Goal: Contribute content: Contribute content

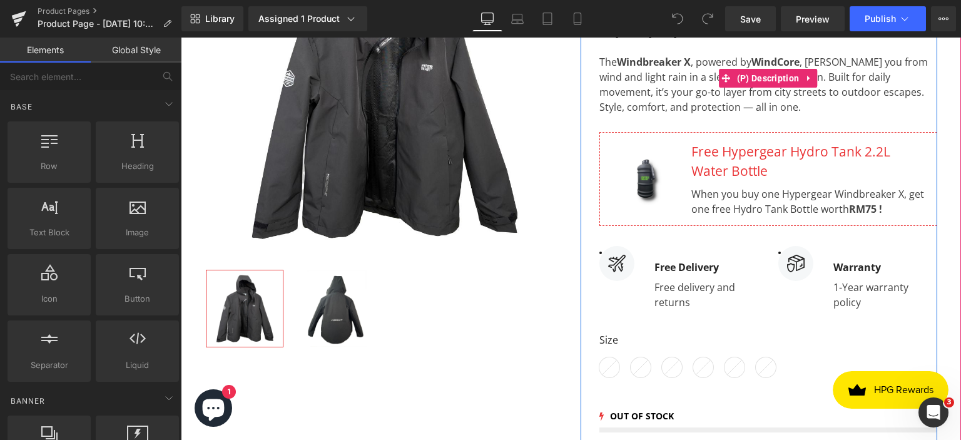
scroll to position [313, 0]
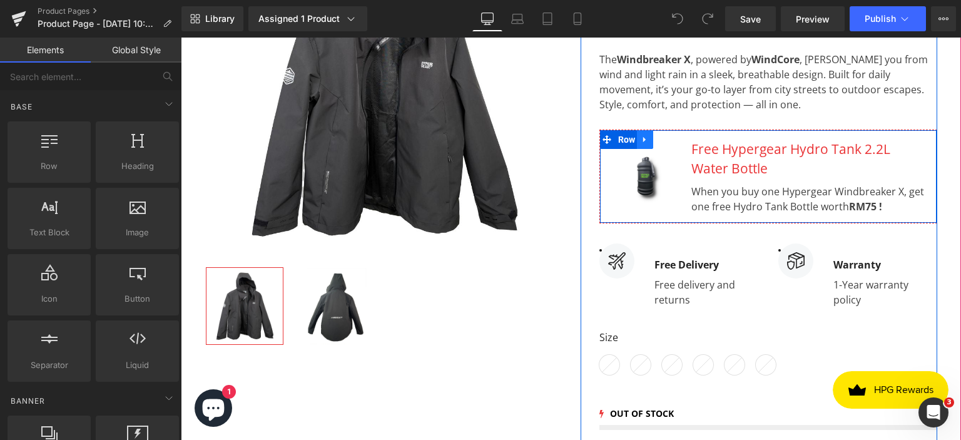
click at [643, 135] on icon at bounding box center [645, 139] width 9 height 9
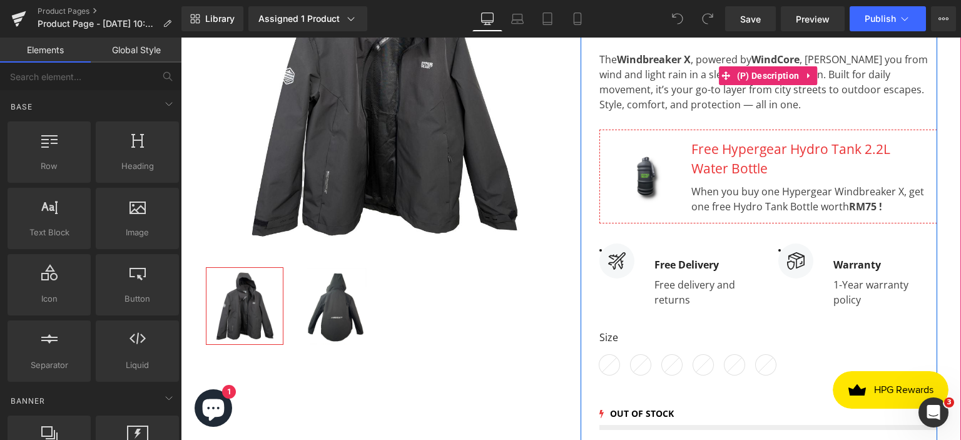
click at [749, 108] on p "The Windbreaker X , powered by WindCore , shields you from wind and light rain …" at bounding box center [769, 74] width 338 height 75
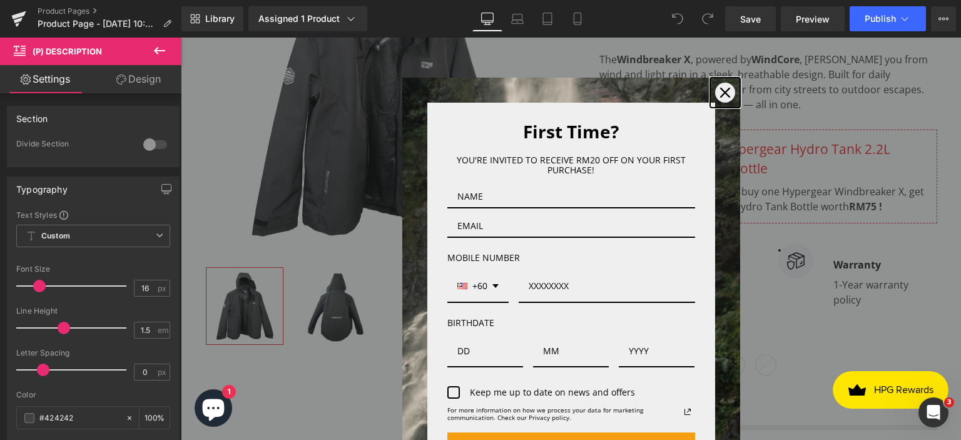
click at [715, 96] on div "Close" at bounding box center [725, 93] width 20 height 20
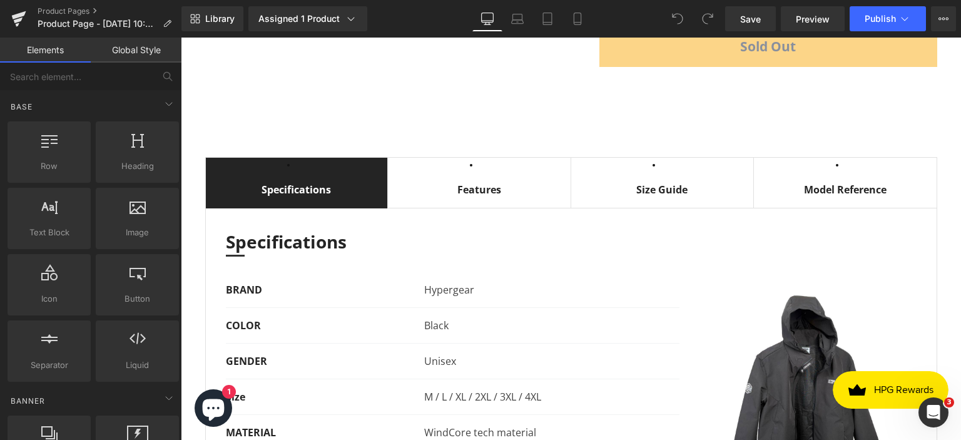
scroll to position [814, 0]
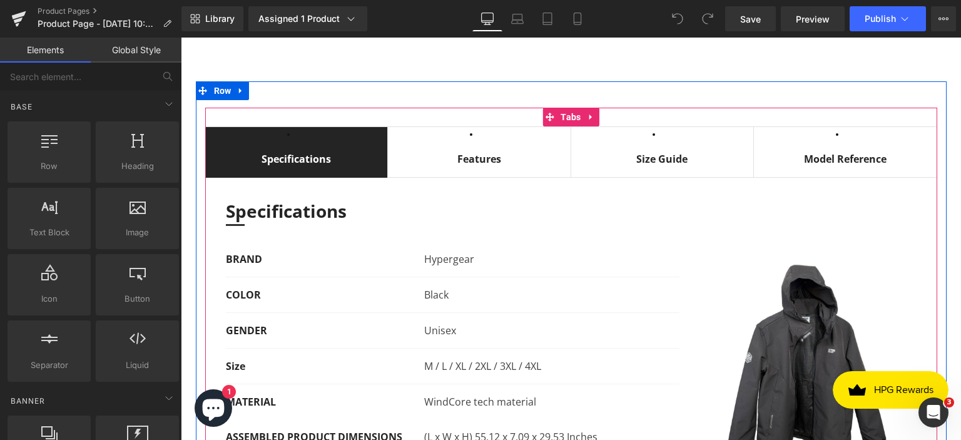
click at [882, 141] on span "Model Reference Text Block" at bounding box center [845, 159] width 183 height 36
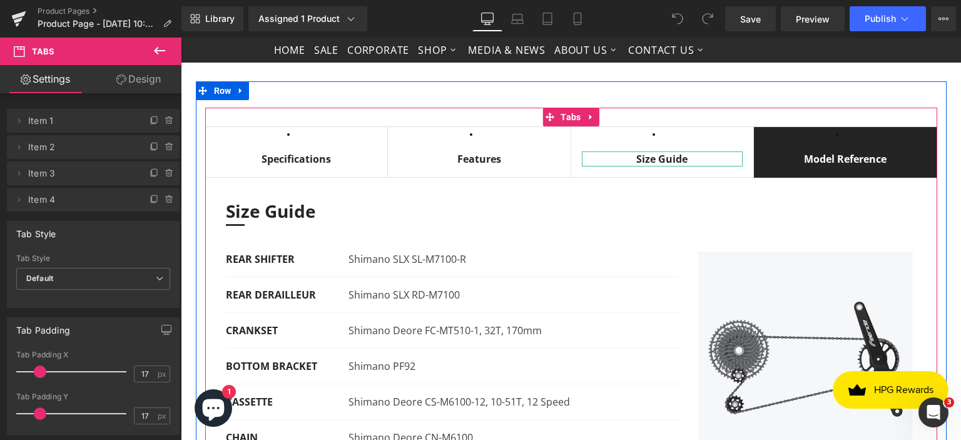
click at [664, 155] on div "Size Guide" at bounding box center [662, 158] width 161 height 15
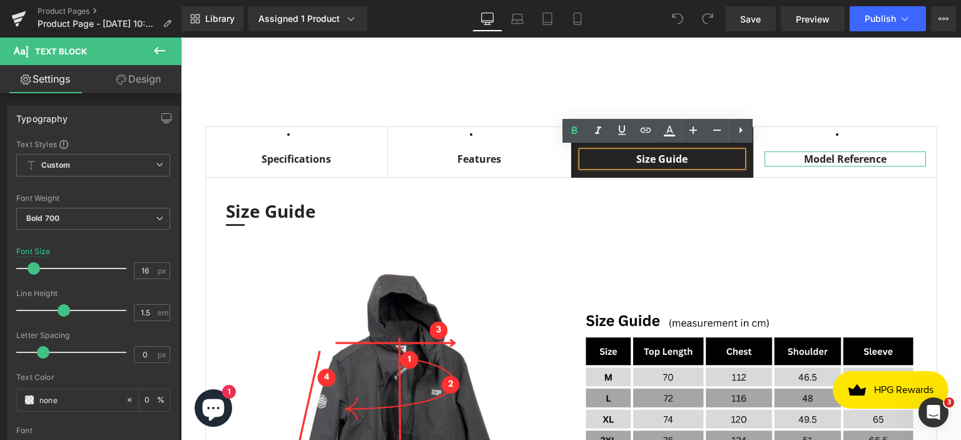
click at [823, 153] on div "Model Reference" at bounding box center [845, 158] width 161 height 15
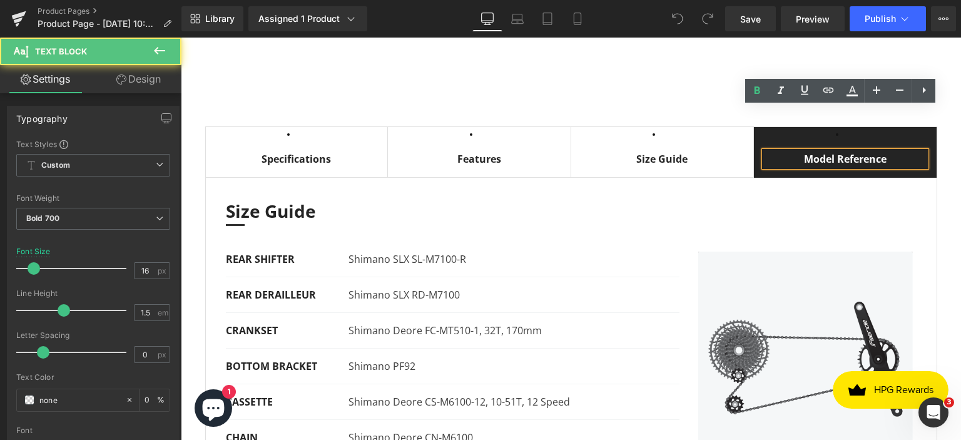
scroll to position [939, 0]
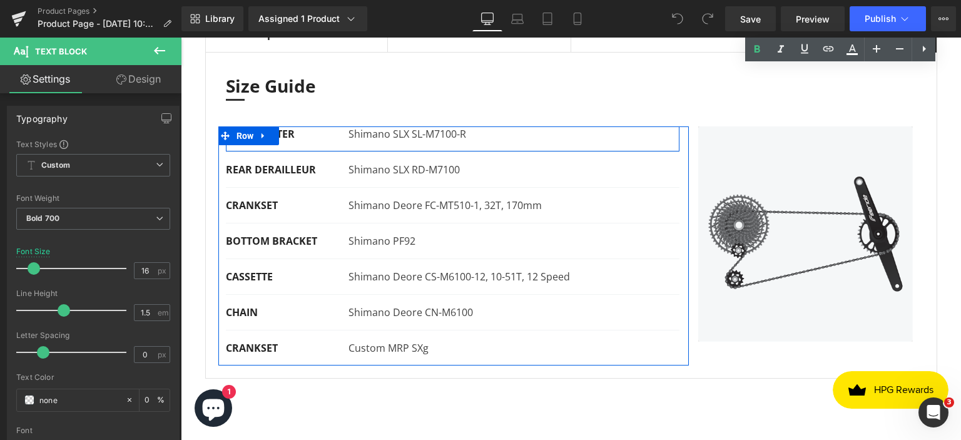
click at [425, 137] on div "REAR SHIFTER Text Block Shimano SLX SL-M7100-R Text Block Row" at bounding box center [453, 139] width 454 height 26
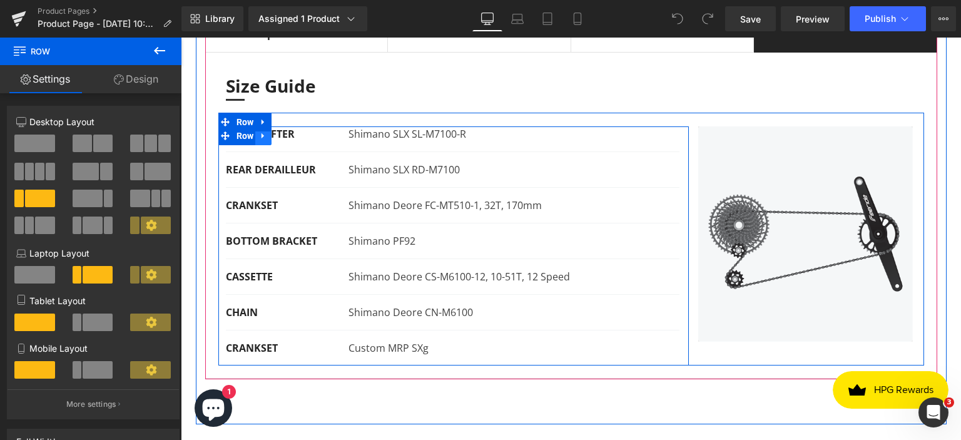
click at [259, 135] on icon at bounding box center [263, 135] width 9 height 9
click at [292, 133] on icon at bounding box center [296, 135] width 9 height 9
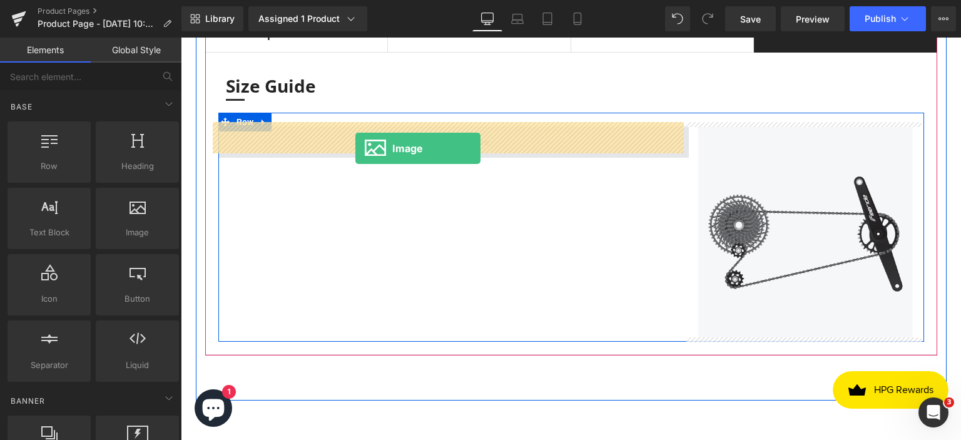
drag, startPoint x: 314, startPoint y: 249, endPoint x: 356, endPoint y: 148, distance: 108.9
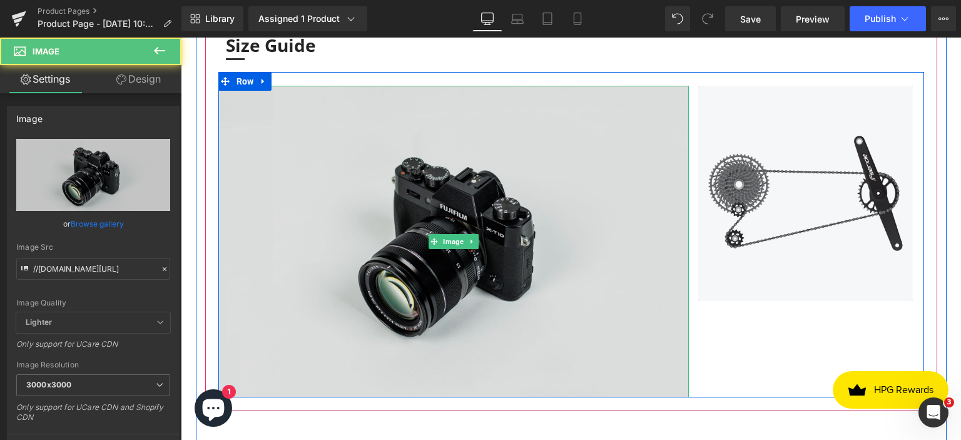
scroll to position [1002, 0]
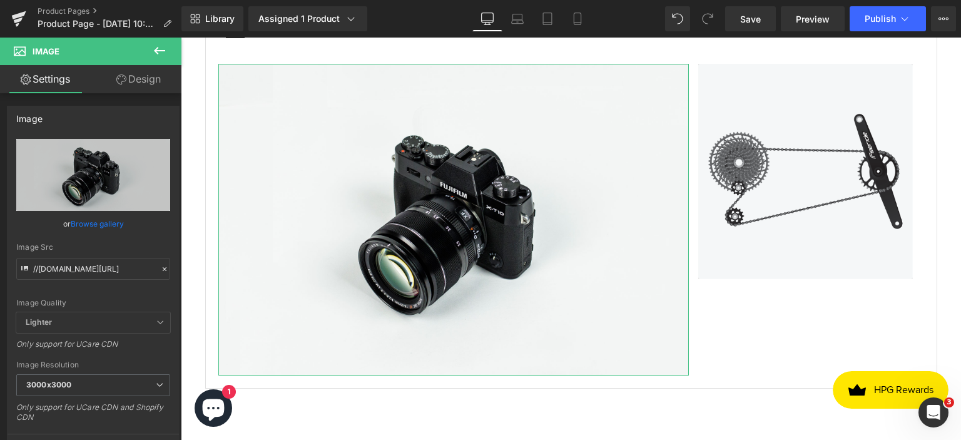
drag, startPoint x: 133, startPoint y: 80, endPoint x: 327, endPoint y: 103, distance: 195.3
click at [133, 80] on link "Design" at bounding box center [138, 79] width 91 height 28
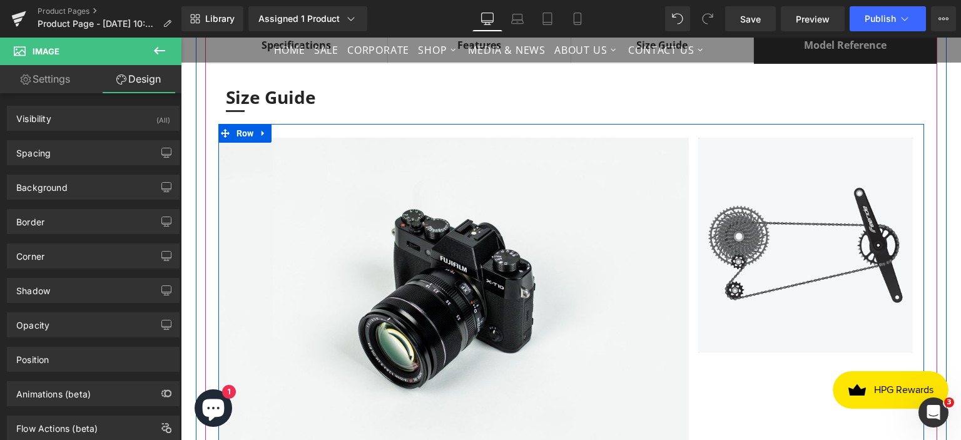
scroll to position [876, 0]
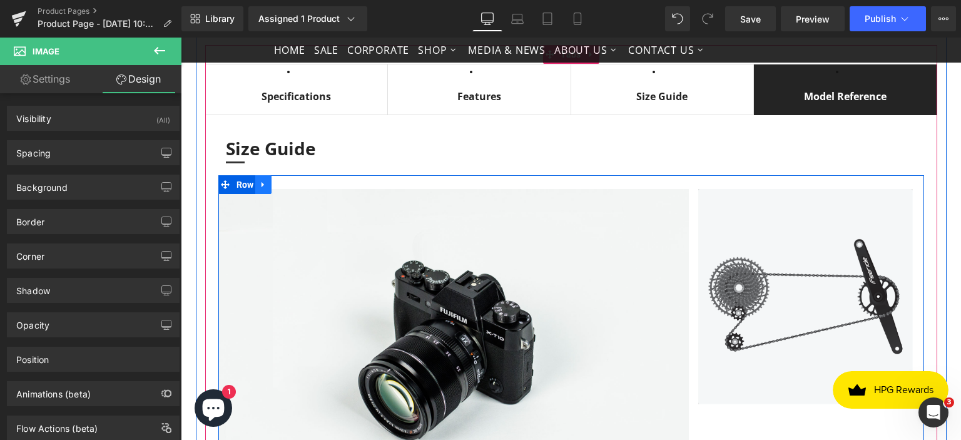
click at [264, 178] on link at bounding box center [263, 184] width 16 height 19
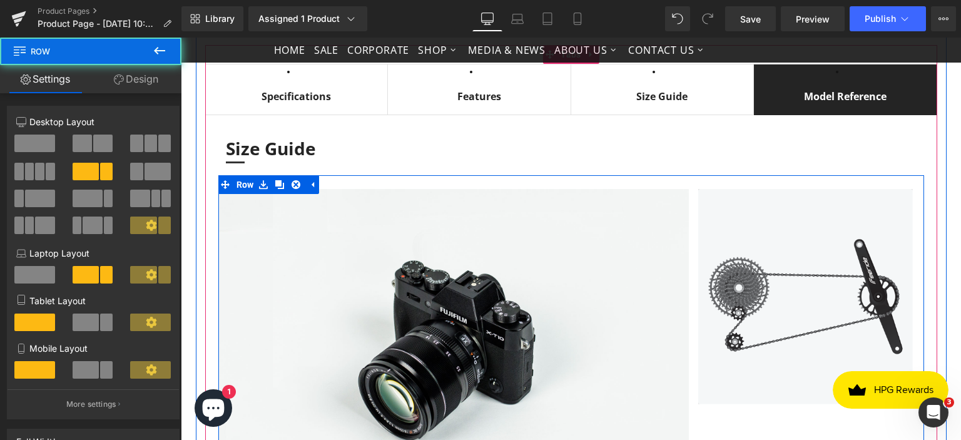
click at [324, 178] on div "Image Image Row" at bounding box center [571, 337] width 706 height 325
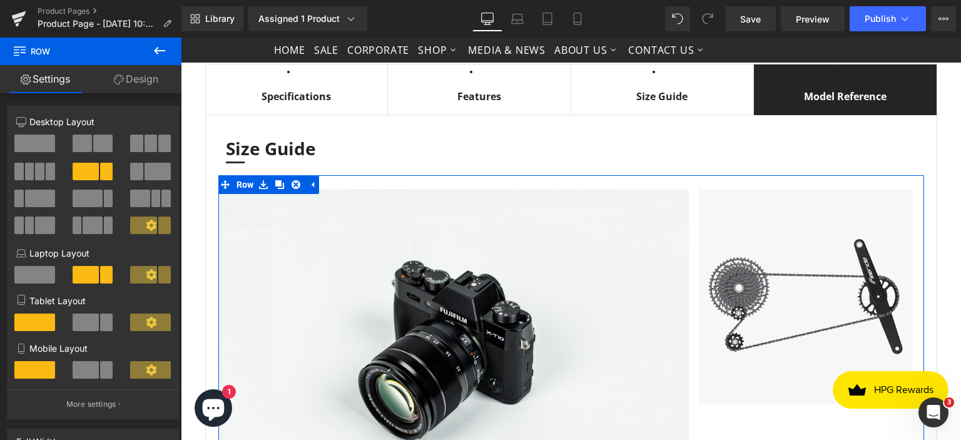
click at [41, 173] on span at bounding box center [39, 172] width 9 height 18
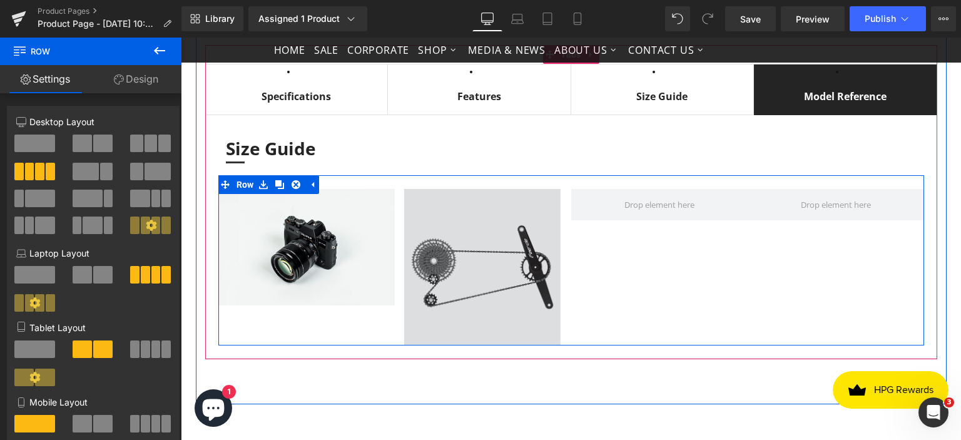
click at [470, 269] on span "Image" at bounding box center [483, 267] width 26 height 15
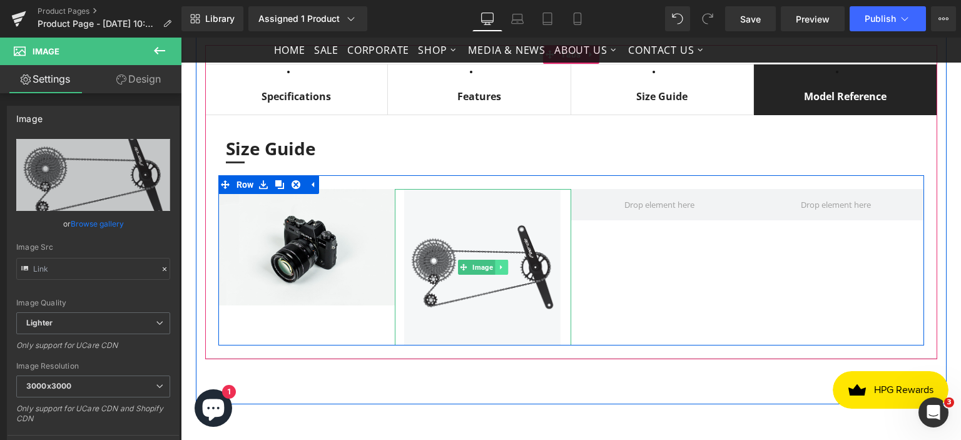
click at [498, 265] on icon at bounding box center [501, 268] width 7 height 8
click at [505, 264] on icon at bounding box center [508, 268] width 7 height 8
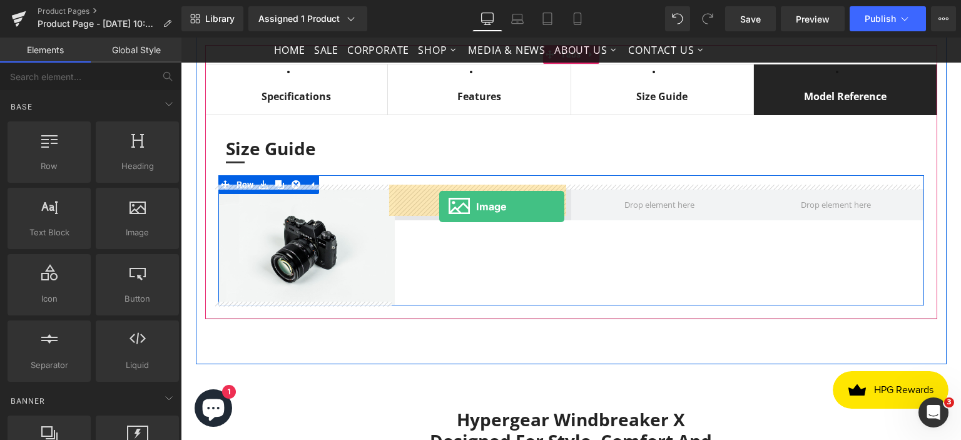
drag, startPoint x: 312, startPoint y: 257, endPoint x: 439, endPoint y: 207, distance: 136.8
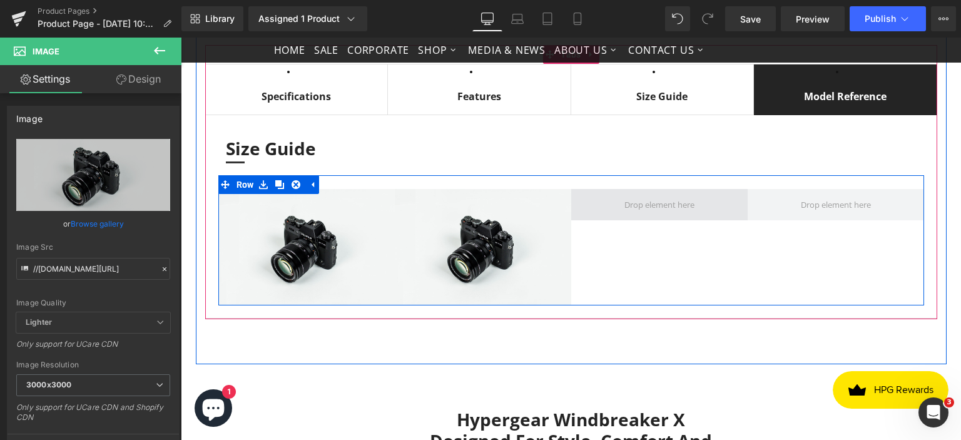
click at [617, 213] on span at bounding box center [659, 204] width 177 height 31
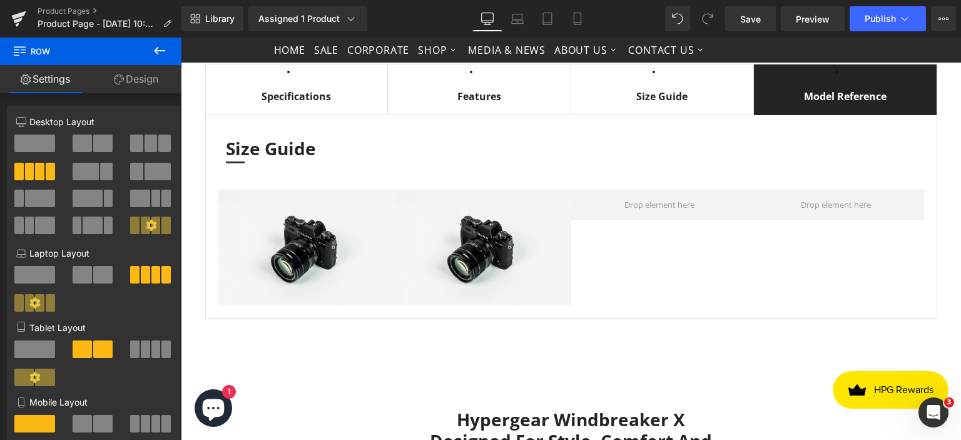
click at [153, 53] on icon at bounding box center [159, 50] width 15 height 15
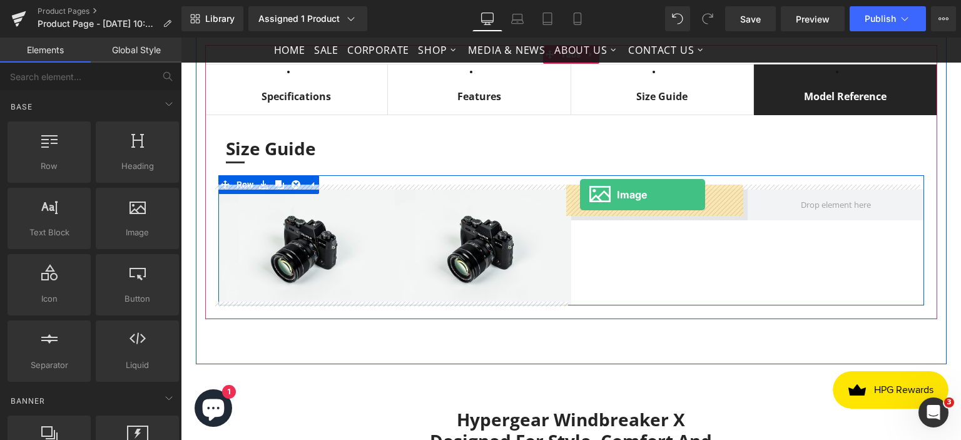
drag, startPoint x: 306, startPoint y: 257, endPoint x: 580, endPoint y: 195, distance: 281.2
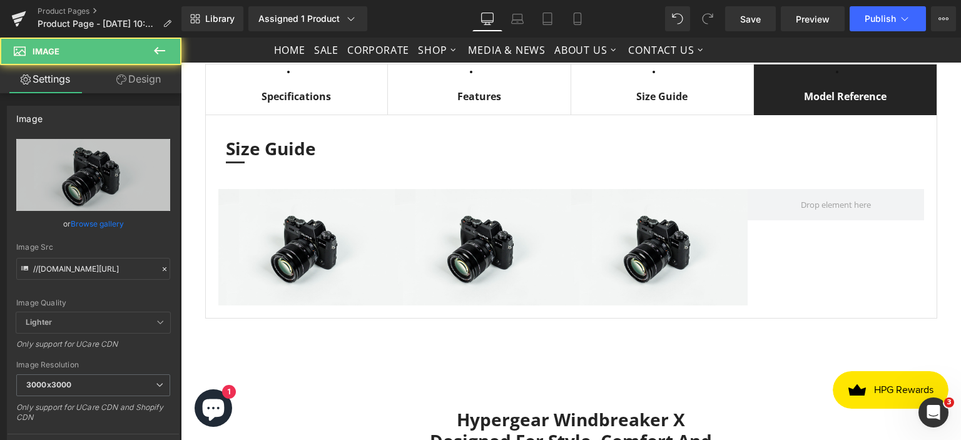
click at [157, 48] on icon at bounding box center [159, 51] width 11 height 8
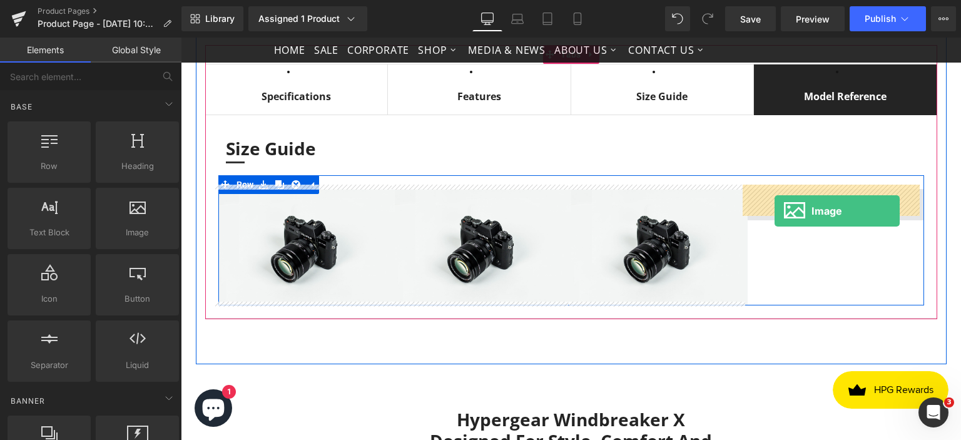
drag, startPoint x: 279, startPoint y: 226, endPoint x: 775, endPoint y: 211, distance: 496.0
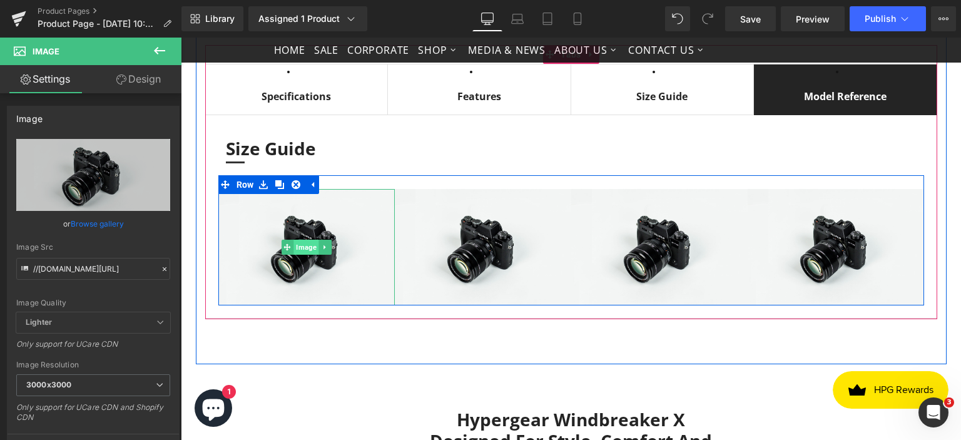
click at [303, 243] on span "Image" at bounding box center [307, 247] width 26 height 15
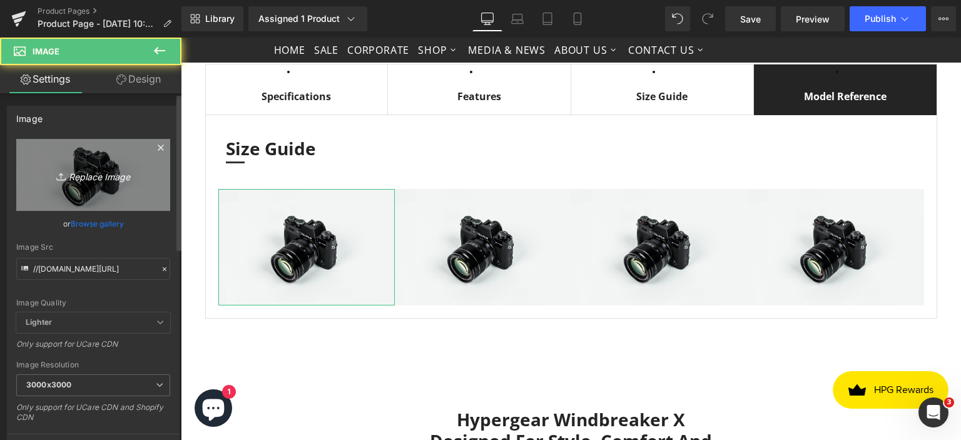
click at [111, 175] on icon "Replace Image" at bounding box center [93, 175] width 100 height 16
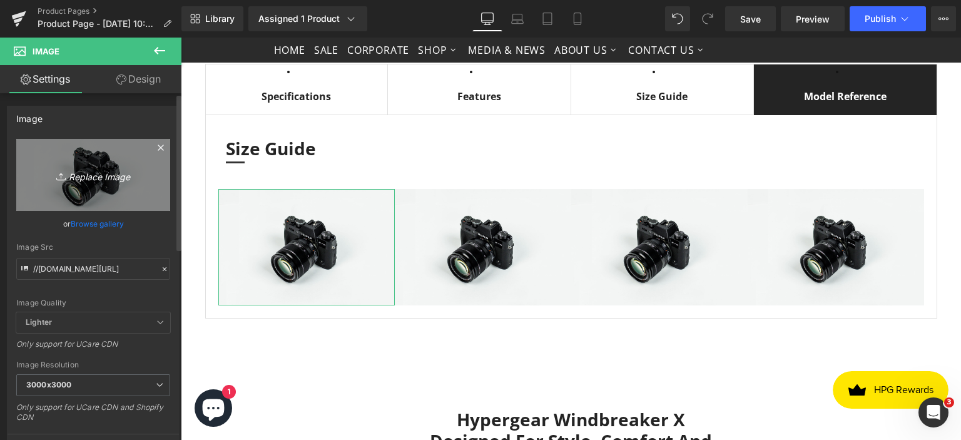
type input "C:\fakepath\WindbreakerX_front.png"
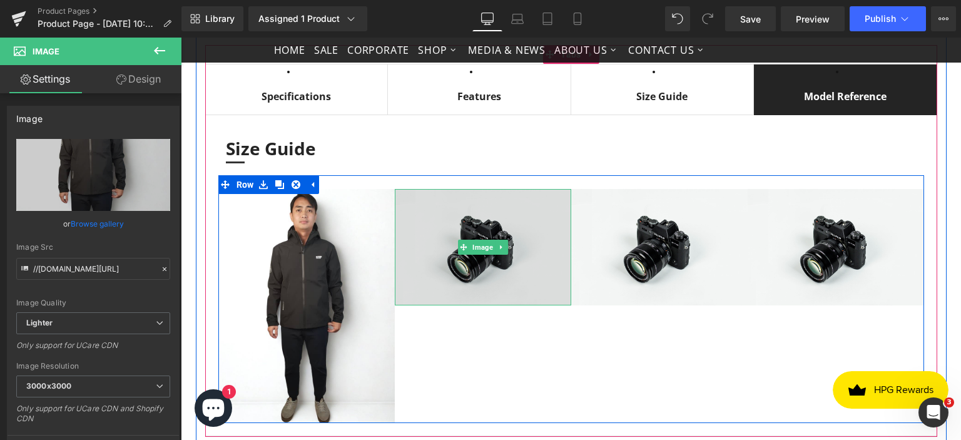
click at [483, 280] on img at bounding box center [483, 247] width 177 height 117
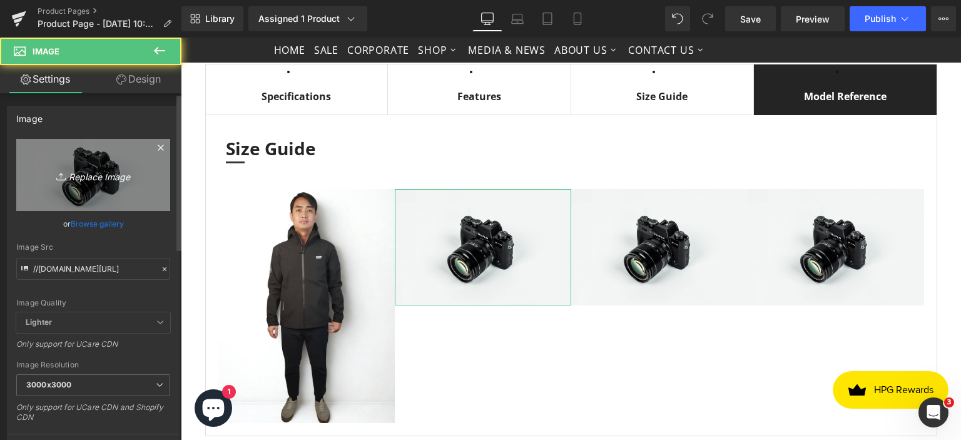
click at [98, 180] on icon "Replace Image" at bounding box center [93, 175] width 100 height 16
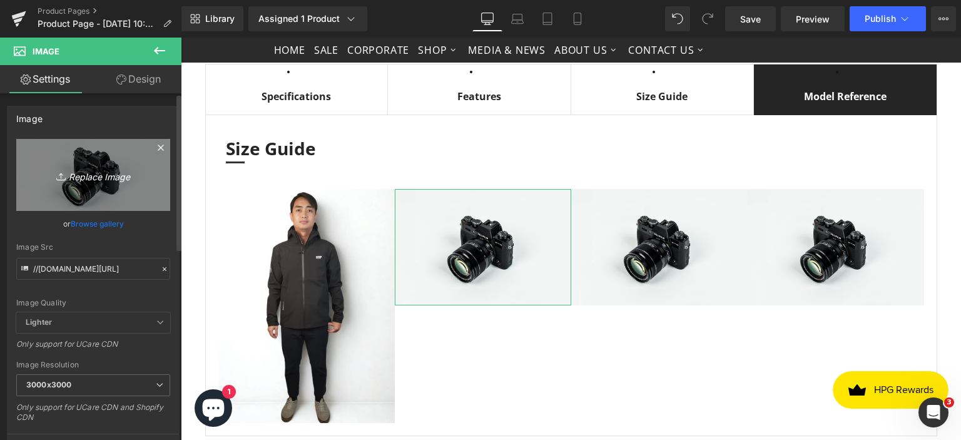
type input "C:\fakepath\WindbreakerX_rightarm.png"
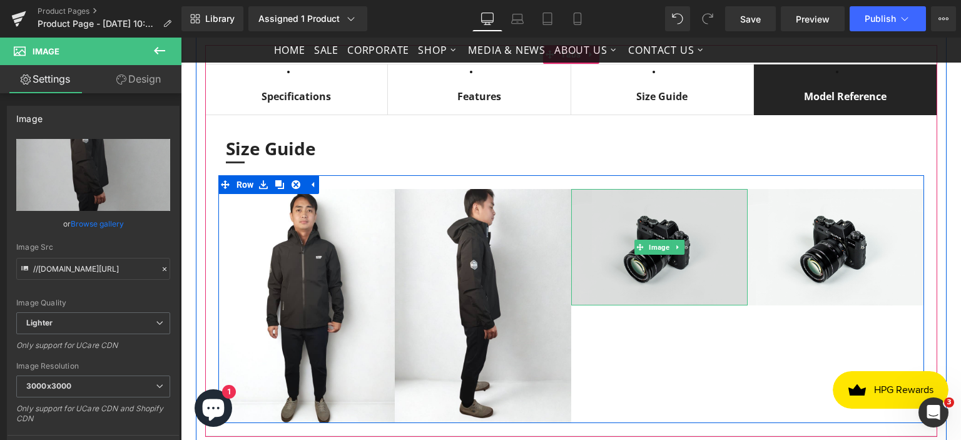
click at [631, 260] on img at bounding box center [659, 247] width 177 height 117
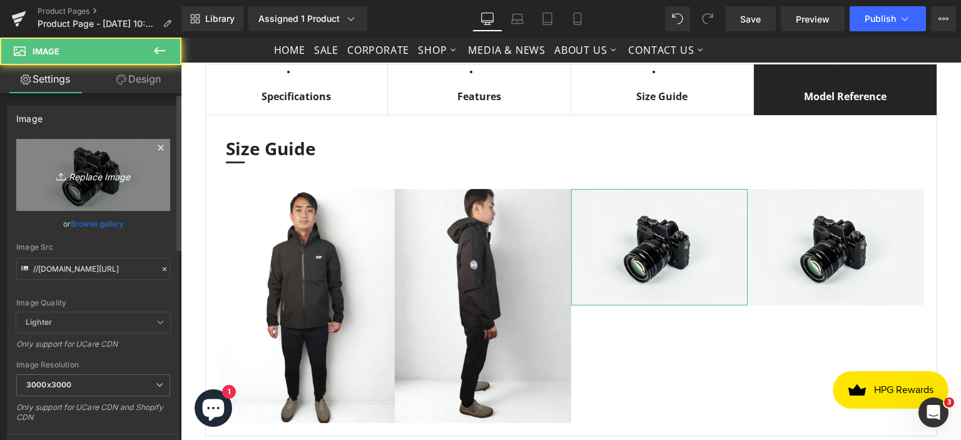
click at [106, 178] on icon "Replace Image" at bounding box center [93, 175] width 100 height 16
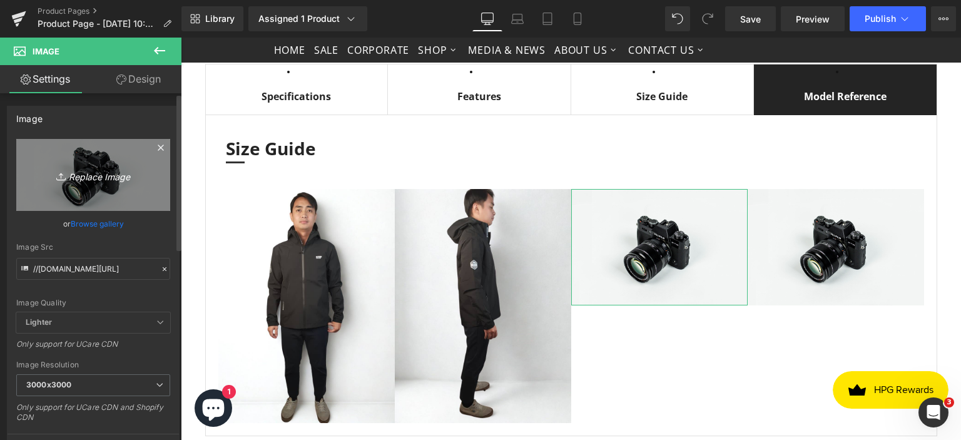
type input "C:\fakepath\WindbreakerX_back.png"
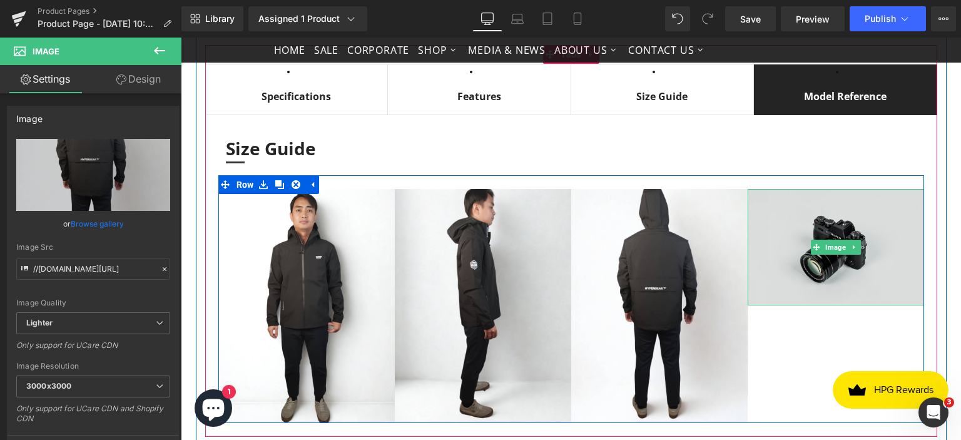
click at [831, 264] on img at bounding box center [836, 247] width 177 height 117
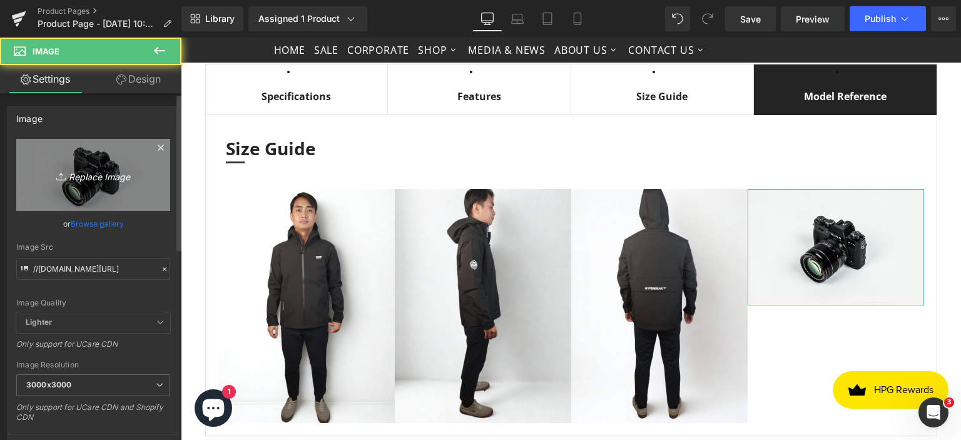
click at [93, 180] on icon "Replace Image" at bounding box center [93, 175] width 100 height 16
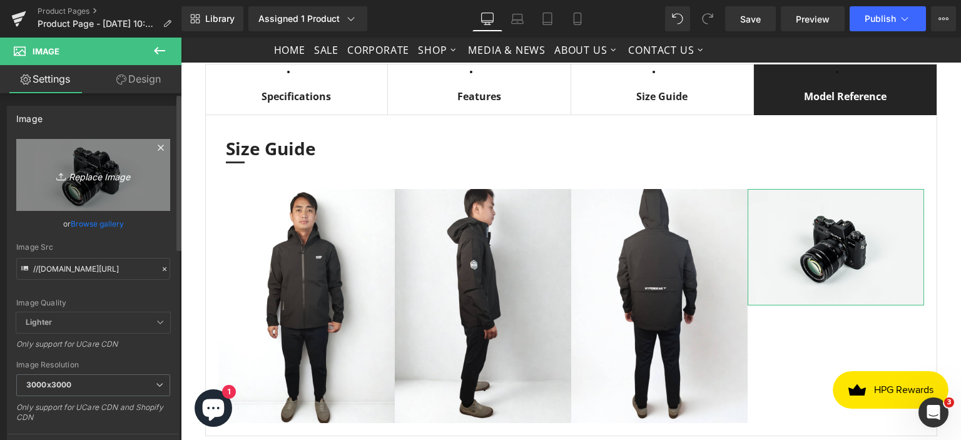
type input "C:\fakepath\WindbreakerX_leftarm.png"
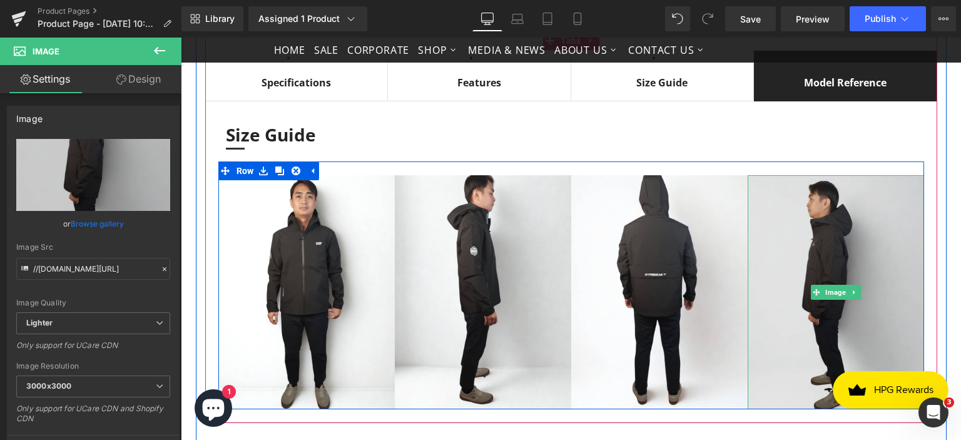
scroll to position [814, 0]
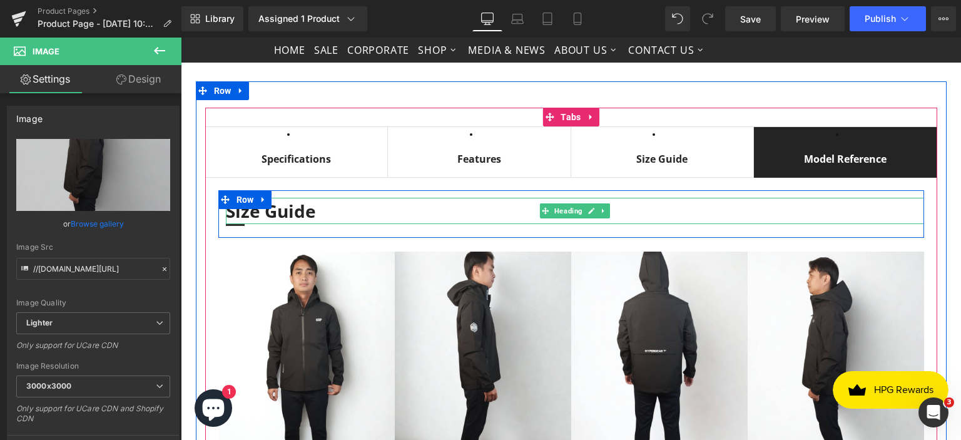
click at [285, 207] on h3 "Size Guide" at bounding box center [575, 211] width 699 height 26
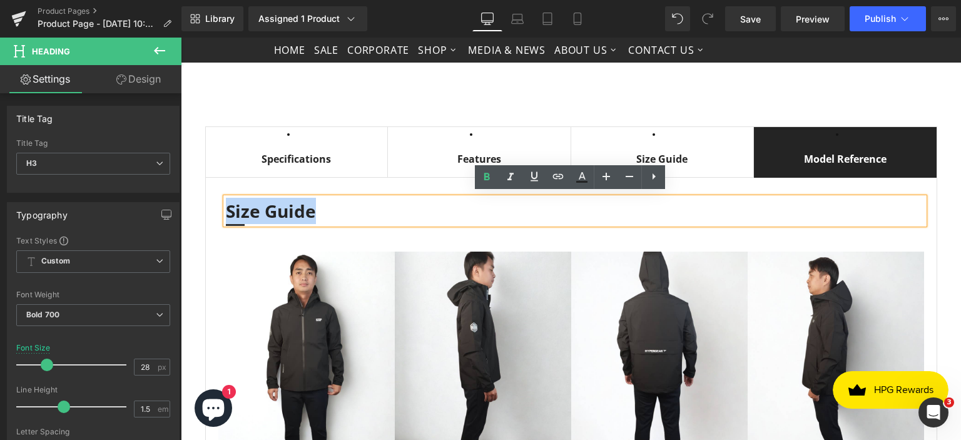
drag, startPoint x: 313, startPoint y: 207, endPoint x: 222, endPoint y: 211, distance: 91.5
click at [226, 211] on h3 "Size Guide" at bounding box center [575, 211] width 699 height 26
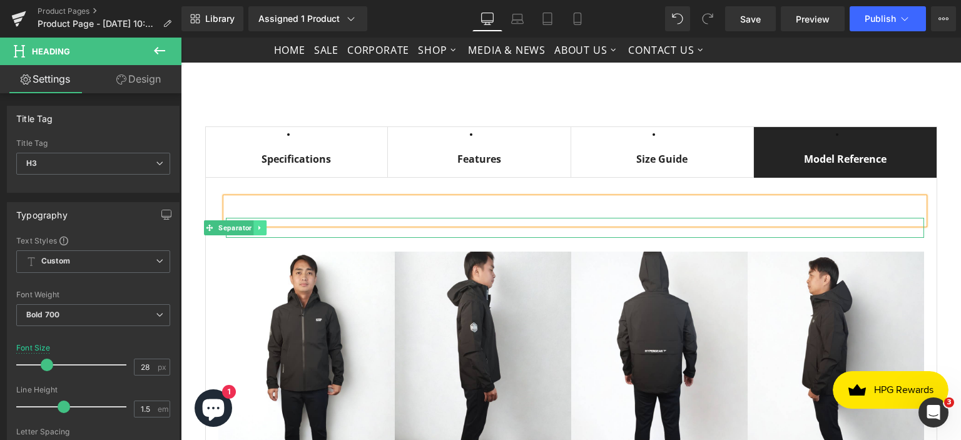
click at [257, 224] on icon at bounding box center [259, 228] width 7 height 8
click at [264, 224] on icon at bounding box center [267, 227] width 7 height 7
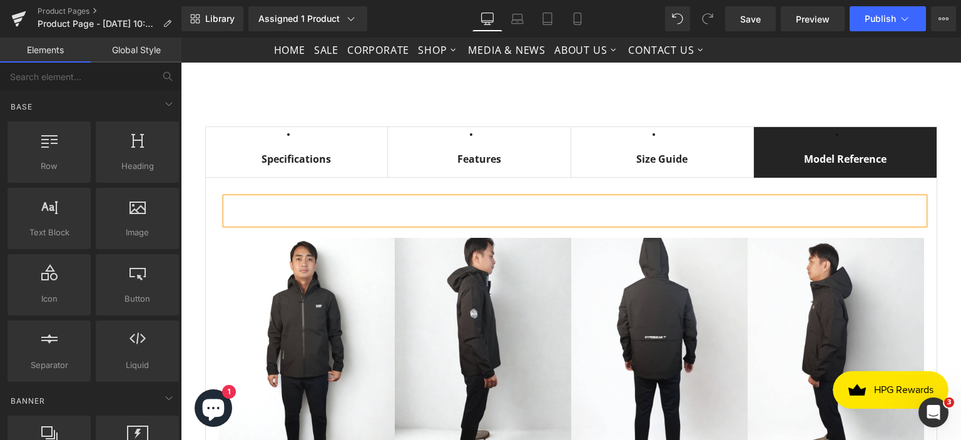
click at [930, 220] on div "Heading Row Image Image Image Image Row" at bounding box center [571, 331] width 732 height 309
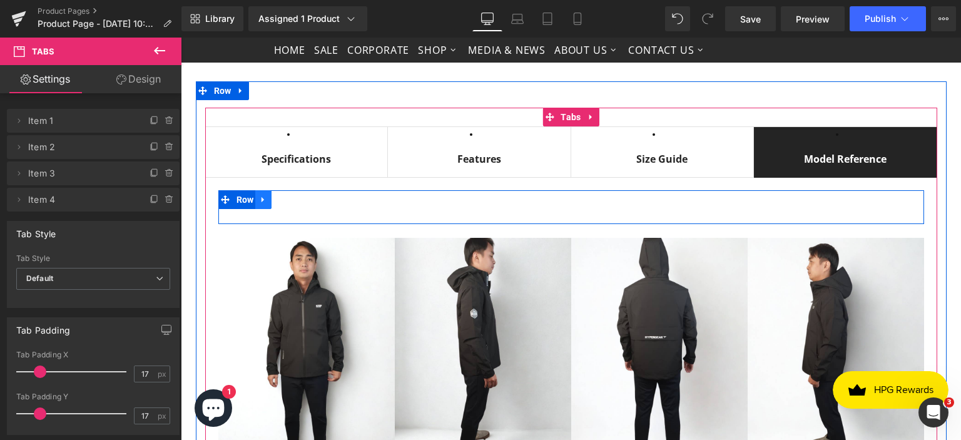
click at [262, 197] on icon at bounding box center [263, 199] width 9 height 9
click at [295, 197] on icon at bounding box center [296, 199] width 9 height 9
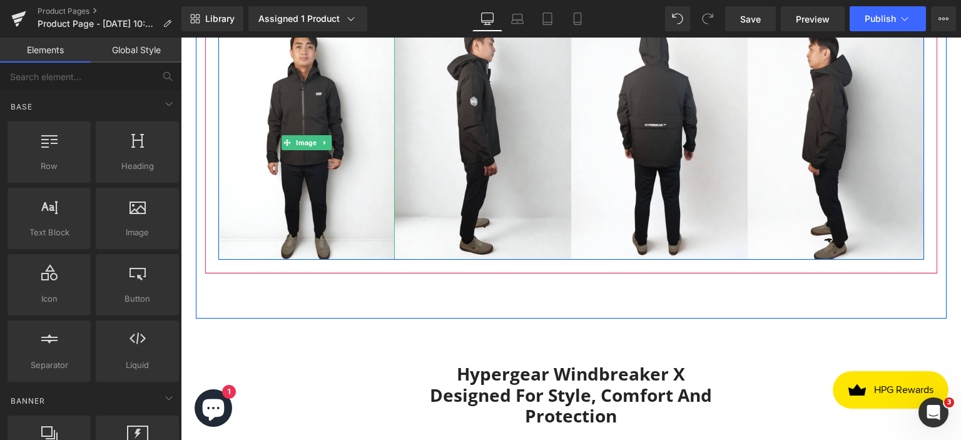
scroll to position [1002, 0]
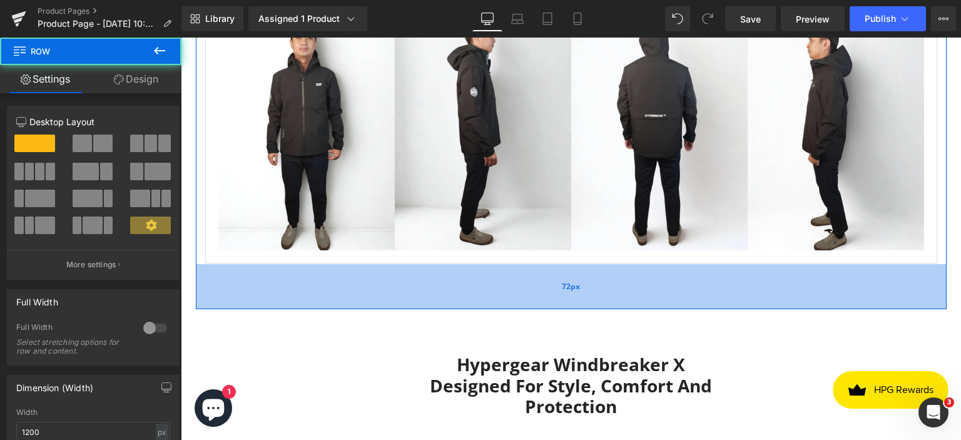
click at [274, 274] on div "72px" at bounding box center [571, 286] width 751 height 45
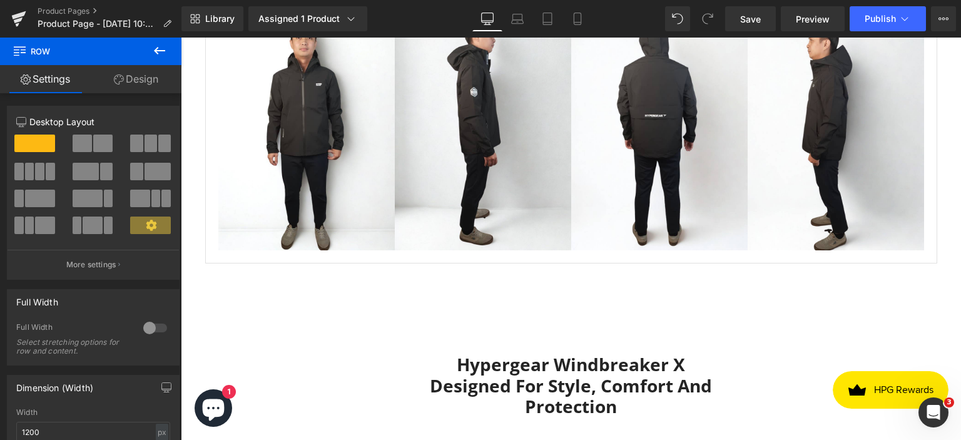
click at [157, 49] on icon at bounding box center [159, 50] width 15 height 15
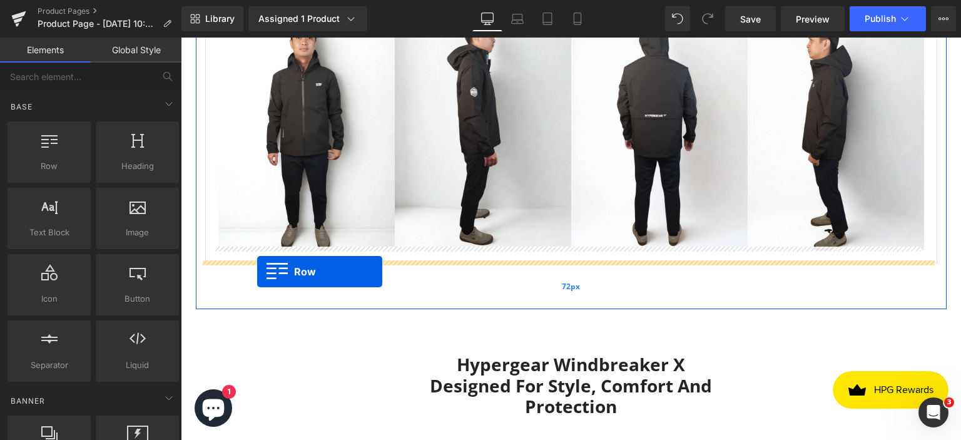
drag, startPoint x: 237, startPoint y: 195, endPoint x: 257, endPoint y: 272, distance: 79.6
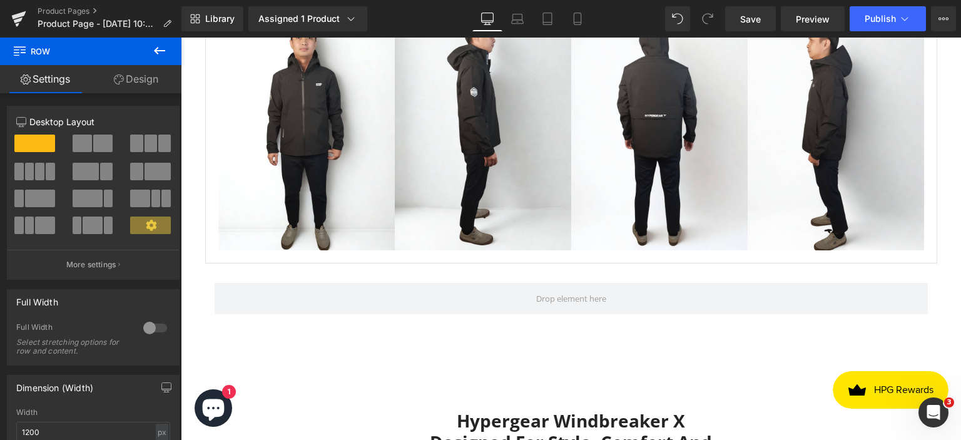
click at [150, 49] on button at bounding box center [160, 52] width 44 height 28
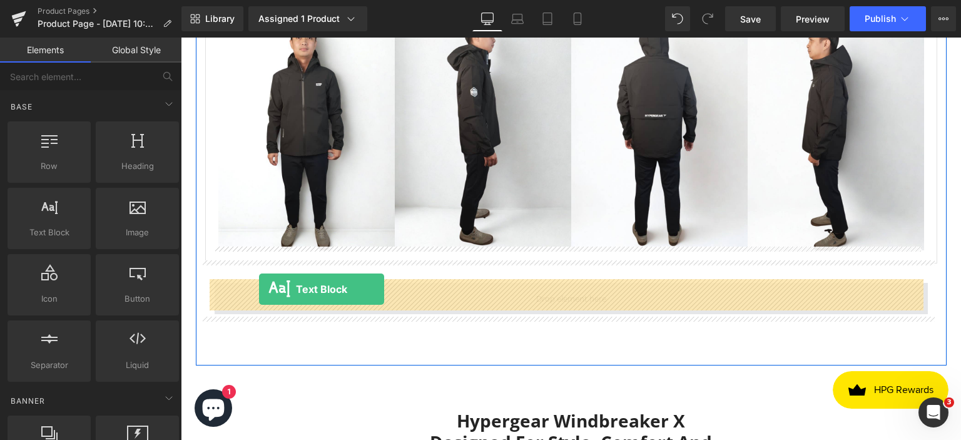
drag, startPoint x: 237, startPoint y: 257, endPoint x: 259, endPoint y: 289, distance: 39.6
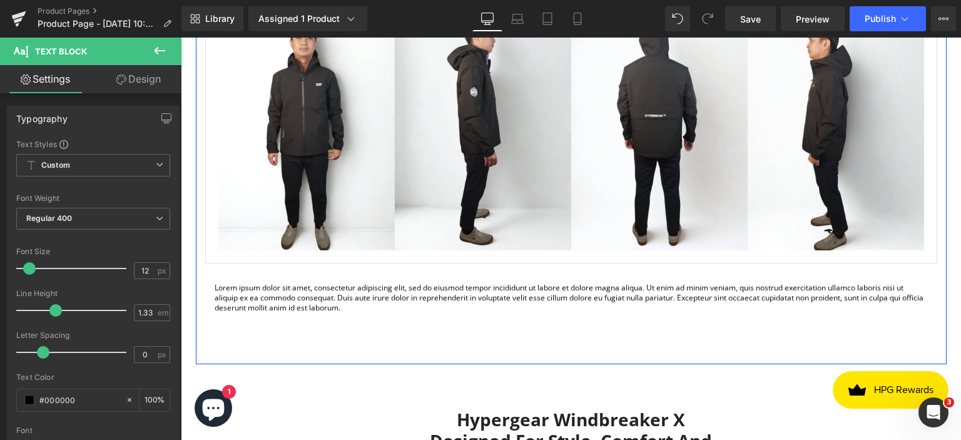
click at [314, 290] on p "Lorem ipsum dolor sit amet, consectetur adipiscing elit, sed do eiusmod tempor …" at bounding box center [572, 298] width 714 height 30
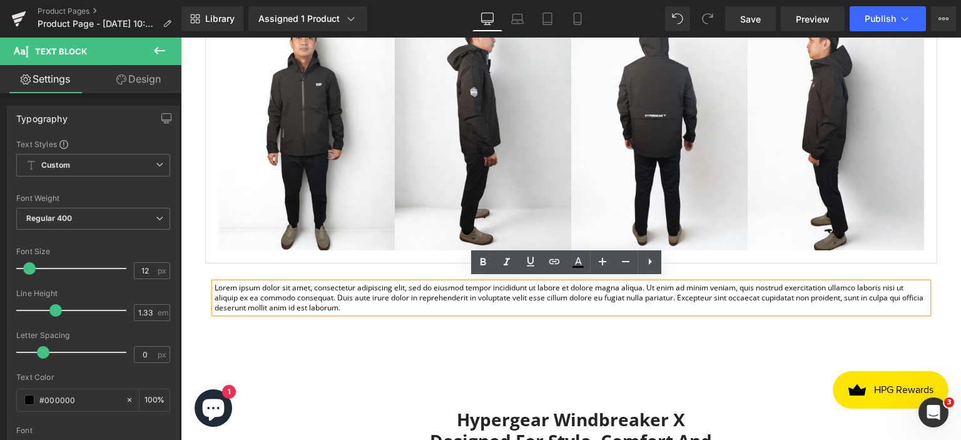
drag, startPoint x: 364, startPoint y: 302, endPoint x: 207, endPoint y: 288, distance: 157.1
click at [215, 288] on div "Lorem ipsum dolor sit amet, consectetur adipiscing elit, sed do eiusmod tempor …" at bounding box center [572, 298] width 714 height 30
click at [365, 307] on p "Lorem ipsum dolor sit amet, consectetur adipiscing elit, sed do eiusmod tempor …" at bounding box center [572, 298] width 714 height 30
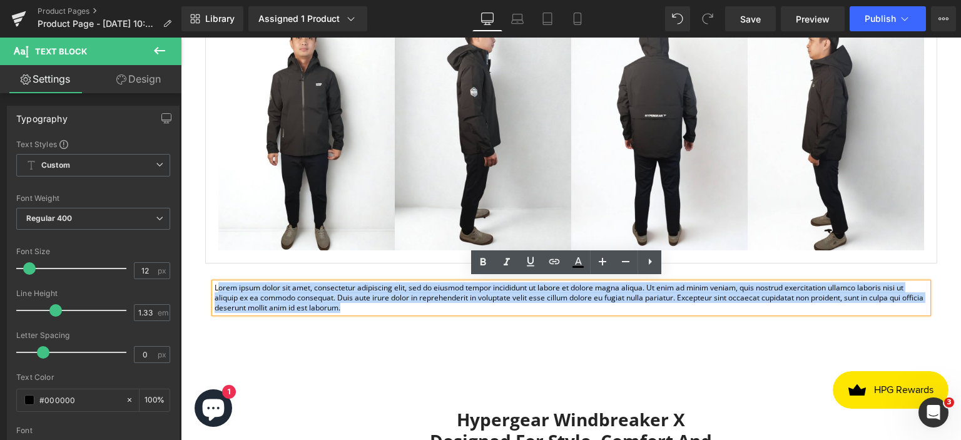
drag, startPoint x: 369, startPoint y: 307, endPoint x: 215, endPoint y: 286, distance: 155.4
click at [215, 286] on p "Lorem ipsum dolor sit amet, consectetur adipiscing elit, sed do eiusmod tempor …" at bounding box center [572, 298] width 714 height 30
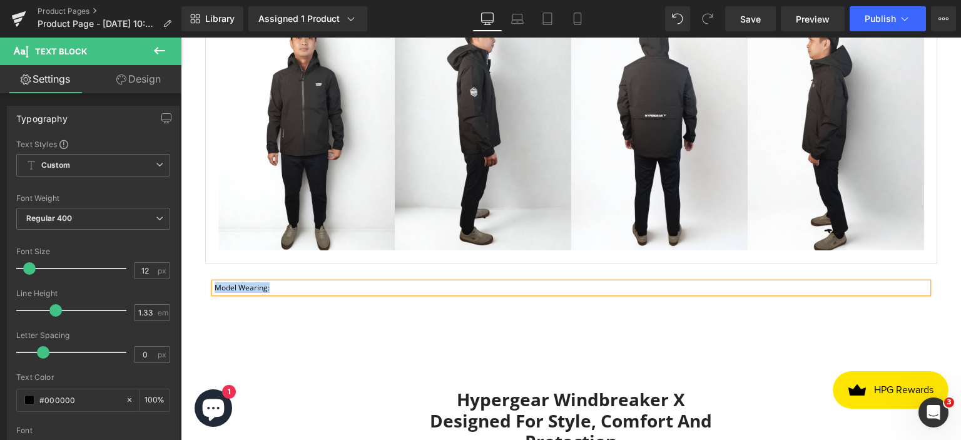
drag, startPoint x: 281, startPoint y: 285, endPoint x: 212, endPoint y: 284, distance: 68.9
click at [215, 284] on p "Model Wearing:" at bounding box center [572, 288] width 714 height 10
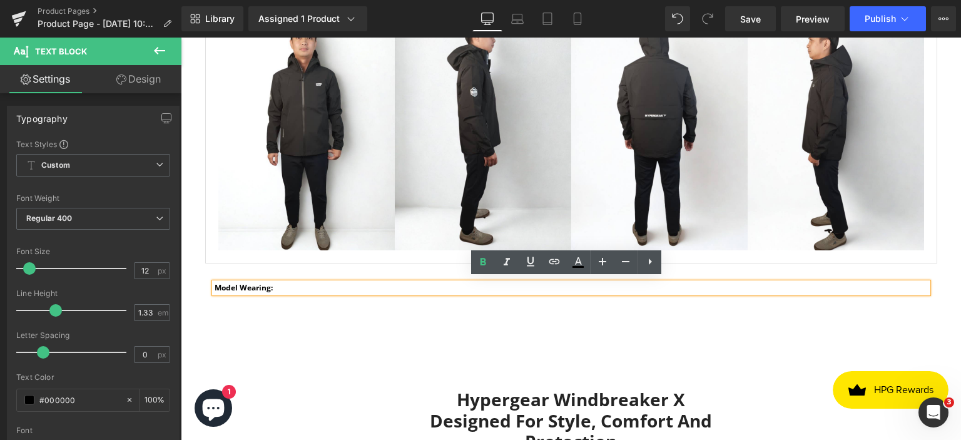
click at [278, 284] on p "Model Wearing:" at bounding box center [572, 288] width 714 height 10
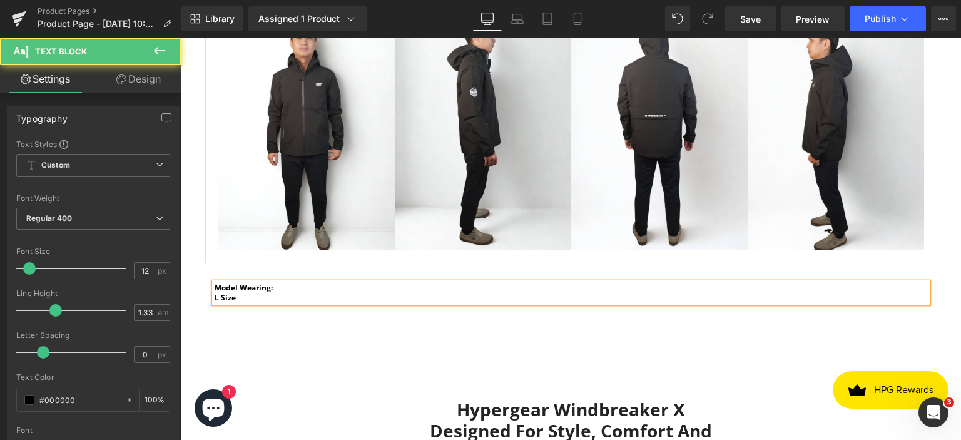
drag, startPoint x: 238, startPoint y: 294, endPoint x: 208, endPoint y: 294, distance: 29.4
click at [215, 294] on div "Model Wearing: L Size" at bounding box center [572, 293] width 714 height 20
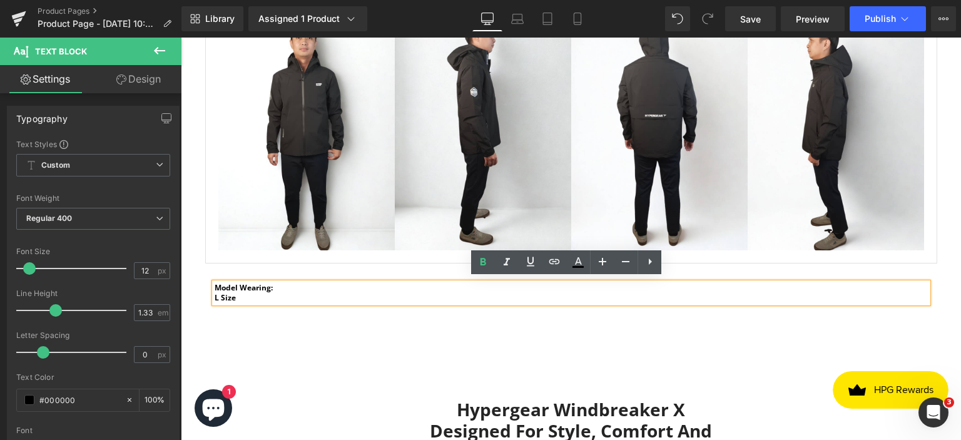
click at [232, 294] on p "L Size" at bounding box center [572, 298] width 714 height 10
drag, startPoint x: 235, startPoint y: 295, endPoint x: 212, endPoint y: 294, distance: 23.8
click at [215, 294] on p "L Size" at bounding box center [572, 298] width 714 height 10
click at [236, 294] on p "L Size" at bounding box center [572, 298] width 714 height 10
drag, startPoint x: 236, startPoint y: 294, endPoint x: 210, endPoint y: 290, distance: 26.6
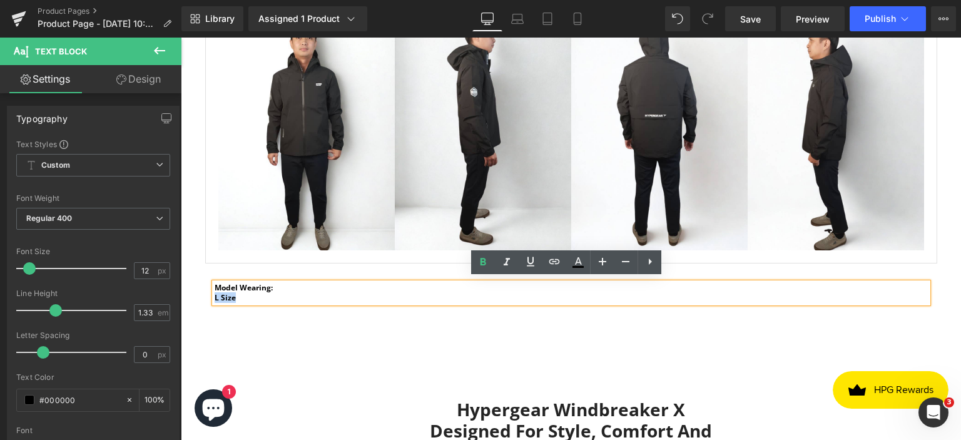
click at [215, 293] on p "L Size" at bounding box center [572, 298] width 714 height 10
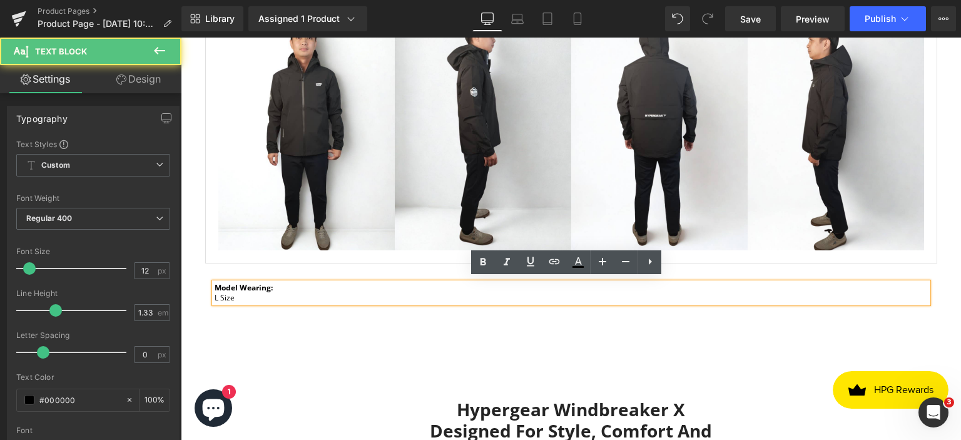
click at [239, 294] on p "L Size" at bounding box center [572, 298] width 714 height 10
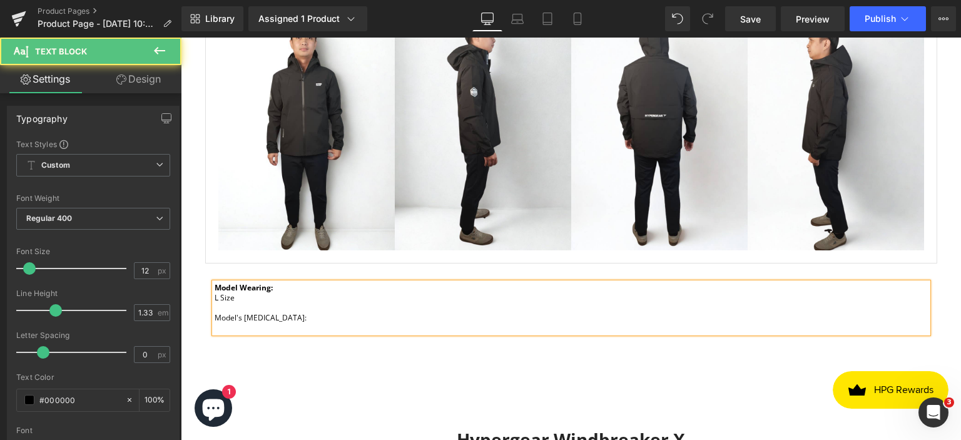
drag, startPoint x: 211, startPoint y: 312, endPoint x: 310, endPoint y: 313, distance: 99.5
click at [310, 313] on p "Model's [MEDICAL_DATA]:" at bounding box center [572, 323] width 714 height 20
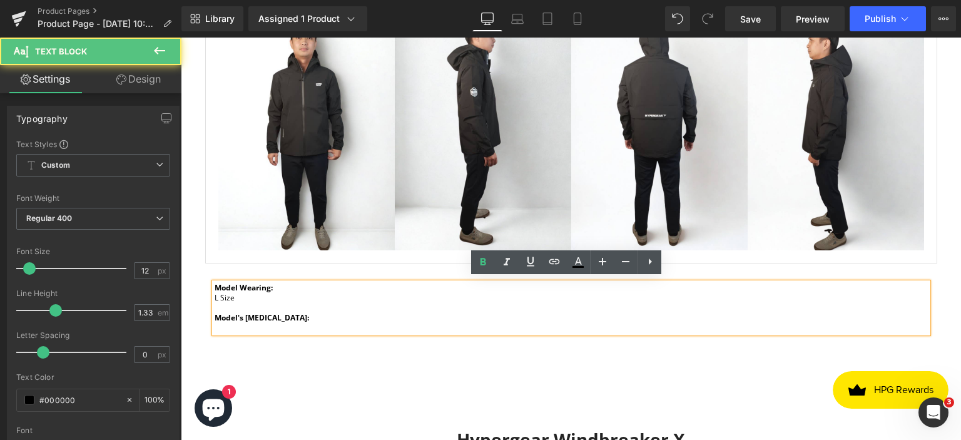
click at [266, 325] on p "Model's [MEDICAL_DATA]:" at bounding box center [572, 323] width 714 height 20
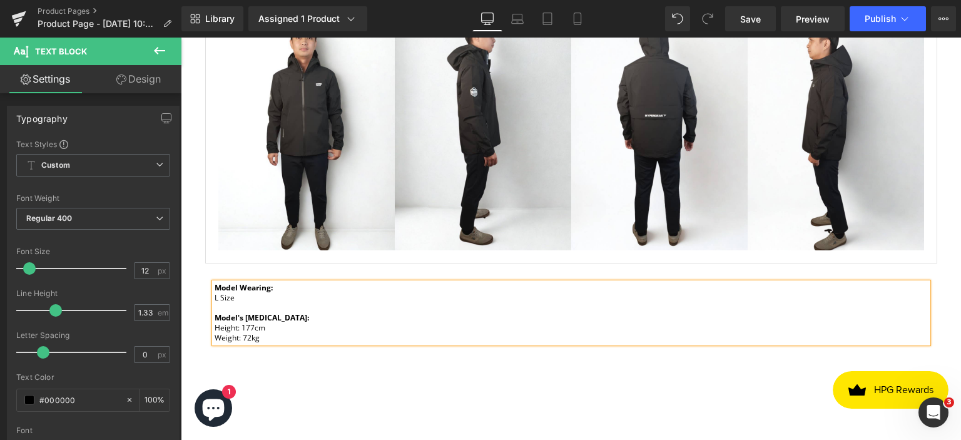
click at [931, 264] on div "Model Wearing: L Size Model's Body Measurement: Height: 177cm Weight: 72kg Text…" at bounding box center [571, 306] width 732 height 85
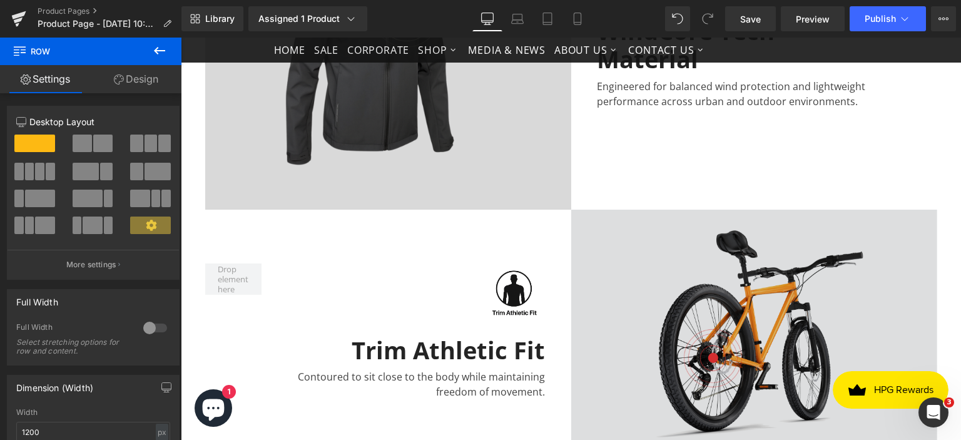
scroll to position [2441, 0]
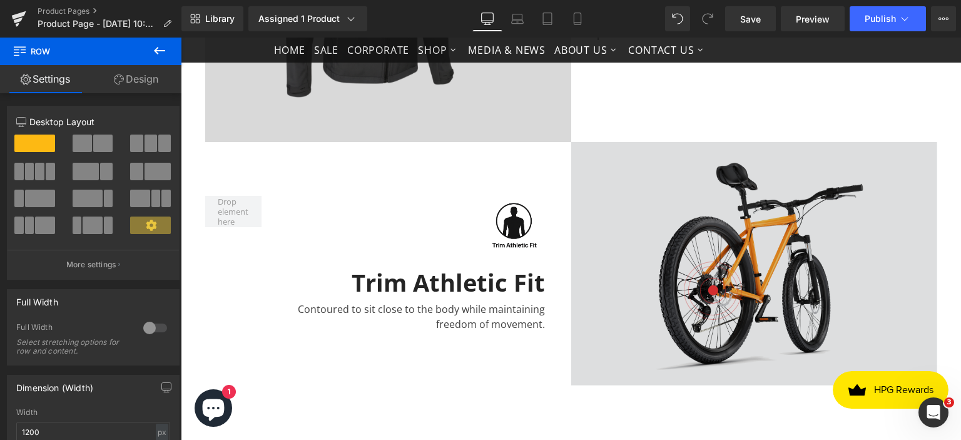
click at [742, 313] on img at bounding box center [754, 263] width 366 height 243
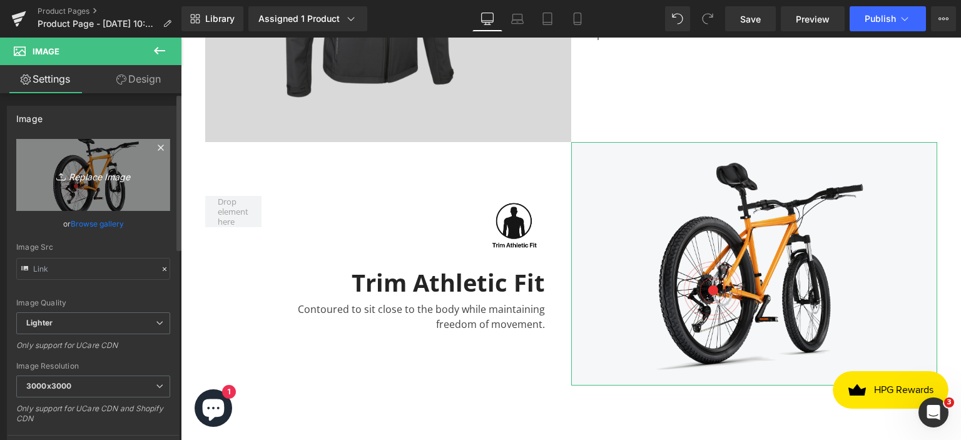
click at [96, 179] on icon "Replace Image" at bounding box center [93, 175] width 100 height 16
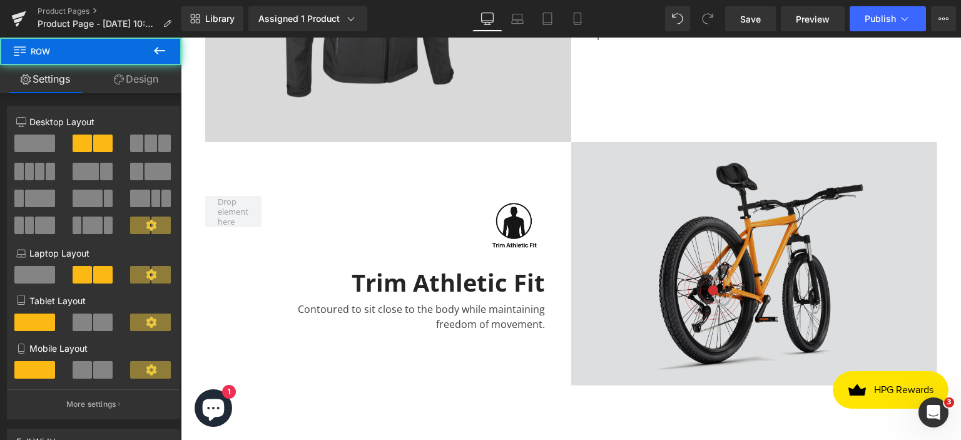
click at [738, 269] on img at bounding box center [754, 263] width 366 height 243
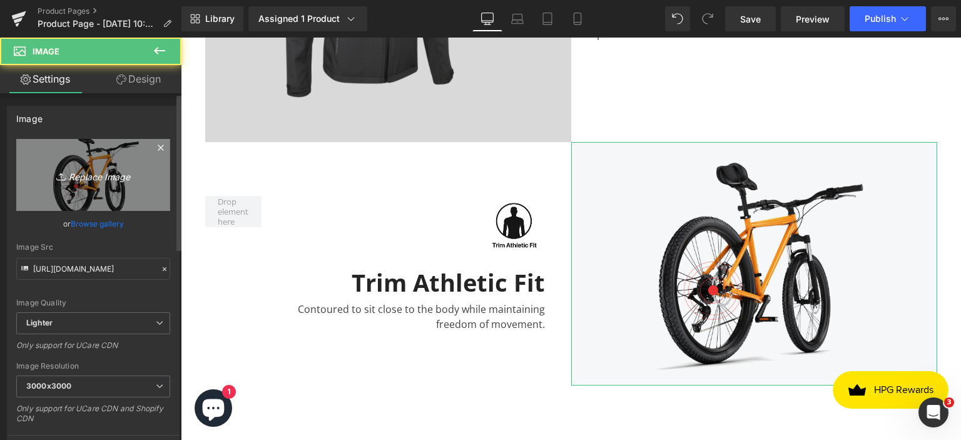
click at [110, 185] on link "Replace Image" at bounding box center [93, 175] width 154 height 72
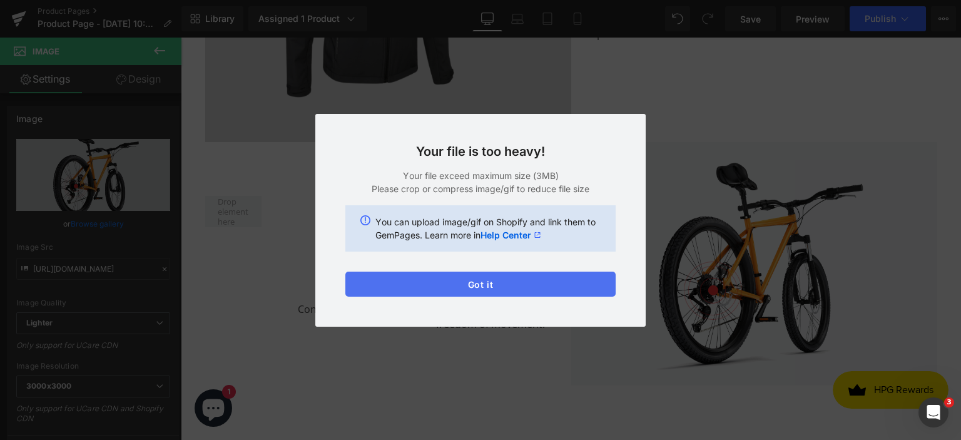
click at [520, 290] on button "Got it" at bounding box center [481, 284] width 270 height 25
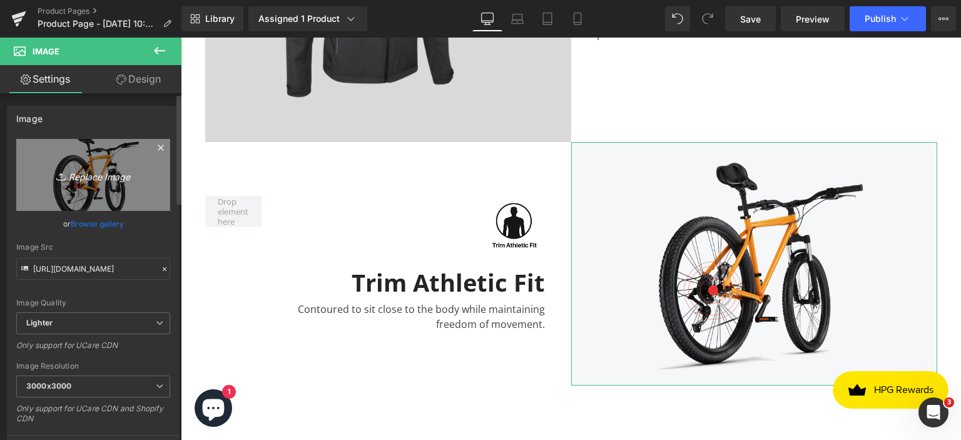
click at [102, 172] on icon "Replace Image" at bounding box center [93, 175] width 100 height 16
type input "C:\fakepath\trim athletic fit_11zon.png"
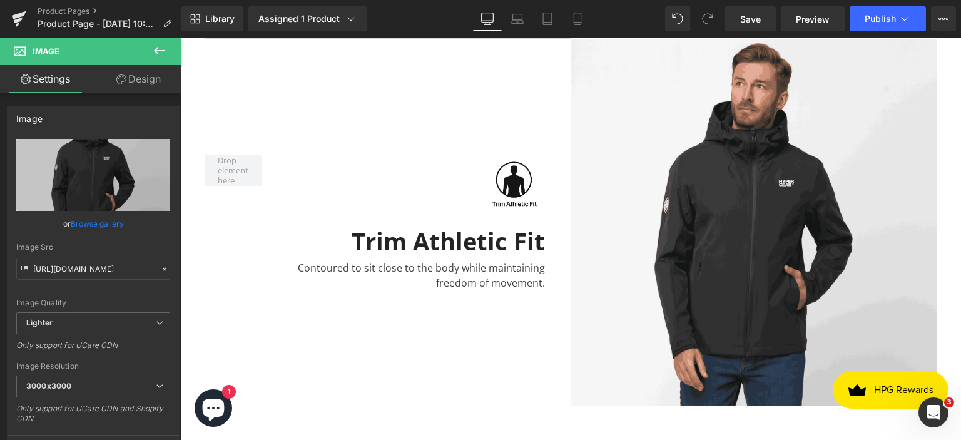
scroll to position [2566, 0]
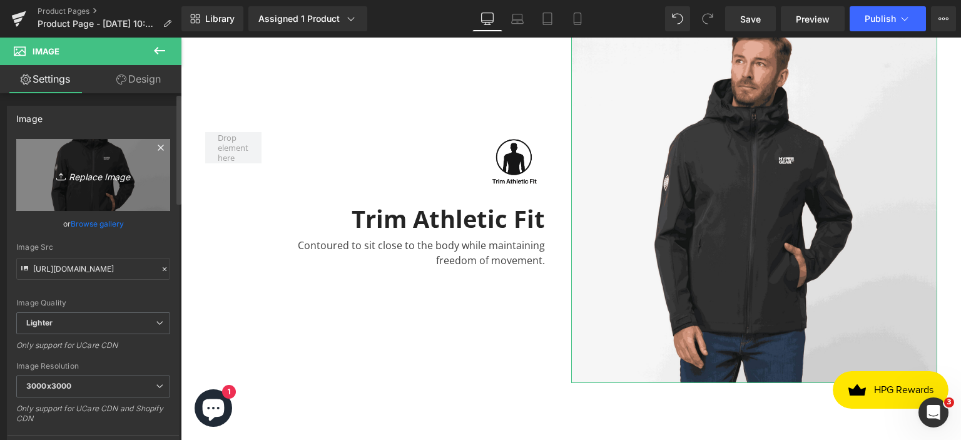
click at [101, 179] on icon "Replace Image" at bounding box center [93, 175] width 100 height 16
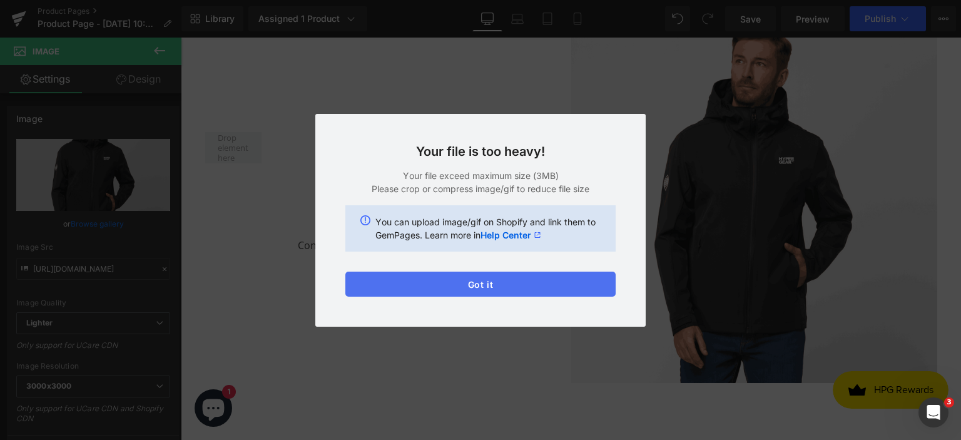
drag, startPoint x: 489, startPoint y: 282, endPoint x: 282, endPoint y: 341, distance: 215.4
click at [489, 282] on button "Got it" at bounding box center [481, 284] width 270 height 25
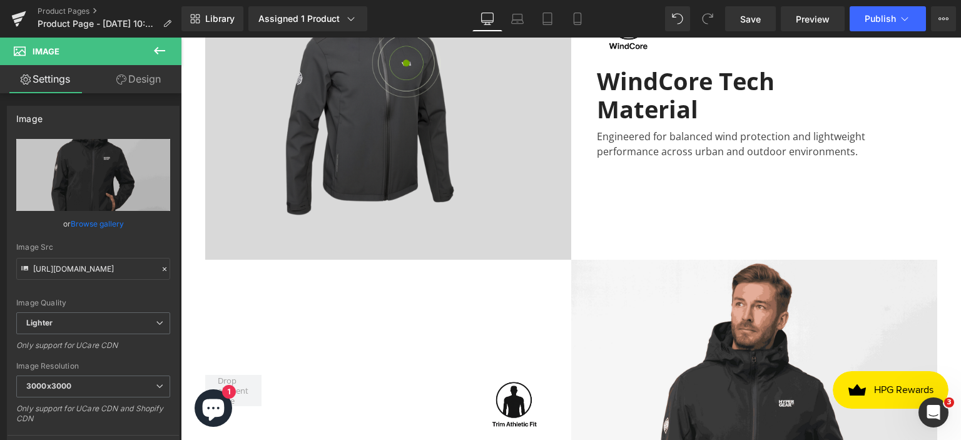
scroll to position [2504, 0]
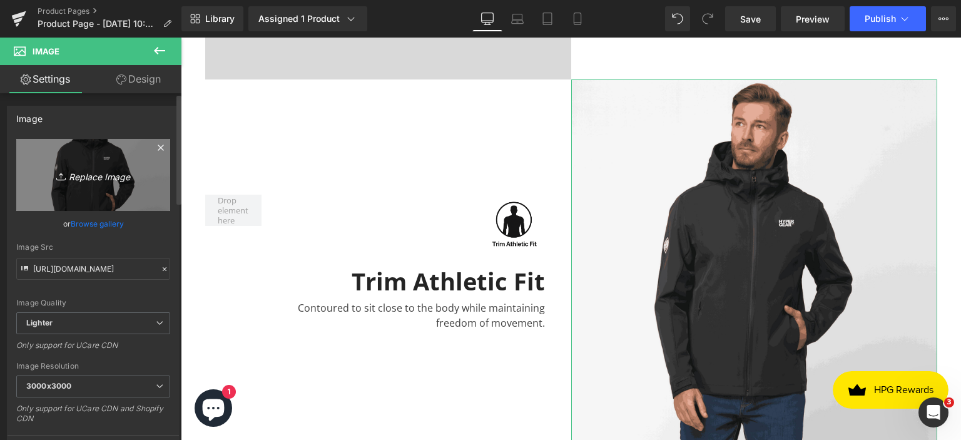
click at [100, 172] on icon "Replace Image" at bounding box center [93, 175] width 100 height 16
type input "C:\fakepath\Athletic fit.png"
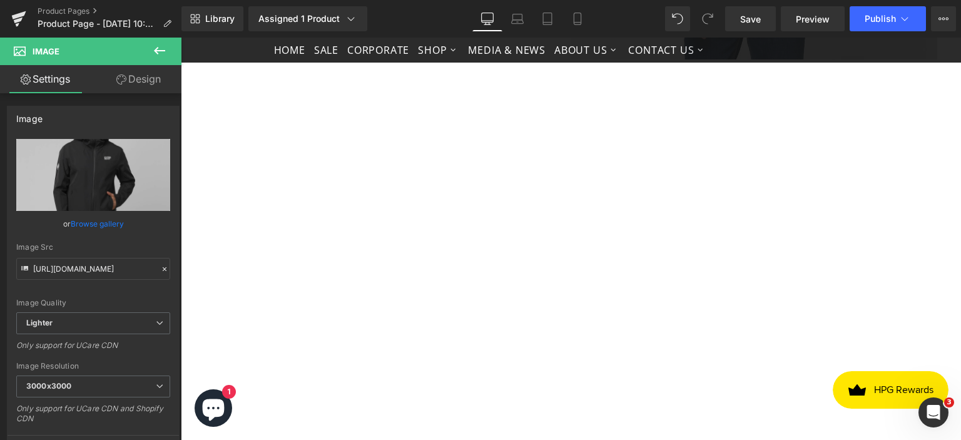
scroll to position [2817, 0]
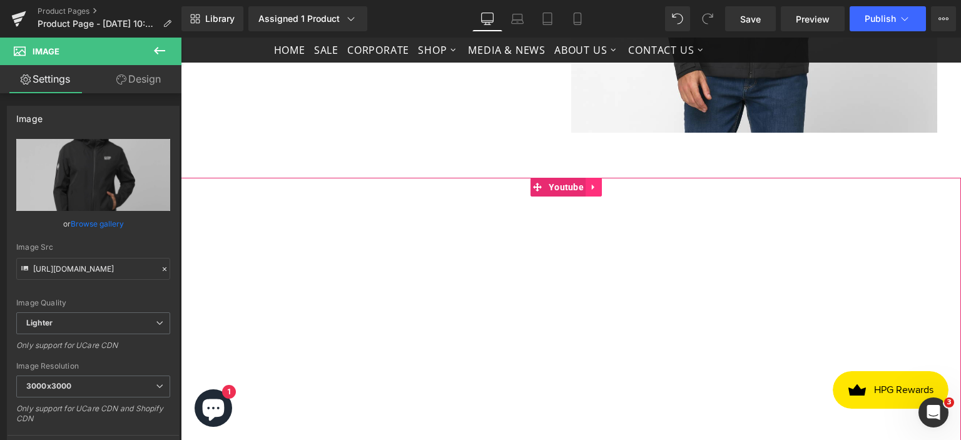
click at [592, 185] on icon at bounding box center [593, 188] width 3 height 6
click at [599, 183] on icon at bounding box center [602, 187] width 9 height 9
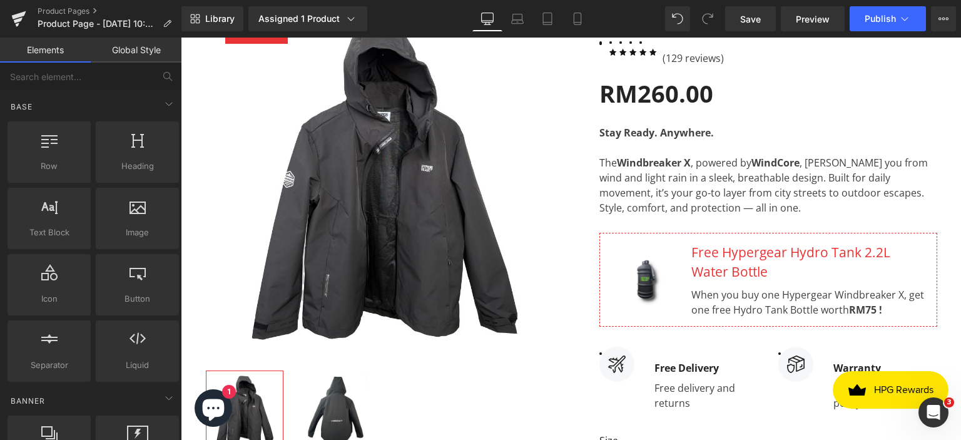
scroll to position [230, 0]
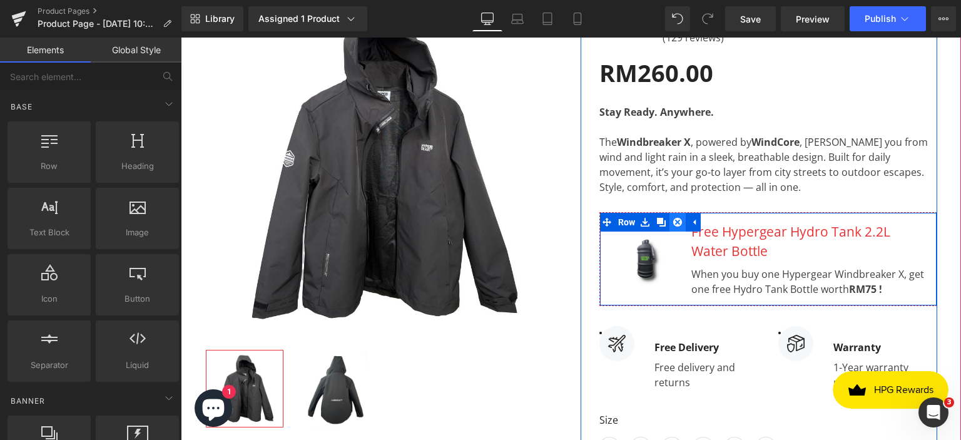
click at [676, 220] on icon at bounding box center [678, 222] width 9 height 9
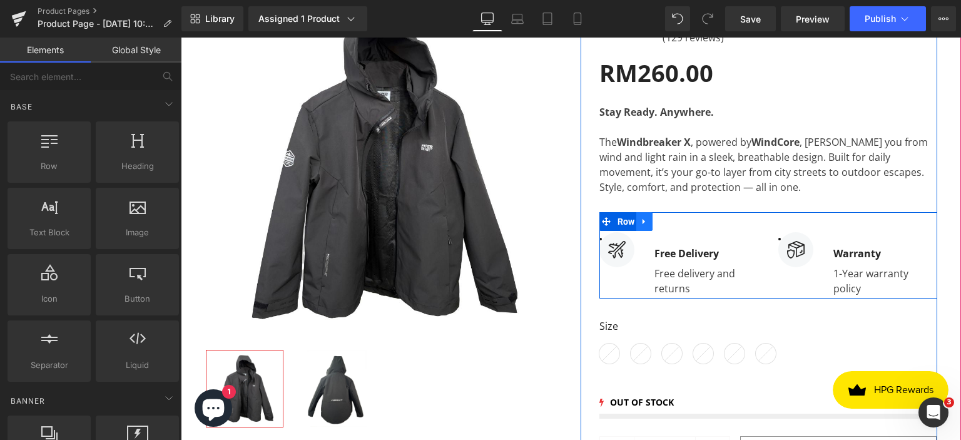
click at [643, 219] on icon at bounding box center [644, 222] width 3 height 6
click at [673, 219] on icon at bounding box center [677, 221] width 9 height 9
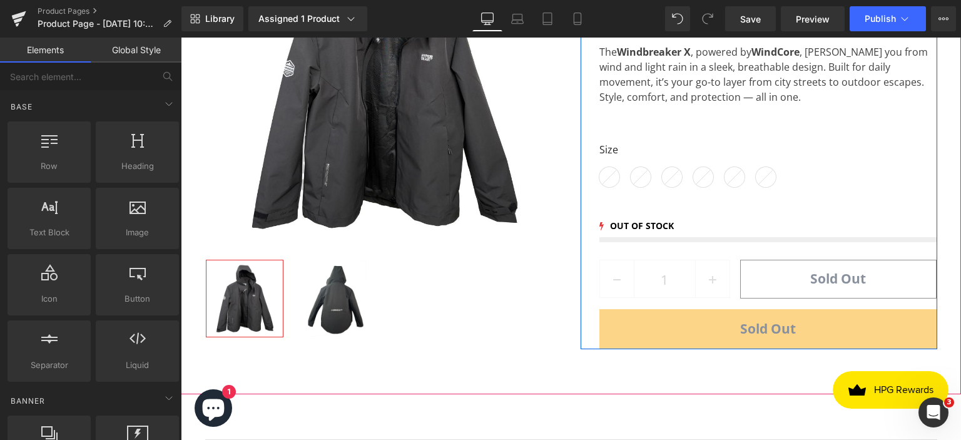
scroll to position [43, 0]
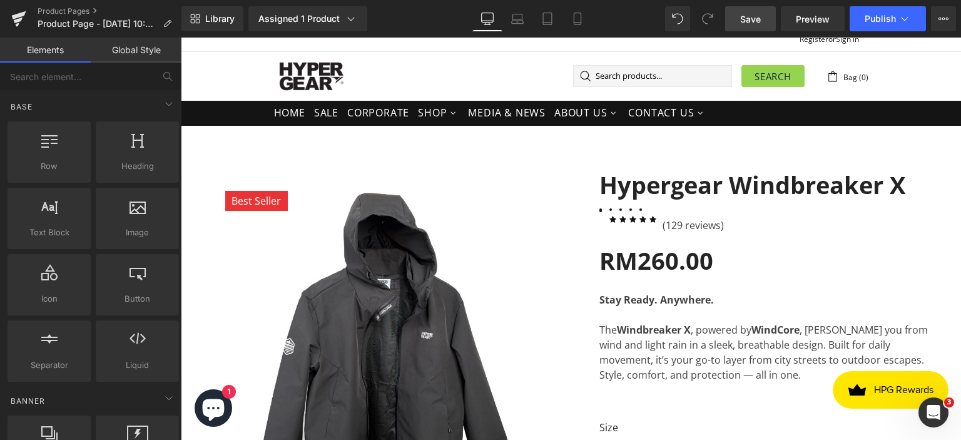
click at [754, 22] on span "Save" at bounding box center [751, 19] width 21 height 13
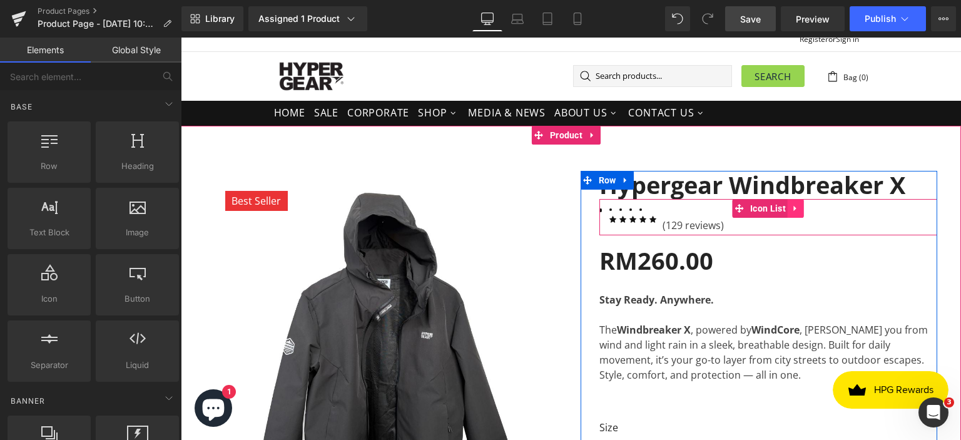
click at [792, 205] on icon at bounding box center [796, 208] width 9 height 9
click at [801, 206] on icon at bounding box center [805, 208] width 9 height 9
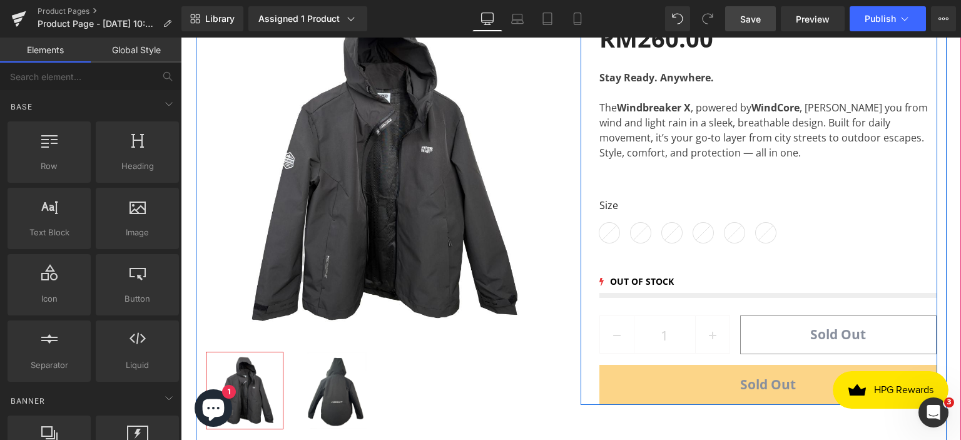
scroll to position [230, 0]
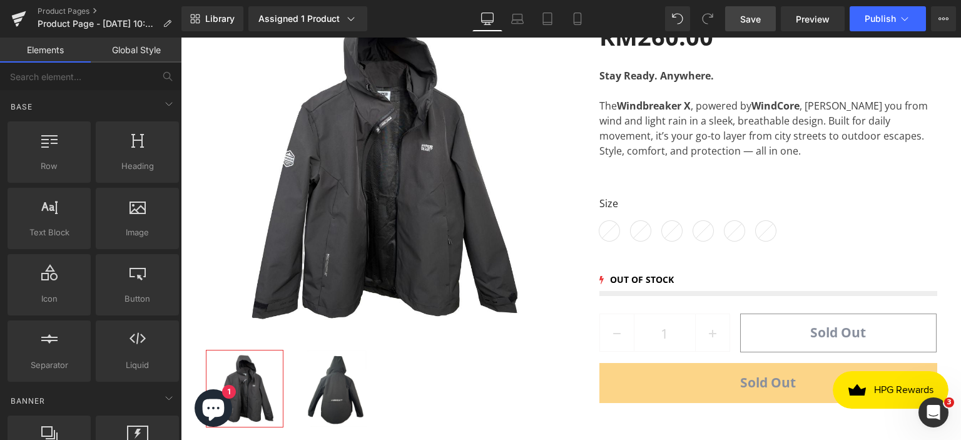
drag, startPoint x: 741, startPoint y: 16, endPoint x: 573, endPoint y: 77, distance: 178.6
click at [741, 16] on span "Save" at bounding box center [751, 19] width 21 height 13
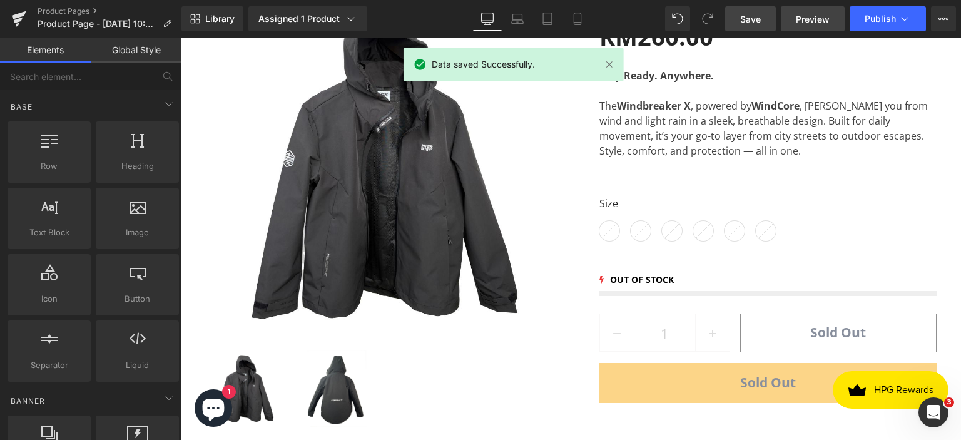
click at [826, 22] on span "Preview" at bounding box center [813, 19] width 34 height 13
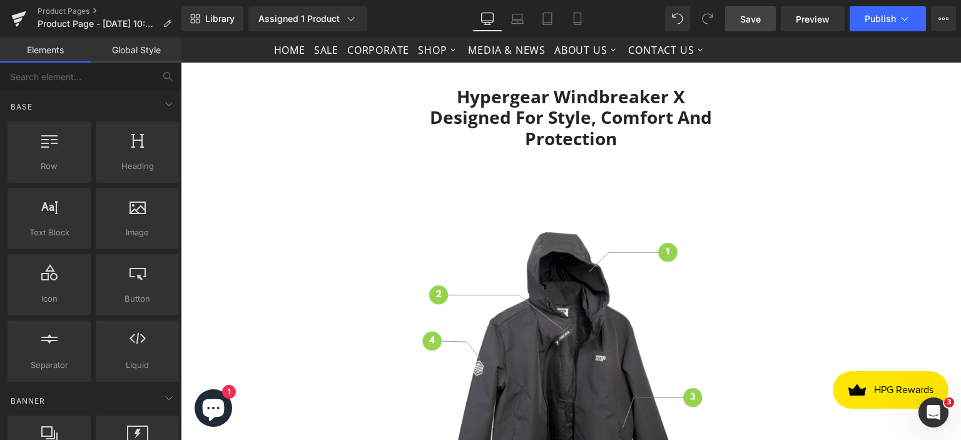
scroll to position [543, 0]
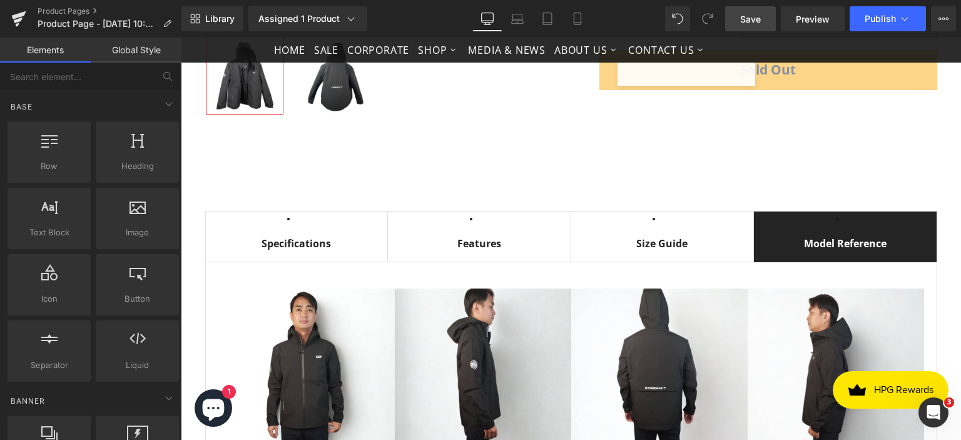
click at [738, 19] on link "Save" at bounding box center [750, 18] width 51 height 25
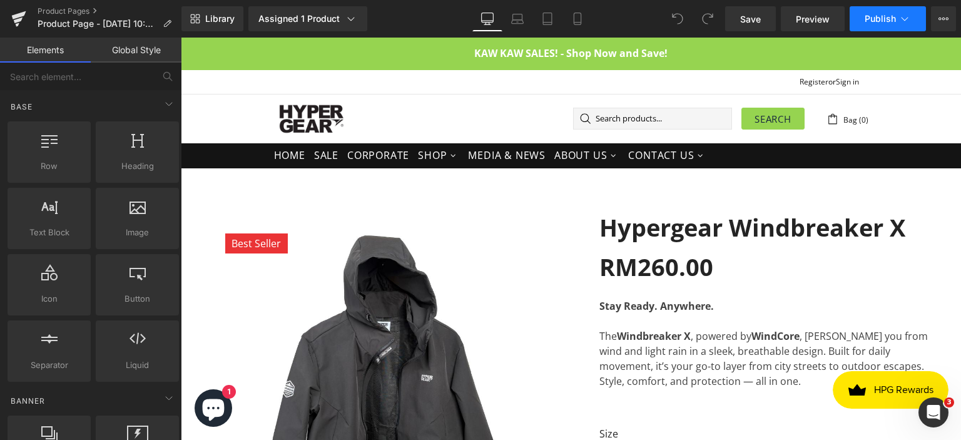
click at [871, 19] on span "Publish" at bounding box center [880, 19] width 31 height 10
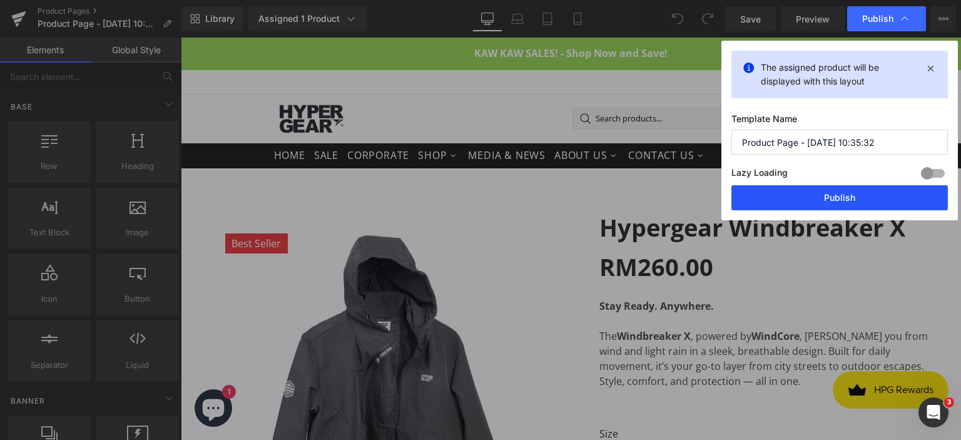
click at [817, 198] on button "Publish" at bounding box center [840, 197] width 217 height 25
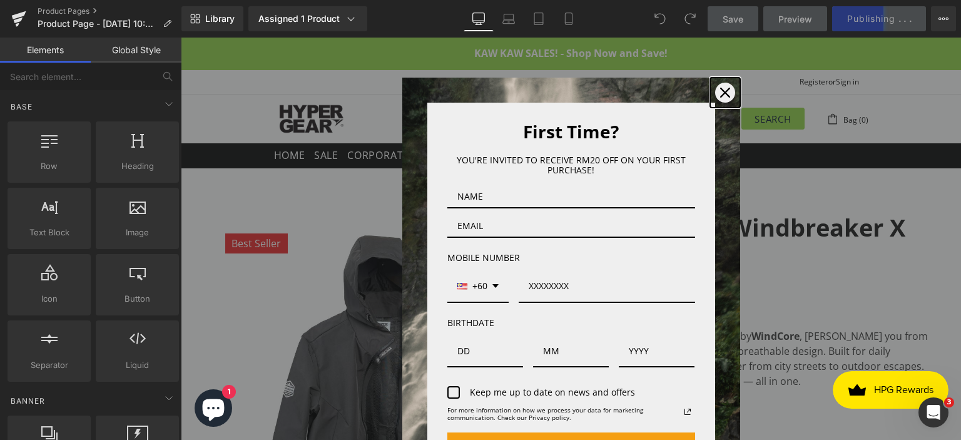
click at [720, 97] on icon "close icon" at bounding box center [725, 93] width 10 height 10
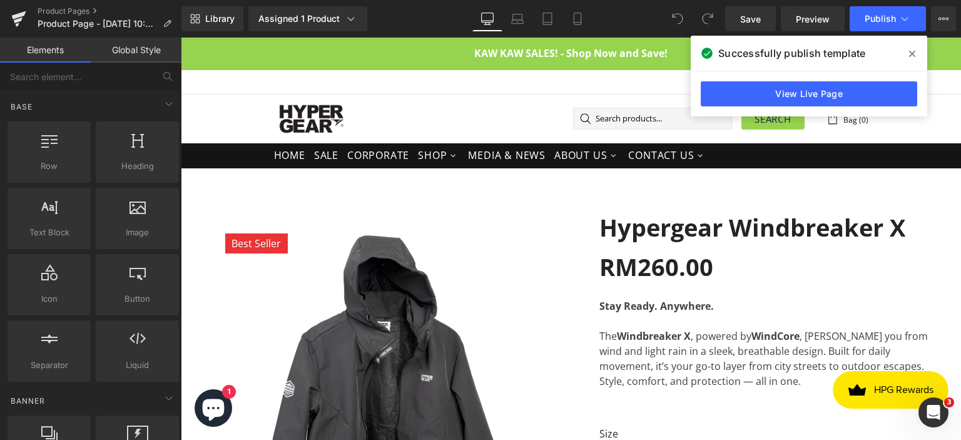
click at [913, 52] on icon at bounding box center [913, 54] width 6 height 10
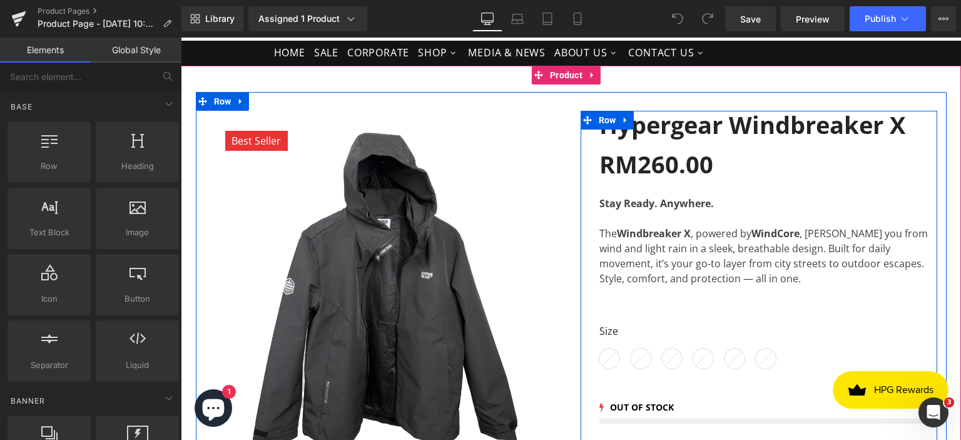
scroll to position [188, 0]
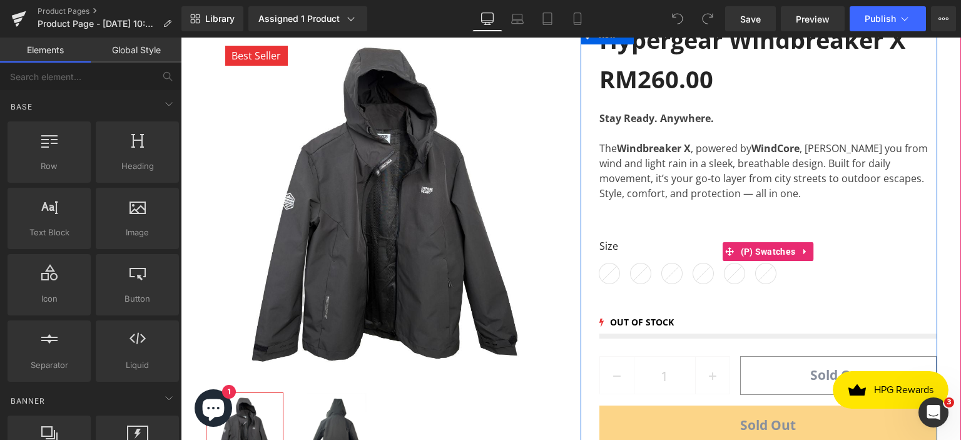
click at [602, 273] on icon at bounding box center [609, 273] width 15 height 15
click at [779, 252] on span "(P) Swatches" at bounding box center [768, 252] width 61 height 19
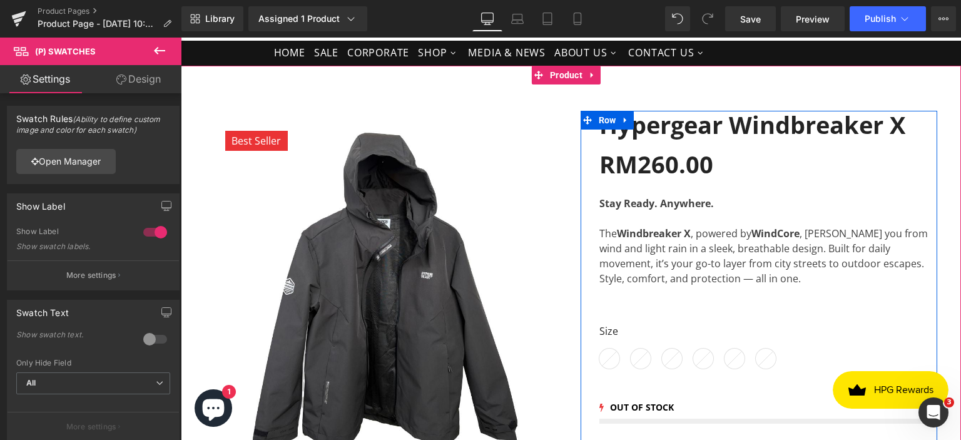
scroll to position [63, 0]
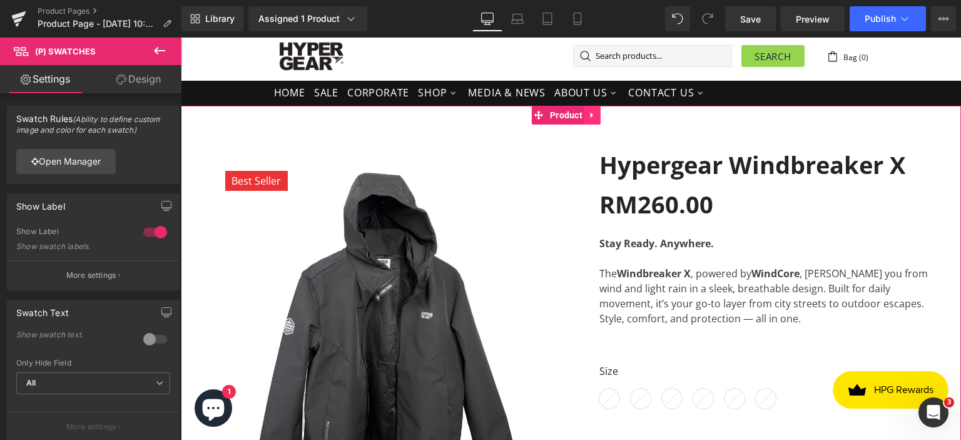
click at [593, 113] on icon at bounding box center [592, 114] width 9 height 9
click at [601, 115] on icon at bounding box center [601, 114] width 9 height 9
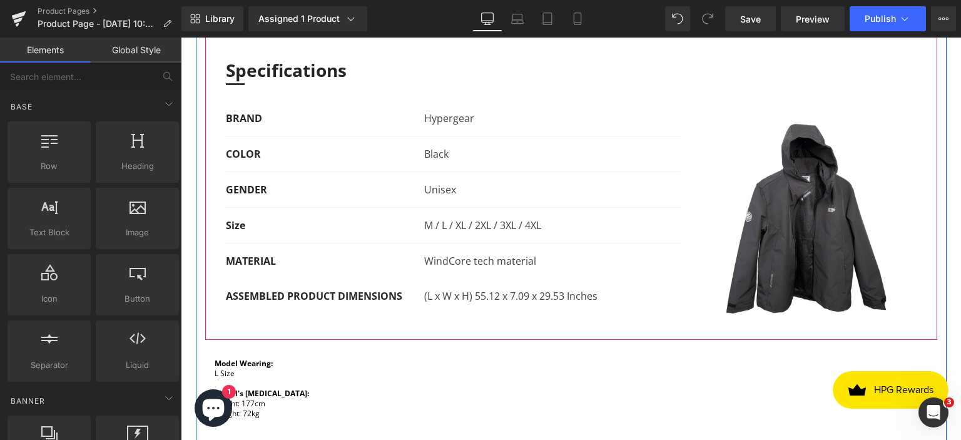
scroll to position [376, 0]
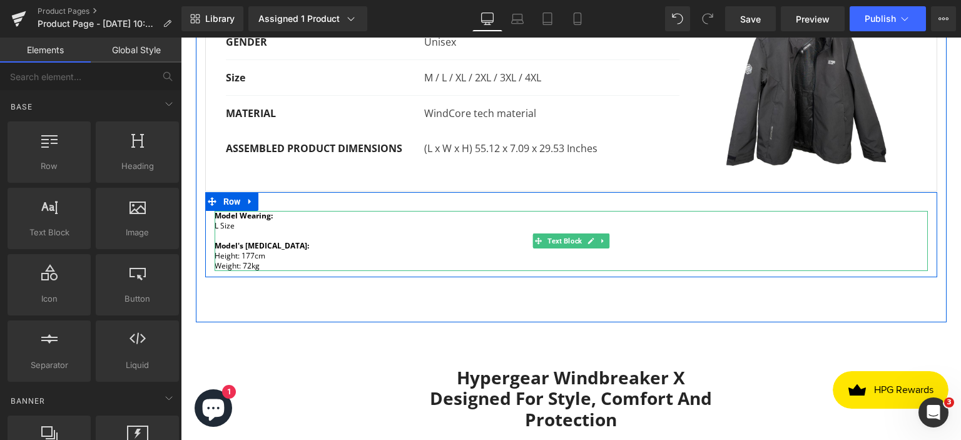
click at [274, 259] on p "Model's Body Measurement: Height: 177cm" at bounding box center [572, 251] width 714 height 20
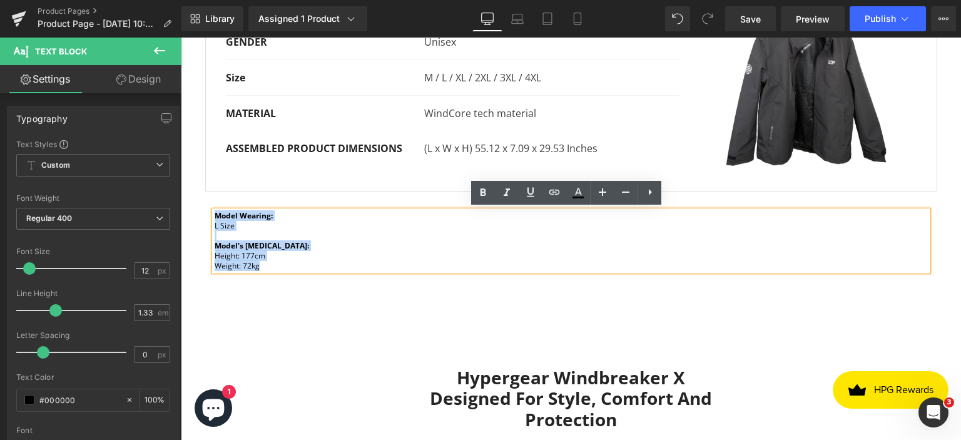
drag, startPoint x: 259, startPoint y: 266, endPoint x: 205, endPoint y: 218, distance: 72.3
click at [205, 218] on div "Model Wearing: L Size Model's Body Measurement: Height: 177cm Weight: 72kg Text…" at bounding box center [571, 241] width 732 height 60
copy div "Model Wearing: L Size Model's Body Measurement: Height: 177cm Weight: 72kg"
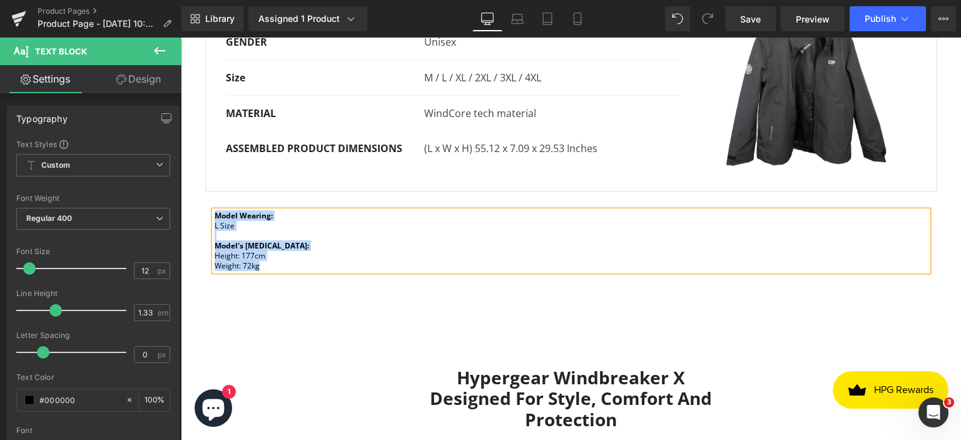
click at [608, 289] on div "Specifications Text Block Features Text Block Size Guide Text Block Model Refer…" at bounding box center [571, 58] width 751 height 530
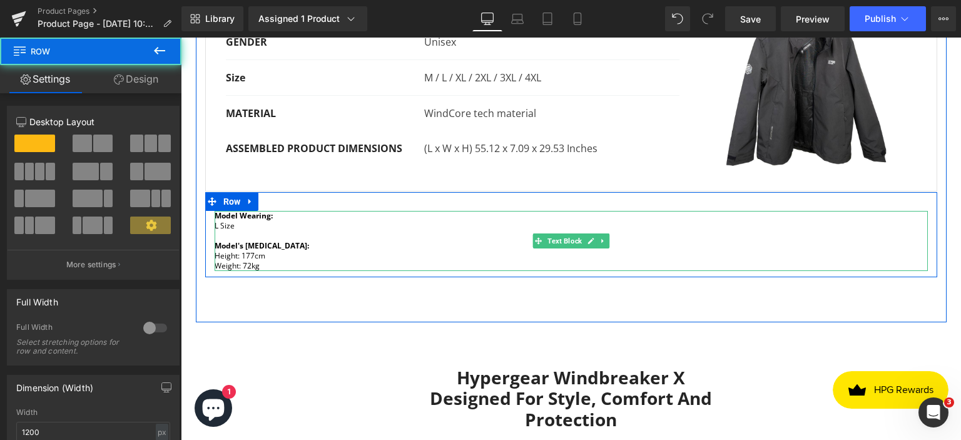
scroll to position [125, 0]
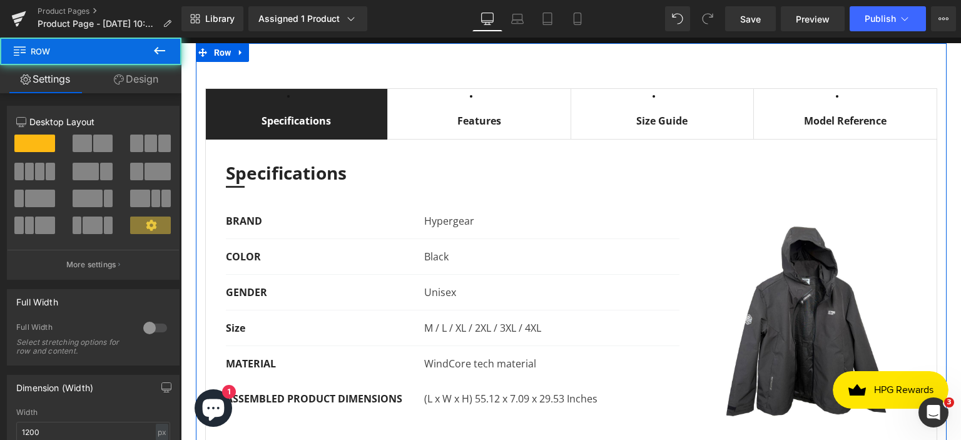
click at [800, 127] on div "Model Reference Text Block" at bounding box center [845, 120] width 161 height 15
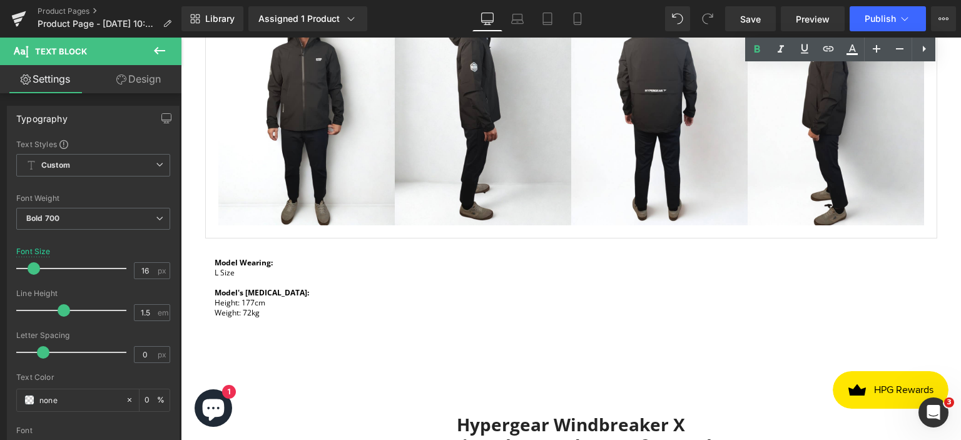
scroll to position [313, 0]
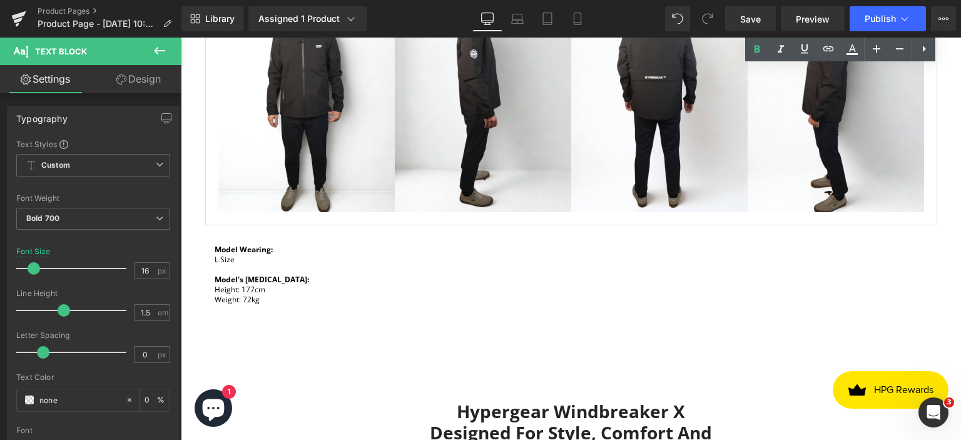
click at [250, 218] on div "Image Image Image Image Row" at bounding box center [571, 88] width 732 height 275
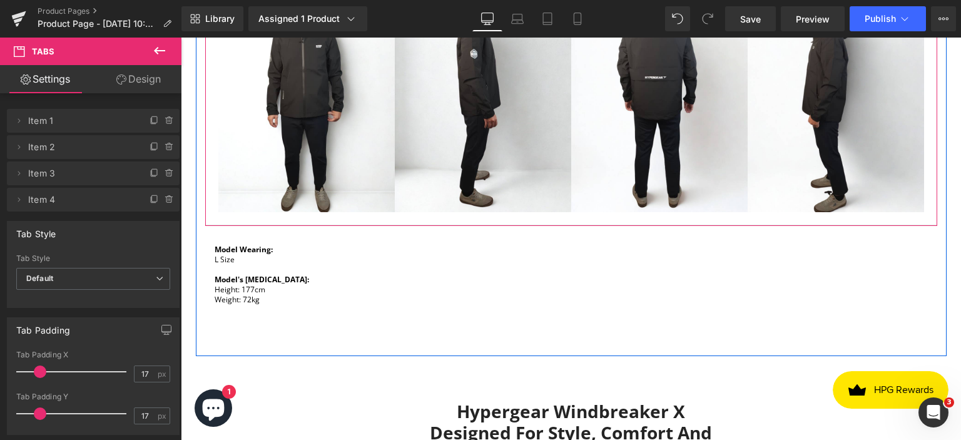
click at [235, 220] on div "Image Image Image Image Row" at bounding box center [571, 88] width 732 height 275
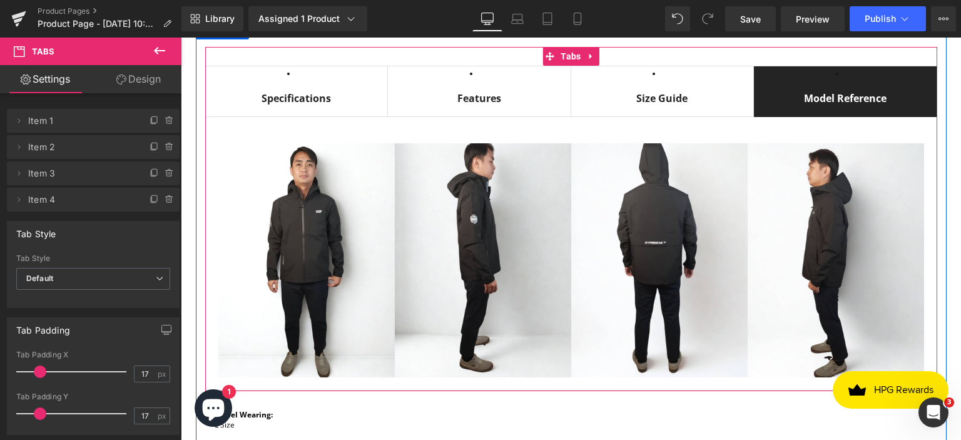
scroll to position [63, 0]
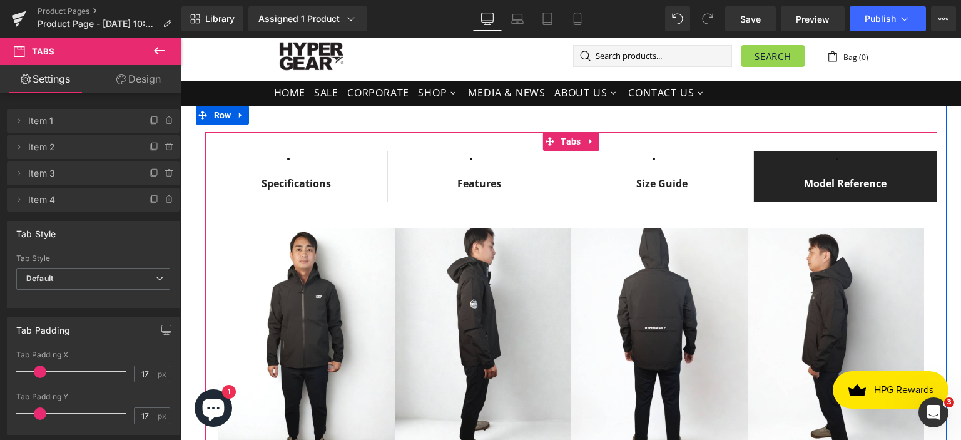
click at [329, 139] on div "Specifications Text Block Features Text Block Size Guide Text Block Model Refer…" at bounding box center [571, 304] width 732 height 345
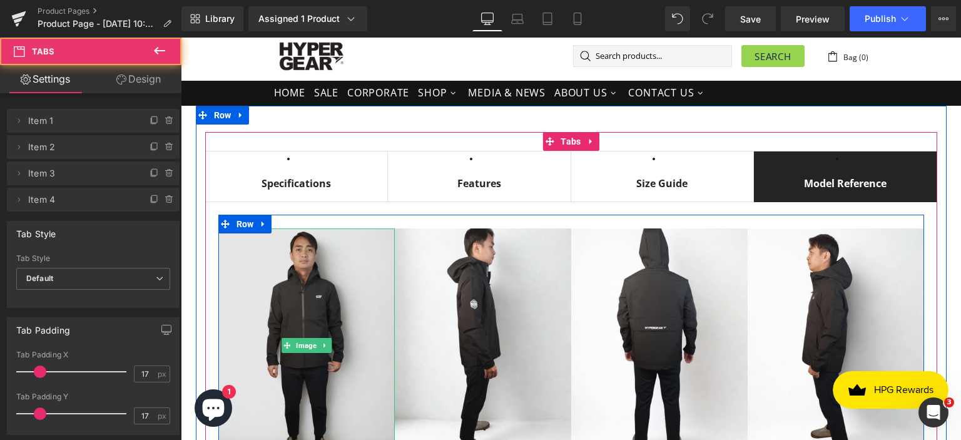
click at [359, 251] on img at bounding box center [306, 345] width 177 height 235
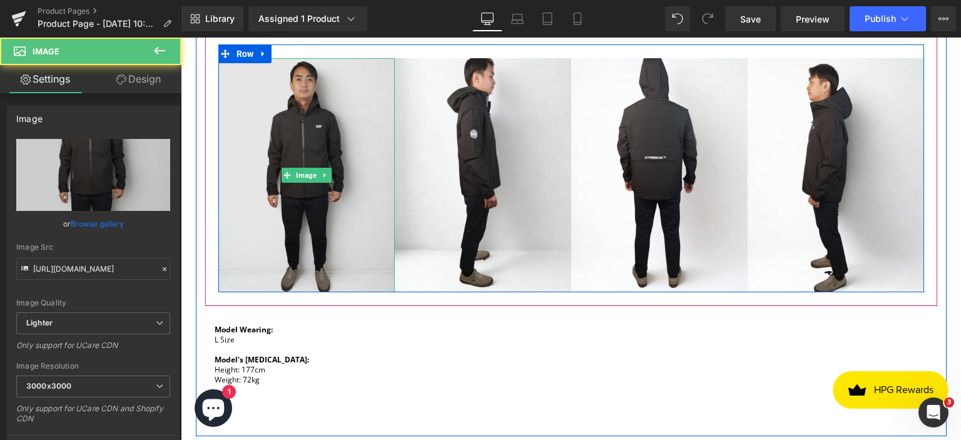
scroll to position [250, 0]
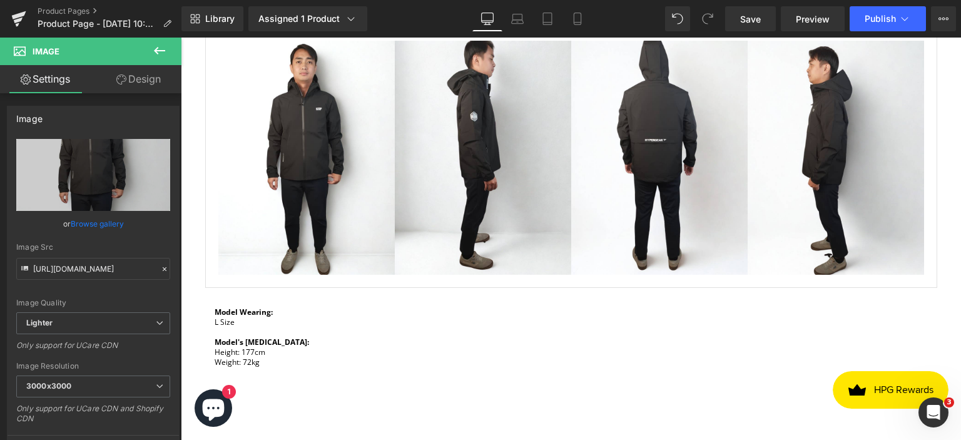
click at [157, 51] on icon at bounding box center [159, 51] width 11 height 8
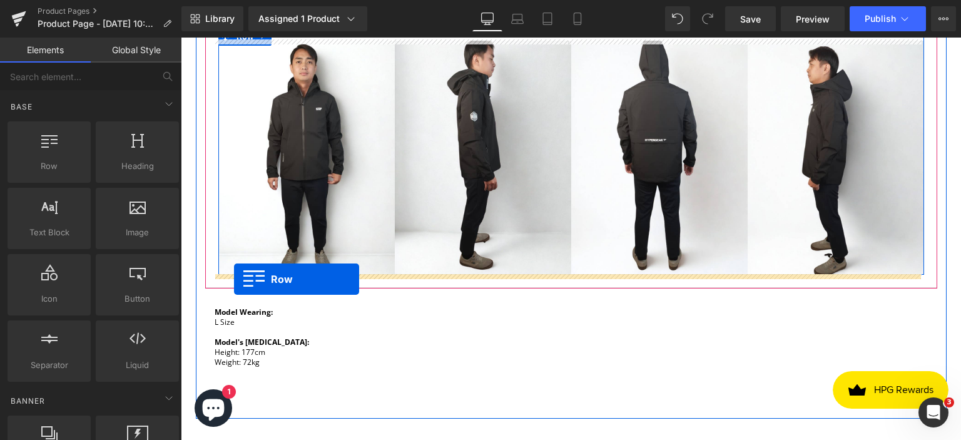
drag, startPoint x: 238, startPoint y: 194, endPoint x: 234, endPoint y: 279, distance: 85.2
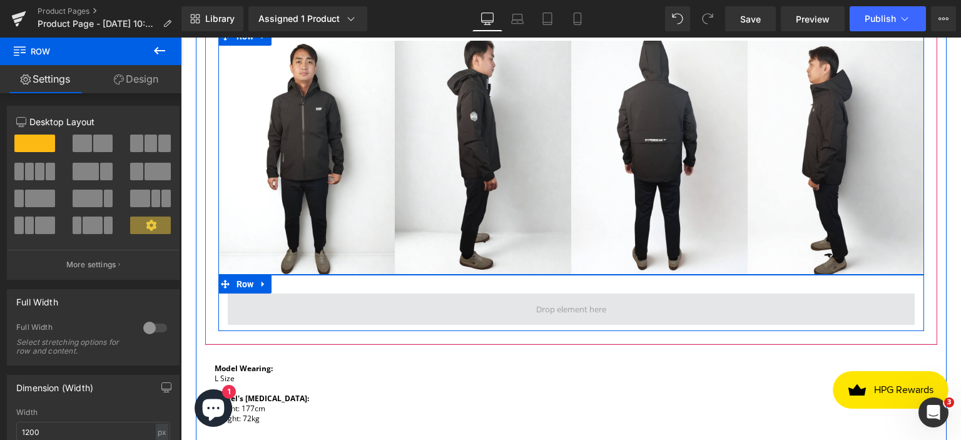
click at [257, 310] on span at bounding box center [571, 309] width 687 height 31
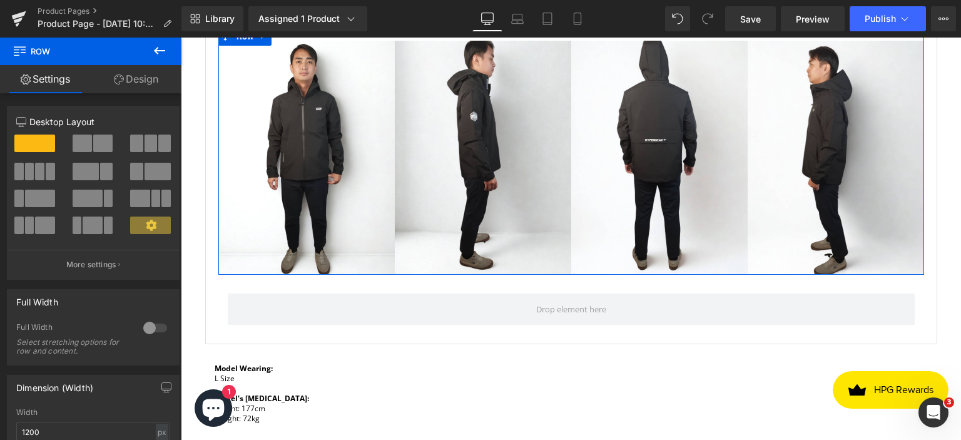
click at [159, 49] on icon at bounding box center [159, 50] width 15 height 15
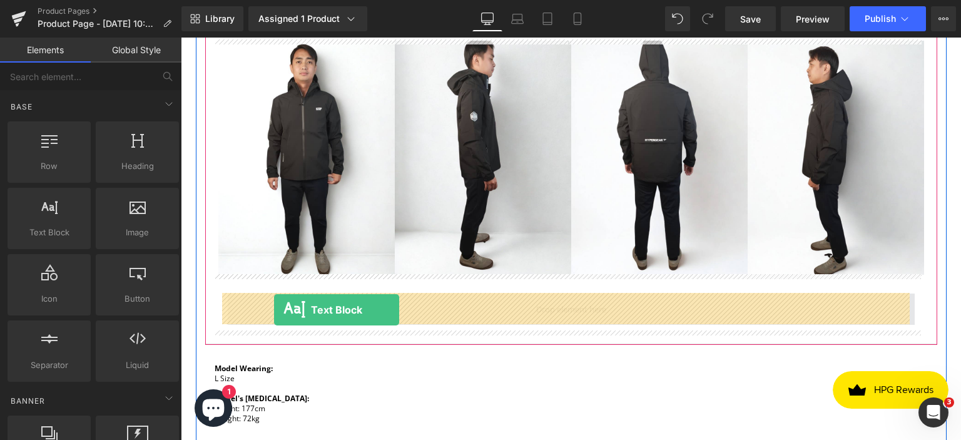
drag, startPoint x: 235, startPoint y: 259, endPoint x: 274, endPoint y: 310, distance: 64.7
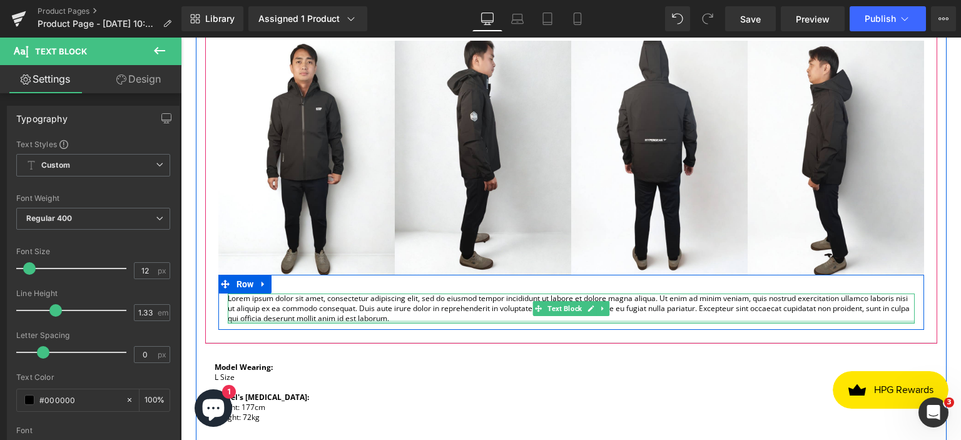
drag, startPoint x: 421, startPoint y: 320, endPoint x: 396, endPoint y: 315, distance: 25.5
click at [396, 315] on div "Lorem ipsum dolor sit amet, consectetur adipiscing elit, sed do eiusmod tempor …" at bounding box center [571, 309] width 687 height 30
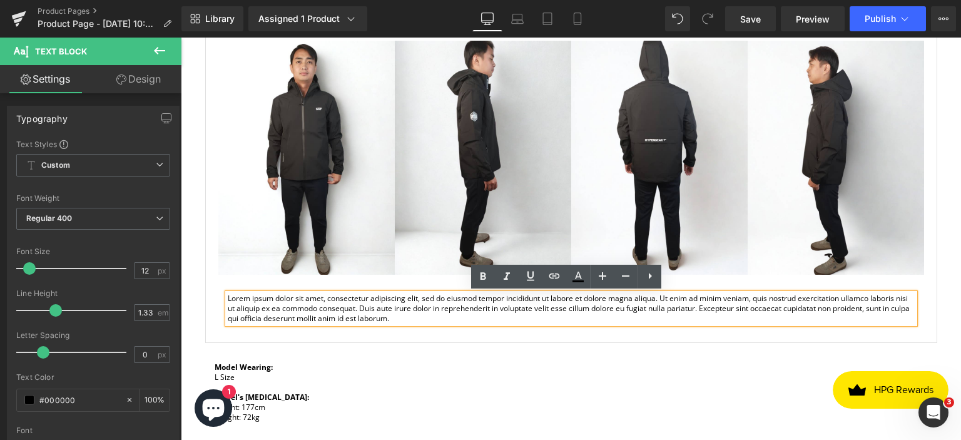
drag, startPoint x: 411, startPoint y: 317, endPoint x: 221, endPoint y: 297, distance: 190.7
click at [228, 297] on div "Lorem ipsum dolor sit amet, consectetur adipiscing elit, sed do eiusmod tempor …" at bounding box center [571, 309] width 687 height 30
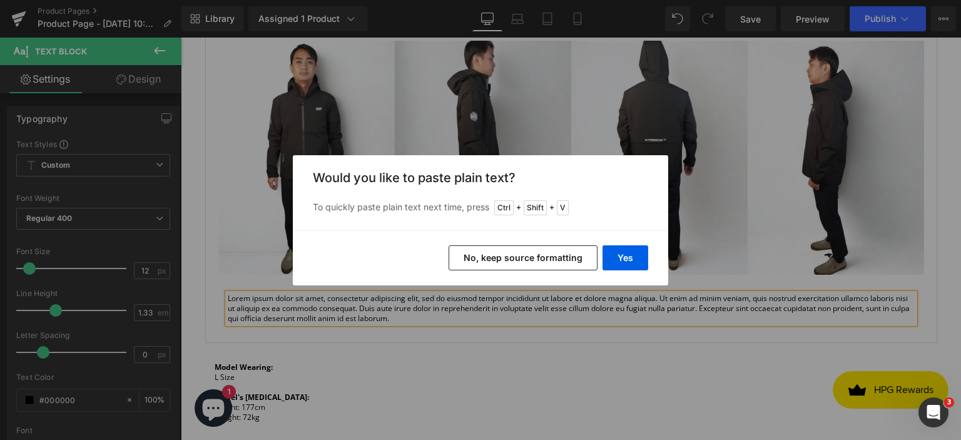
click at [534, 265] on button "No, keep source formatting" at bounding box center [523, 257] width 149 height 25
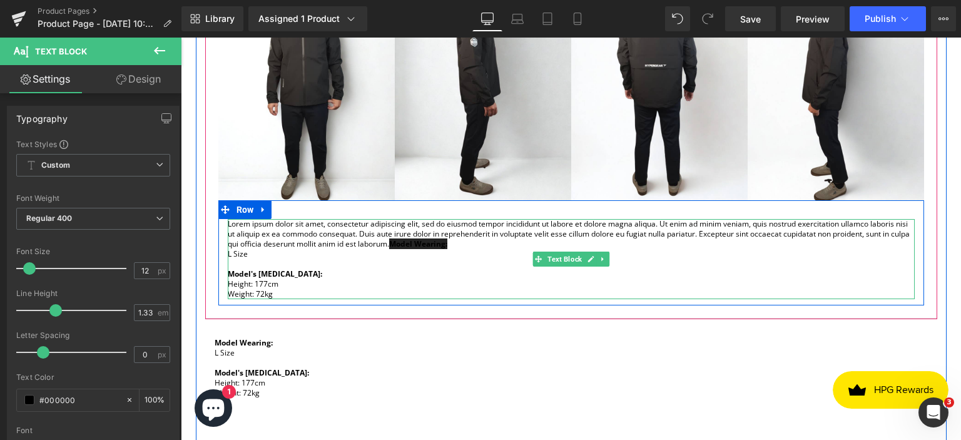
scroll to position [376, 0]
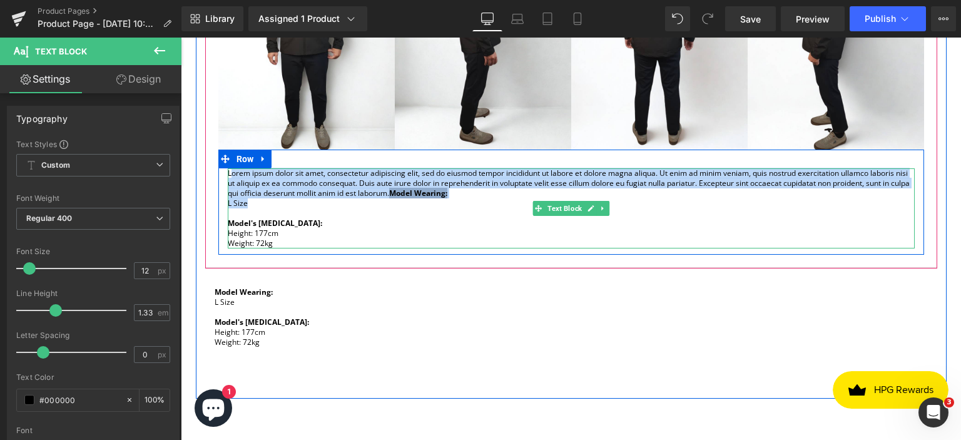
drag, startPoint x: 245, startPoint y: 205, endPoint x: 227, endPoint y: 172, distance: 37.5
click at [228, 172] on div "Lorem ipsum dolor sit amet, consectetur adipiscing elit, sed do eiusmod tempor …" at bounding box center [571, 208] width 687 height 80
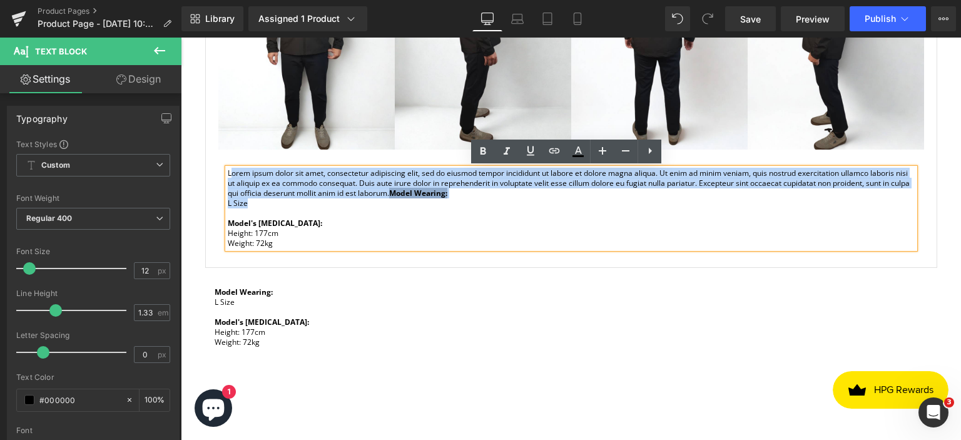
click at [370, 207] on p "L Size" at bounding box center [571, 203] width 687 height 10
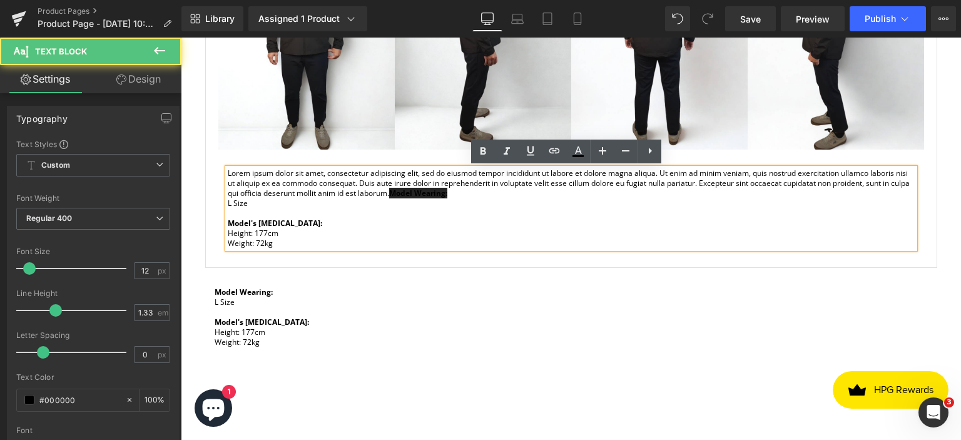
click at [404, 193] on p "Lorem ipsum dolor sit amet, consectetur adipiscing elit, sed do eiusmod tempor …" at bounding box center [571, 183] width 687 height 30
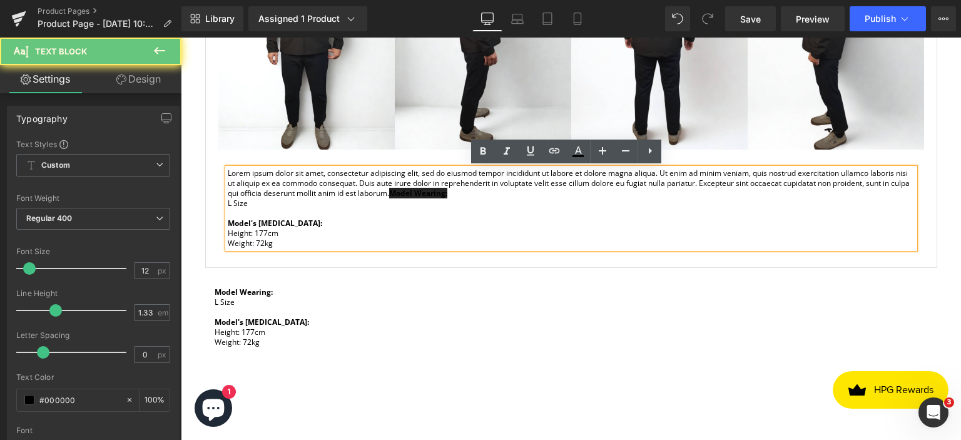
click at [408, 196] on span "Model Wearing:" at bounding box center [418, 193] width 58 height 11
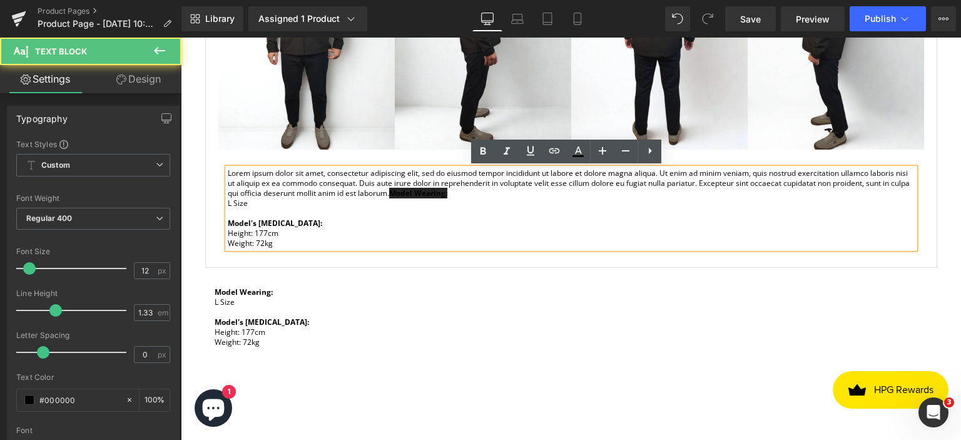
click at [443, 220] on p "Model's Body Measurement: Height: 177cm" at bounding box center [571, 228] width 687 height 20
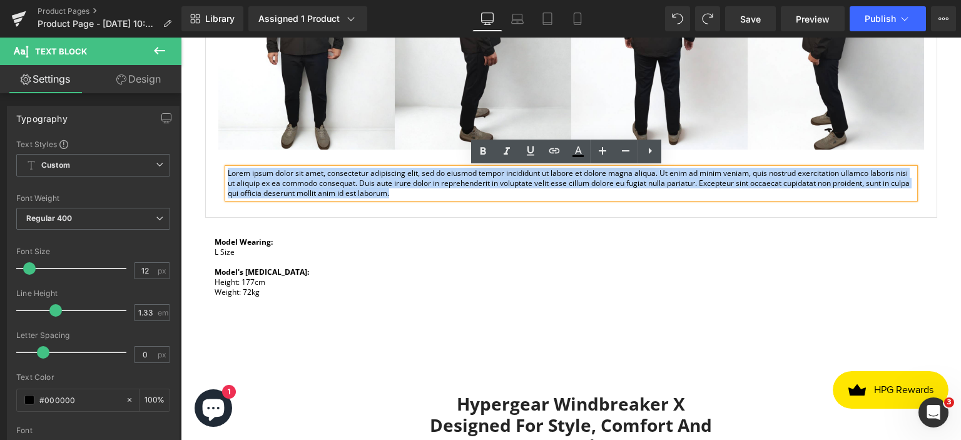
drag, startPoint x: 416, startPoint y: 192, endPoint x: 224, endPoint y: 174, distance: 192.4
click at [228, 174] on p "Lorem ipsum dolor sit amet, consectetur adipiscing elit, sed do eiusmod tempor …" at bounding box center [571, 183] width 687 height 30
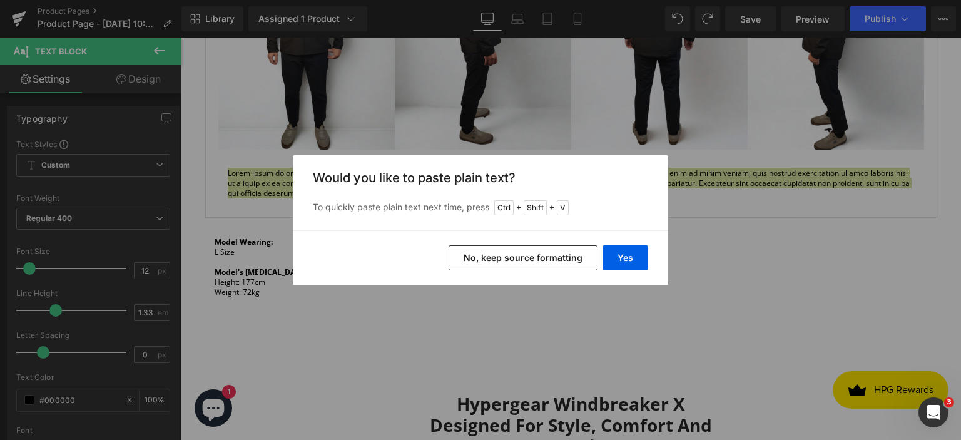
drag, startPoint x: 486, startPoint y: 261, endPoint x: 264, endPoint y: 193, distance: 231.9
click at [486, 261] on button "No, keep source formatting" at bounding box center [523, 257] width 149 height 25
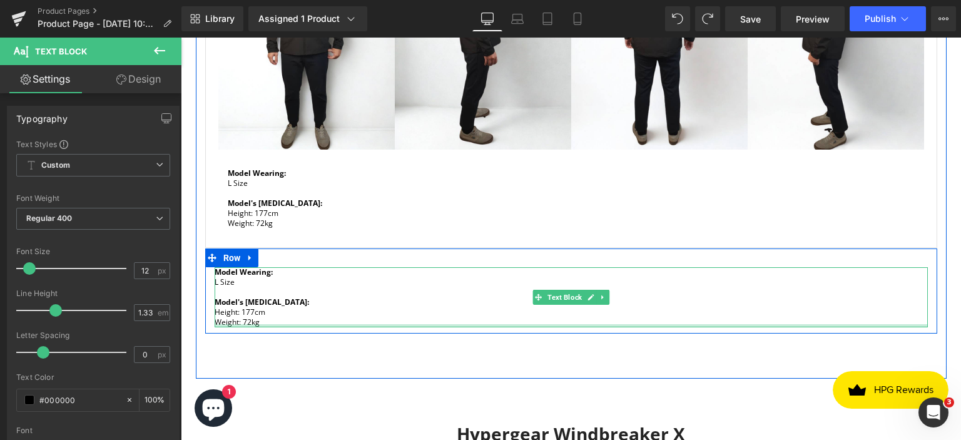
click at [328, 325] on div at bounding box center [572, 325] width 714 height 3
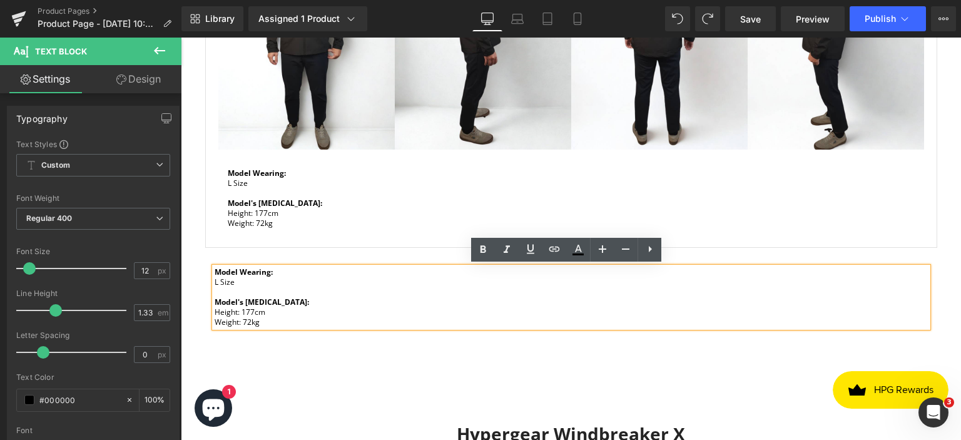
click at [332, 361] on div "Specifications Text Block Features Text Block Size Guide Text Block Model Refer…" at bounding box center [571, 86] width 751 height 587
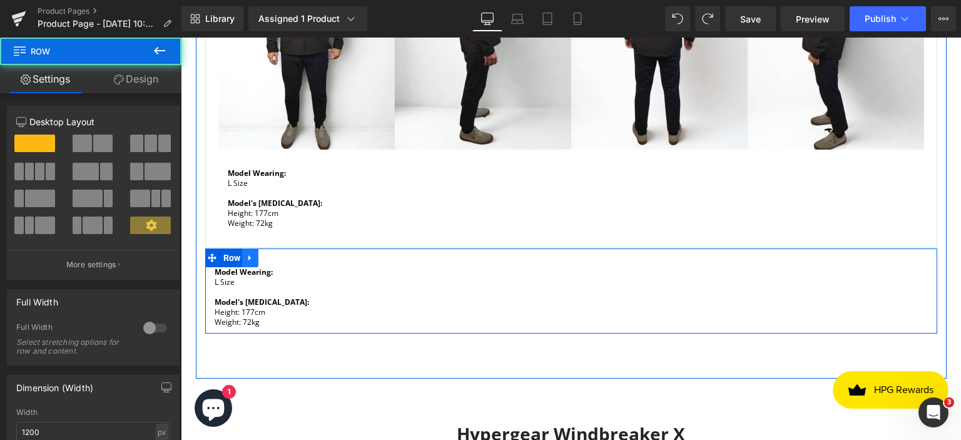
click at [248, 258] on icon at bounding box center [250, 258] width 9 height 9
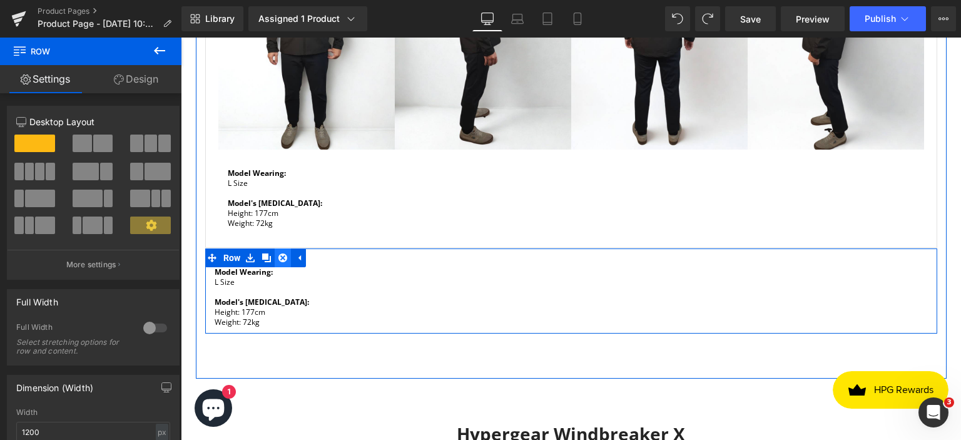
click at [279, 254] on icon at bounding box center [283, 258] width 9 height 9
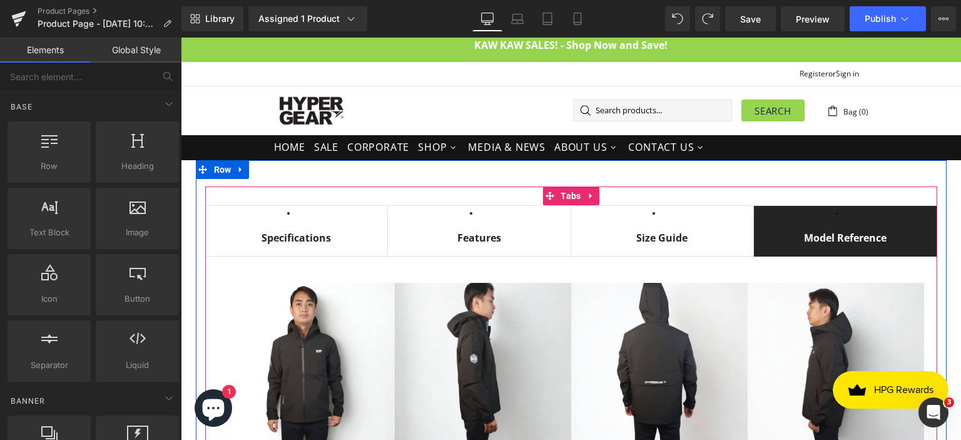
scroll to position [0, 0]
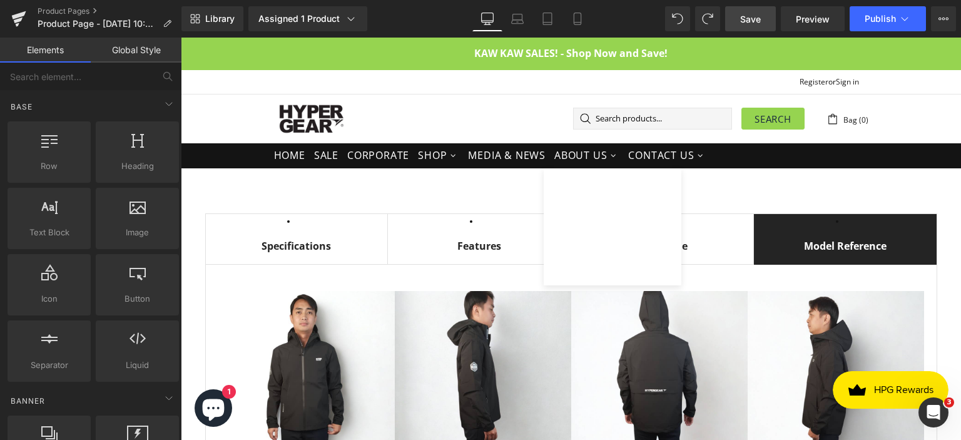
click at [751, 14] on span "Save" at bounding box center [751, 19] width 21 height 13
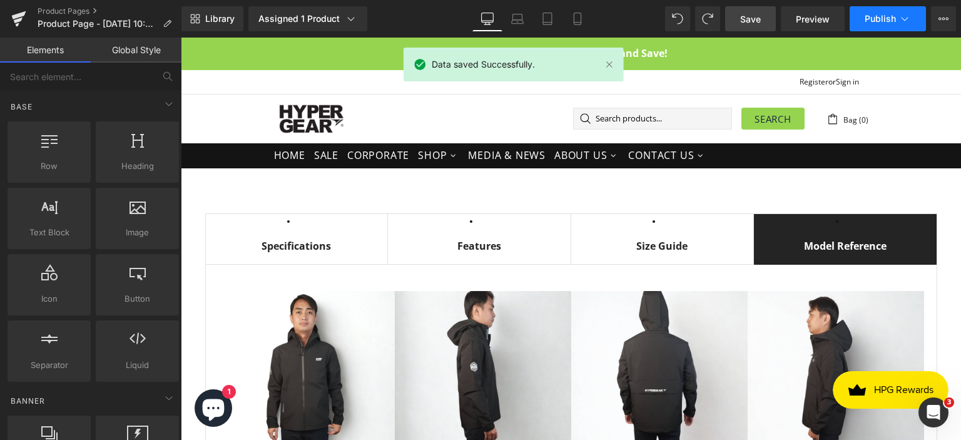
click at [870, 16] on span "Publish" at bounding box center [880, 19] width 31 height 10
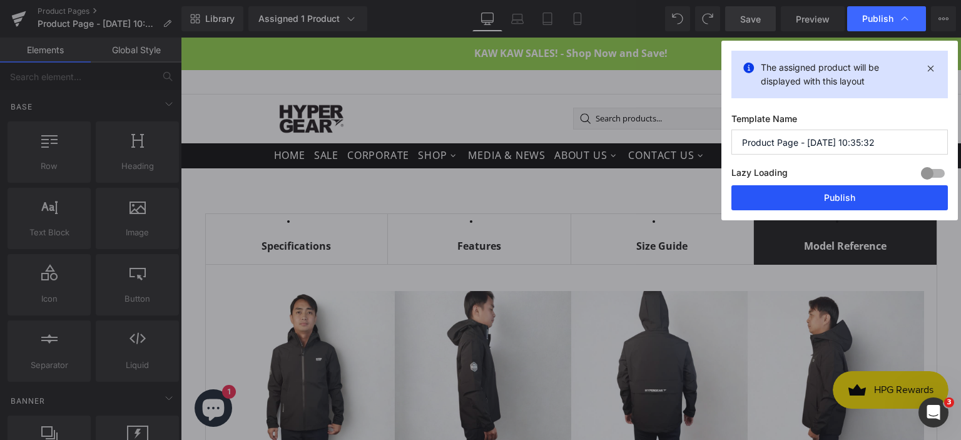
drag, startPoint x: 802, startPoint y: 201, endPoint x: 395, endPoint y: 187, distance: 407.1
click at [802, 201] on button "Publish" at bounding box center [840, 197] width 217 height 25
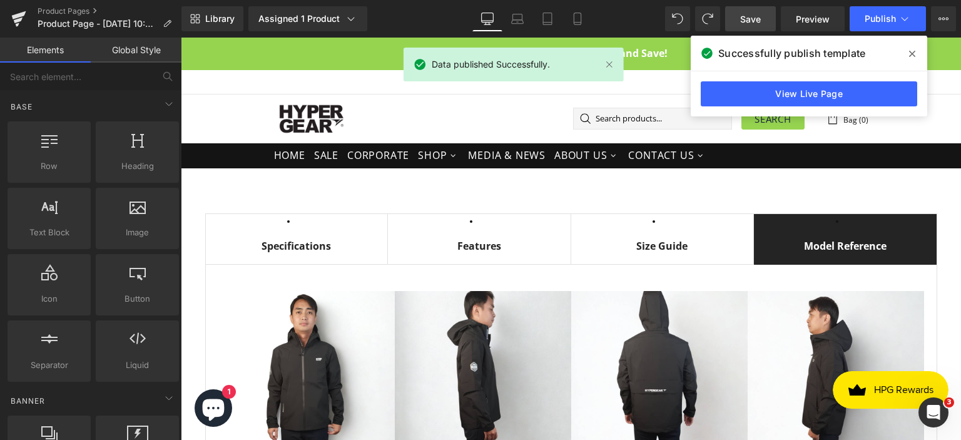
click at [915, 55] on icon at bounding box center [913, 54] width 6 height 10
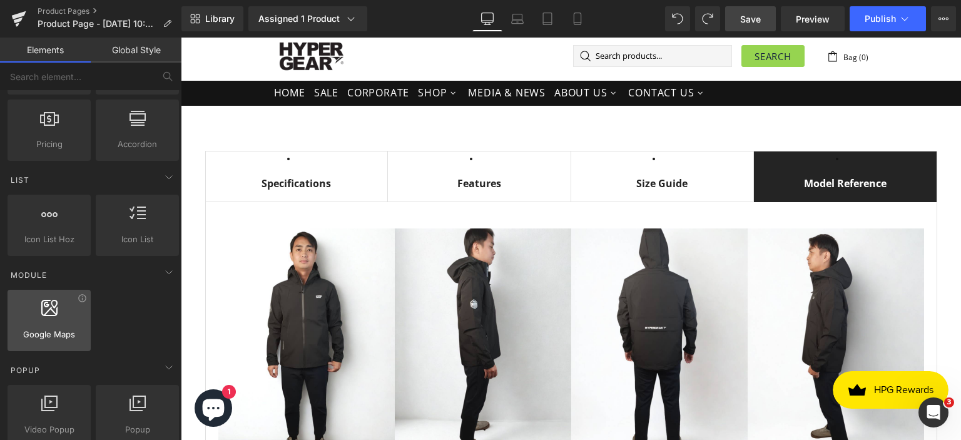
scroll to position [501, 0]
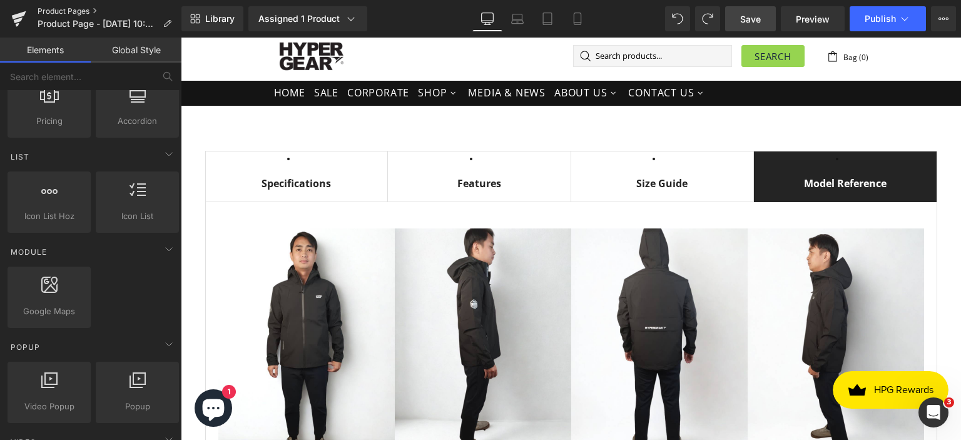
click at [76, 14] on link "Product Pages" at bounding box center [110, 11] width 144 height 10
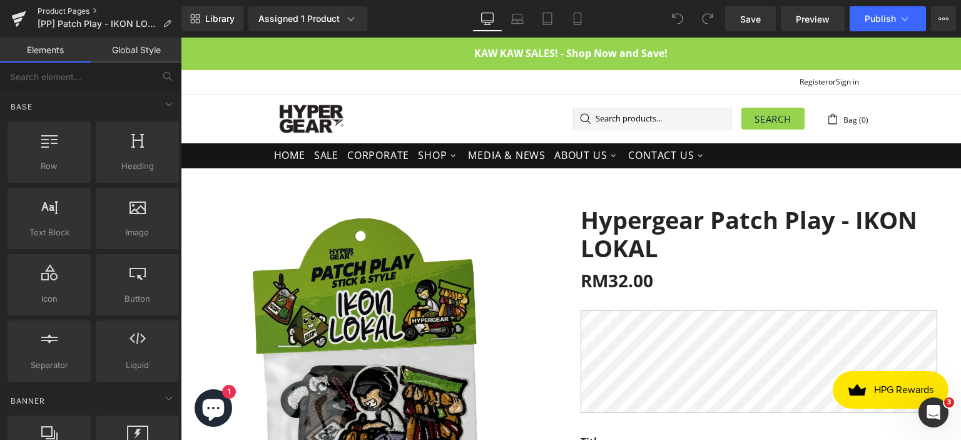
click at [93, 10] on link "Product Pages" at bounding box center [110, 11] width 144 height 10
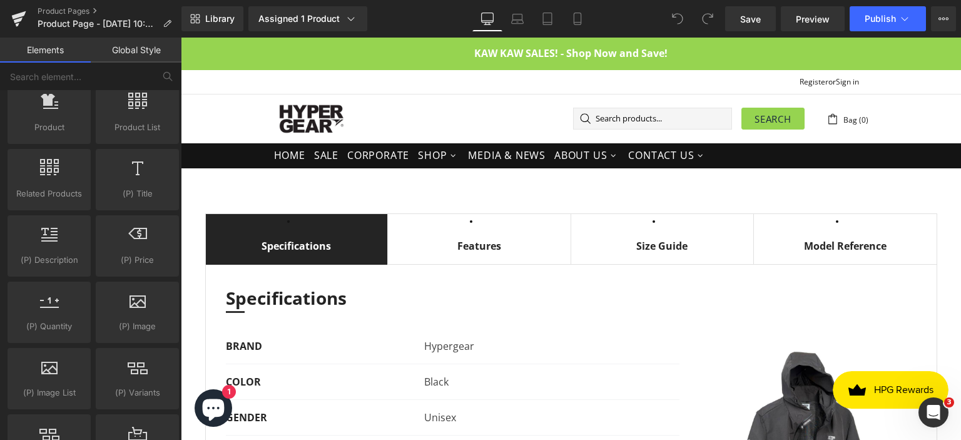
scroll to position [1002, 0]
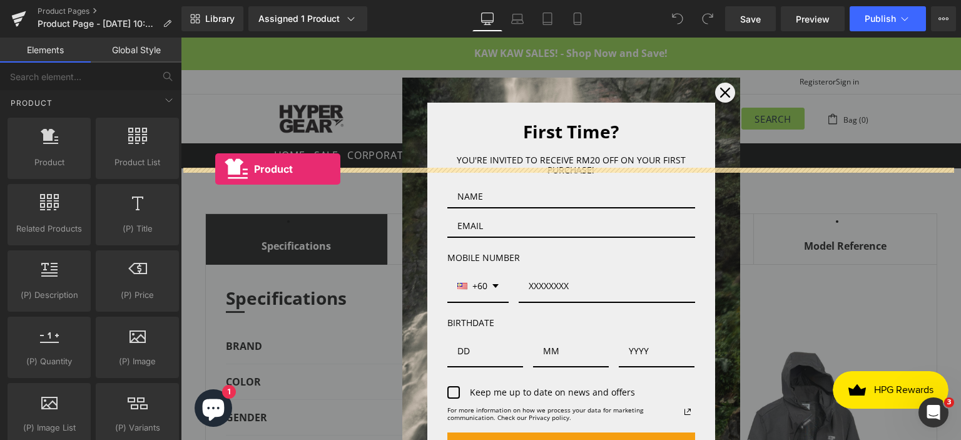
drag, startPoint x: 243, startPoint y: 188, endPoint x: 215, endPoint y: 169, distance: 33.7
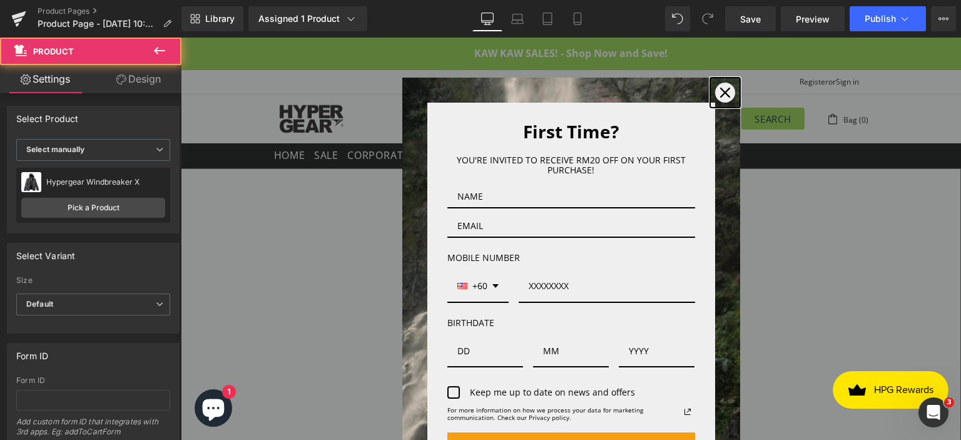
click at [720, 93] on icon "close icon" at bounding box center [725, 93] width 10 height 10
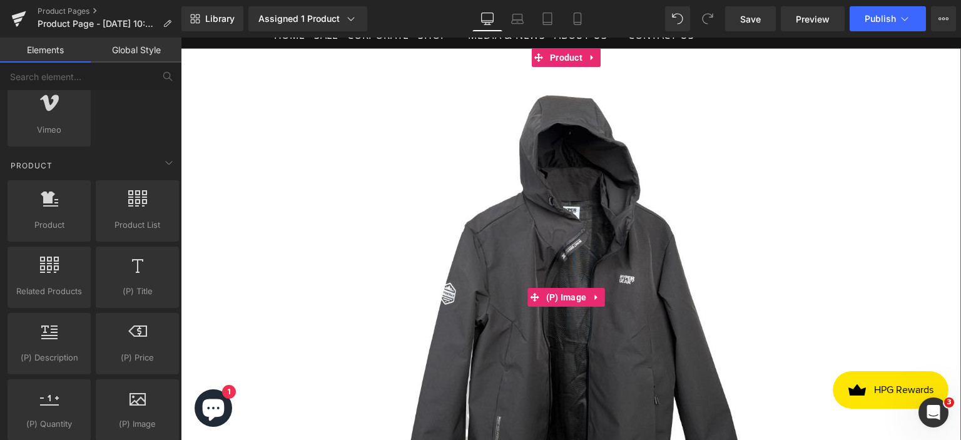
scroll to position [0, 0]
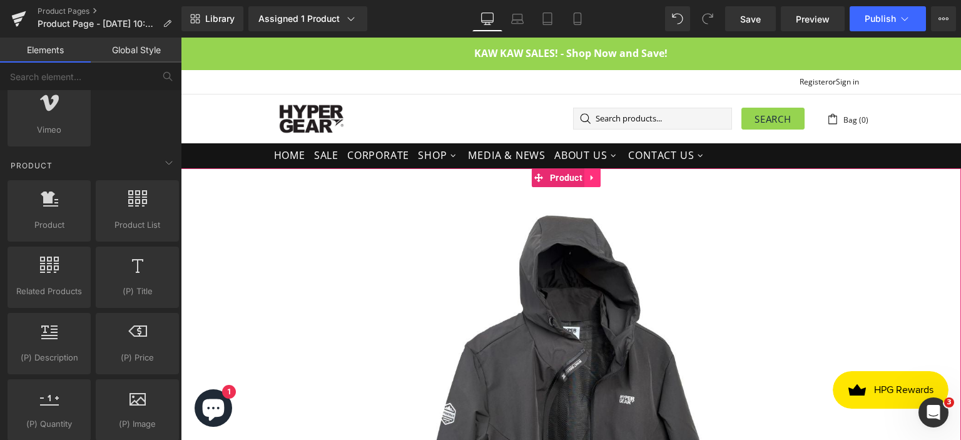
click at [594, 179] on icon at bounding box center [592, 177] width 9 height 9
click at [621, 183] on link at bounding box center [618, 177] width 16 height 19
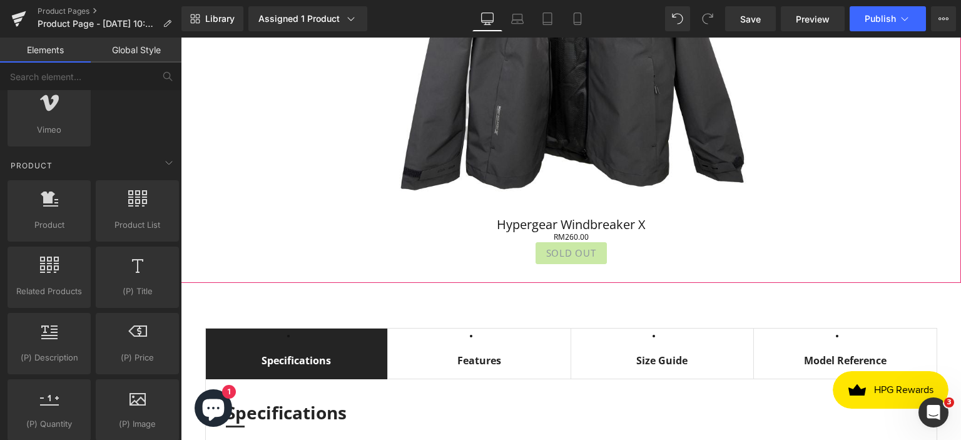
scroll to position [438, 0]
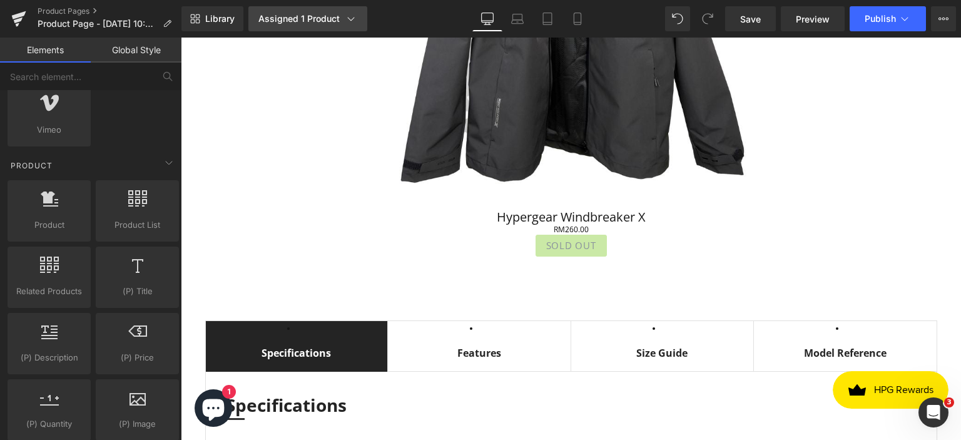
click at [339, 20] on div "Assigned 1 Product" at bounding box center [308, 19] width 99 height 13
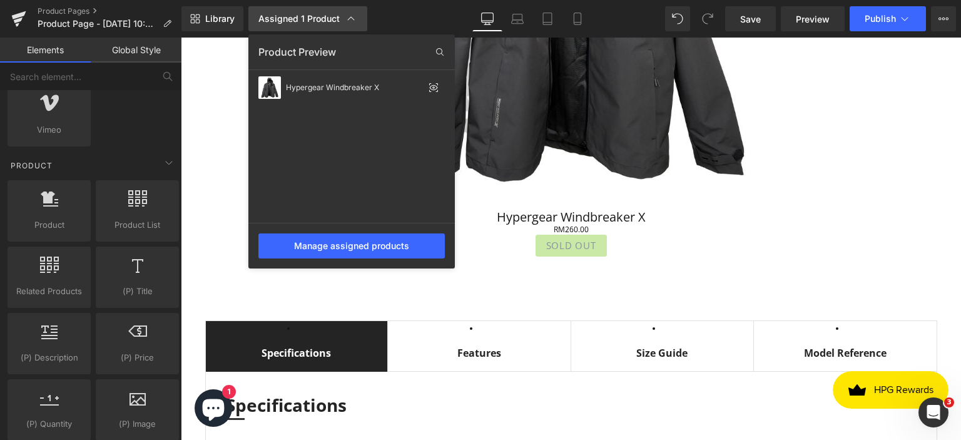
click at [339, 20] on div "Assigned 1 Product" at bounding box center [308, 19] width 99 height 13
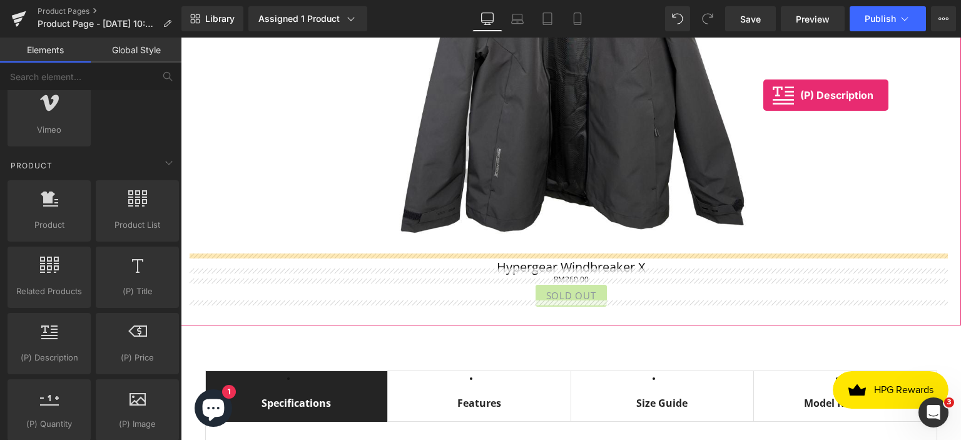
scroll to position [363, 0]
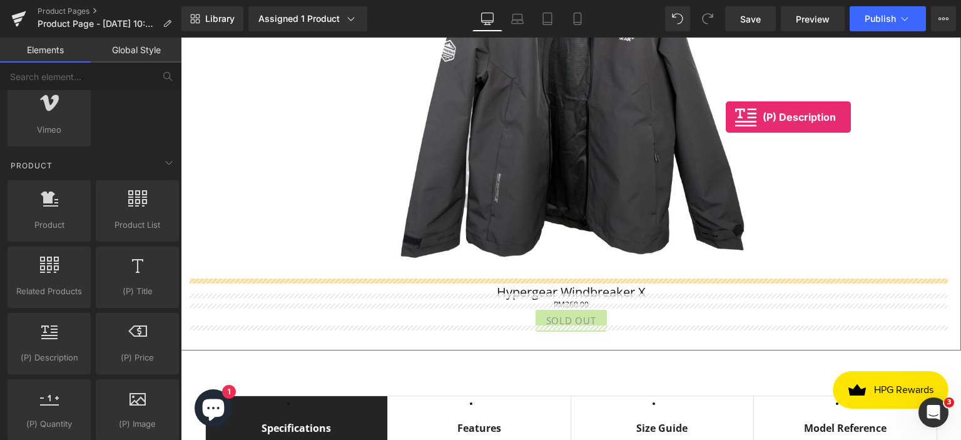
drag, startPoint x: 220, startPoint y: 380, endPoint x: 726, endPoint y: 117, distance: 570.0
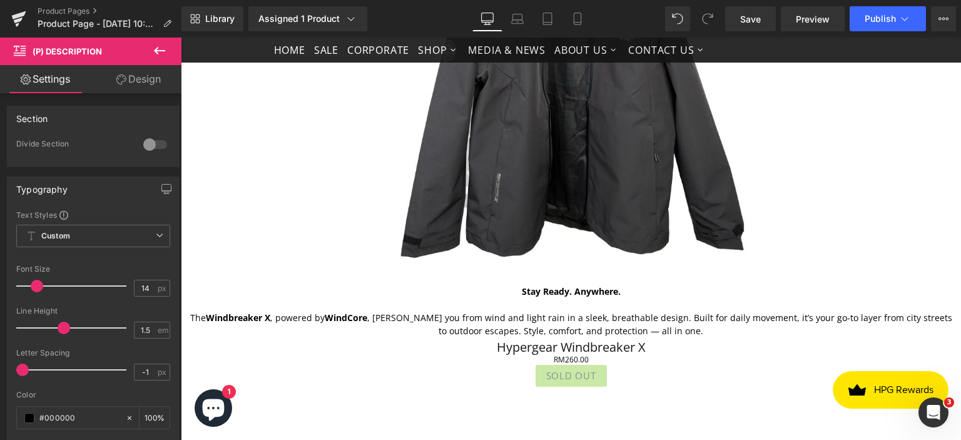
click at [156, 51] on icon at bounding box center [159, 51] width 11 height 8
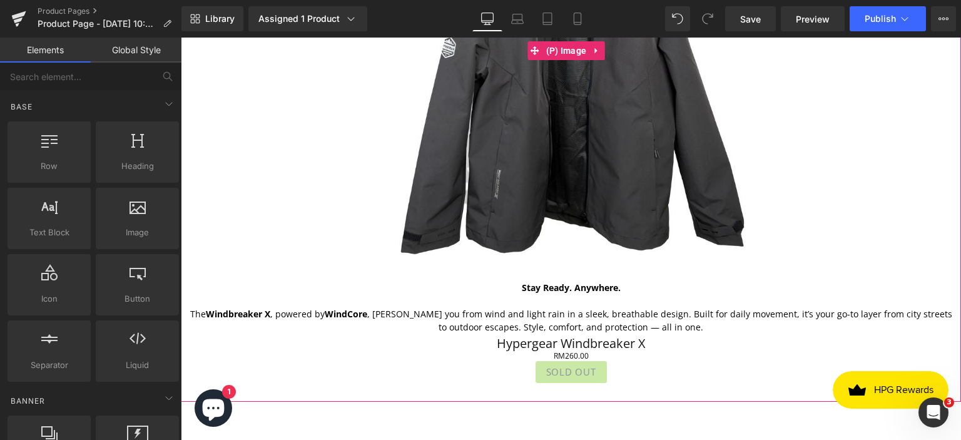
scroll to position [376, 0]
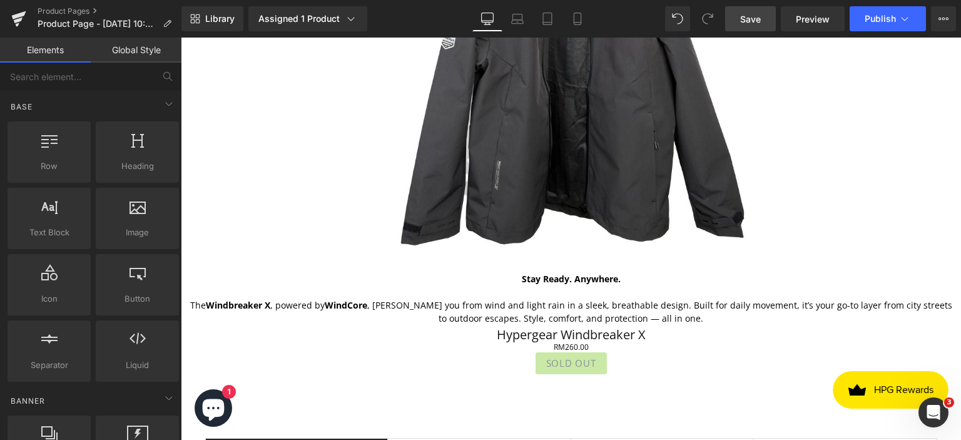
click at [746, 23] on span "Save" at bounding box center [751, 19] width 21 height 13
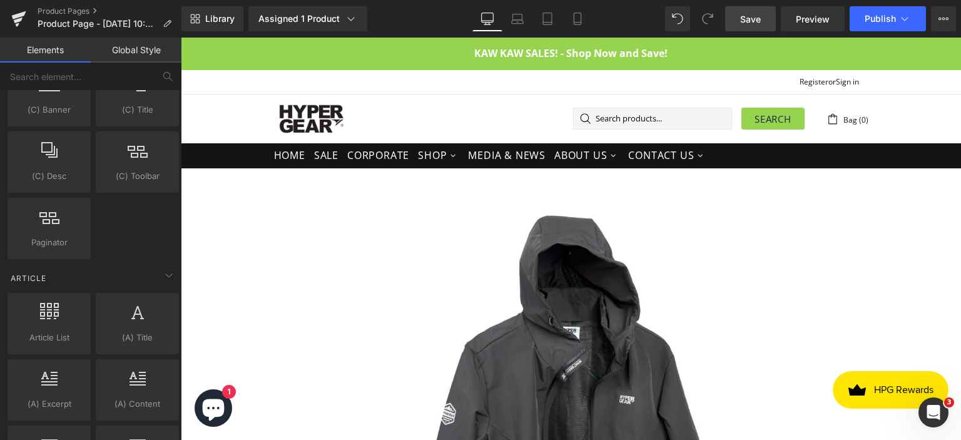
scroll to position [2202, 0]
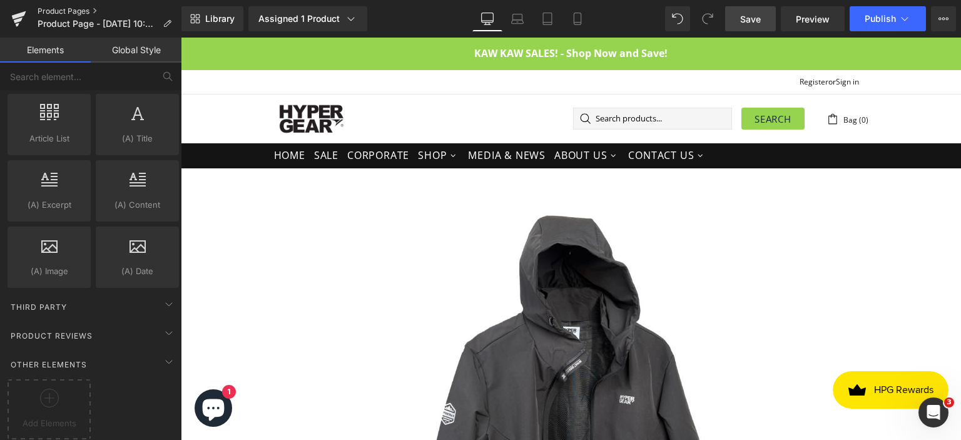
click at [78, 12] on link "Product Pages" at bounding box center [110, 11] width 144 height 10
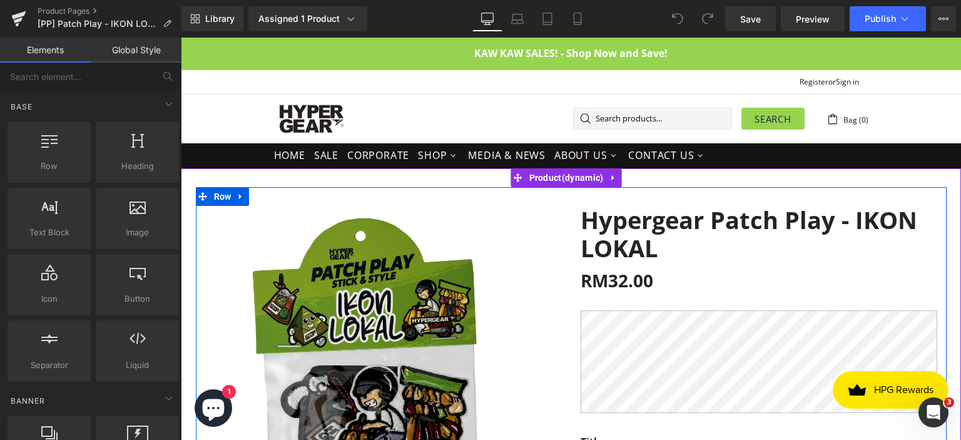
click at [649, 305] on div "Hypergear Patch Play - IKON LOKAL (P) Title RM32.00 RM0 - -3100% (P) Price (P) …" at bounding box center [759, 441] width 376 height 470
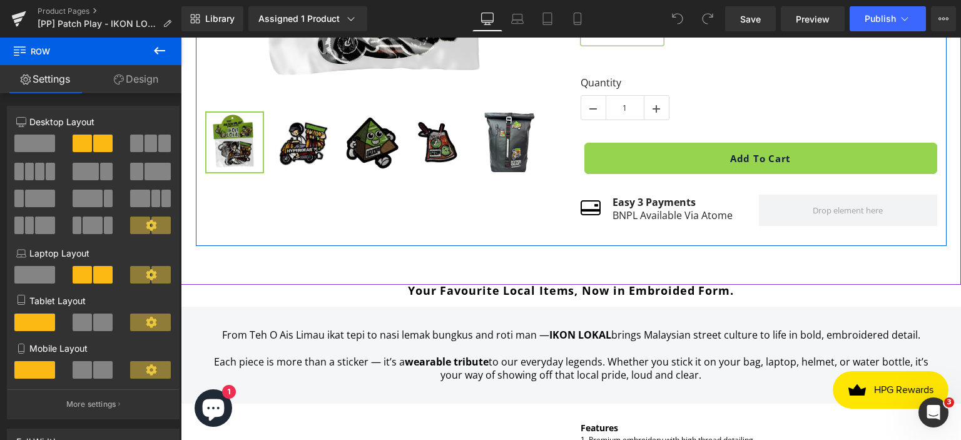
scroll to position [438, 0]
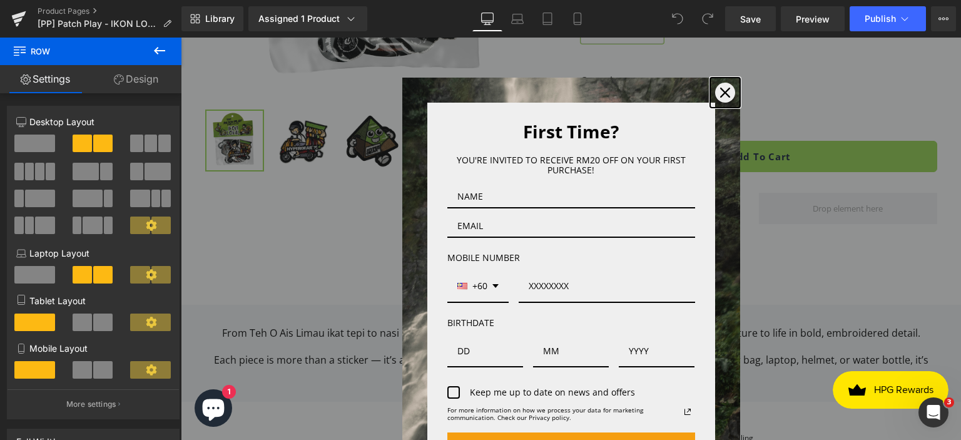
click at [722, 92] on div "Close" at bounding box center [725, 93] width 20 height 20
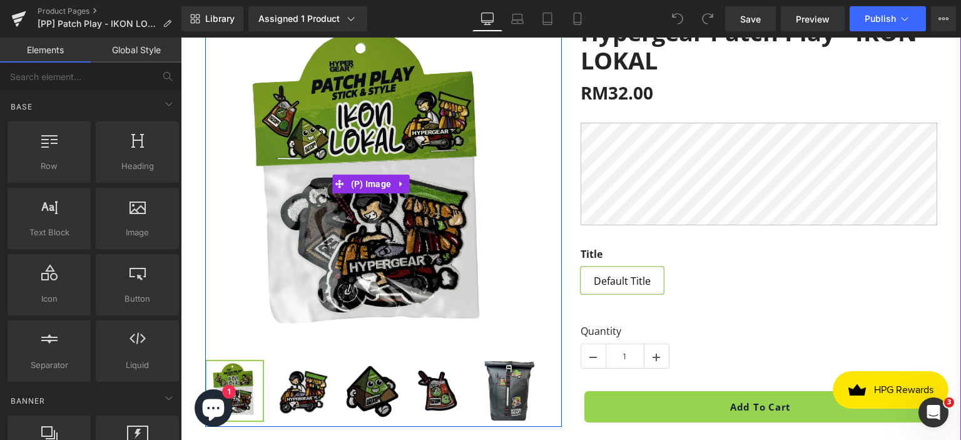
scroll to position [0, 0]
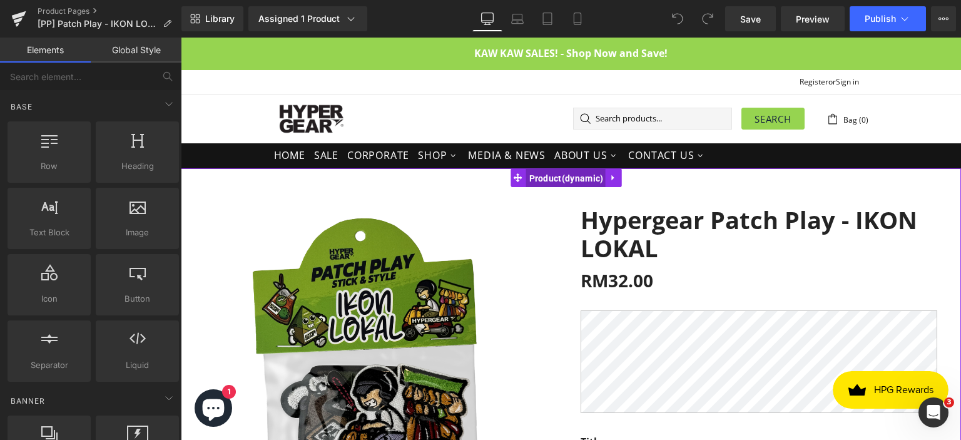
click at [556, 183] on span "Product" at bounding box center [566, 178] width 81 height 19
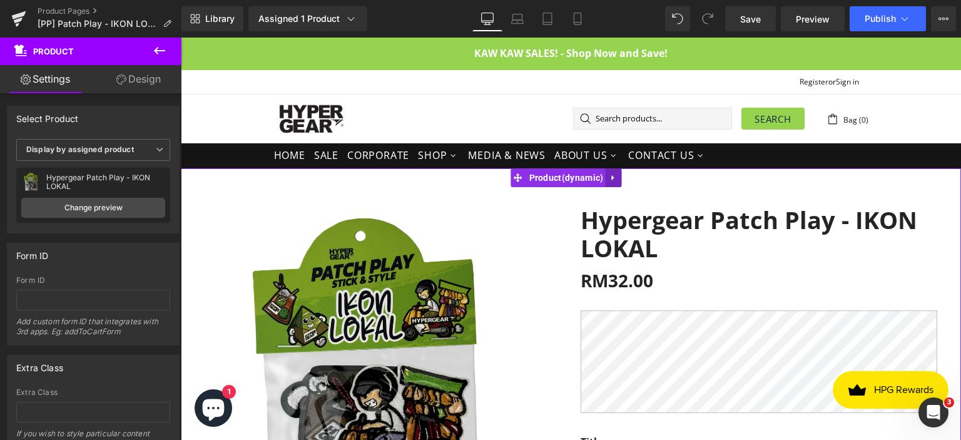
click at [612, 175] on icon at bounding box center [613, 178] width 3 height 6
click at [605, 180] on icon at bounding box center [606, 177] width 9 height 9
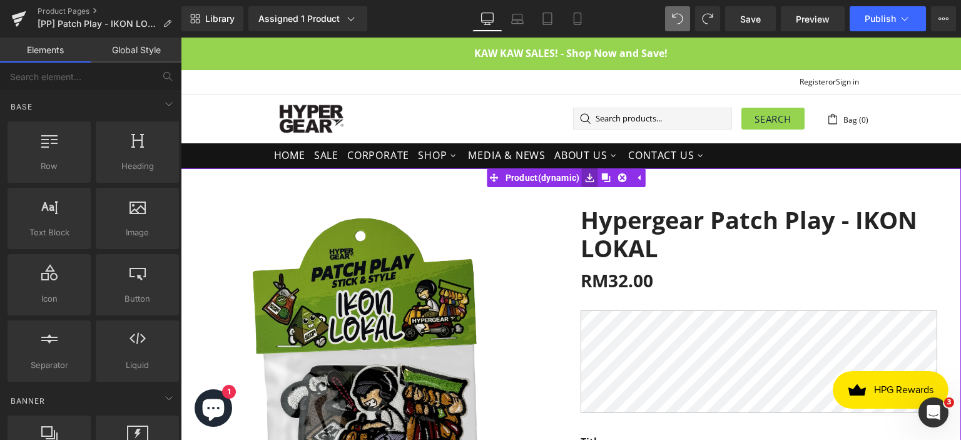
click at [591, 177] on icon at bounding box center [589, 177] width 9 height 9
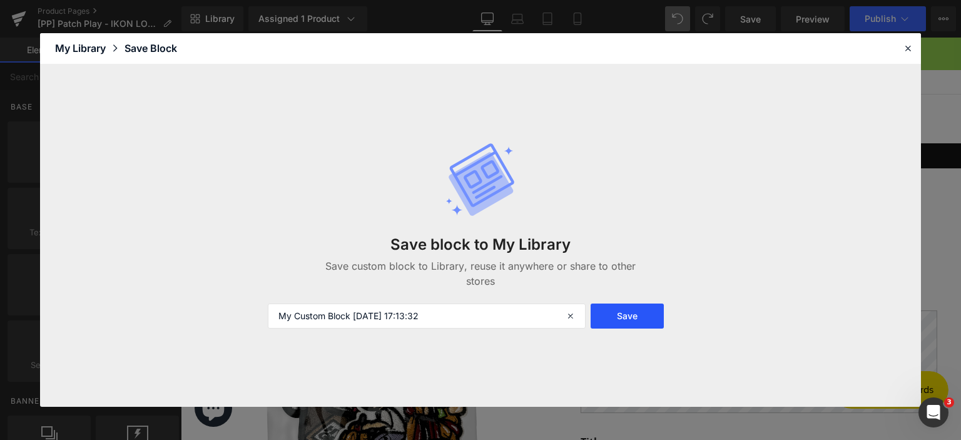
click at [620, 312] on button "Save" at bounding box center [627, 316] width 73 height 25
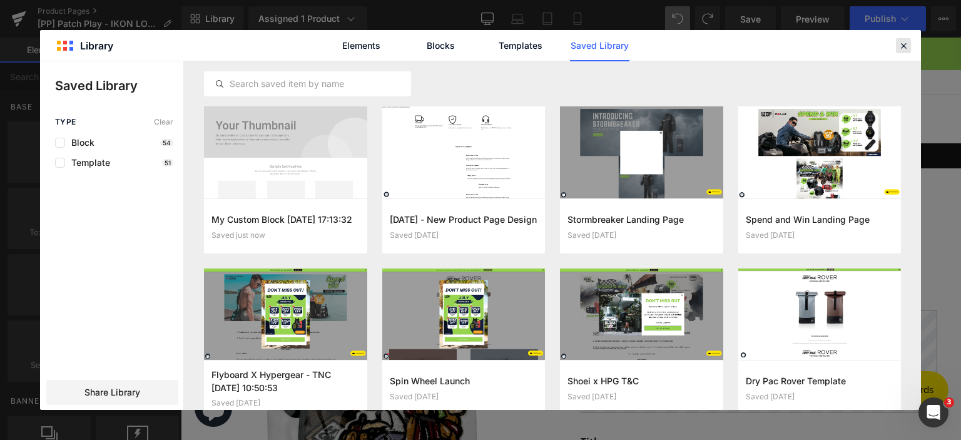
click at [903, 42] on icon at bounding box center [903, 45] width 11 height 11
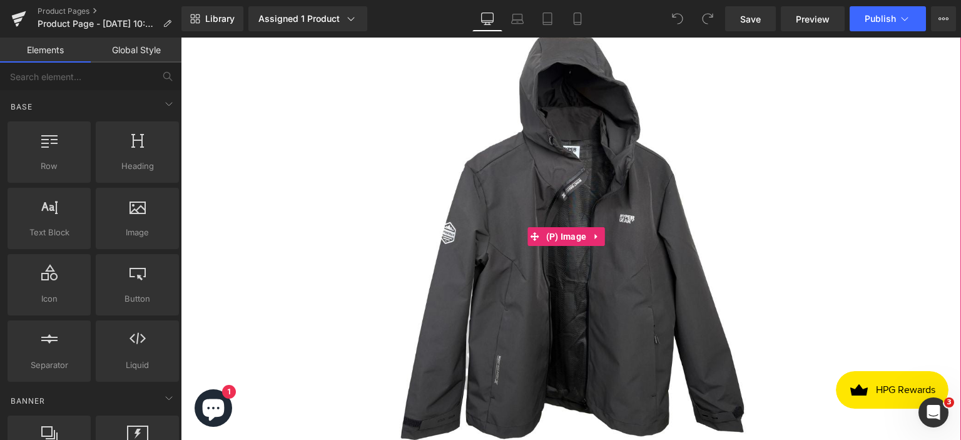
scroll to position [188, 0]
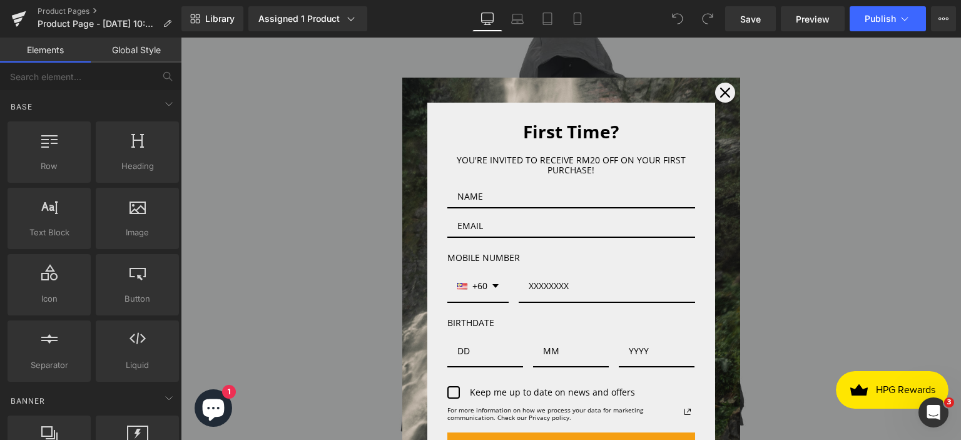
click at [292, 119] on div "Marketing offer form" at bounding box center [571, 239] width 781 height 402
click at [710, 93] on button "Close" at bounding box center [725, 93] width 30 height 30
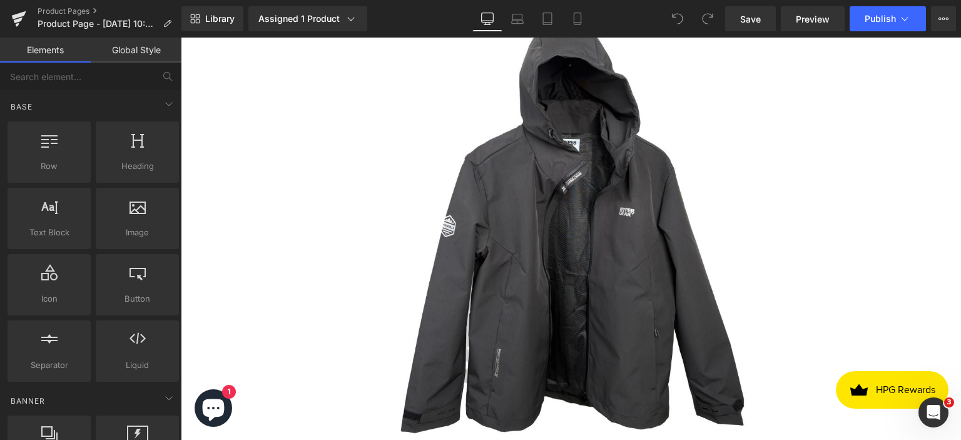
click at [125, 53] on link "Global Style" at bounding box center [136, 50] width 91 height 25
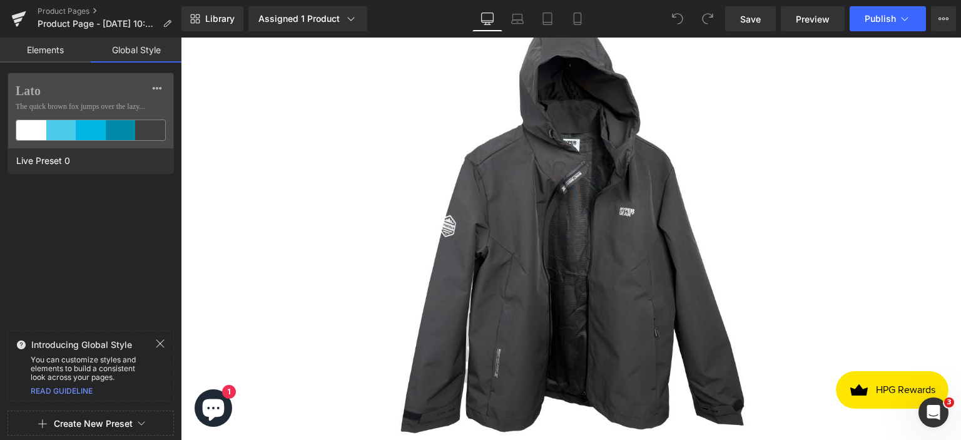
click at [49, 49] on link "Elements" at bounding box center [45, 50] width 91 height 25
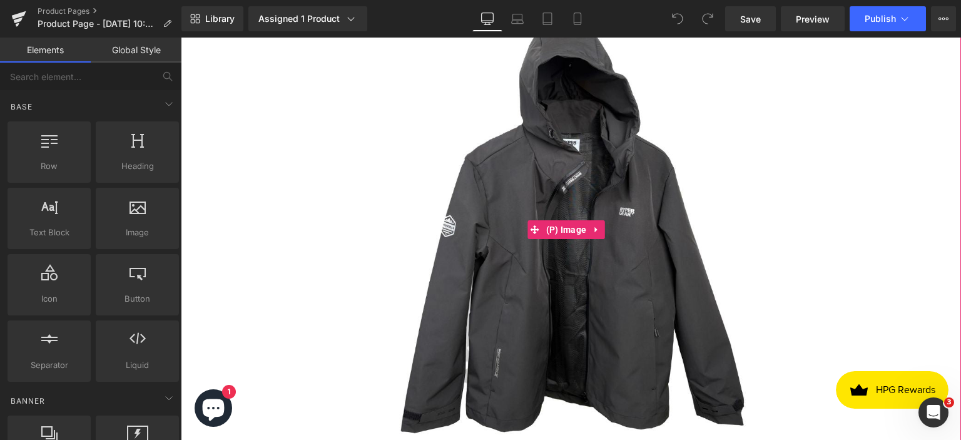
click at [364, 230] on img at bounding box center [571, 229] width 461 height 461
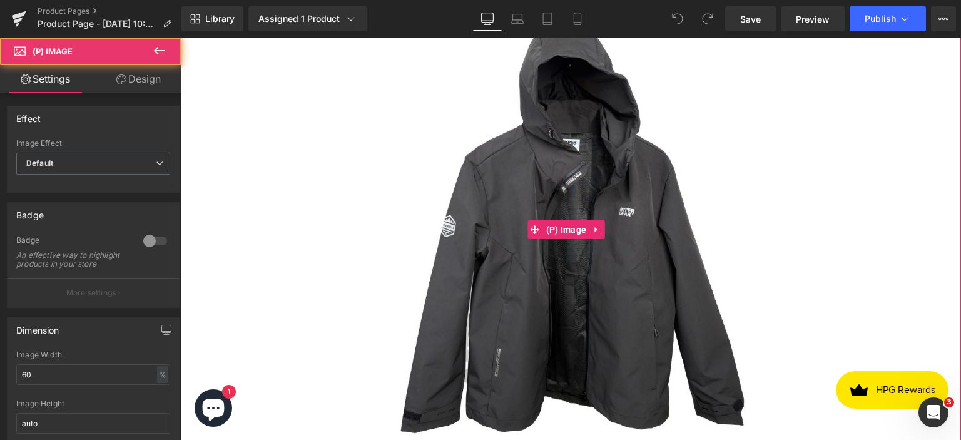
scroll to position [0, 0]
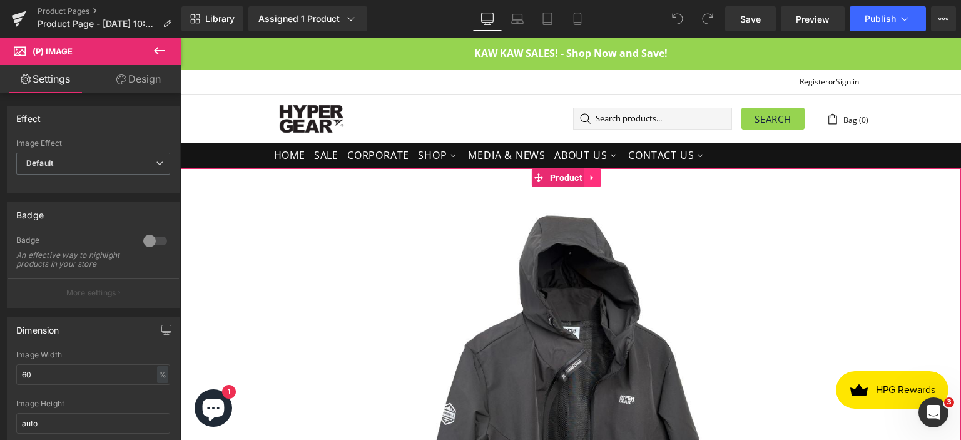
click at [593, 175] on icon at bounding box center [592, 177] width 9 height 9
click at [605, 175] on icon at bounding box center [601, 177] width 9 height 9
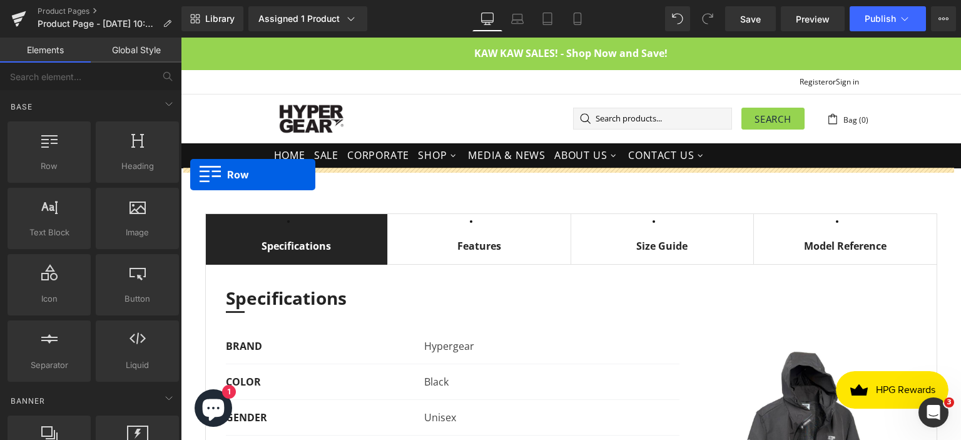
drag, startPoint x: 234, startPoint y: 197, endPoint x: 190, endPoint y: 175, distance: 49.0
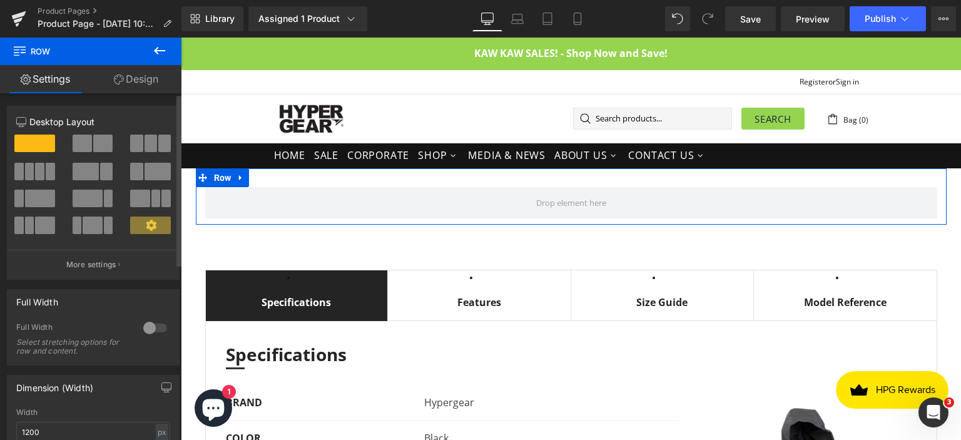
click at [100, 143] on span at bounding box center [102, 144] width 19 height 18
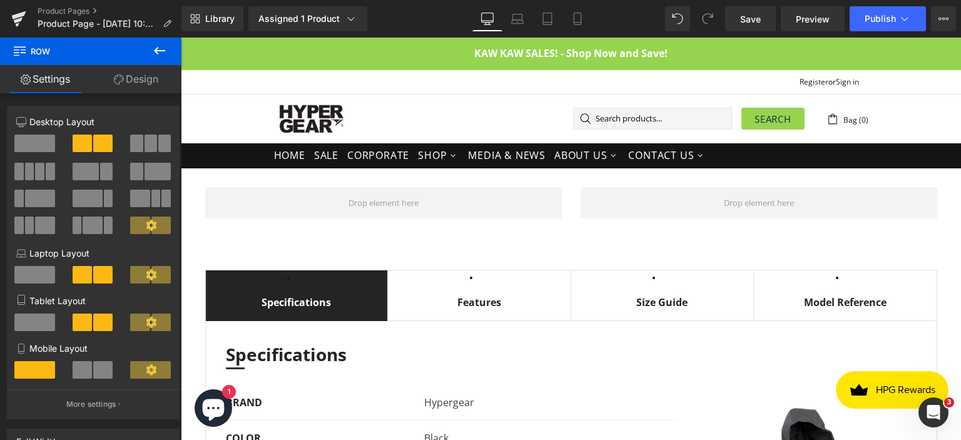
click at [161, 51] on icon at bounding box center [159, 50] width 15 height 15
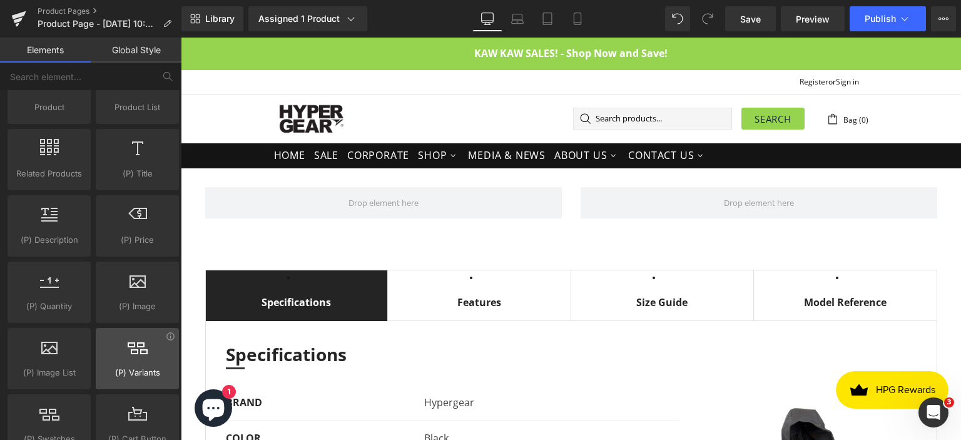
scroll to position [1064, 0]
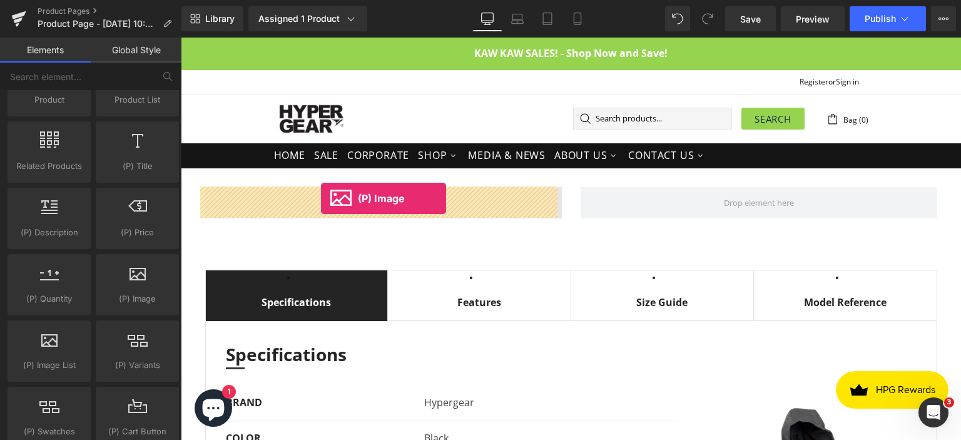
drag, startPoint x: 319, startPoint y: 324, endPoint x: 321, endPoint y: 198, distance: 125.8
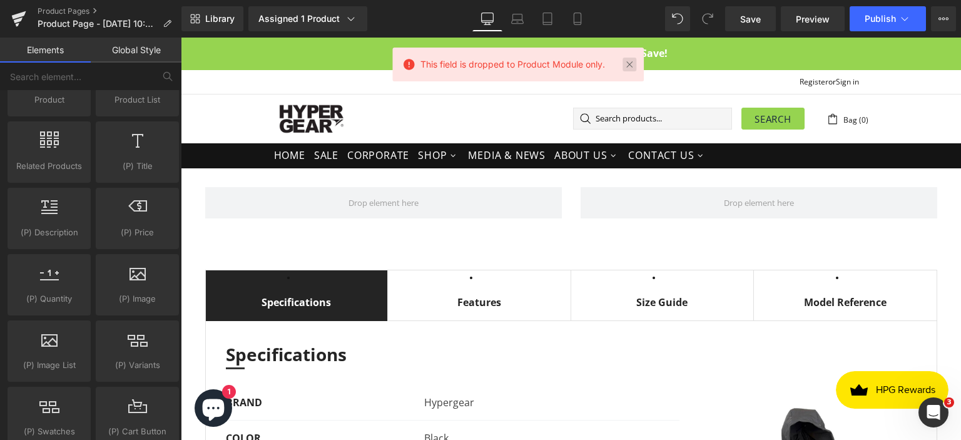
click at [627, 62] on link at bounding box center [630, 65] width 14 height 14
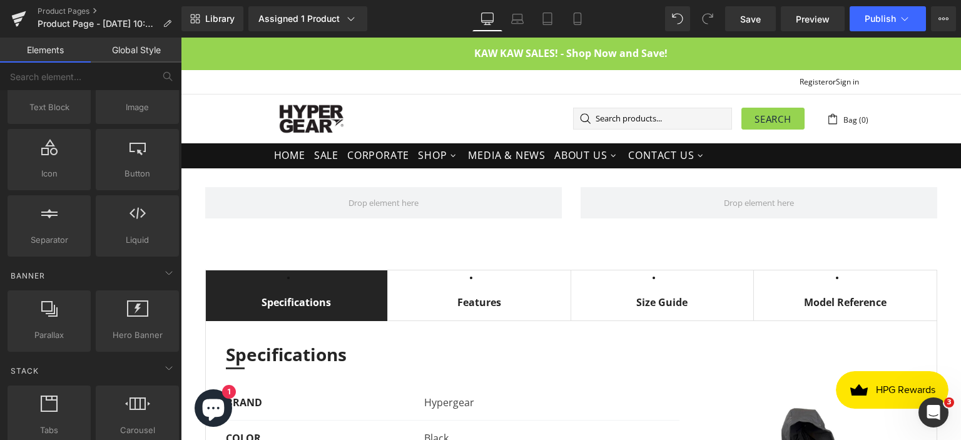
scroll to position [0, 0]
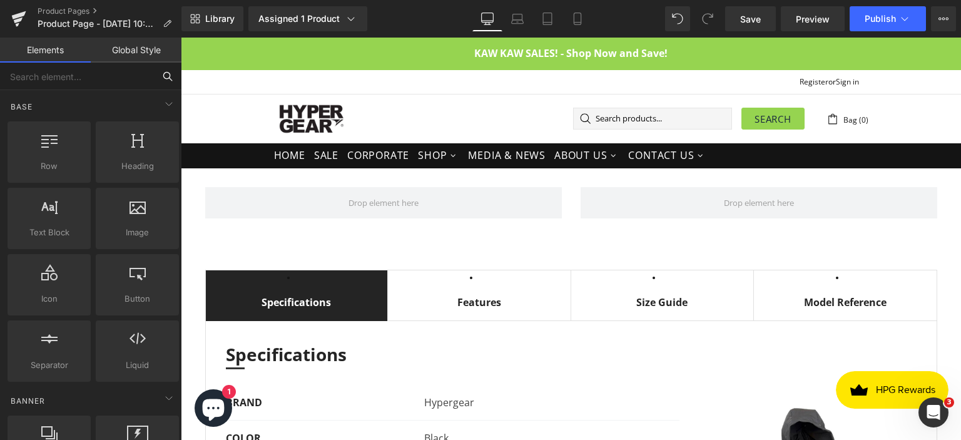
click at [60, 77] on input "text" at bounding box center [77, 77] width 154 height 28
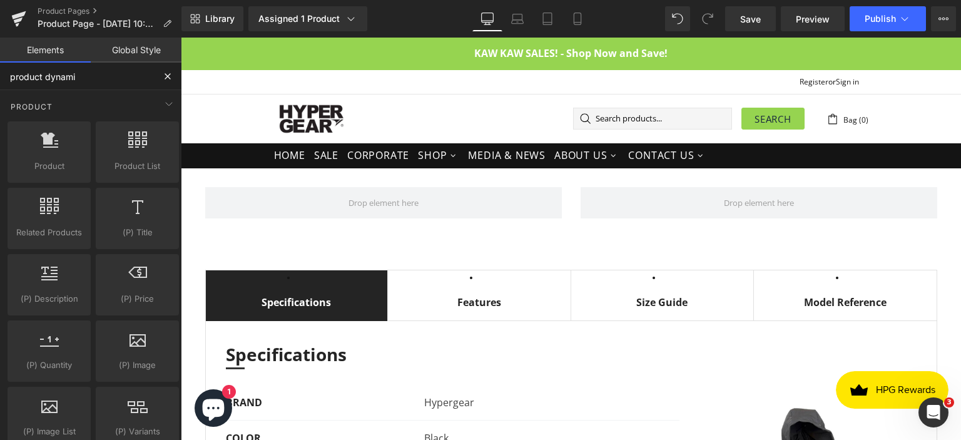
type input "product dynamic"
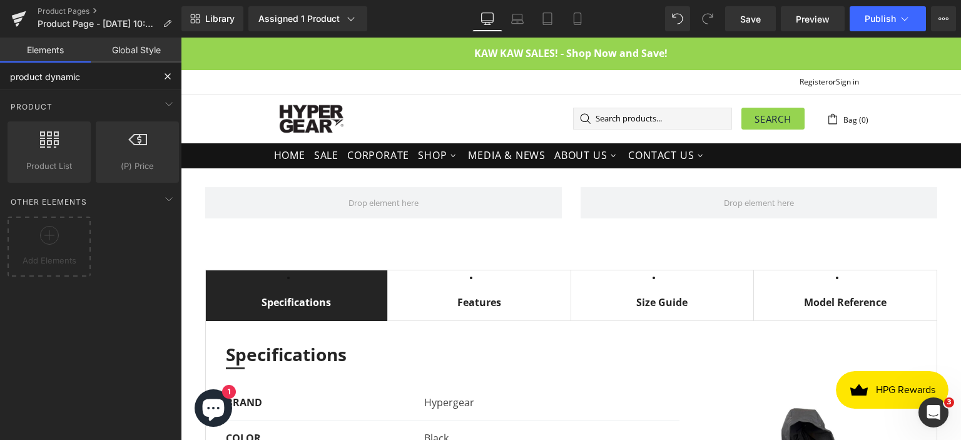
drag, startPoint x: 93, startPoint y: 79, endPoint x: 3, endPoint y: 83, distance: 90.2
click at [3, 83] on input "product dynamic" at bounding box center [77, 77] width 154 height 28
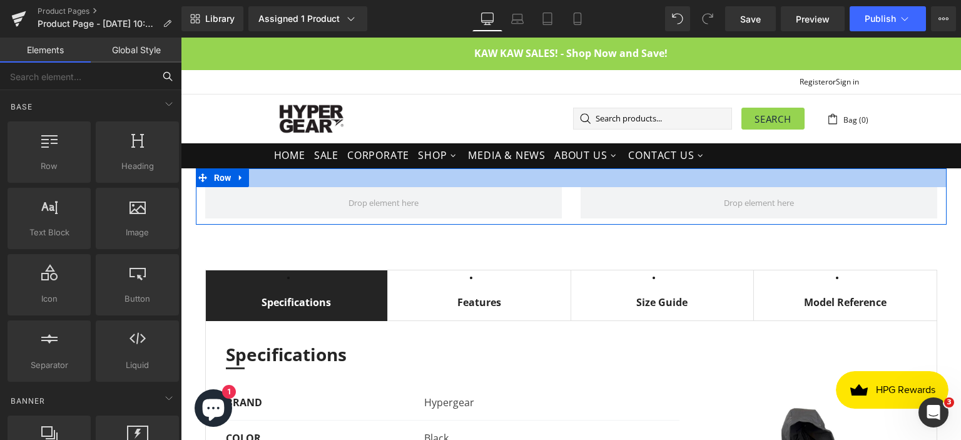
click at [361, 182] on div at bounding box center [571, 177] width 751 height 19
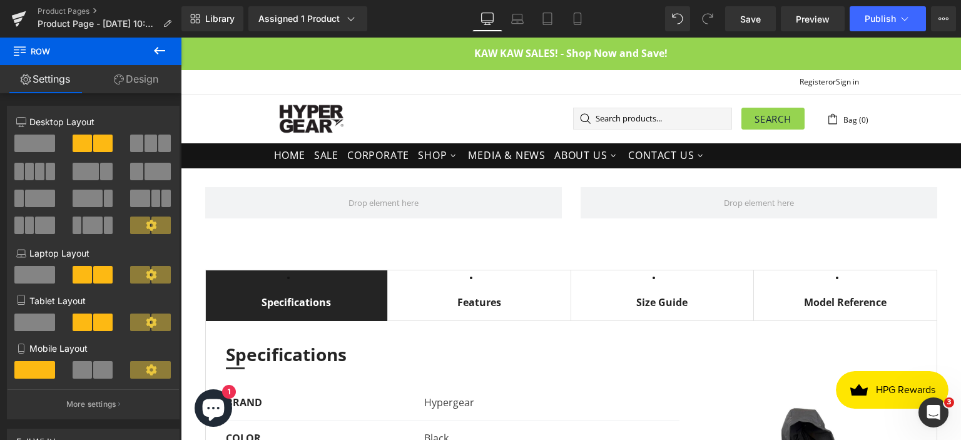
click at [160, 52] on icon at bounding box center [159, 50] width 15 height 15
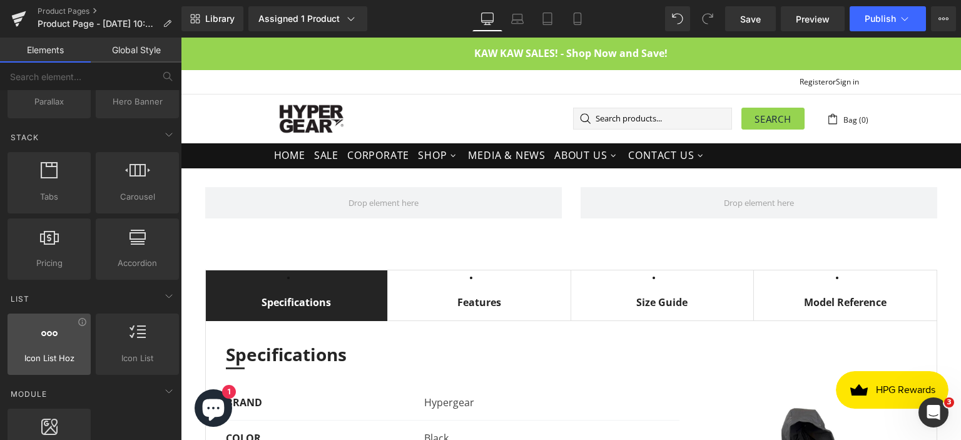
scroll to position [376, 0]
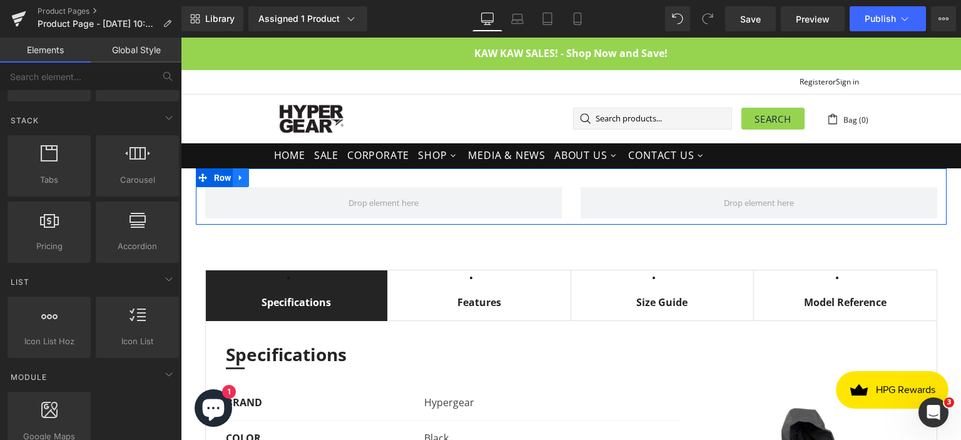
click at [240, 180] on icon at bounding box center [241, 177] width 9 height 9
click at [270, 179] on icon at bounding box center [273, 177] width 9 height 9
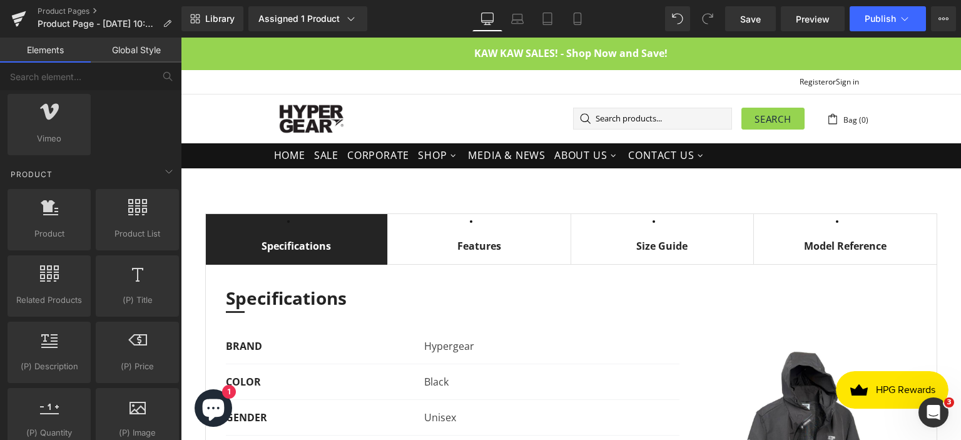
scroll to position [939, 0]
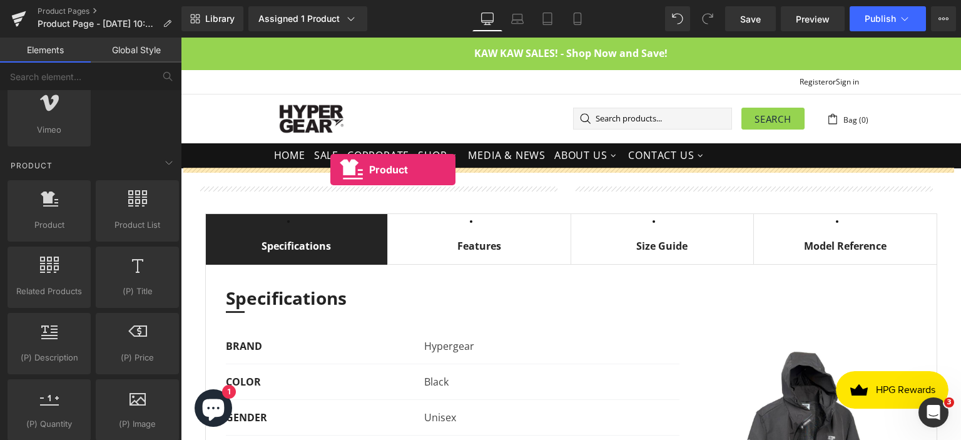
drag, startPoint x: 238, startPoint y: 255, endPoint x: 331, endPoint y: 170, distance: 126.2
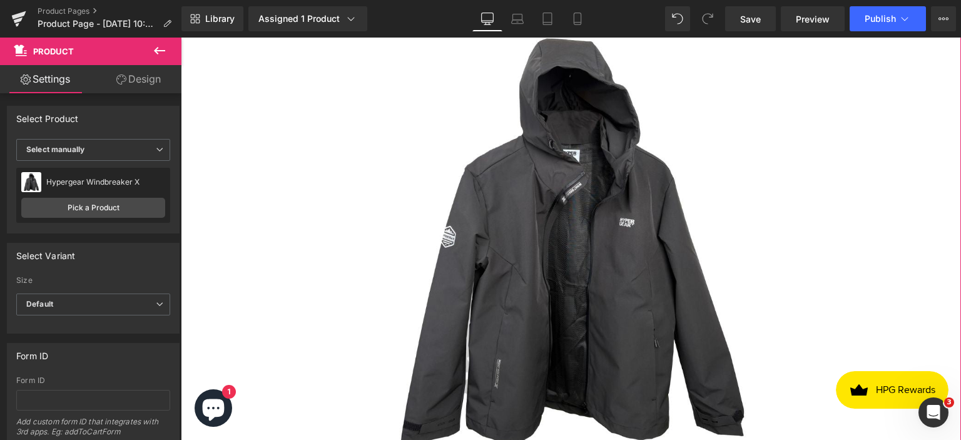
scroll to position [0, 0]
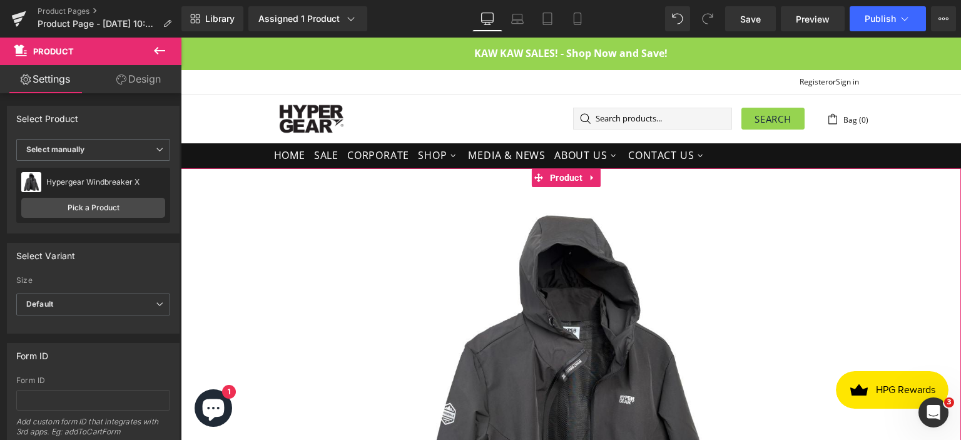
click at [150, 86] on link "Design" at bounding box center [138, 79] width 91 height 28
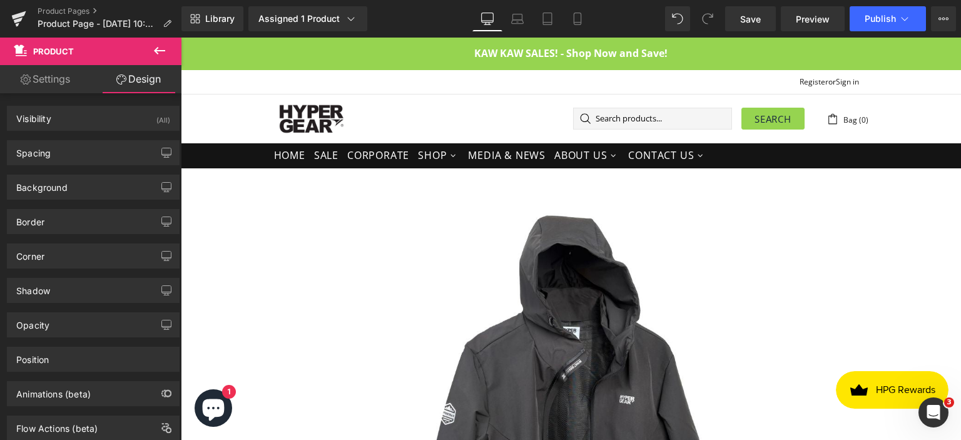
click at [162, 45] on icon at bounding box center [159, 50] width 15 height 15
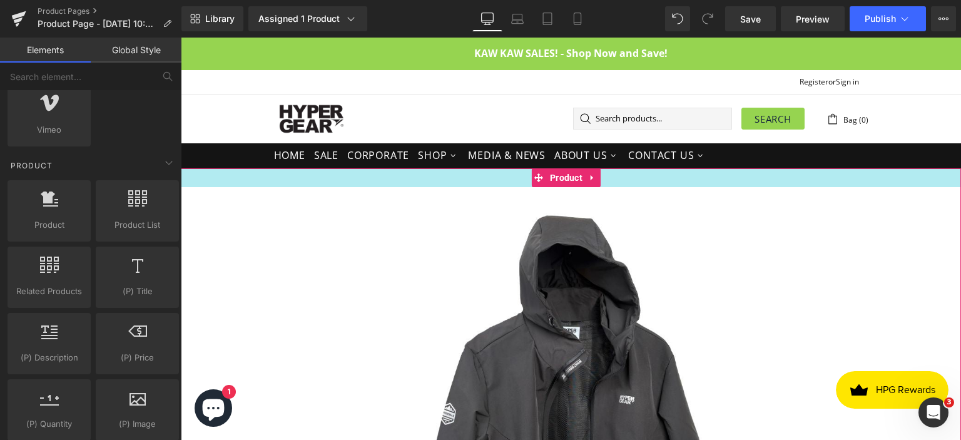
click at [200, 175] on div at bounding box center [571, 177] width 781 height 19
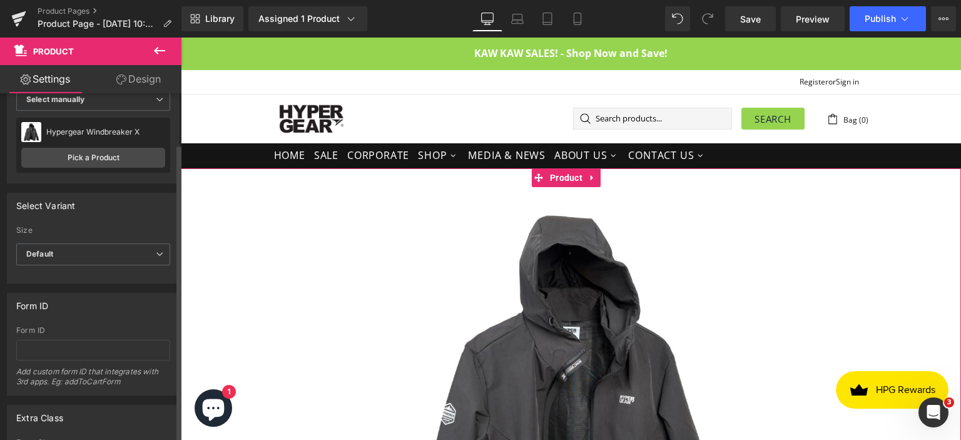
scroll to position [125, 0]
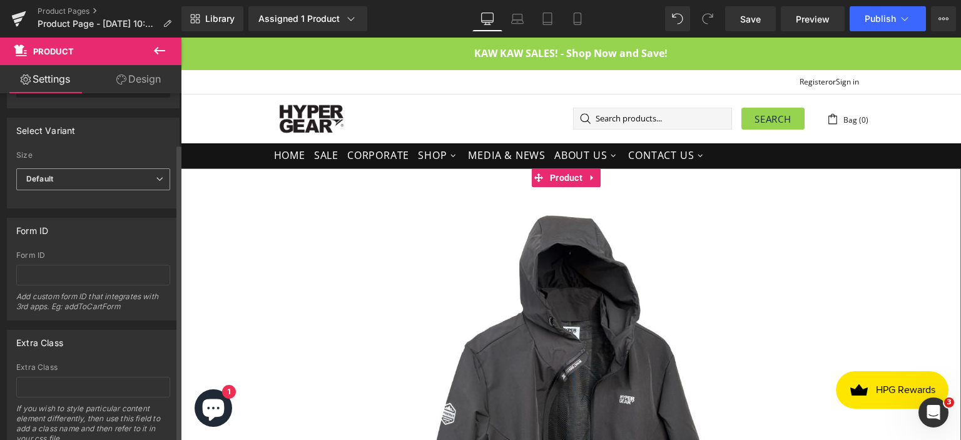
click at [108, 178] on span "Default" at bounding box center [93, 179] width 154 height 22
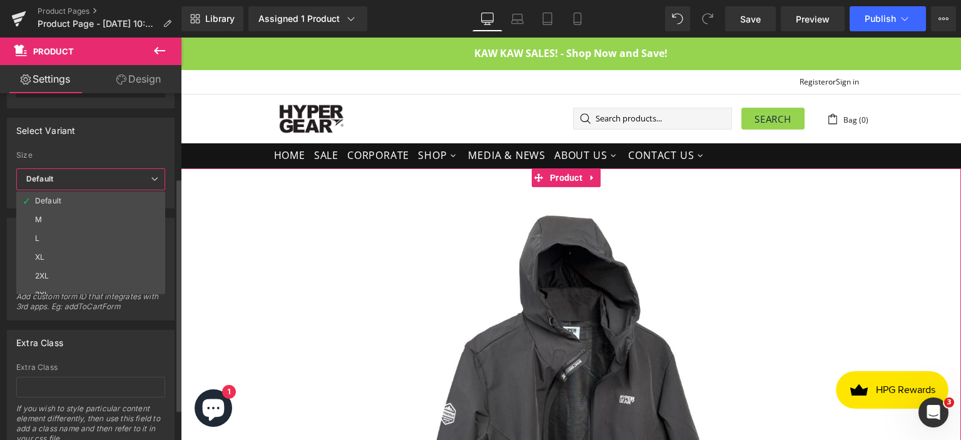
click at [117, 177] on span "Default" at bounding box center [90, 179] width 149 height 22
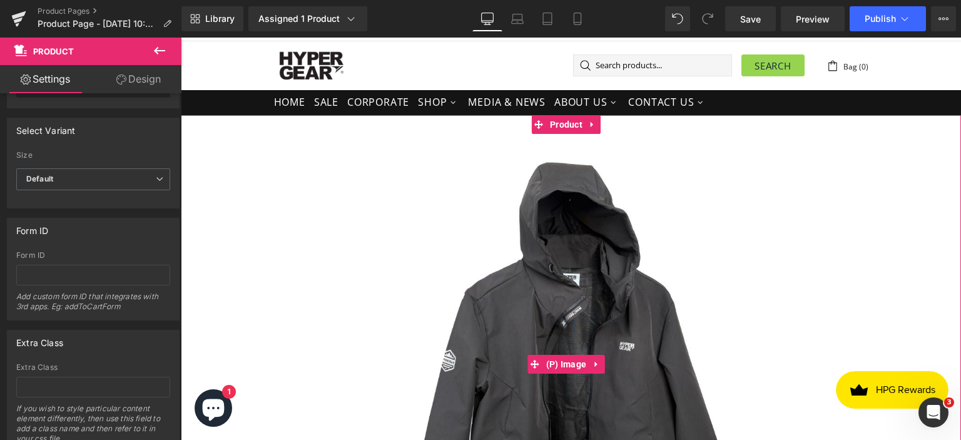
scroll to position [0, 0]
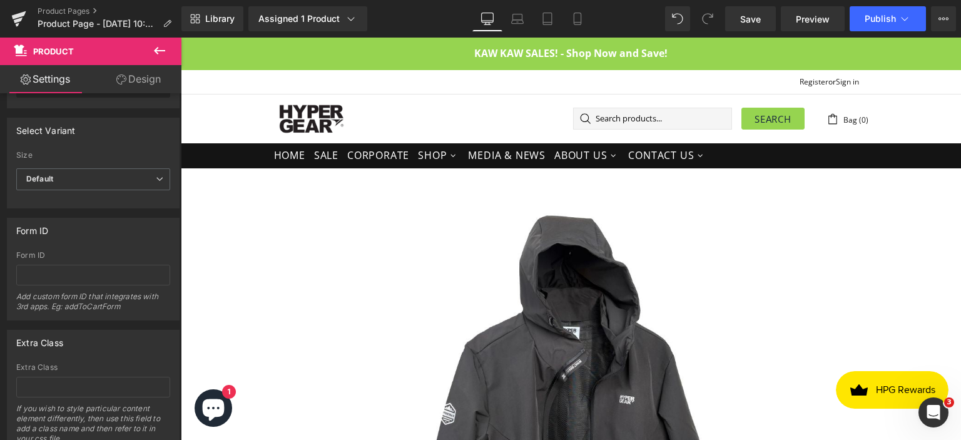
click at [153, 49] on icon at bounding box center [159, 50] width 15 height 15
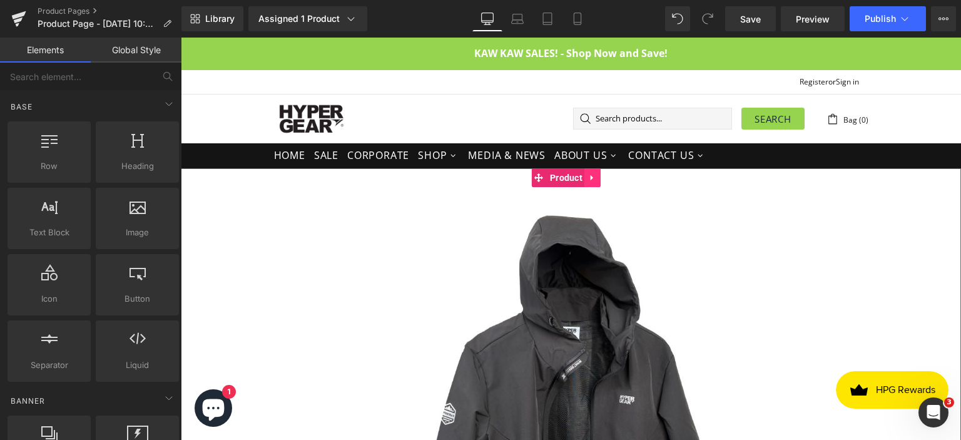
click at [591, 175] on icon at bounding box center [592, 178] width 3 height 6
click at [620, 177] on icon at bounding box center [618, 178] width 3 height 6
click at [593, 178] on icon at bounding box center [592, 178] width 3 height 6
click at [615, 176] on icon at bounding box center [617, 177] width 9 height 9
click at [220, 202] on div "Sale Off" at bounding box center [571, 417] width 768 height 461
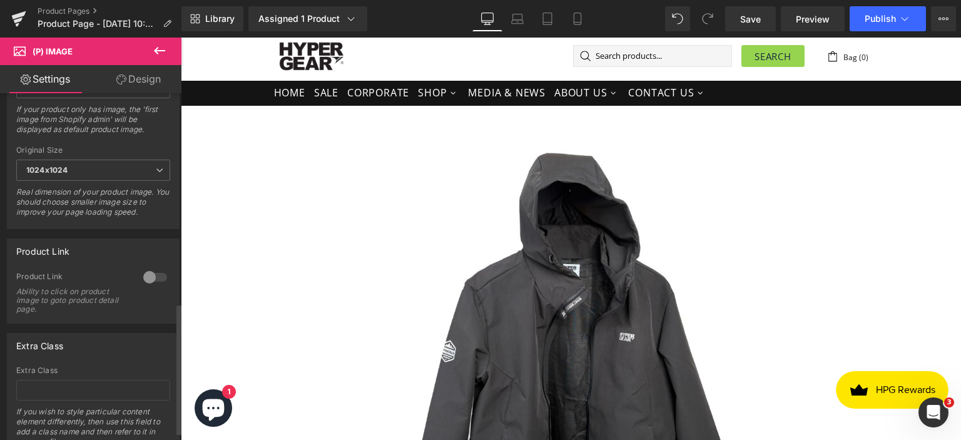
scroll to position [577, 0]
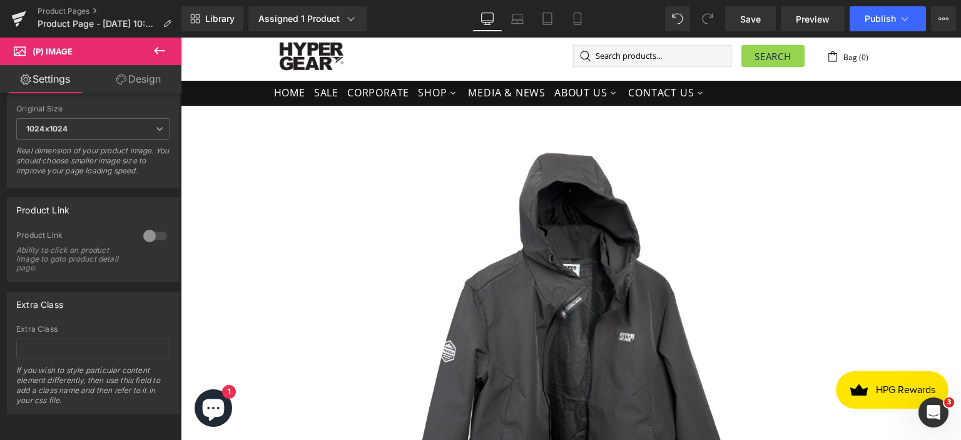
click at [160, 50] on icon at bounding box center [159, 51] width 11 height 8
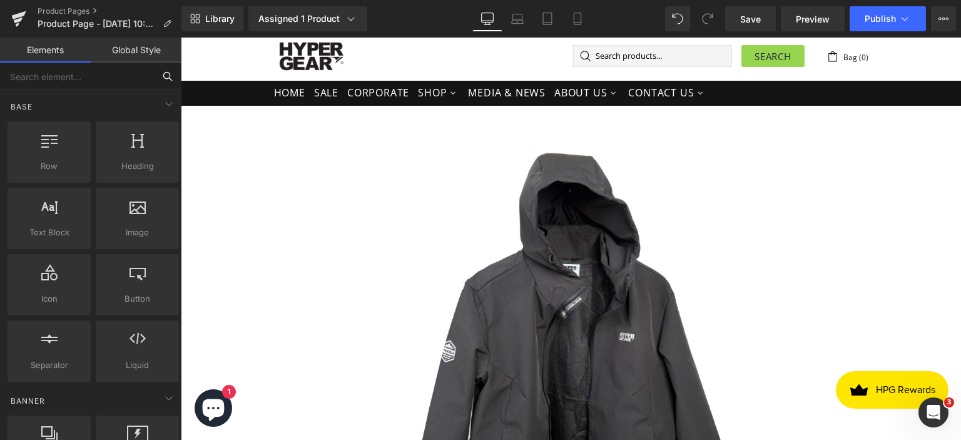
click at [71, 75] on input "text" at bounding box center [77, 77] width 154 height 28
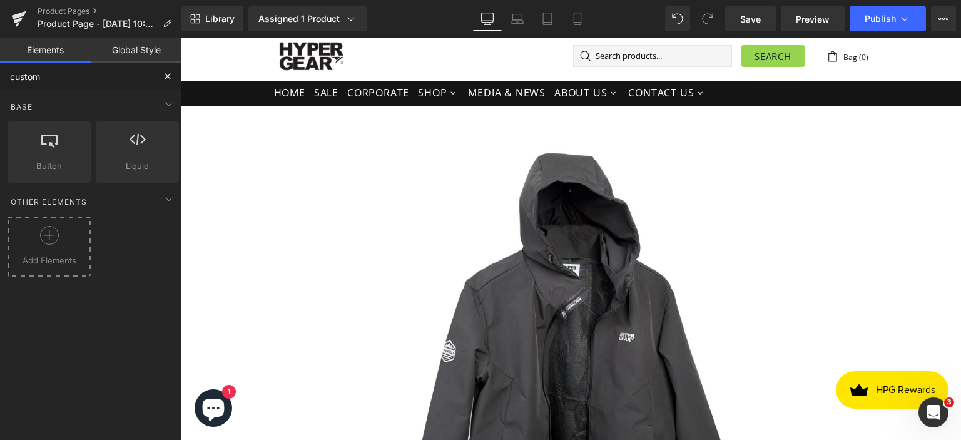
click at [68, 236] on div at bounding box center [49, 240] width 77 height 28
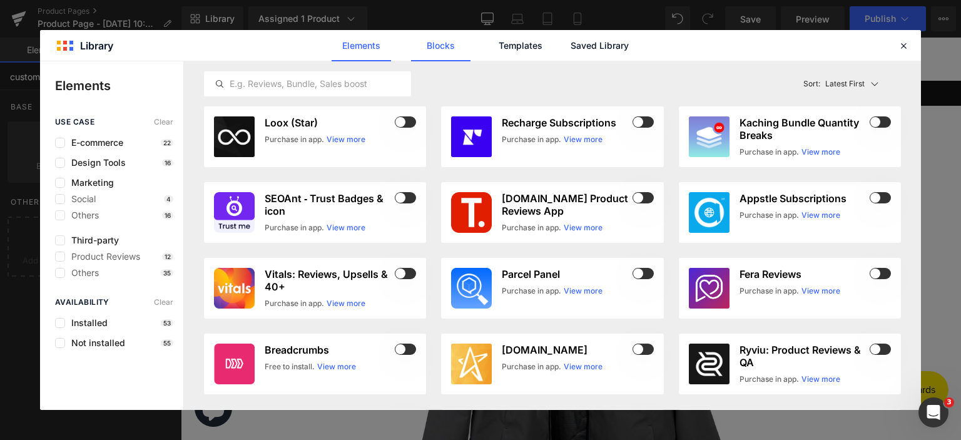
type input "custom"
click at [570, 48] on link "Blocks" at bounding box center [599, 45] width 59 height 31
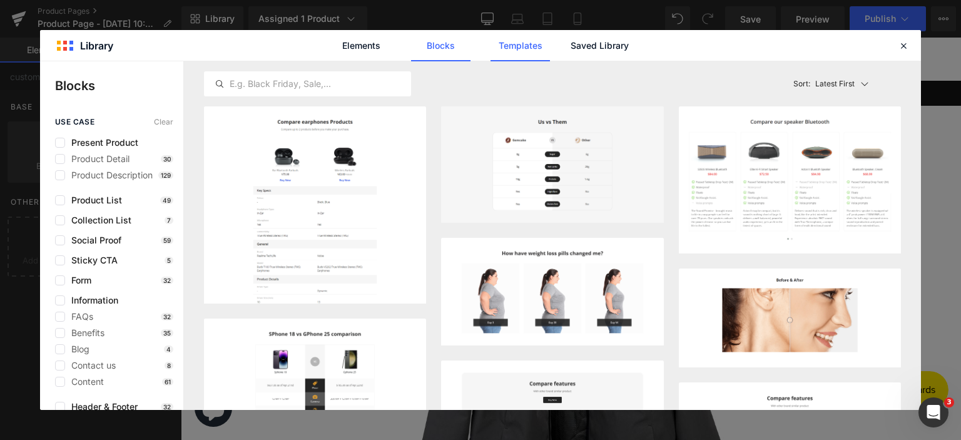
click at [538, 48] on link "Templates" at bounding box center [520, 45] width 59 height 31
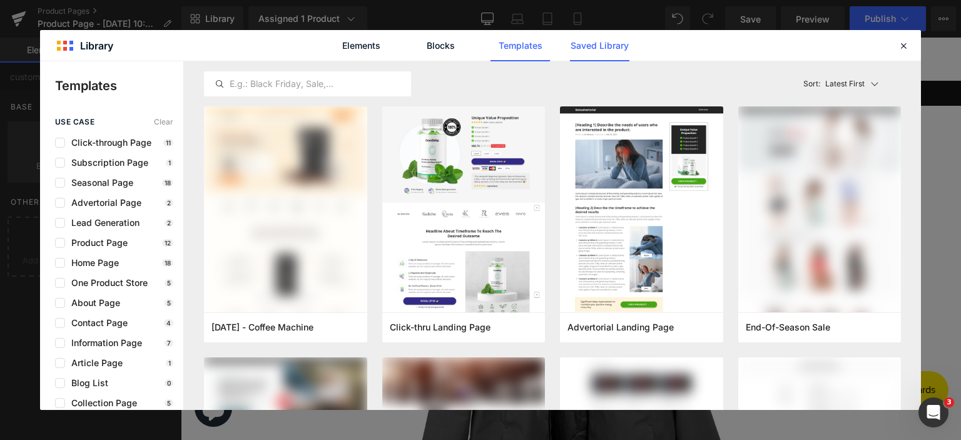
click at [610, 48] on link "Saved Library" at bounding box center [599, 45] width 59 height 31
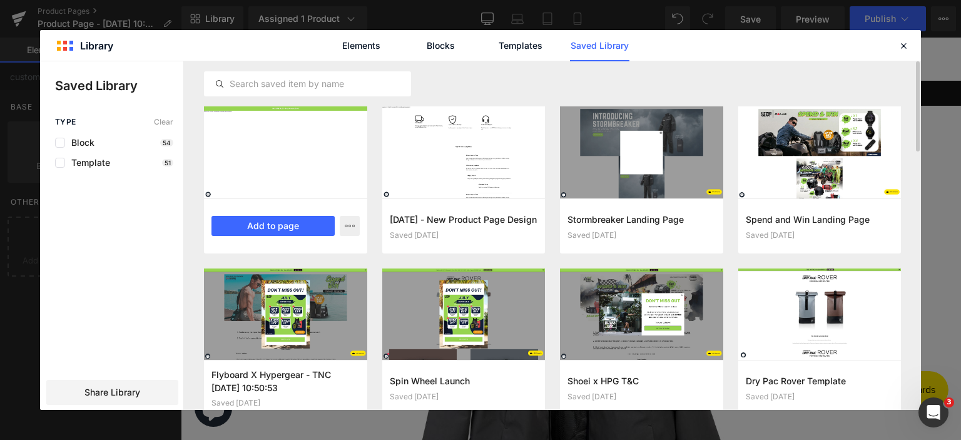
click at [269, 185] on div at bounding box center [285, 152] width 163 height 92
click at [273, 220] on button "Add to page" at bounding box center [273, 226] width 123 height 20
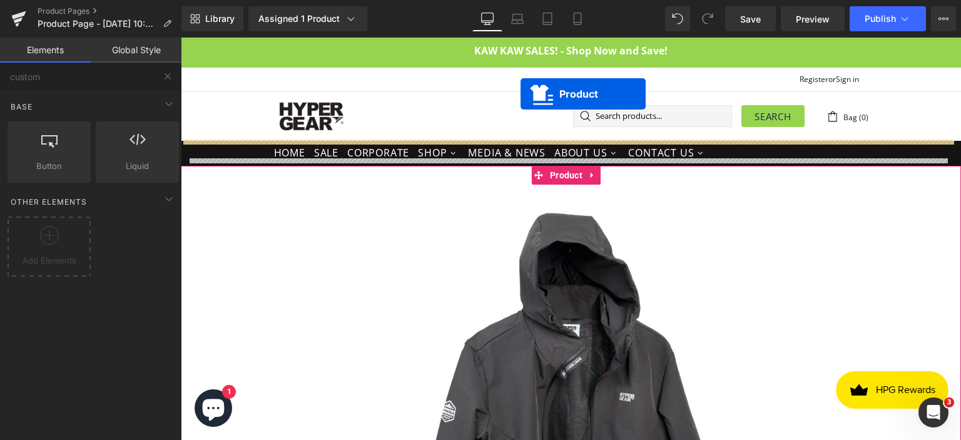
scroll to position [0, 0]
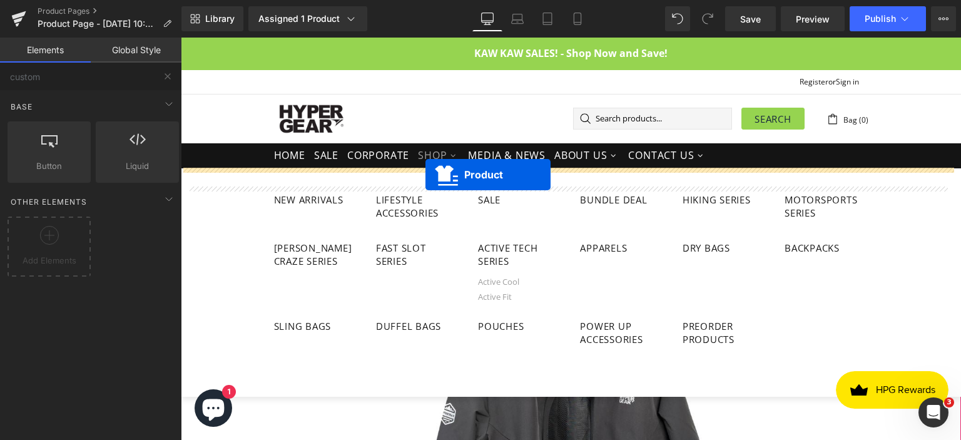
drag, startPoint x: 517, startPoint y: 110, endPoint x: 426, endPoint y: 175, distance: 112.2
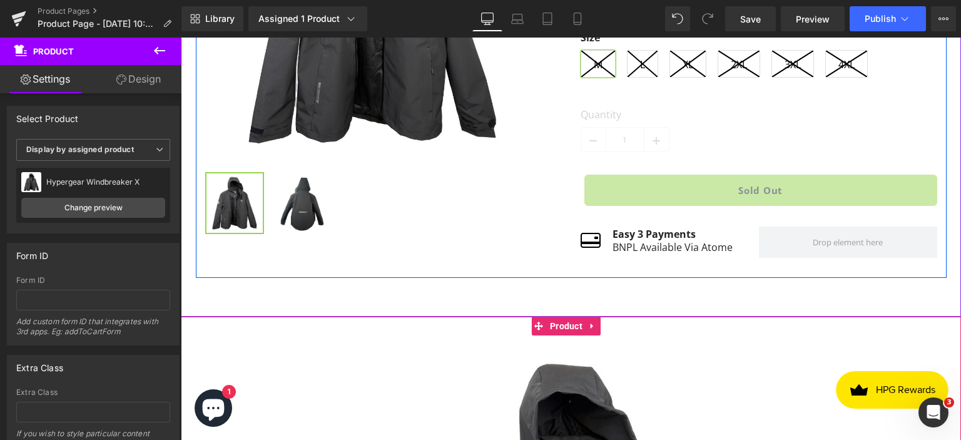
scroll to position [438, 0]
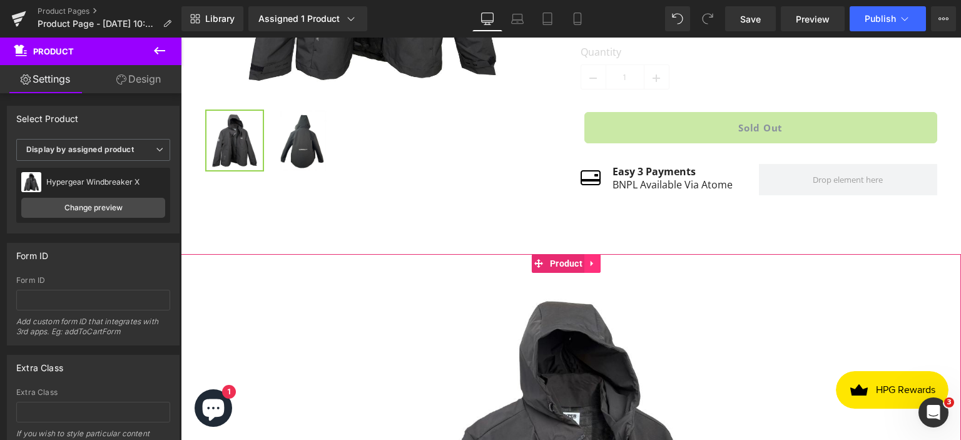
click at [595, 269] on icon at bounding box center [592, 263] width 9 height 9
click at [600, 268] on icon at bounding box center [601, 263] width 9 height 9
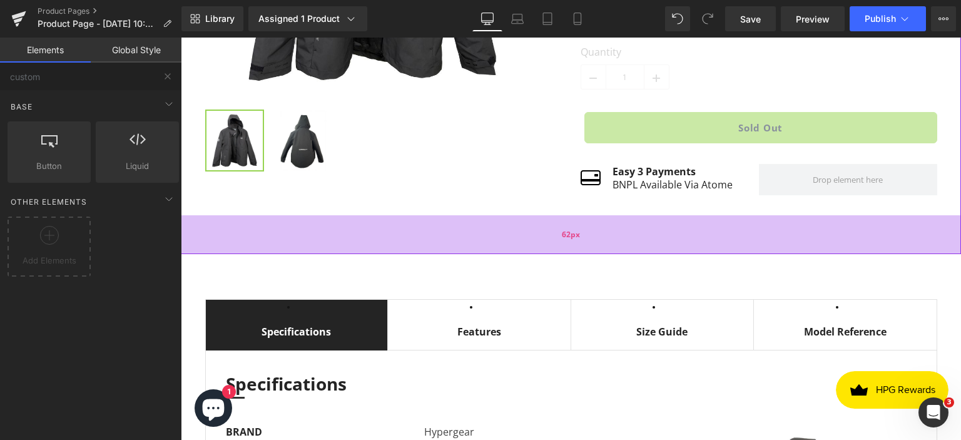
click at [554, 237] on div "62px" at bounding box center [571, 234] width 781 height 39
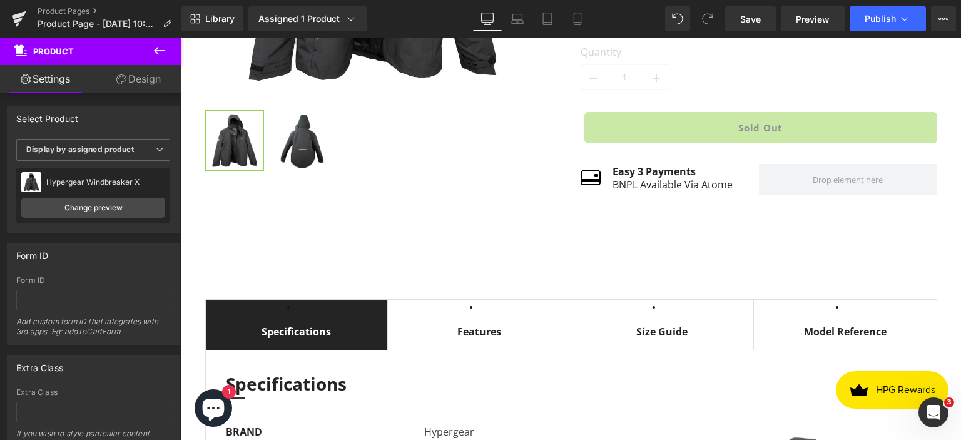
click at [156, 51] on icon at bounding box center [159, 51] width 11 height 8
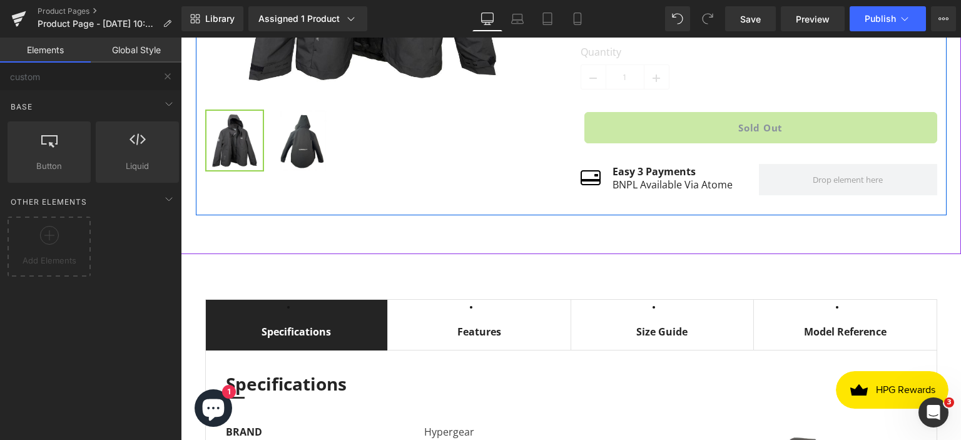
click at [181, 38] on div at bounding box center [181, 38] width 0 height 0
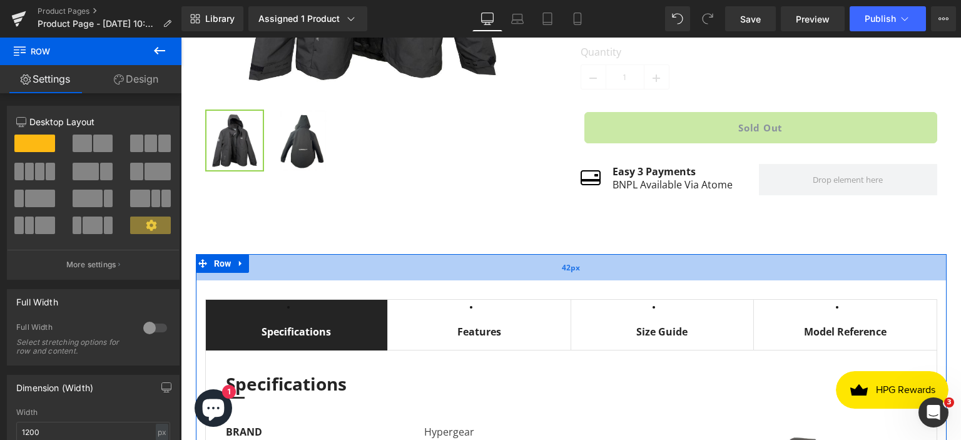
click at [478, 280] on div "42px" at bounding box center [571, 267] width 751 height 26
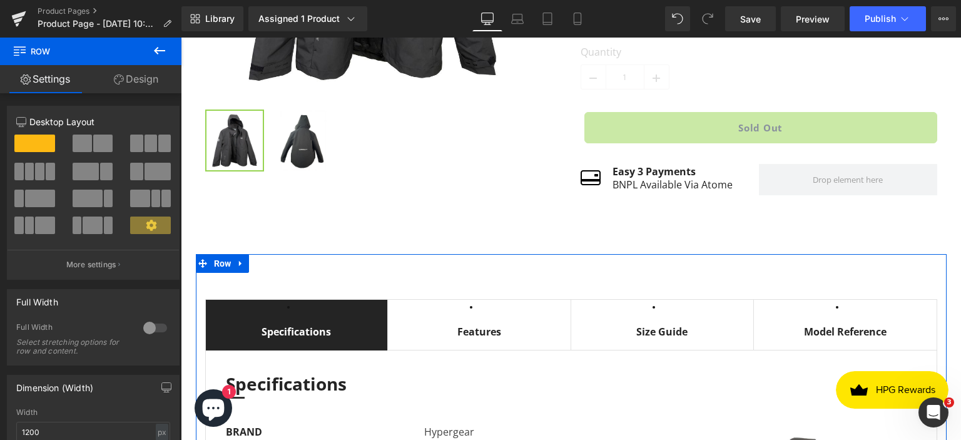
click at [142, 80] on link "Design" at bounding box center [136, 79] width 91 height 28
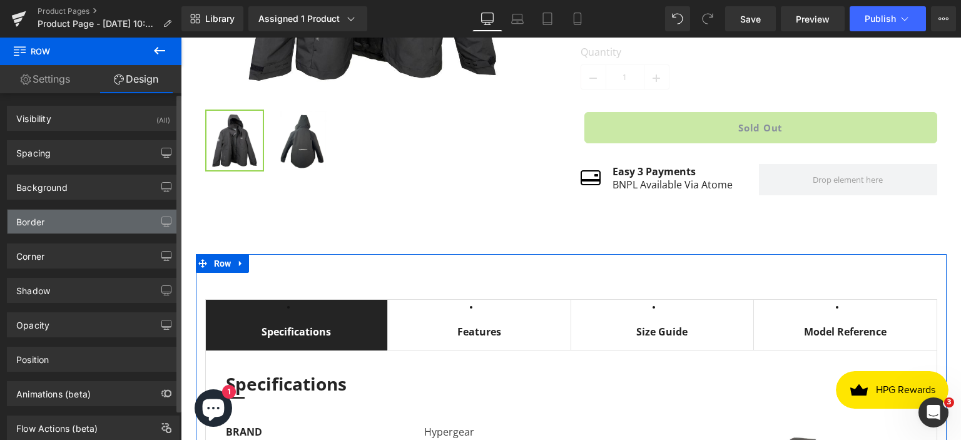
click at [89, 218] on div "Border" at bounding box center [94, 222] width 172 height 24
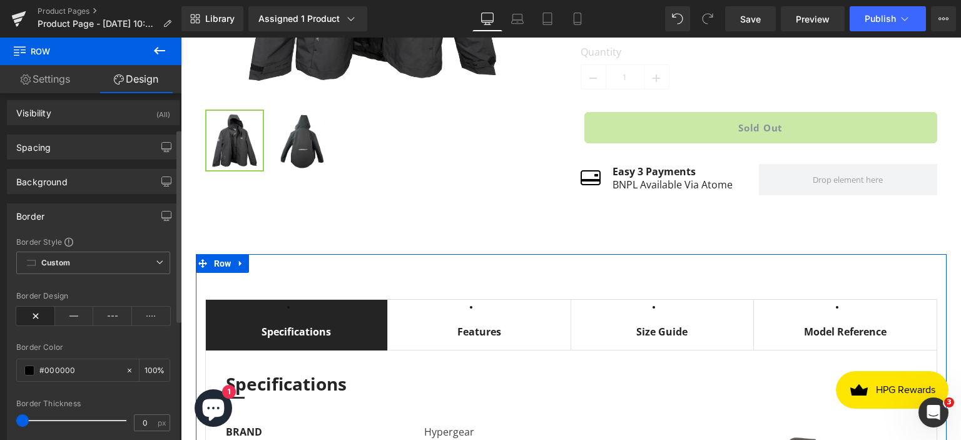
scroll to position [0, 0]
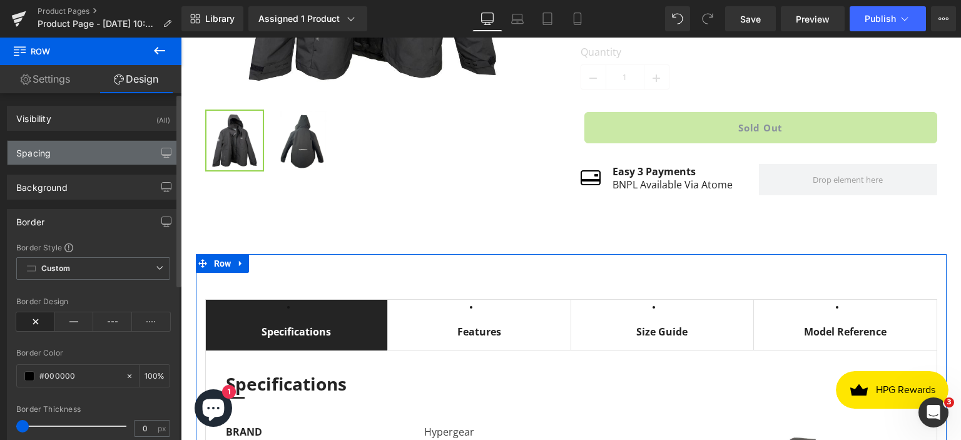
click at [75, 155] on div "Spacing" at bounding box center [94, 153] width 172 height 24
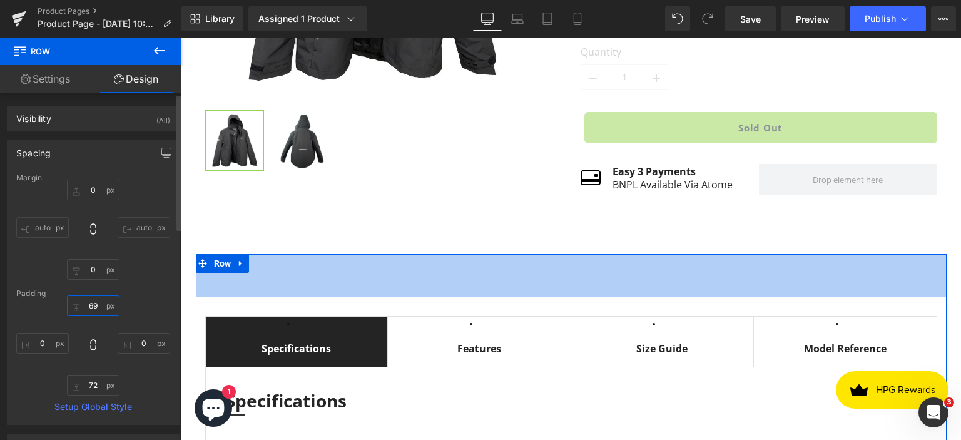
type input "6"
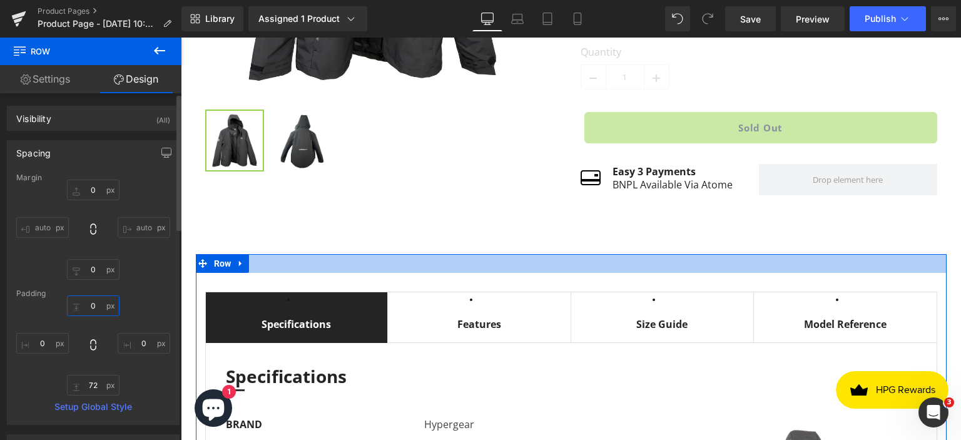
type input "71"
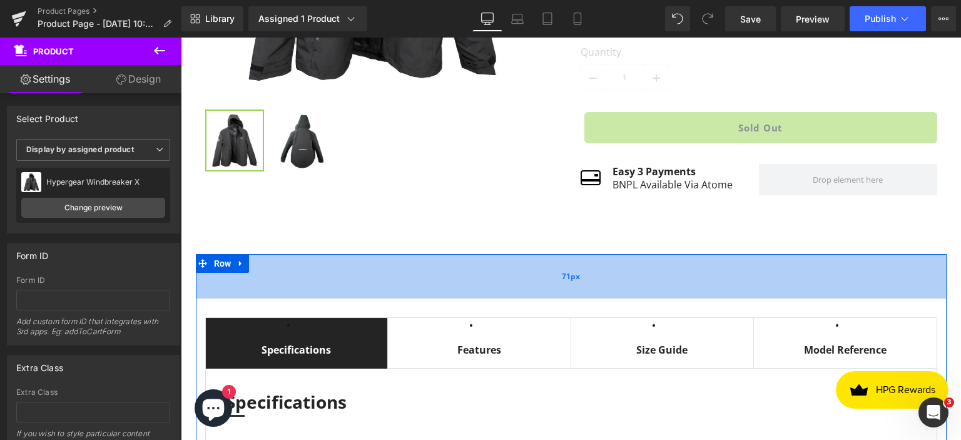
click at [468, 267] on div "71px" at bounding box center [571, 276] width 751 height 44
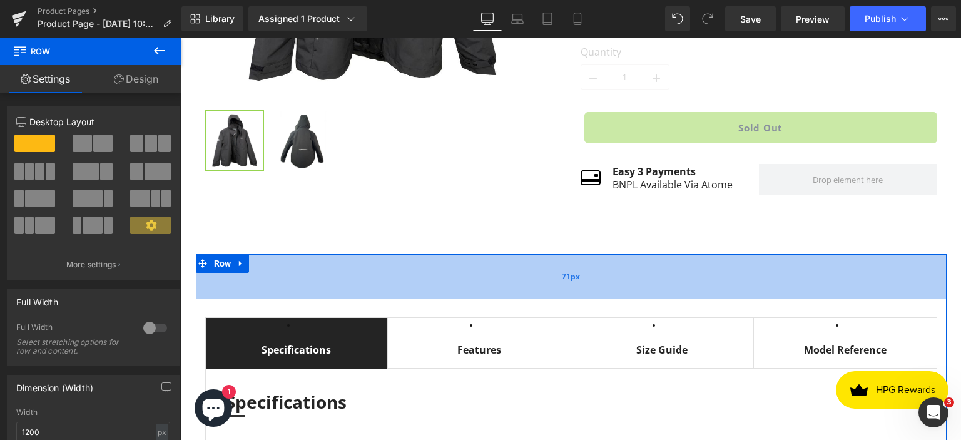
click at [478, 275] on div "71px" at bounding box center [571, 276] width 751 height 44
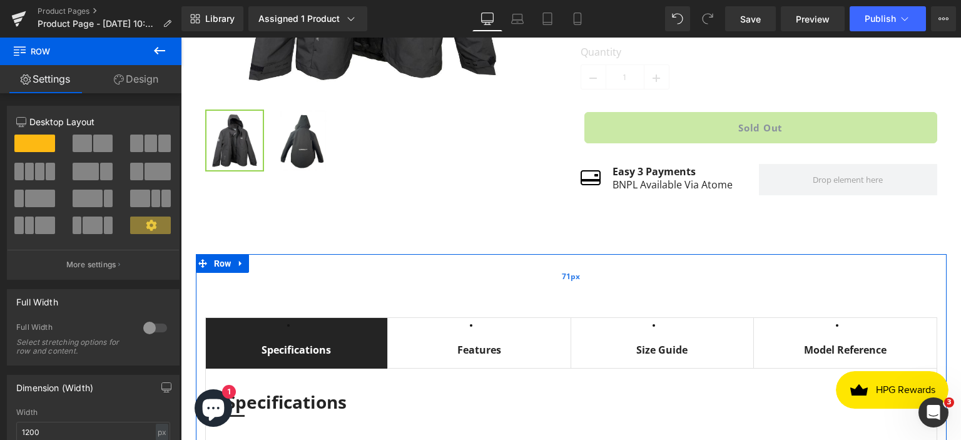
click at [474, 287] on div "71px" at bounding box center [571, 276] width 751 height 44
click at [150, 89] on link "Design" at bounding box center [136, 79] width 91 height 28
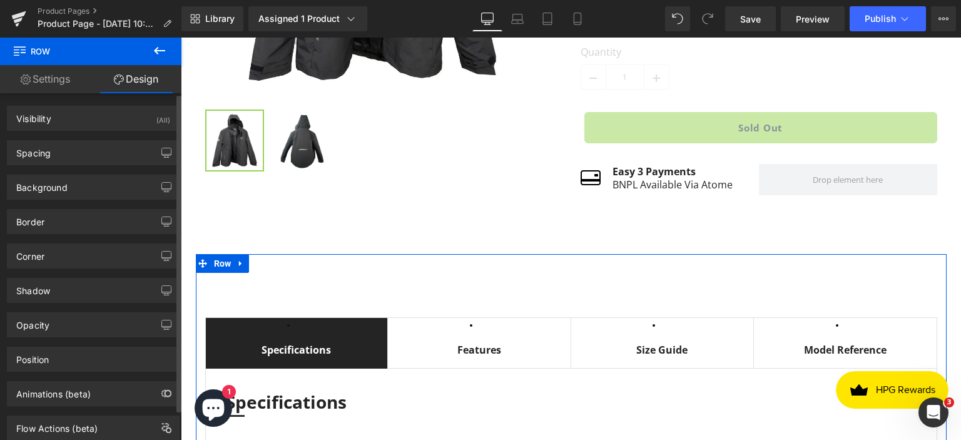
type input "0"
type input "71"
type input "0"
type input "72"
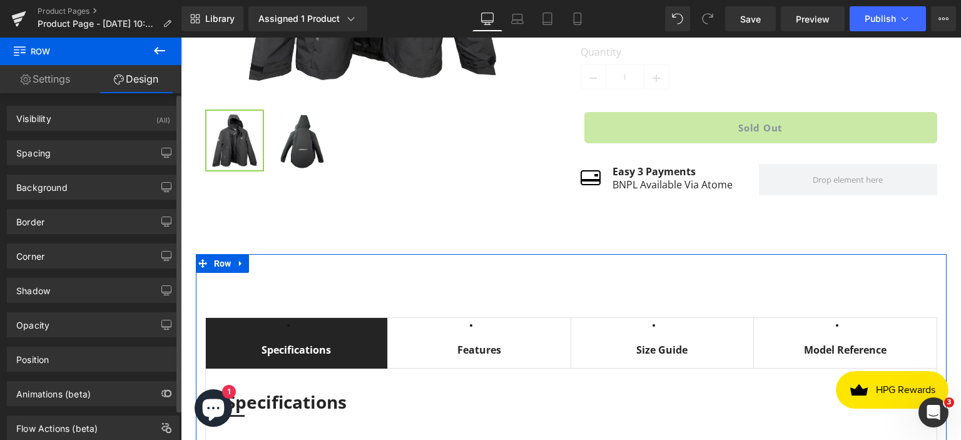
type input "0"
click at [66, 153] on div "Spacing" at bounding box center [94, 153] width 172 height 24
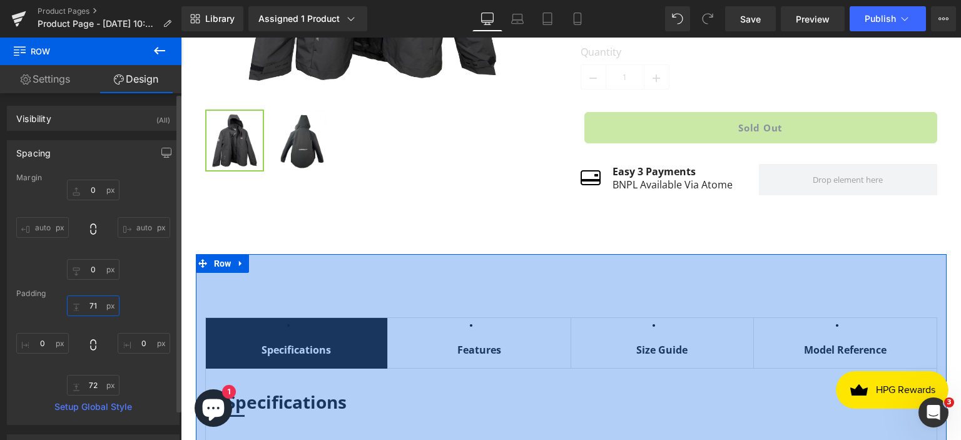
click at [96, 305] on input "71" at bounding box center [93, 305] width 53 height 21
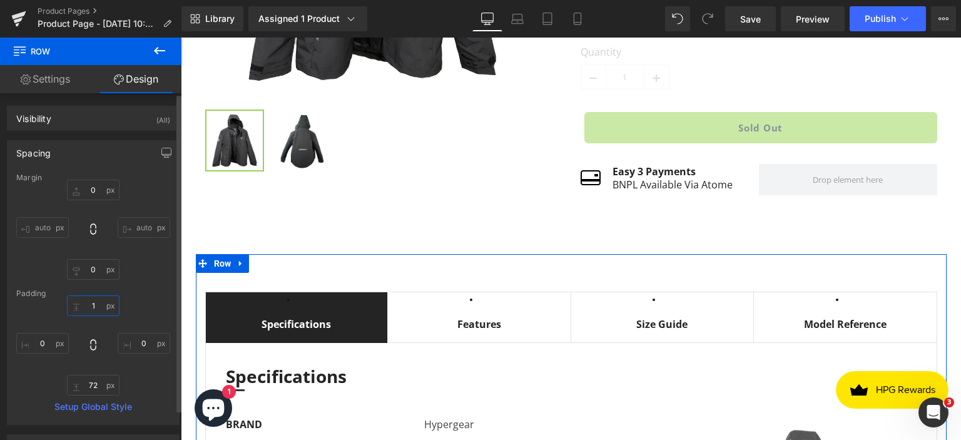
type input "10"
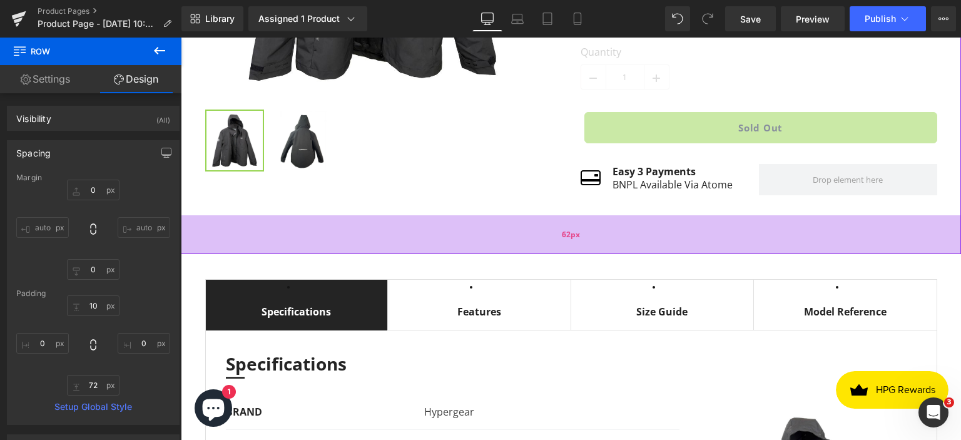
click at [315, 254] on div "62px" at bounding box center [571, 234] width 781 height 39
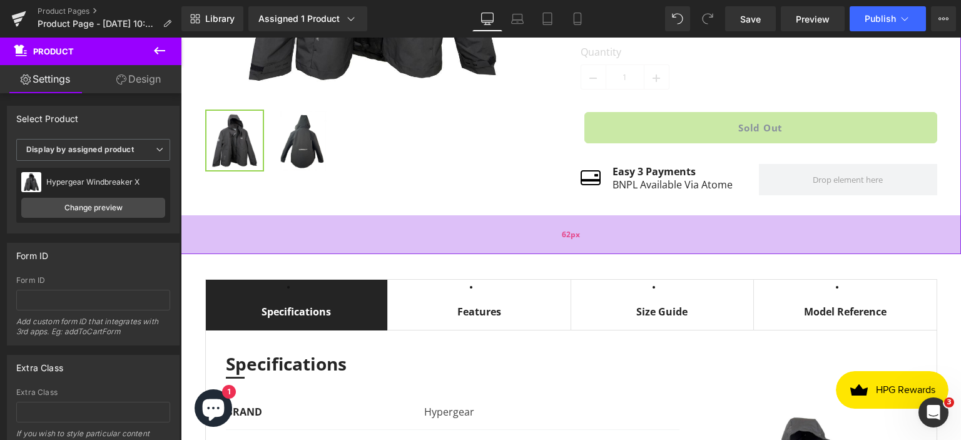
click at [464, 229] on div "62px" at bounding box center [571, 234] width 781 height 39
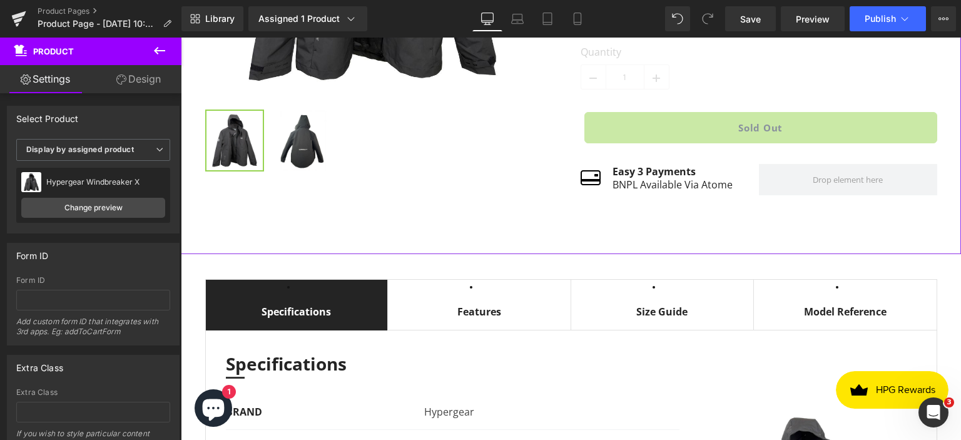
click at [145, 75] on link "Design" at bounding box center [138, 79] width 91 height 28
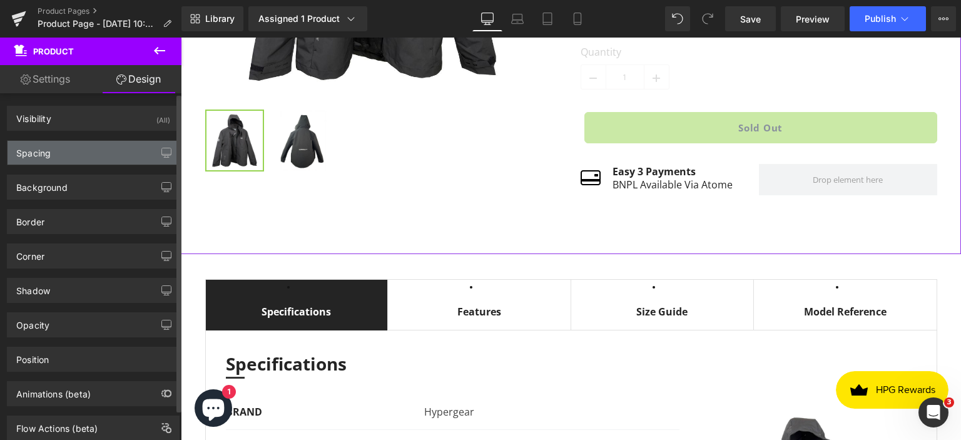
click at [76, 152] on div "Spacing" at bounding box center [94, 153] width 172 height 24
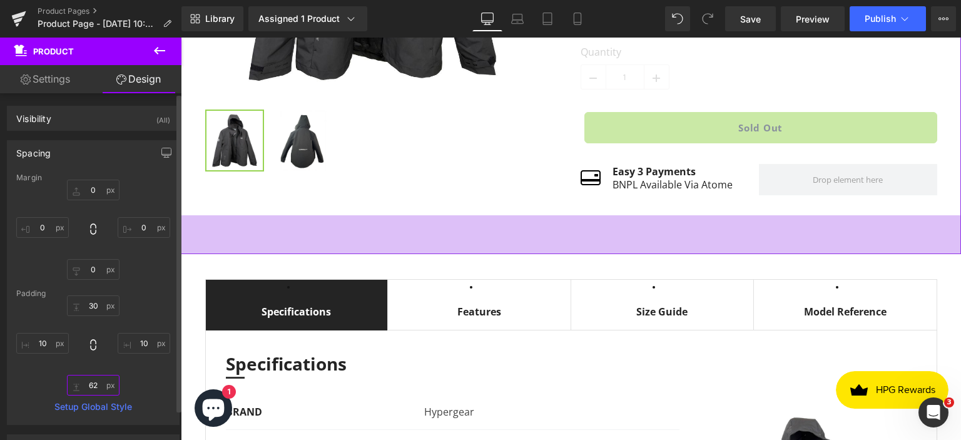
click at [93, 386] on input "62" at bounding box center [93, 385] width 53 height 21
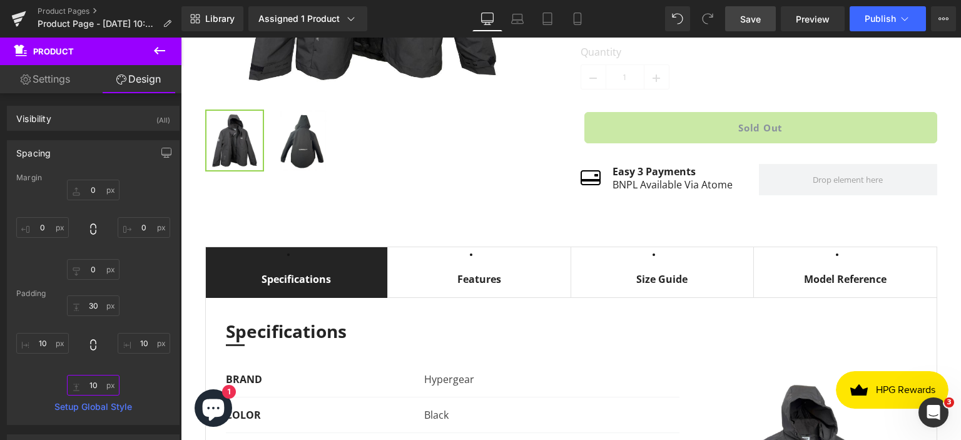
type input "10"
drag, startPoint x: 756, startPoint y: 17, endPoint x: 605, endPoint y: 102, distance: 173.8
click at [756, 17] on span "Save" at bounding box center [751, 19] width 21 height 13
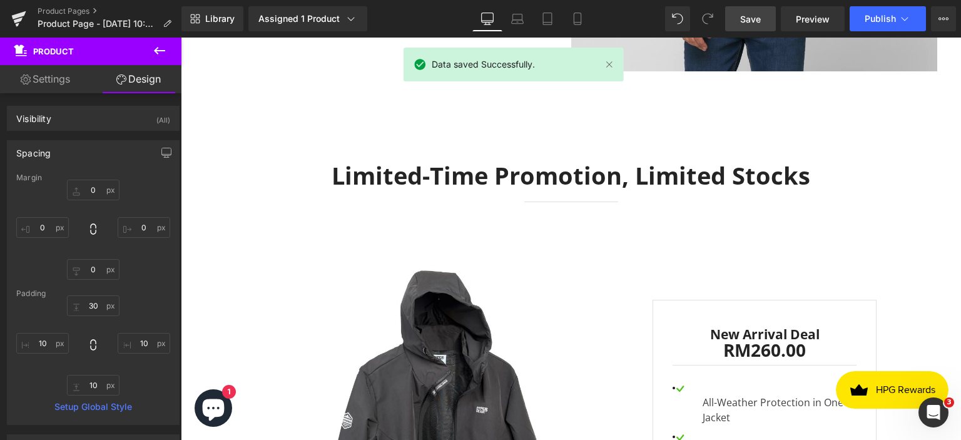
scroll to position [2942, 0]
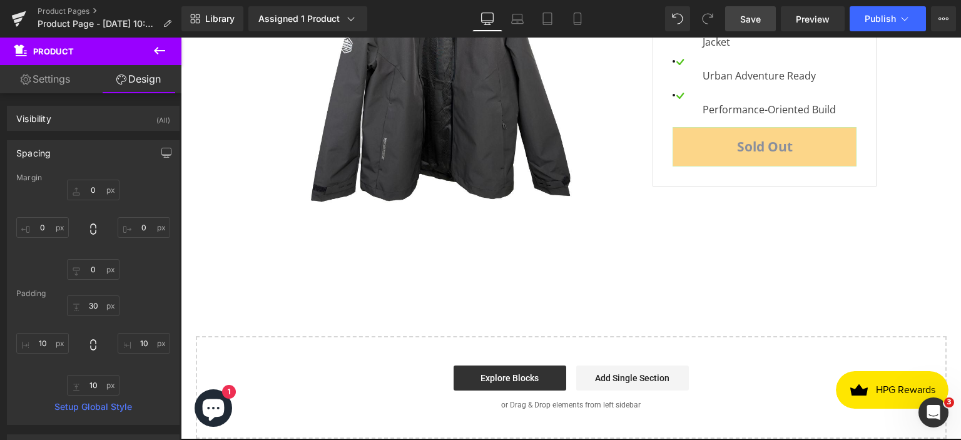
click at [160, 51] on icon at bounding box center [159, 51] width 11 height 8
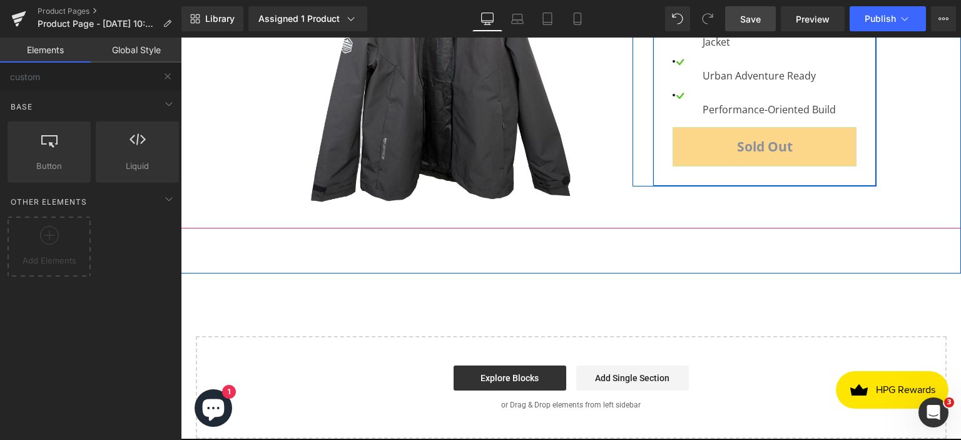
click at [863, 151] on div "RM0 RM260.00 SALE -25900% (P) Price New Arrival Deal Text Block RM260.00 RM0 (P…" at bounding box center [765, 55] width 224 height 263
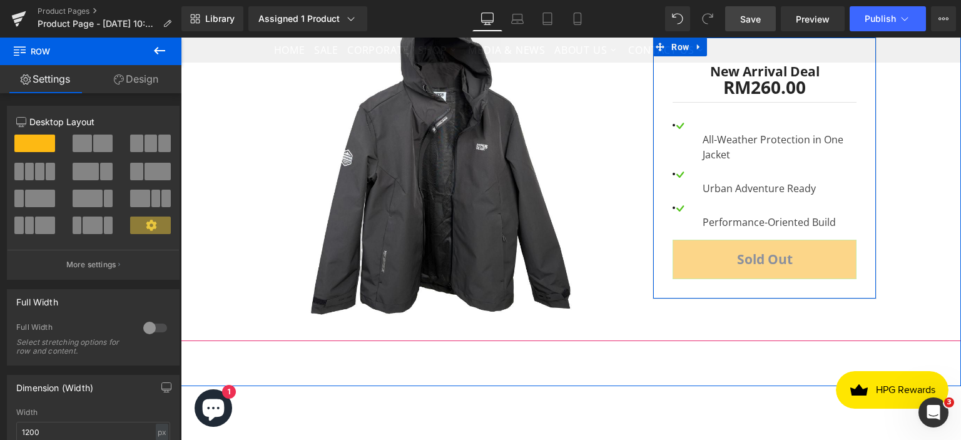
scroll to position [2817, 0]
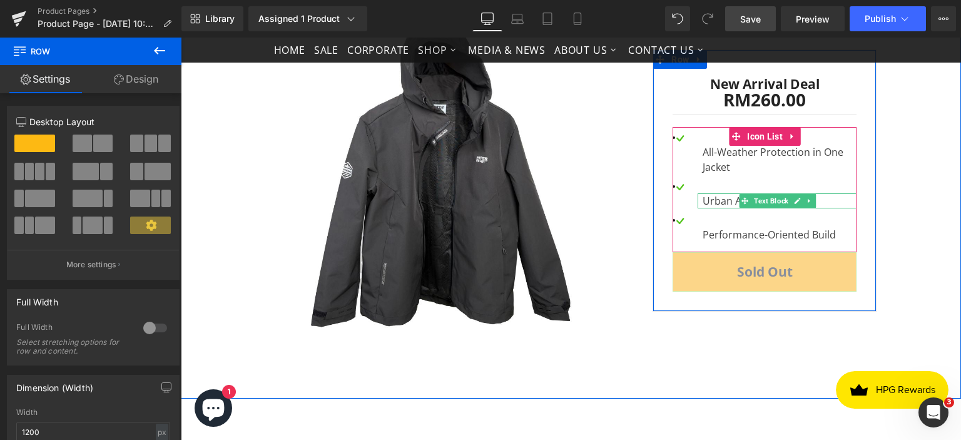
click at [756, 208] on span "Text Block" at bounding box center [771, 200] width 39 height 15
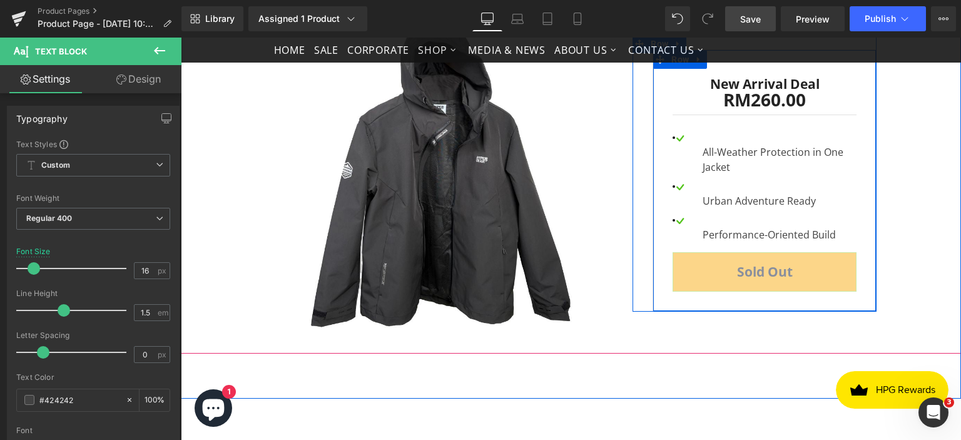
click at [858, 241] on div "RM0 RM260.00 SALE -25900% (P) Price New Arrival Deal Text Block RM260.00 RM0 (P…" at bounding box center [765, 180] width 224 height 263
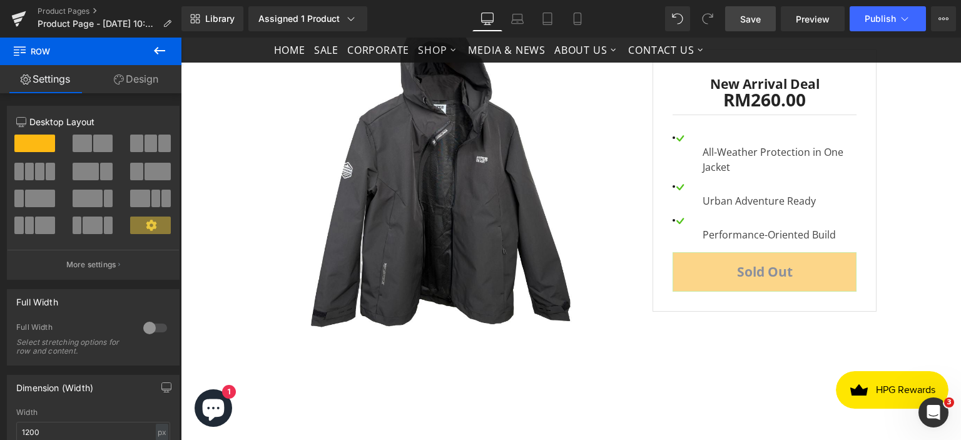
click at [158, 44] on icon at bounding box center [159, 50] width 15 height 15
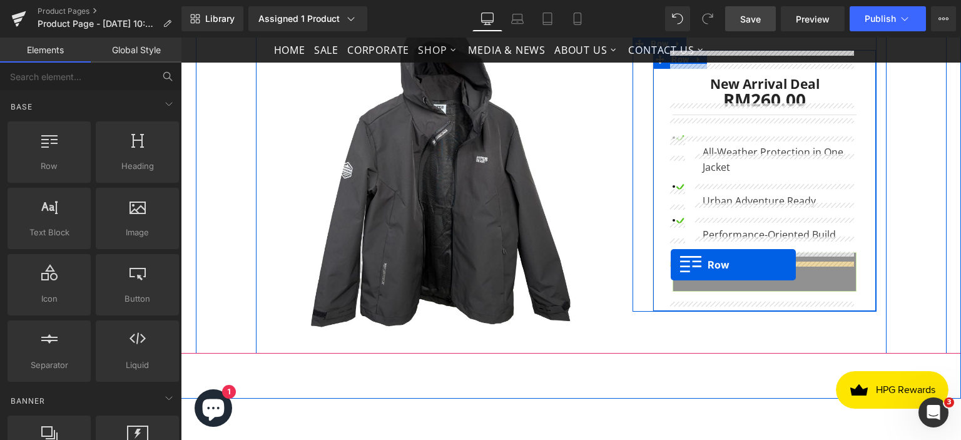
drag, startPoint x: 229, startPoint y: 195, endPoint x: 671, endPoint y: 265, distance: 447.5
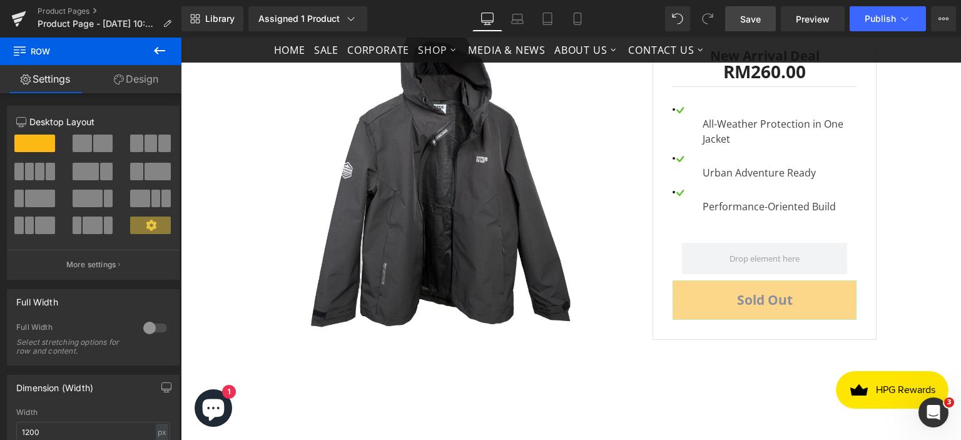
click at [161, 51] on icon at bounding box center [159, 51] width 11 height 8
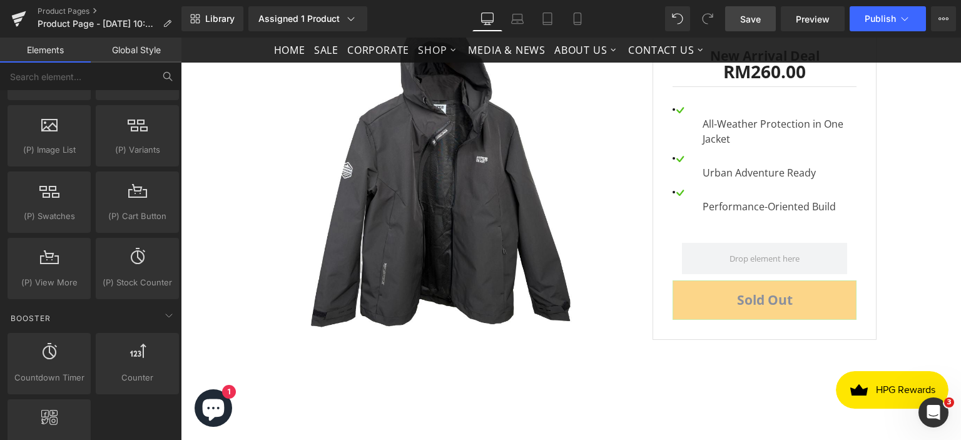
scroll to position [1252, 0]
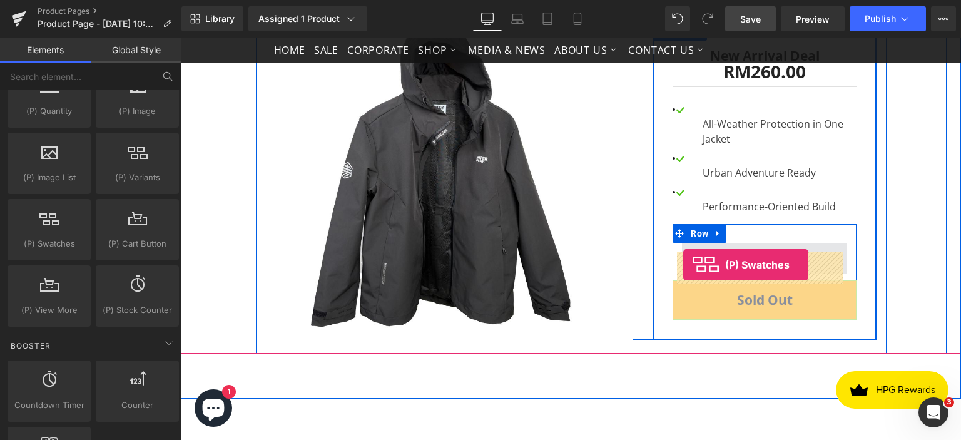
drag, startPoint x: 230, startPoint y: 262, endPoint x: 684, endPoint y: 265, distance: 453.2
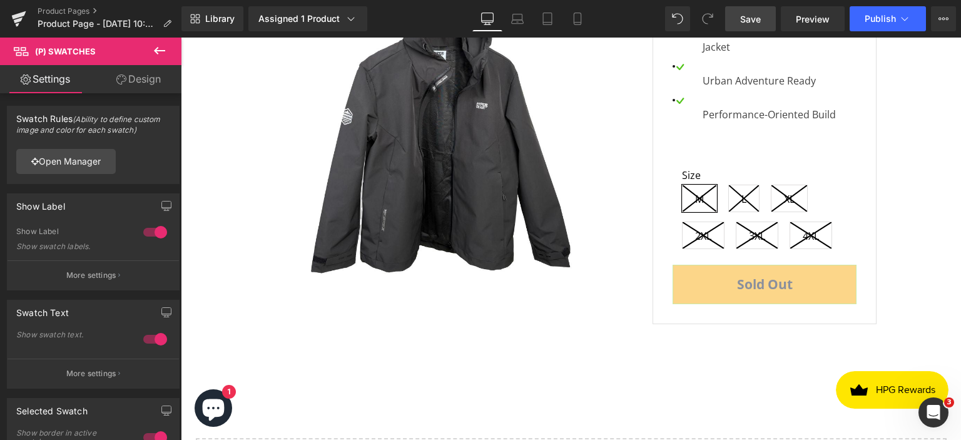
scroll to position [2955, 0]
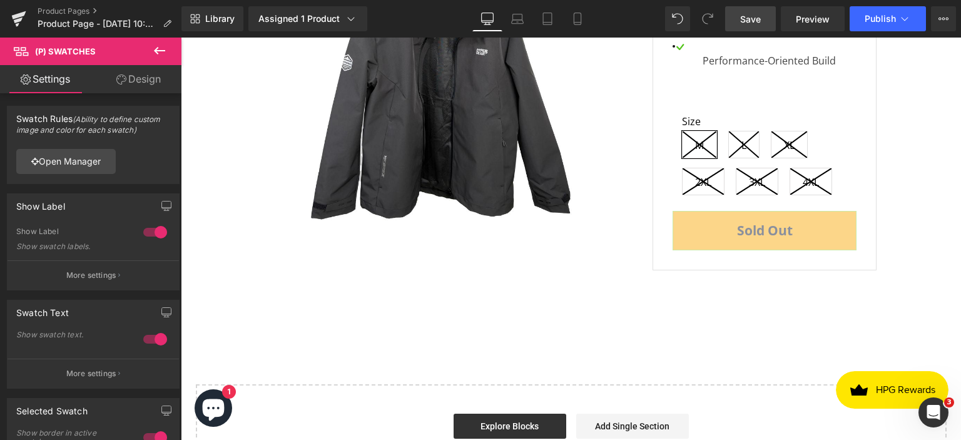
click at [156, 49] on icon at bounding box center [159, 51] width 11 height 8
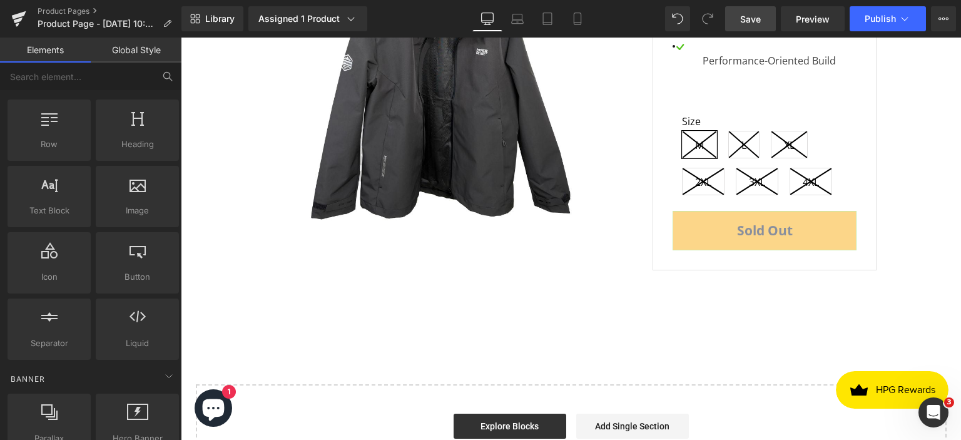
scroll to position [0, 0]
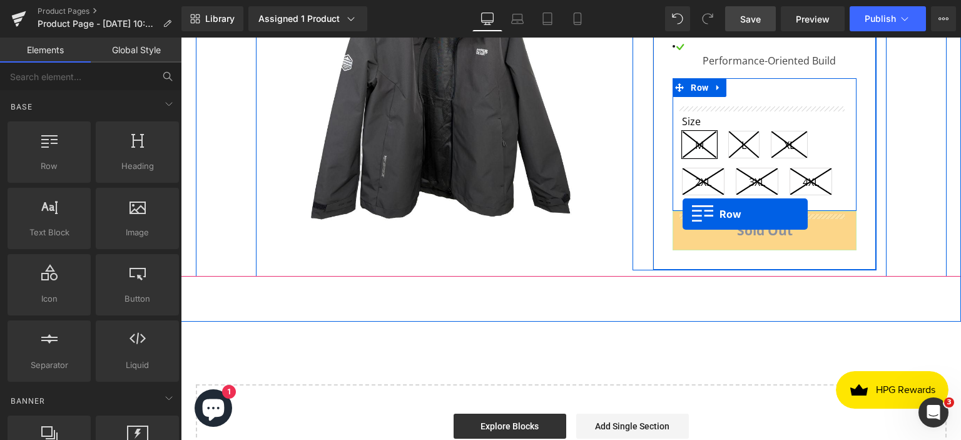
drag, startPoint x: 242, startPoint y: 200, endPoint x: 683, endPoint y: 215, distance: 441.6
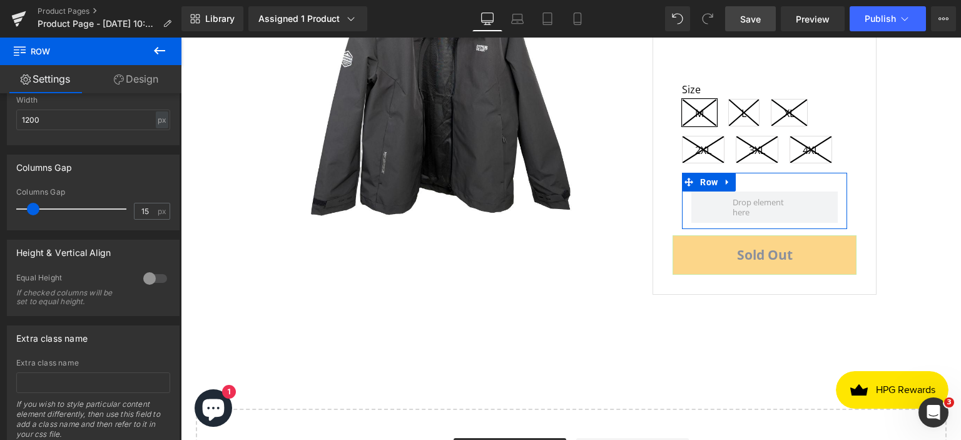
scroll to position [313, 0]
click at [157, 51] on icon at bounding box center [159, 51] width 11 height 8
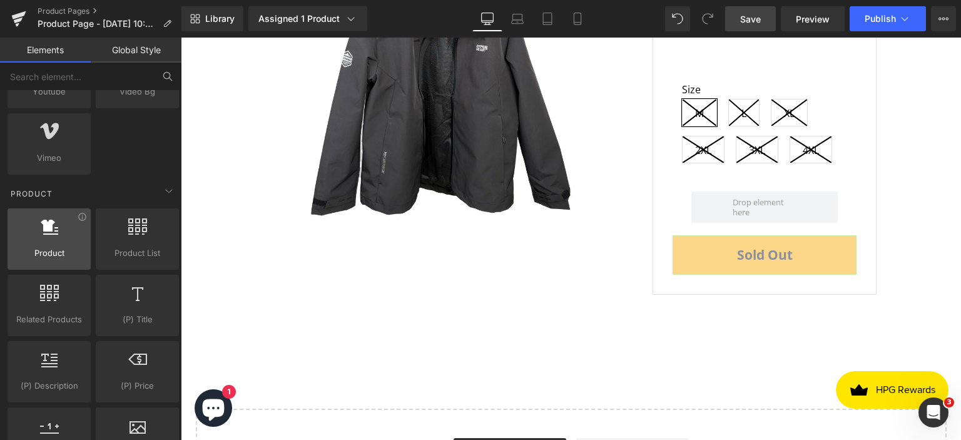
scroll to position [939, 0]
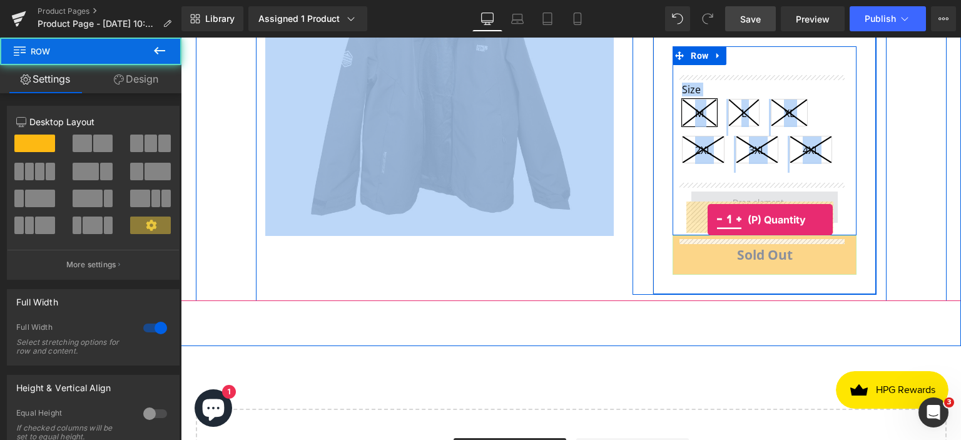
drag, startPoint x: 585, startPoint y: 265, endPoint x: 708, endPoint y: 220, distance: 130.7
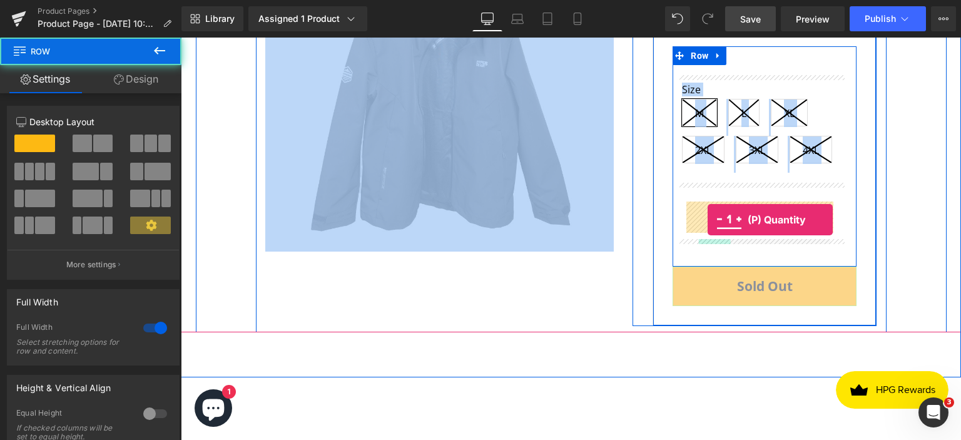
scroll to position [3002, 0]
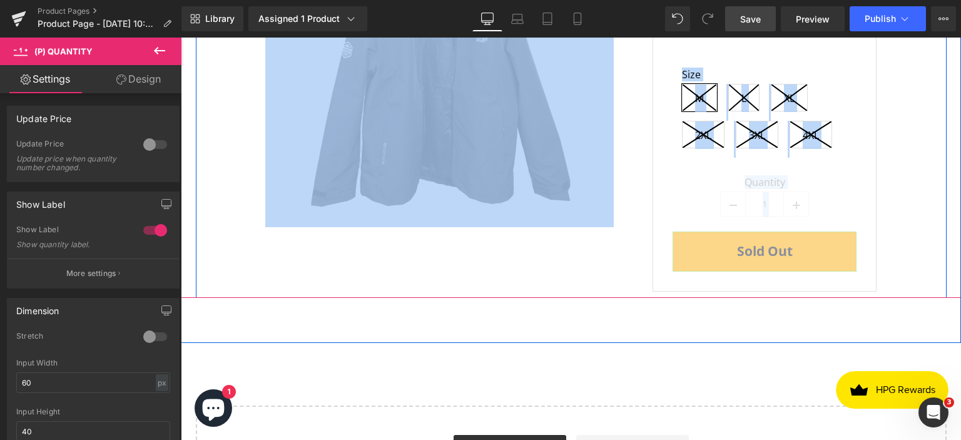
click at [886, 197] on div "Sale Off (P) Image RM0 RM260.00 SALE -25900% (P) Price New Arrival Deal Text Bl…" at bounding box center [571, 46] width 751 height 503
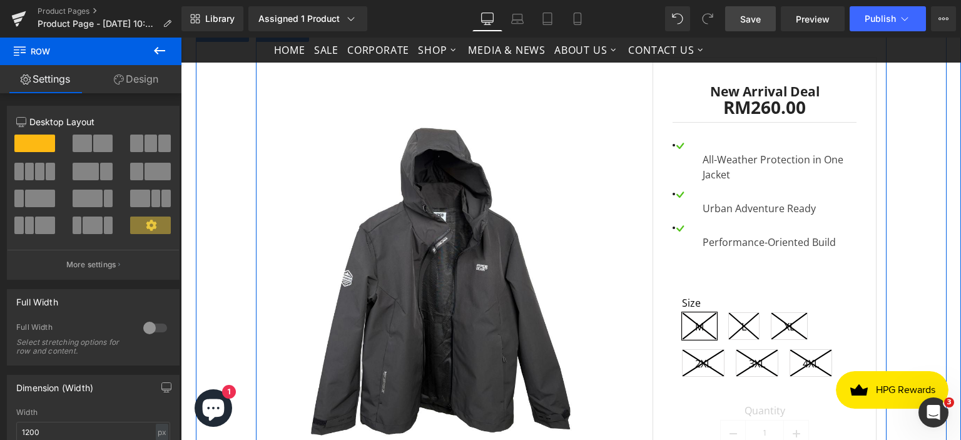
scroll to position [2752, 0]
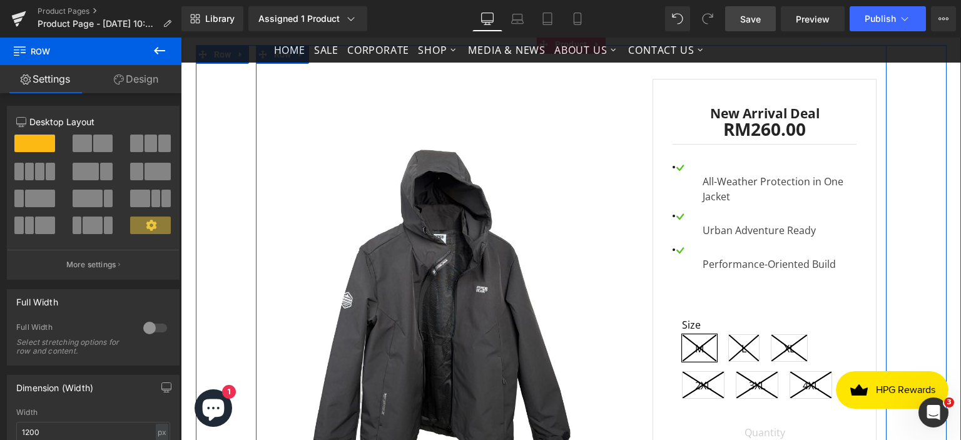
click at [730, 264] on li "Image Performance-Oriented Build Text Block" at bounding box center [765, 257] width 184 height 29
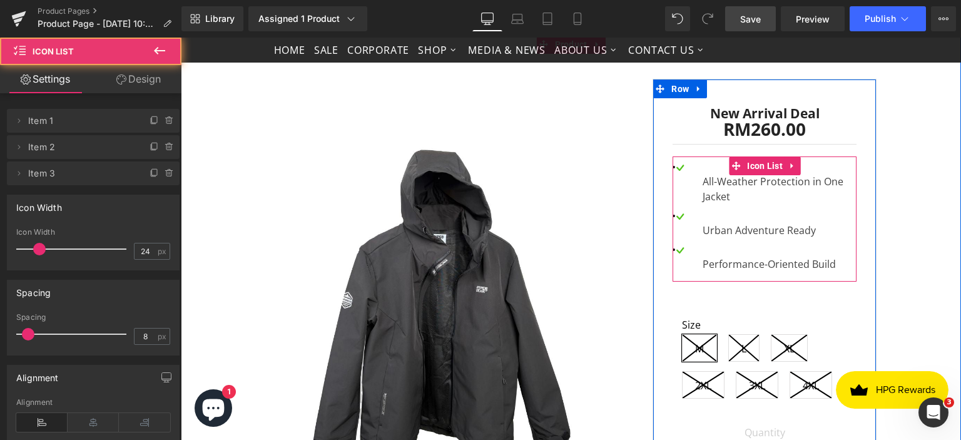
click at [740, 227] on li "Image Urban Adventure Ready Text Block" at bounding box center [765, 223] width 184 height 29
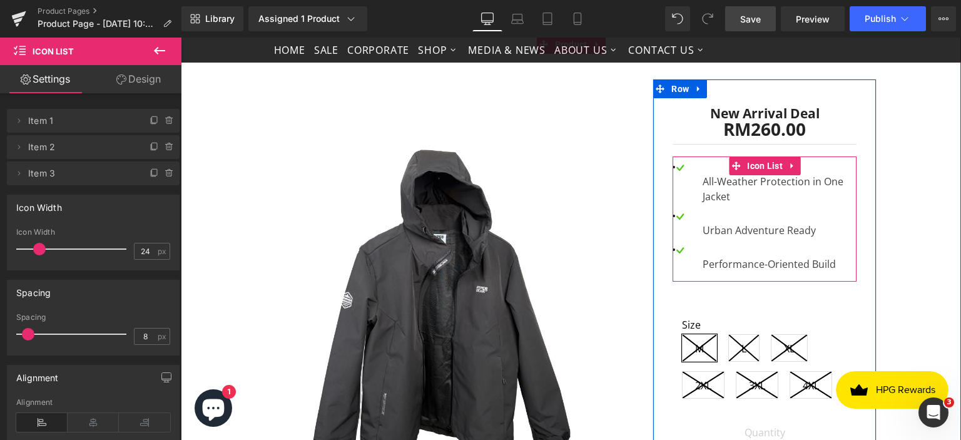
click at [698, 267] on div "Performance-Oriented Build Text Block" at bounding box center [777, 264] width 159 height 15
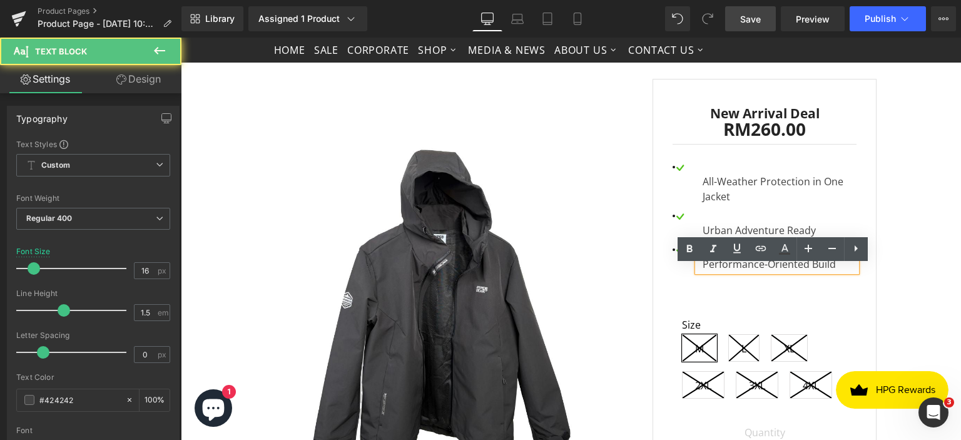
click at [700, 272] on div "Performance-Oriented Build" at bounding box center [777, 264] width 159 height 15
click at [698, 191] on div "All-Weather Protection in One Jacket" at bounding box center [777, 189] width 159 height 30
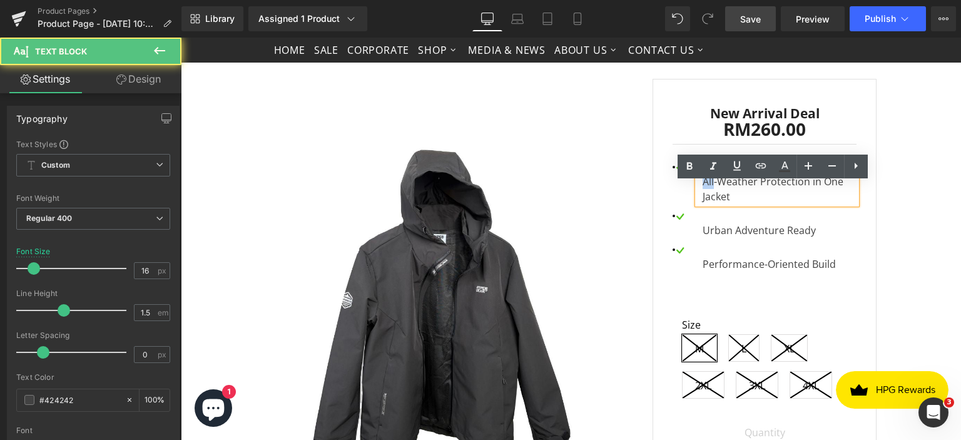
click at [698, 191] on div "All-Weather Protection in One Jacket" at bounding box center [777, 189] width 159 height 30
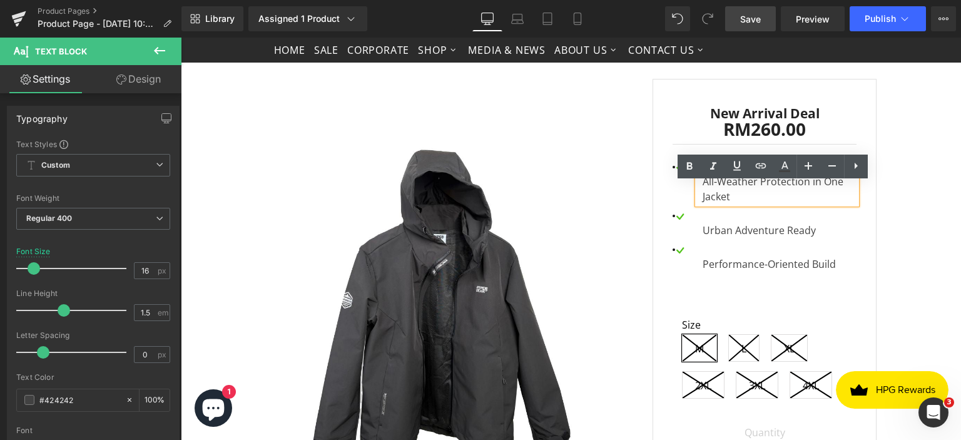
click at [920, 175] on div "Sale Off (P) Image RM0 RM260.00 SALE -25900% (P) Price New Arrival Deal Text Bl…" at bounding box center [571, 296] width 751 height 503
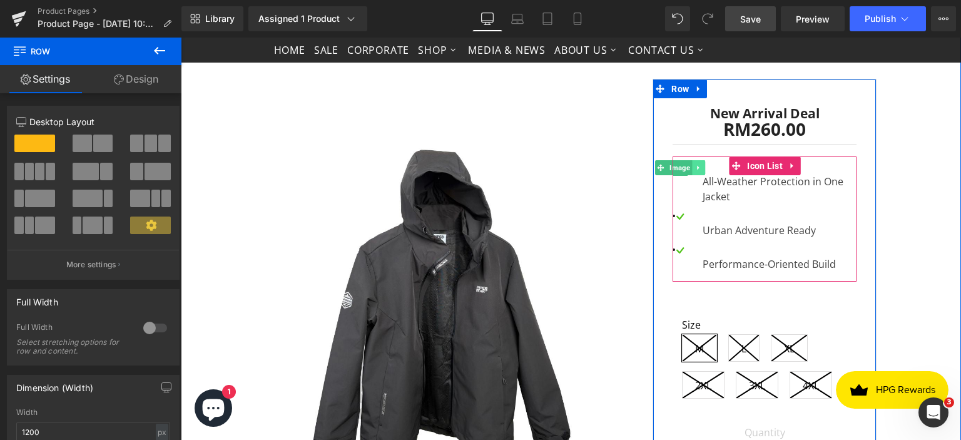
click at [695, 172] on icon at bounding box center [698, 168] width 7 height 8
click at [702, 172] on icon at bounding box center [705, 168] width 7 height 7
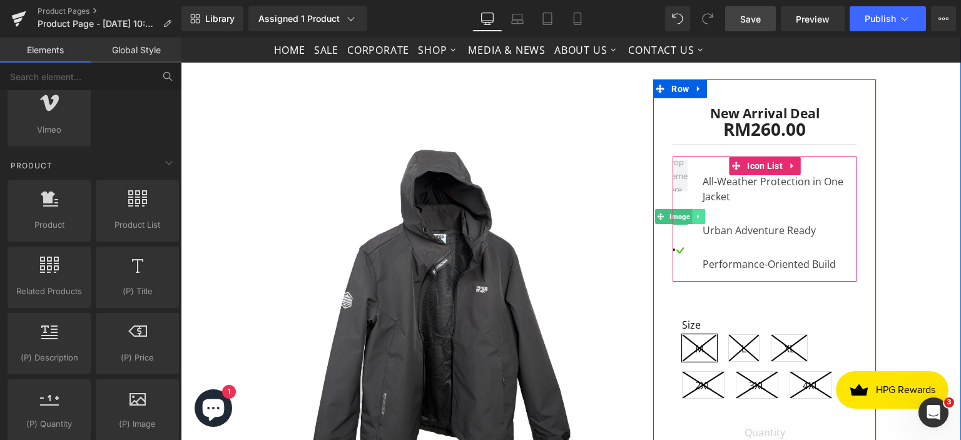
click at [697, 219] on icon at bounding box center [698, 217] width 2 height 4
click at [702, 220] on icon at bounding box center [705, 216] width 7 height 7
click at [695, 254] on icon at bounding box center [698, 251] width 7 height 8
click at [704, 254] on icon at bounding box center [705, 250] width 7 height 7
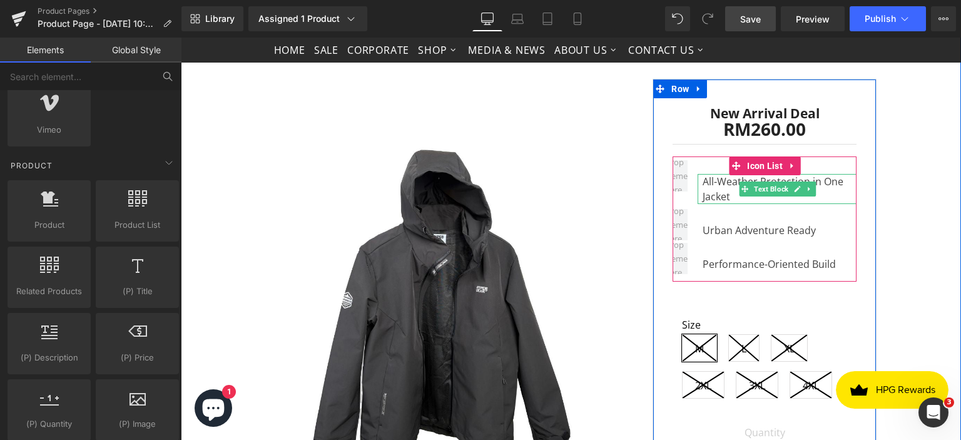
click at [699, 190] on div "All-Weather Protection in One Jacket" at bounding box center [777, 189] width 159 height 30
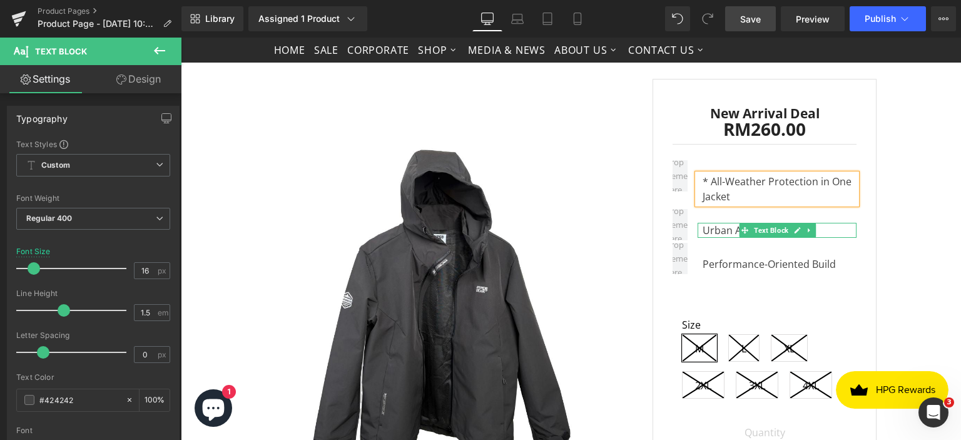
click at [699, 238] on div "Urban Adventure Ready" at bounding box center [777, 230] width 159 height 15
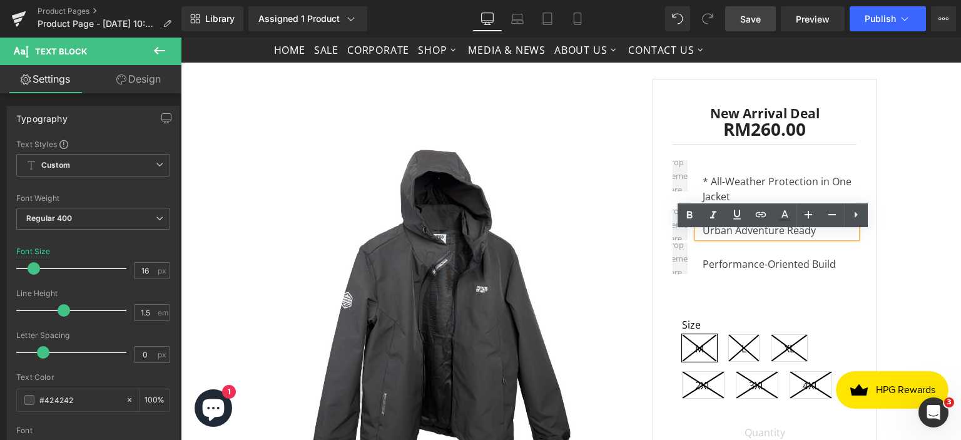
click at [699, 238] on div "Urban Adventure Ready" at bounding box center [777, 230] width 159 height 15
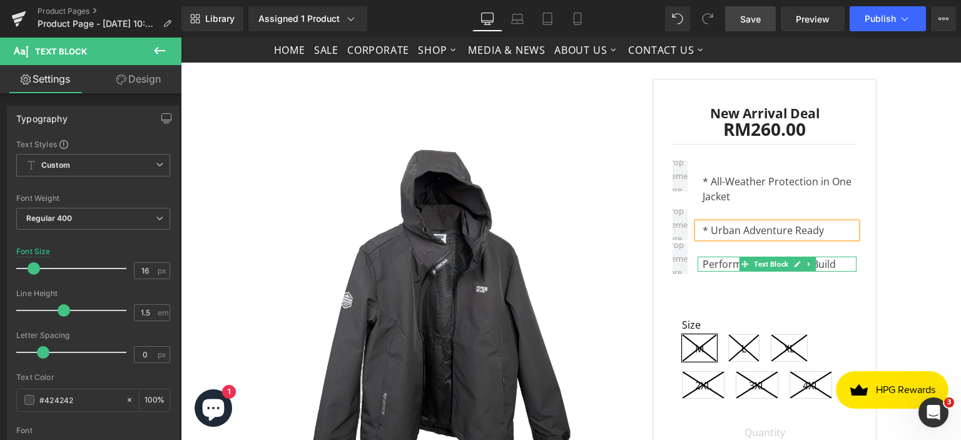
click at [702, 272] on div "Performance-Oriented Build" at bounding box center [777, 264] width 159 height 15
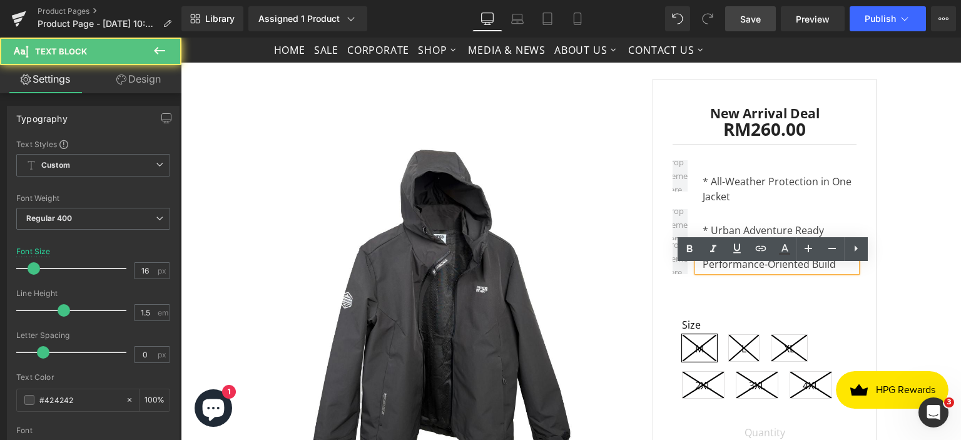
click at [700, 270] on div "Performance-Oriented Build" at bounding box center [777, 264] width 159 height 15
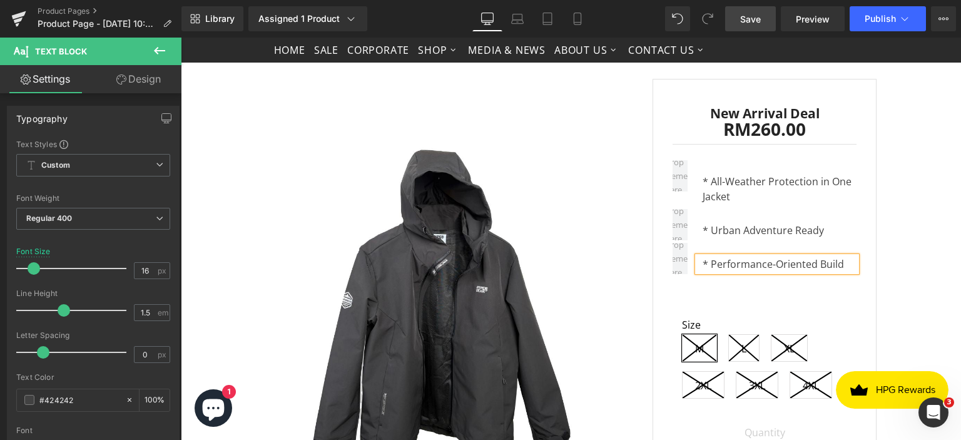
click at [910, 212] on div "Sale Off (P) Image RM0 RM260.00 SALE -25900% (P) Price New Arrival Deal Text Bl…" at bounding box center [571, 296] width 751 height 503
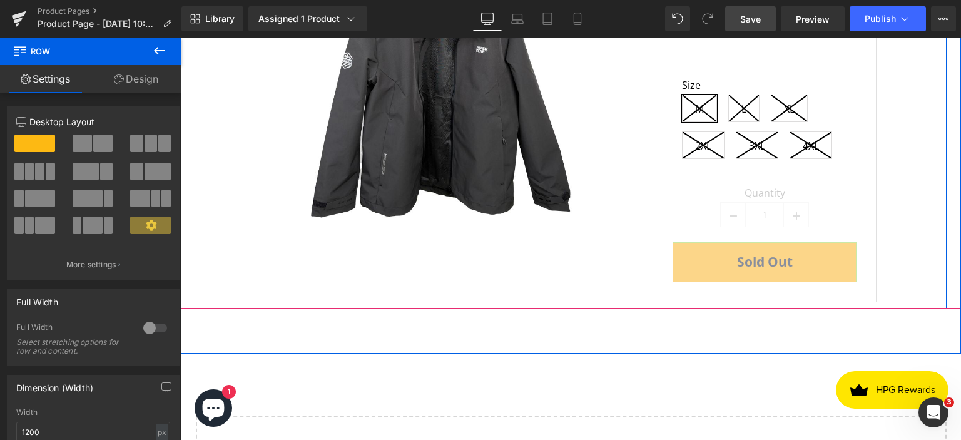
scroll to position [3002, 0]
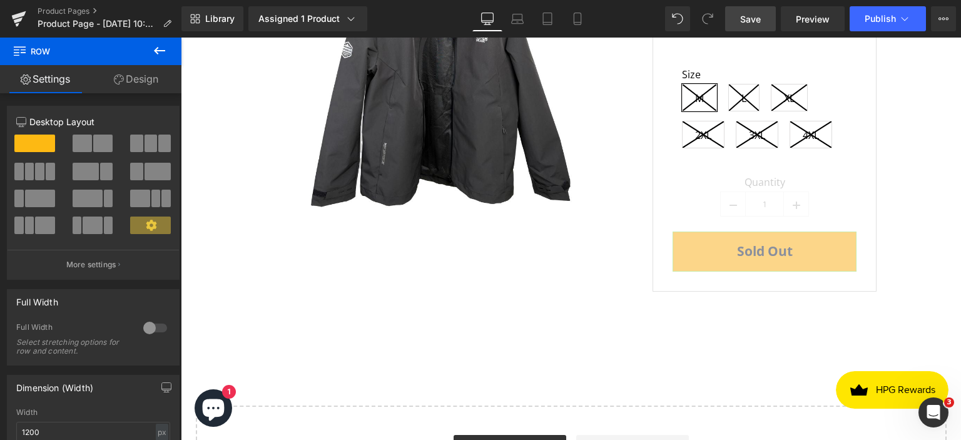
drag, startPoint x: 739, startPoint y: 23, endPoint x: 663, endPoint y: 112, distance: 117.3
click at [739, 23] on link "Save" at bounding box center [750, 18] width 51 height 25
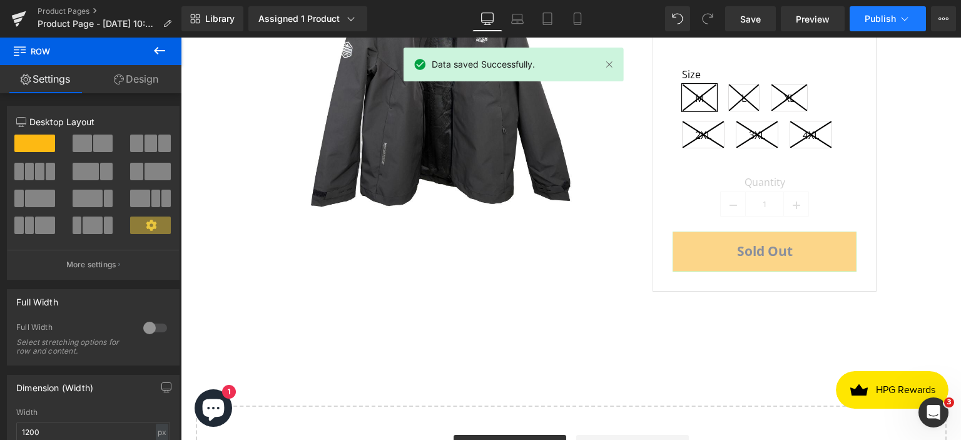
click at [876, 19] on span "Publish" at bounding box center [880, 19] width 31 height 10
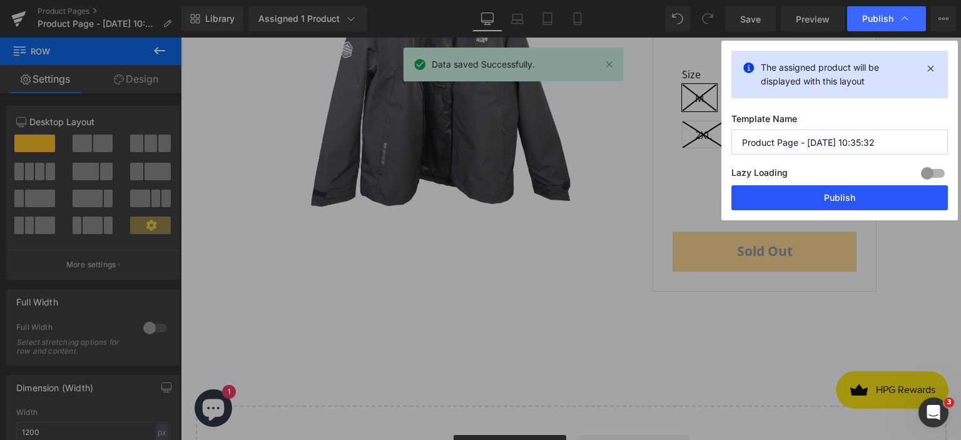
click at [824, 197] on button "Publish" at bounding box center [840, 197] width 217 height 25
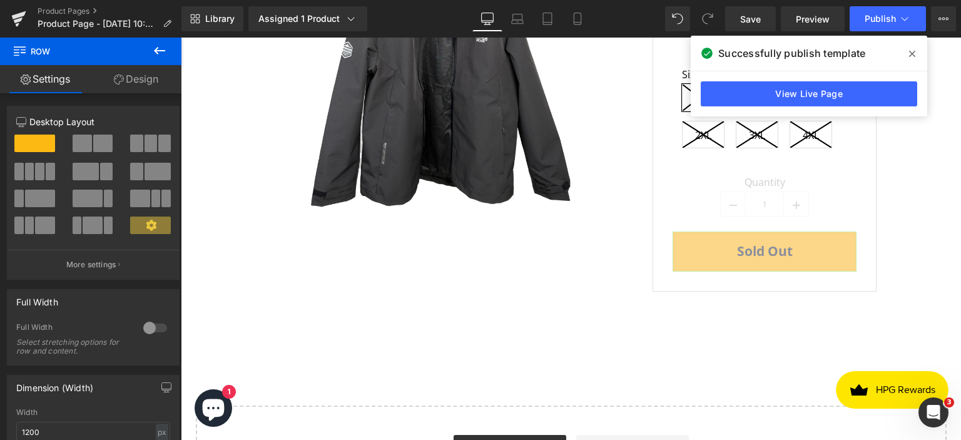
scroll to position [2689, 0]
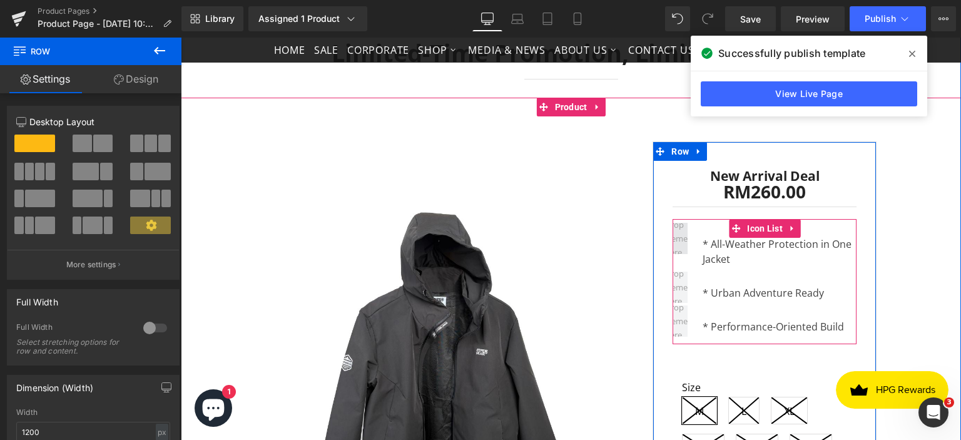
click at [672, 242] on span at bounding box center [680, 239] width 39 height 48
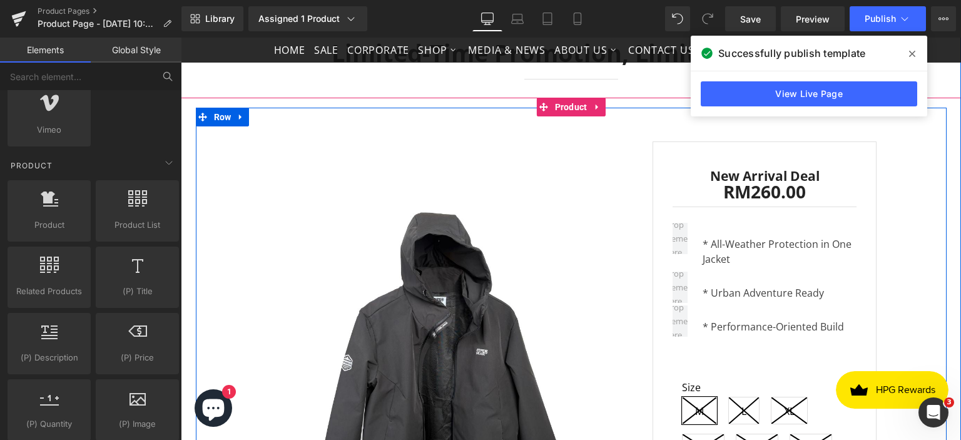
click at [896, 247] on div "Sale Off (P) Image RM0 RM260.00 SALE -25900% (P) Price New Arrival Deal Text Bl…" at bounding box center [571, 359] width 751 height 503
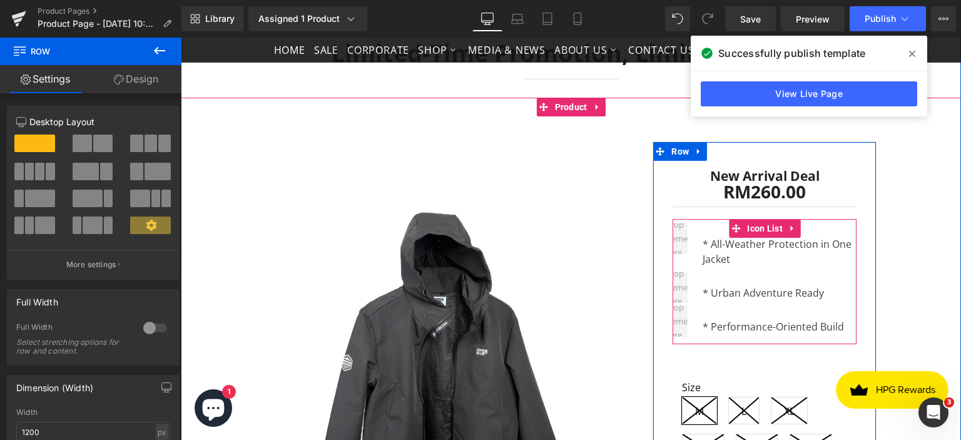
click at [811, 238] on li "* All-Weather Protection in One Jacket Text Block" at bounding box center [765, 245] width 184 height 44
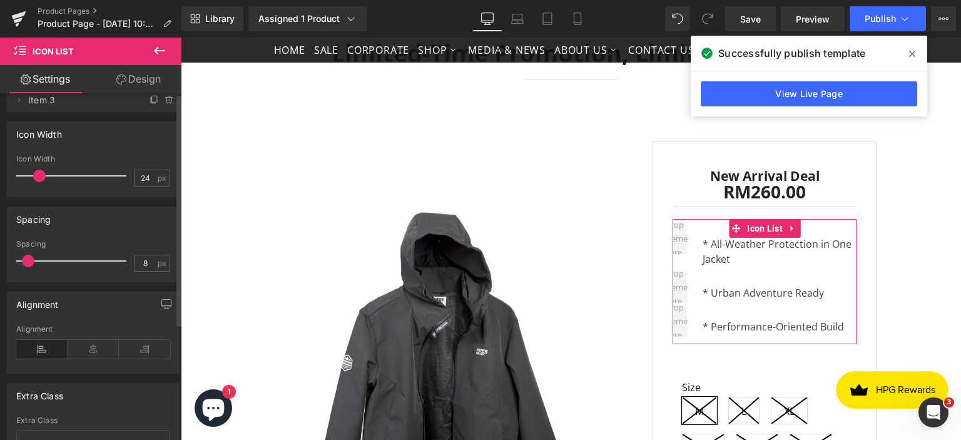
scroll to position [0, 0]
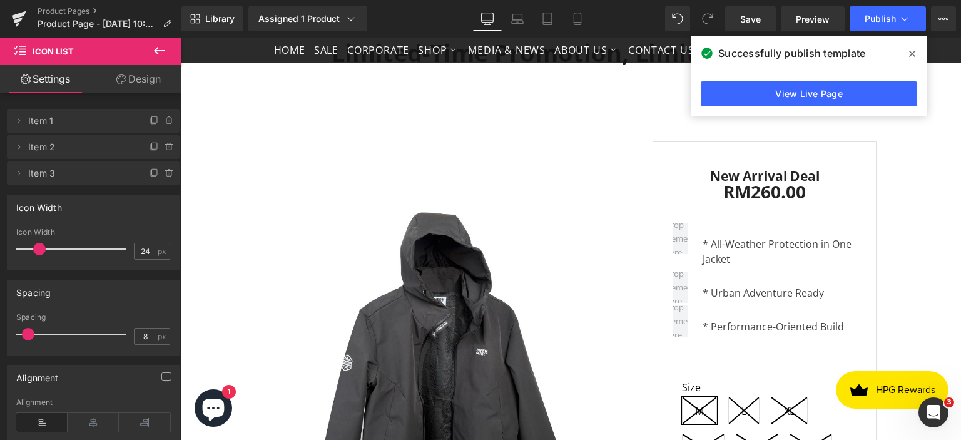
click at [160, 53] on icon at bounding box center [159, 50] width 15 height 15
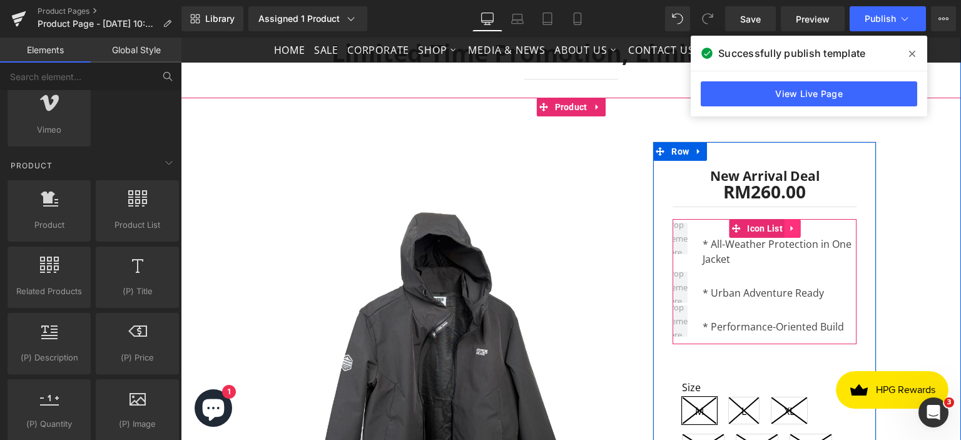
click at [791, 231] on icon at bounding box center [792, 228] width 3 height 6
click at [797, 233] on icon at bounding box center [801, 227] width 9 height 9
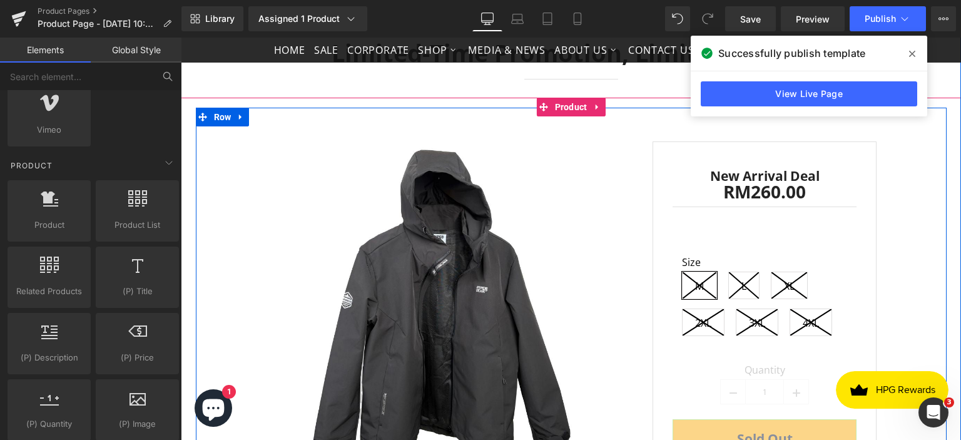
click at [902, 248] on div "Sale Off (P) Image RM0 RM260.00 SALE -25900% (P) Price New Arrival Deal Text Bl…" at bounding box center [571, 297] width 751 height 378
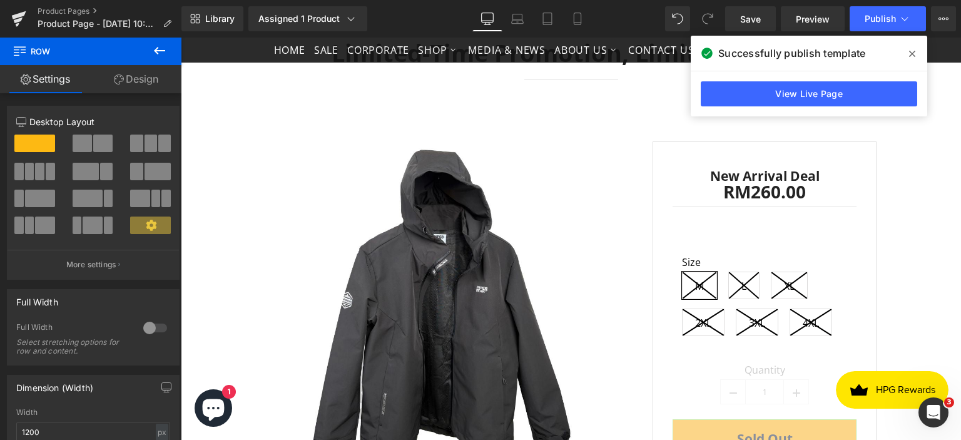
click at [159, 49] on icon at bounding box center [159, 50] width 15 height 15
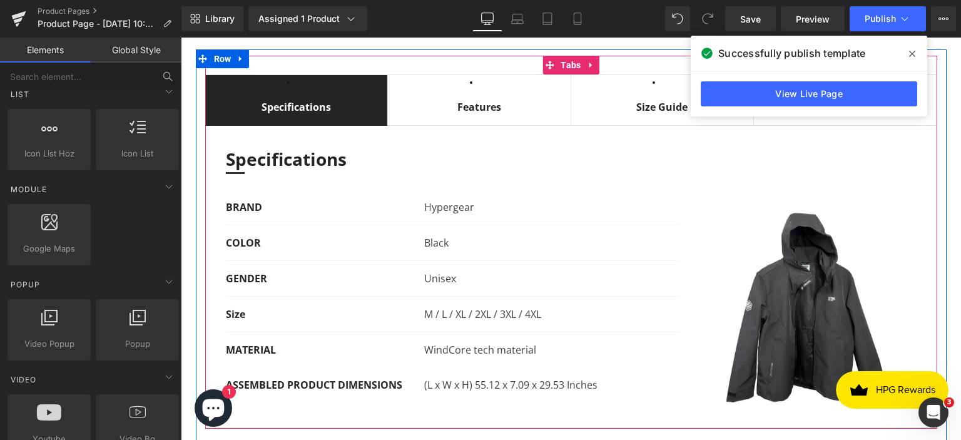
scroll to position [749, 0]
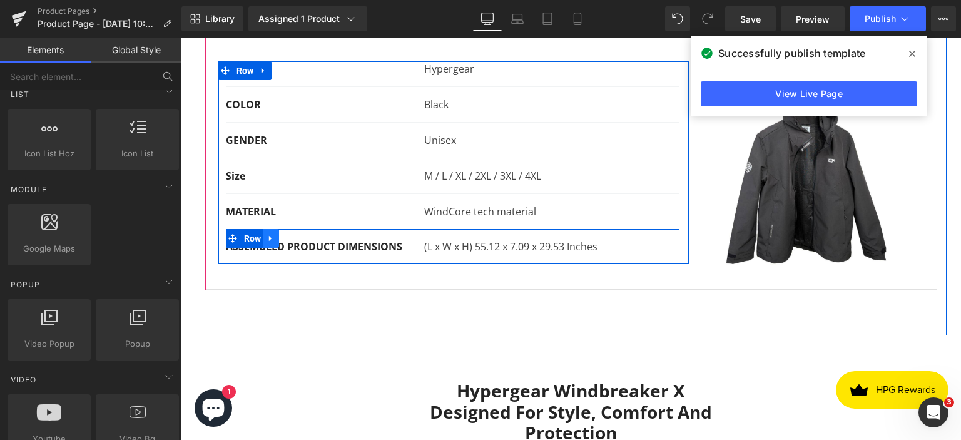
click at [267, 243] on icon at bounding box center [271, 238] width 9 height 9
click at [299, 243] on icon at bounding box center [303, 238] width 9 height 9
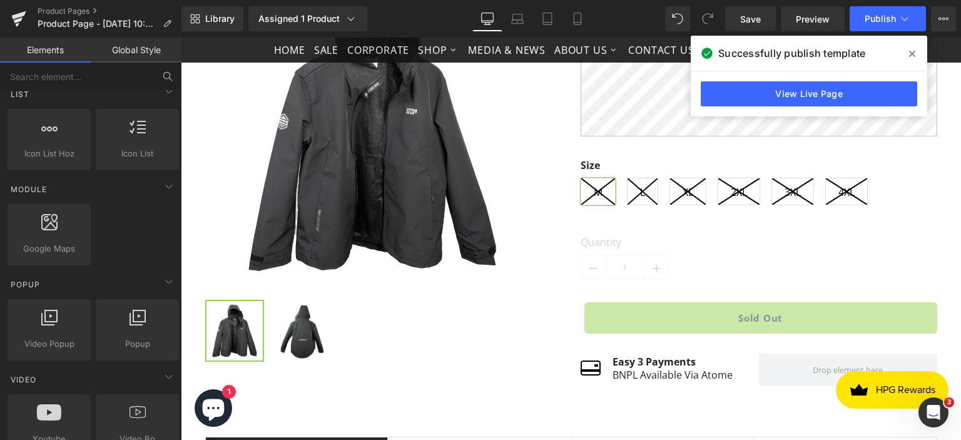
scroll to position [0, 0]
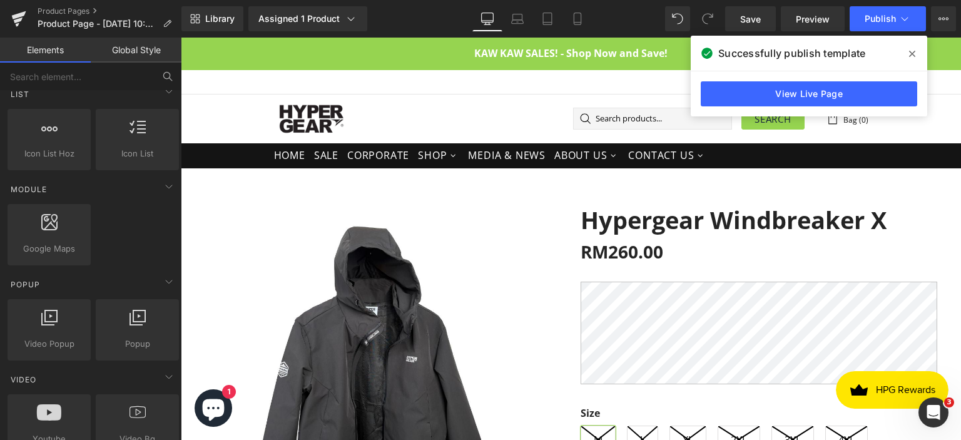
drag, startPoint x: 914, startPoint y: 55, endPoint x: 574, endPoint y: 205, distance: 371.6
click at [914, 55] on icon at bounding box center [913, 54] width 6 height 6
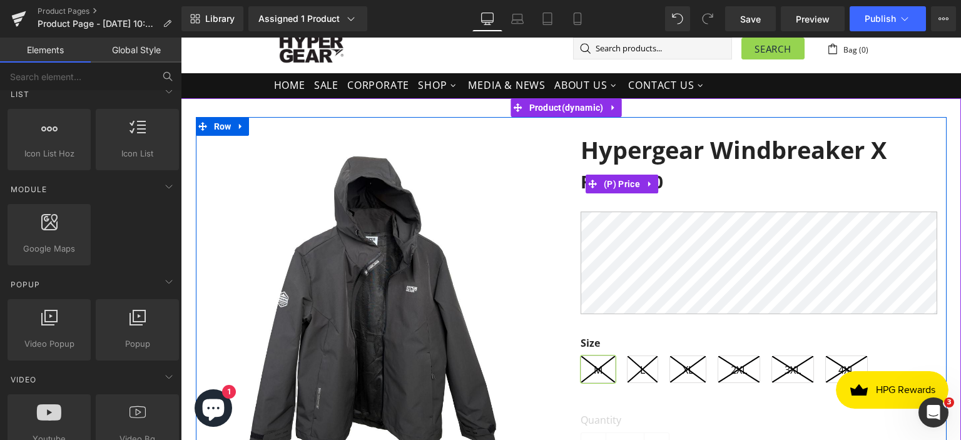
scroll to position [250, 0]
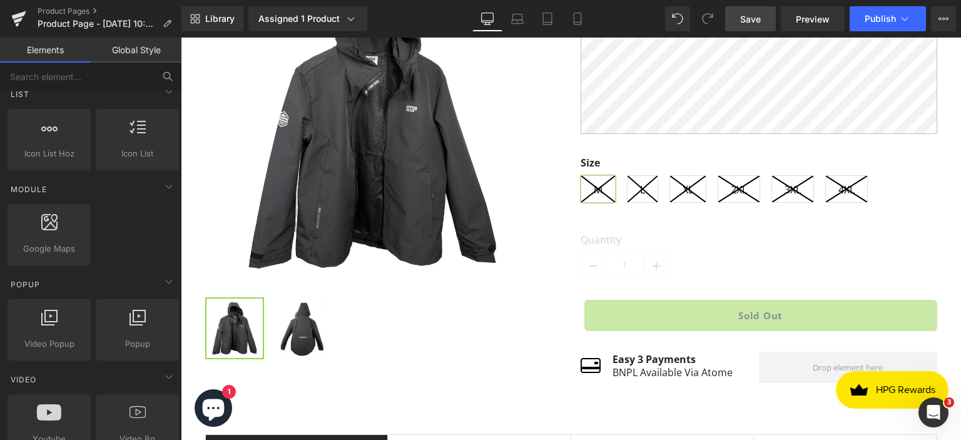
click at [742, 22] on span "Save" at bounding box center [751, 19] width 21 height 13
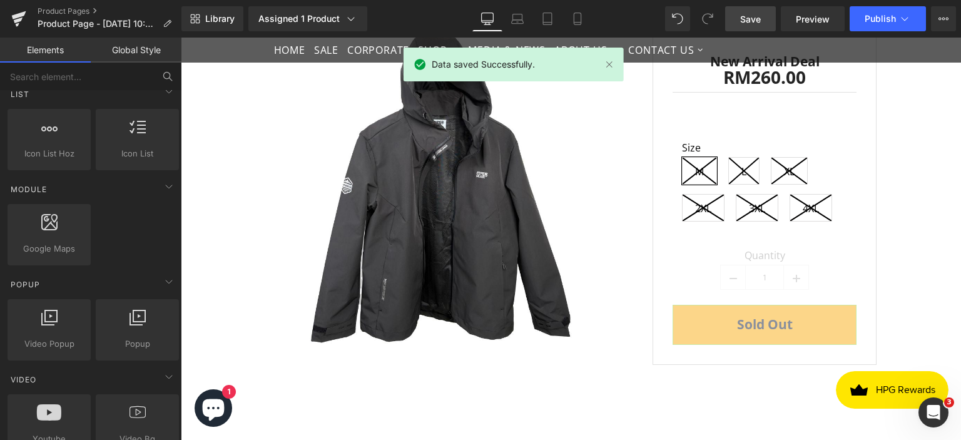
scroll to position [2754, 0]
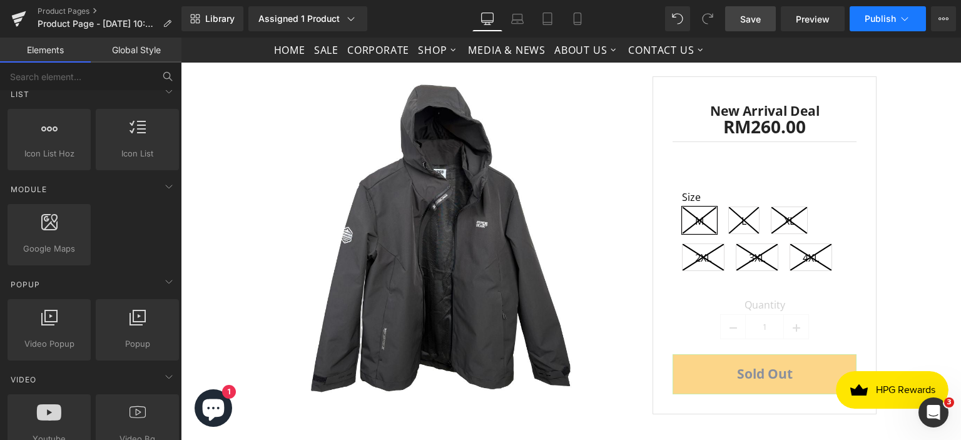
click at [869, 23] on span "Publish" at bounding box center [880, 19] width 31 height 10
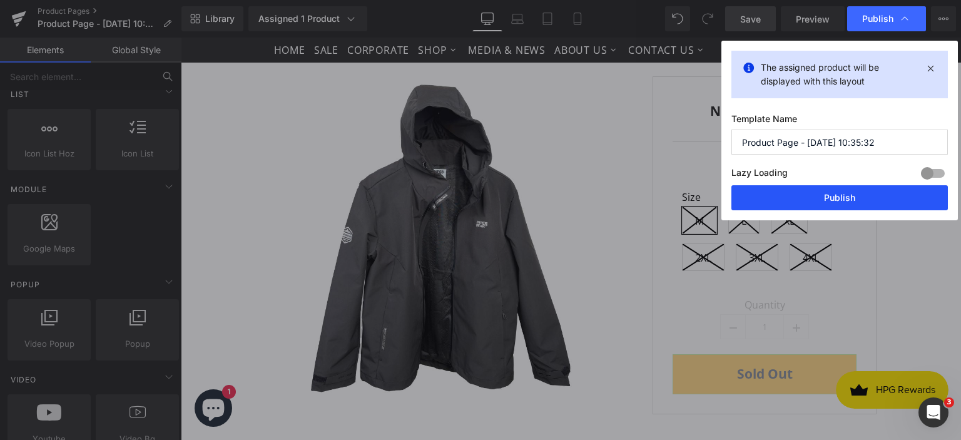
click at [821, 195] on button "Publish" at bounding box center [840, 197] width 217 height 25
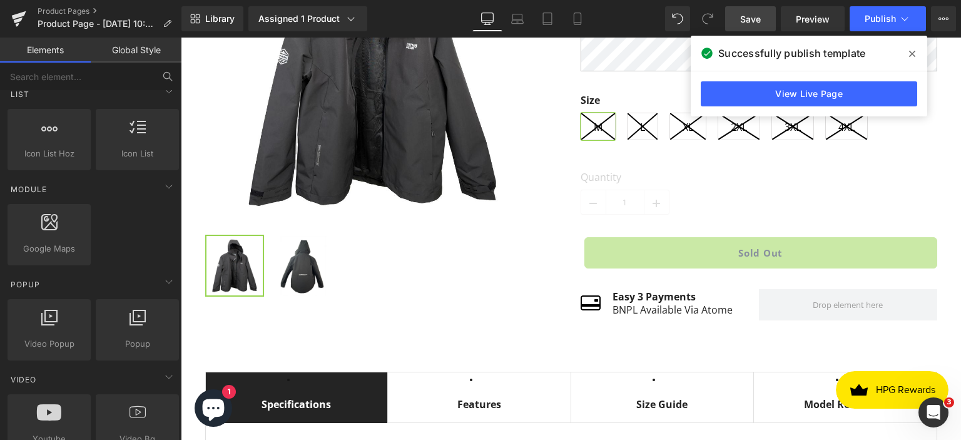
scroll to position [563, 0]
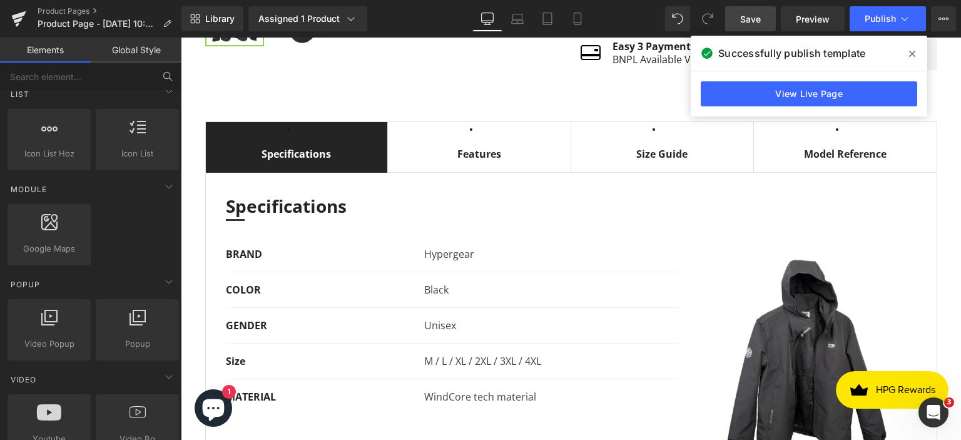
click at [463, 161] on div "Features" at bounding box center [479, 153] width 161 height 15
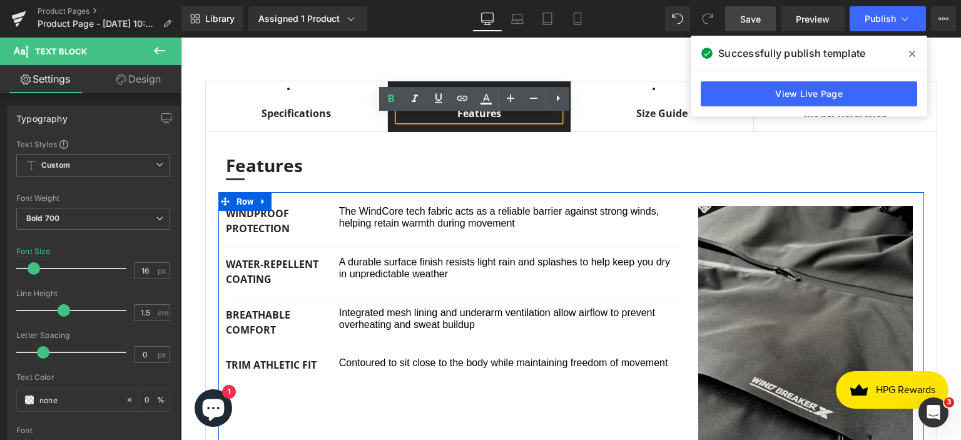
scroll to position [626, 0]
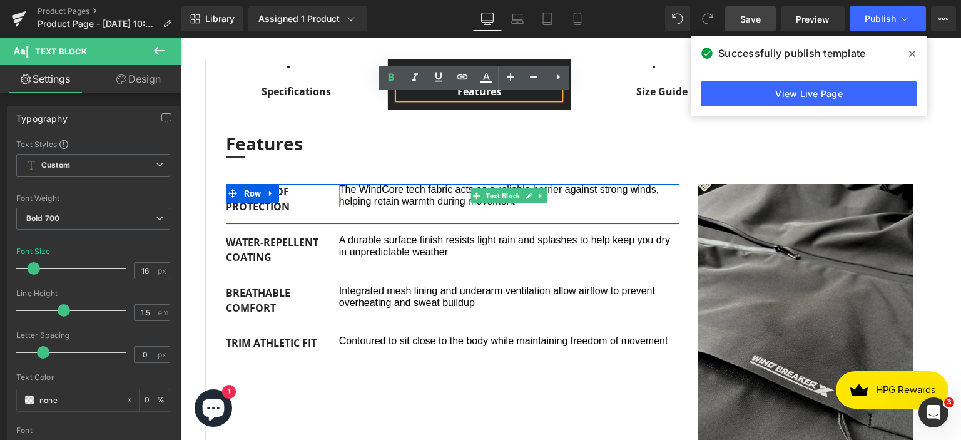
click at [353, 202] on span "The WindCore tech fabric acts as a reliable barrier against strong winds, helpi…" at bounding box center [499, 195] width 320 height 22
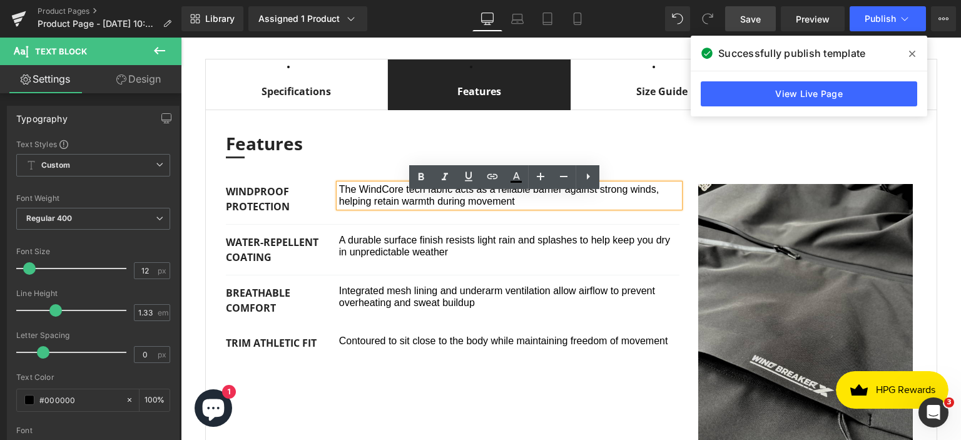
click at [352, 197] on span "The WindCore tech fabric acts as a reliable barrier against strong winds, helpi…" at bounding box center [499, 195] width 320 height 22
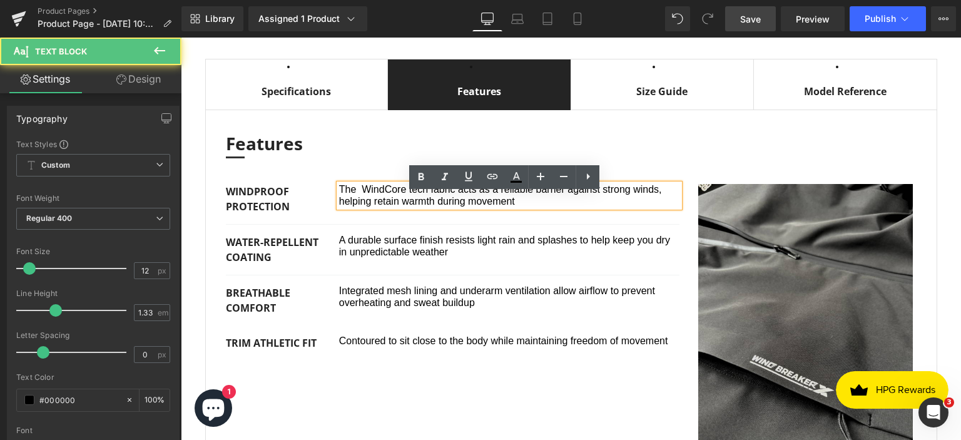
click at [659, 195] on span "The WindCore tech fabric acts as a reliable barrier against strong winds, helpi…" at bounding box center [500, 195] width 323 height 22
click at [339, 206] on span "The WindCore tech fabric acts as a reliable barrier against strong winds, helpi…" at bounding box center [500, 195] width 323 height 22
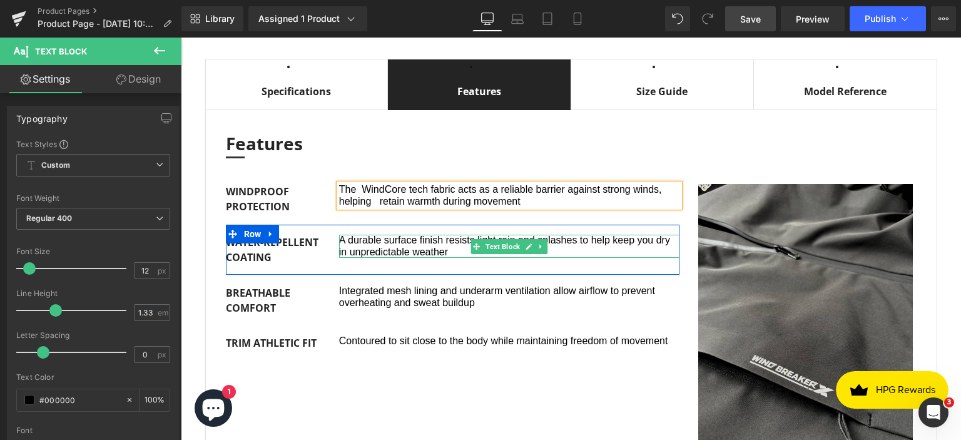
click at [344, 250] on span "A durable surface finish resists light rain and splashes to help keep you dry i…" at bounding box center [504, 246] width 331 height 22
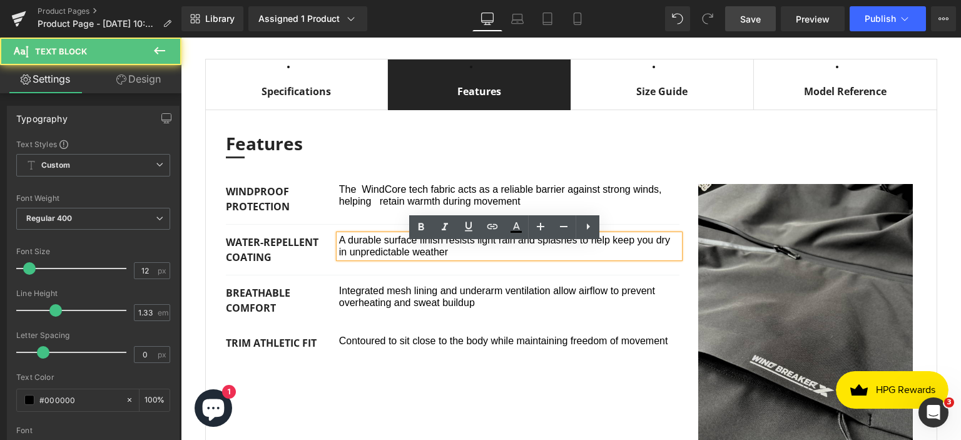
click at [342, 250] on span "A durable surface finish resists light rain and splashes to help keep you dry i…" at bounding box center [504, 246] width 331 height 22
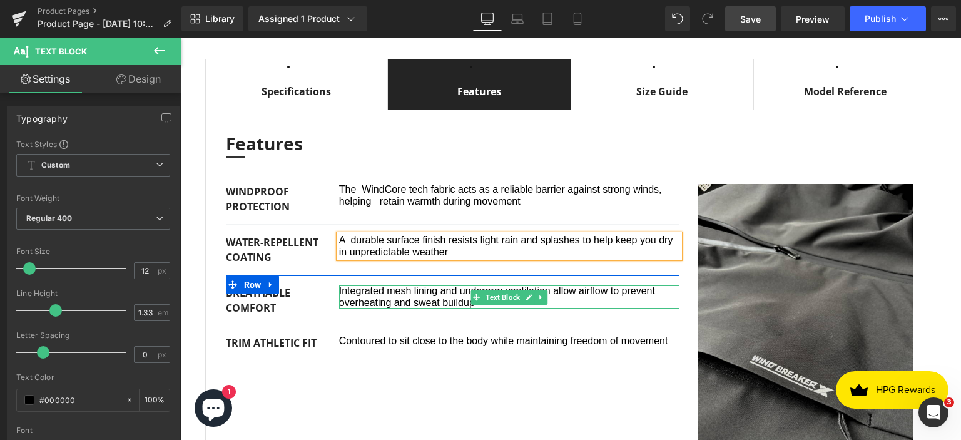
click at [379, 299] on span "Integrated mesh lining and underarm ventilation allow airflow to prevent overhe…" at bounding box center [497, 296] width 316 height 22
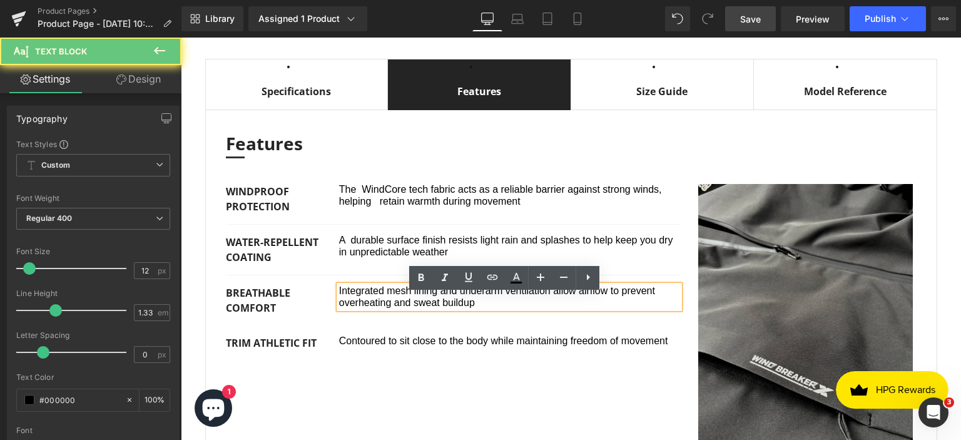
click at [379, 299] on span "Integrated mesh lining and underarm ventilation allow airflow to prevent overhe…" at bounding box center [497, 296] width 316 height 22
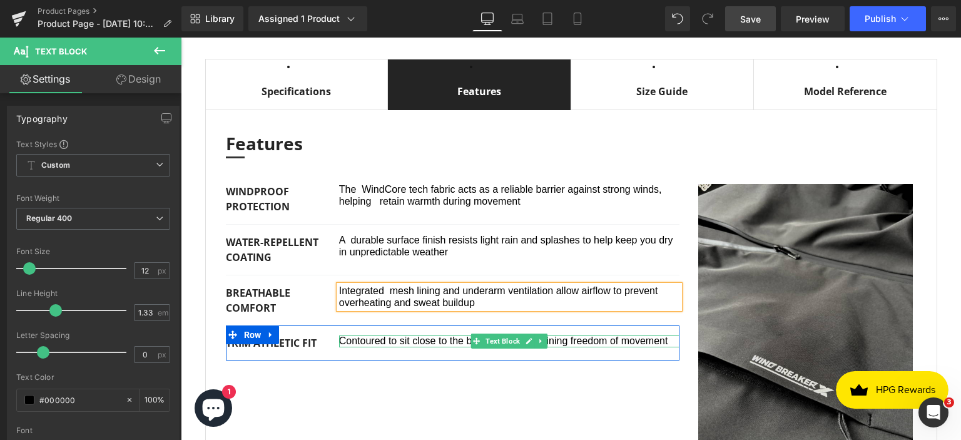
click at [381, 346] on span "Contoured to sit close to the body while maintaining freedom of movement" at bounding box center [503, 341] width 329 height 11
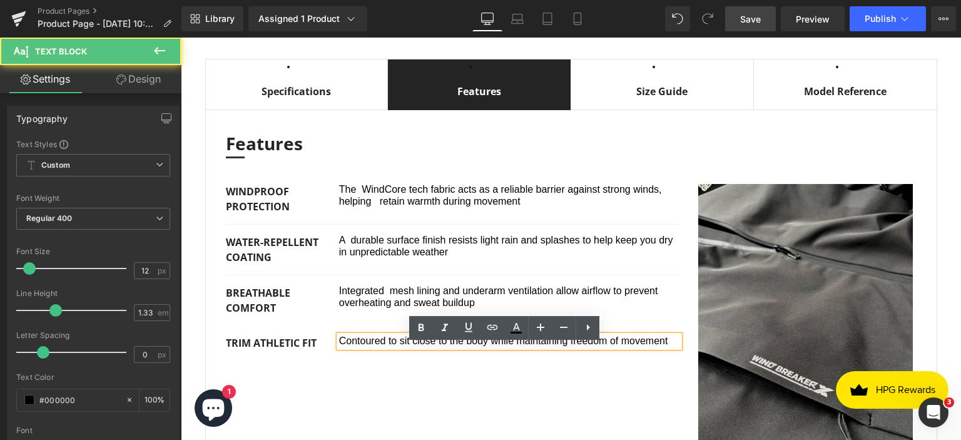
click at [381, 346] on span "Contoured to sit close to the body while maintaining freedom of movement" at bounding box center [503, 341] width 329 height 11
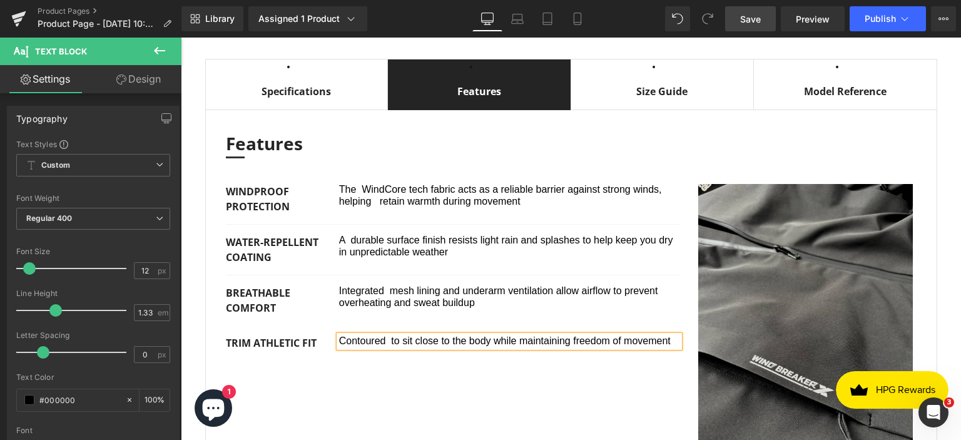
click at [746, 24] on span "Save" at bounding box center [751, 19] width 21 height 13
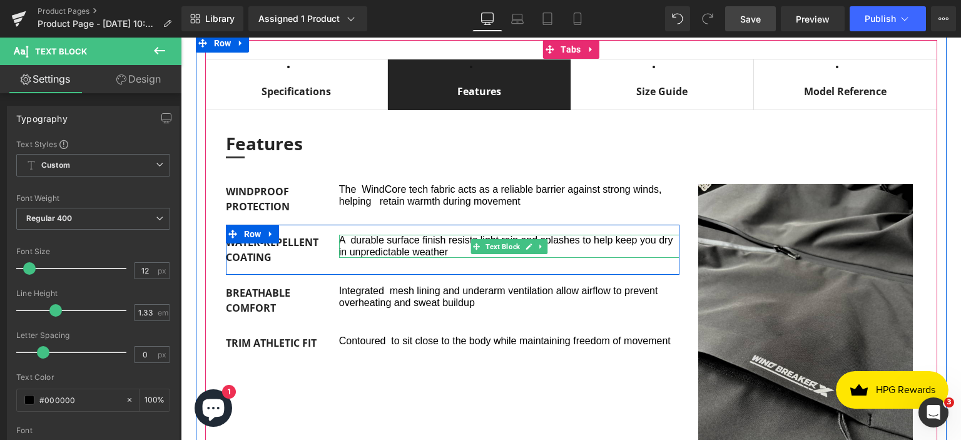
click at [649, 250] on p "A durable surface finish resists light rain and splashes to help keep you dry i…" at bounding box center [509, 246] width 341 height 23
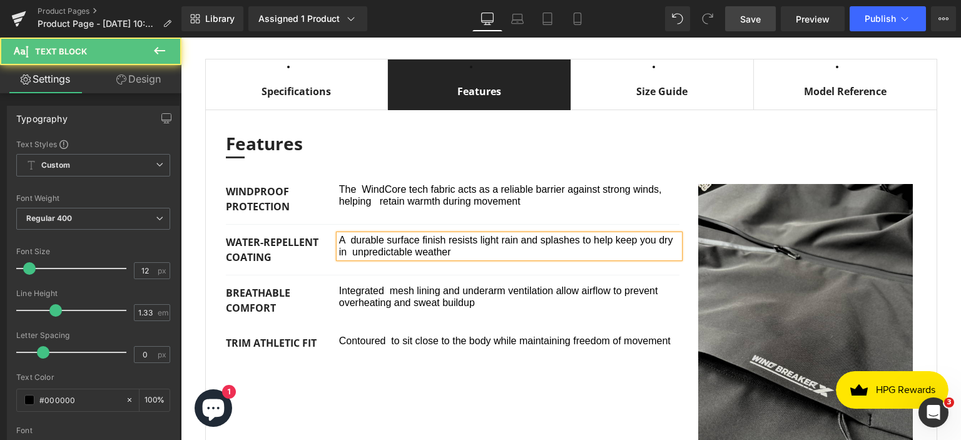
click at [339, 257] on span "A durable surface finish resists light rain and splashes to help keep you dry i…" at bounding box center [506, 246] width 334 height 22
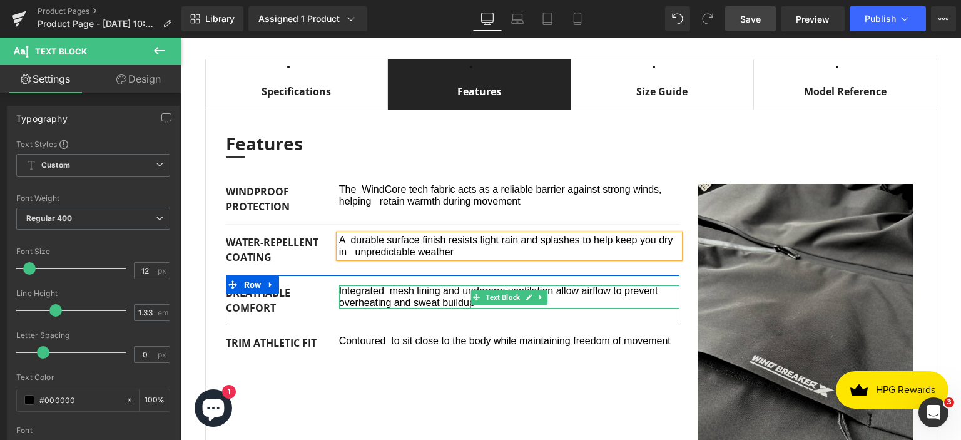
click at [403, 307] on span "Integrated mesh lining and underarm ventilation allow airflow to prevent overhe…" at bounding box center [498, 296] width 319 height 22
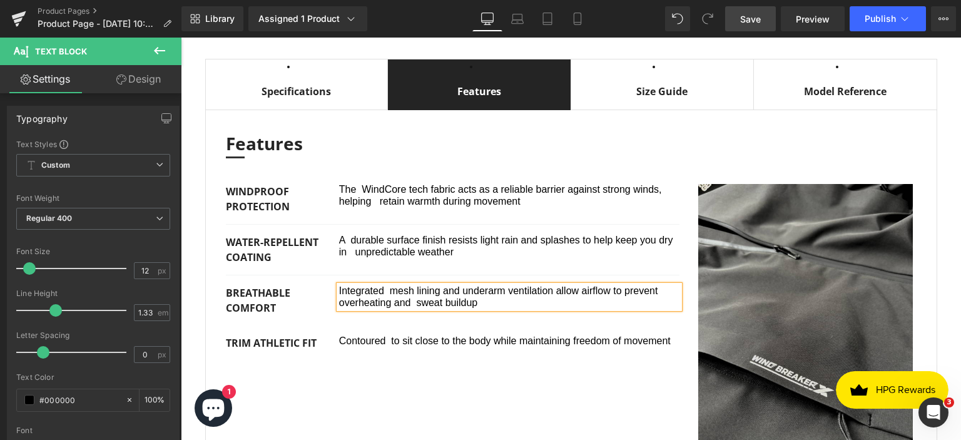
click at [753, 21] on span "Save" at bounding box center [751, 19] width 21 height 13
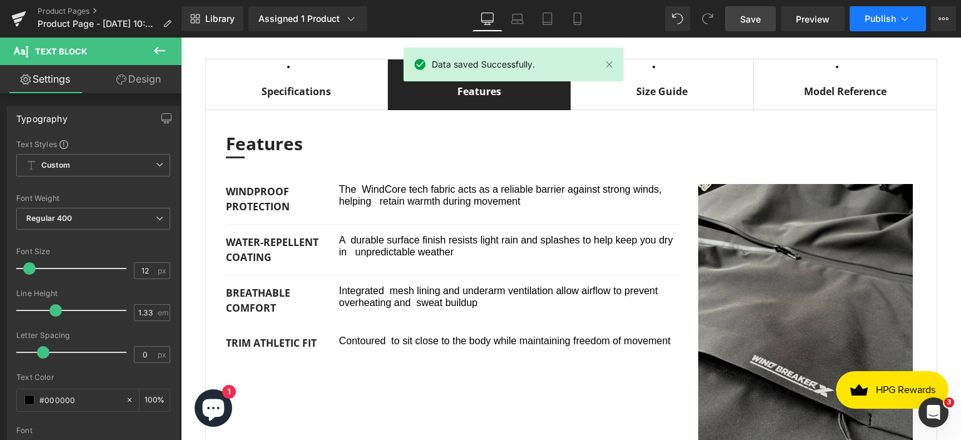
click at [862, 23] on button "Publish" at bounding box center [888, 18] width 76 height 25
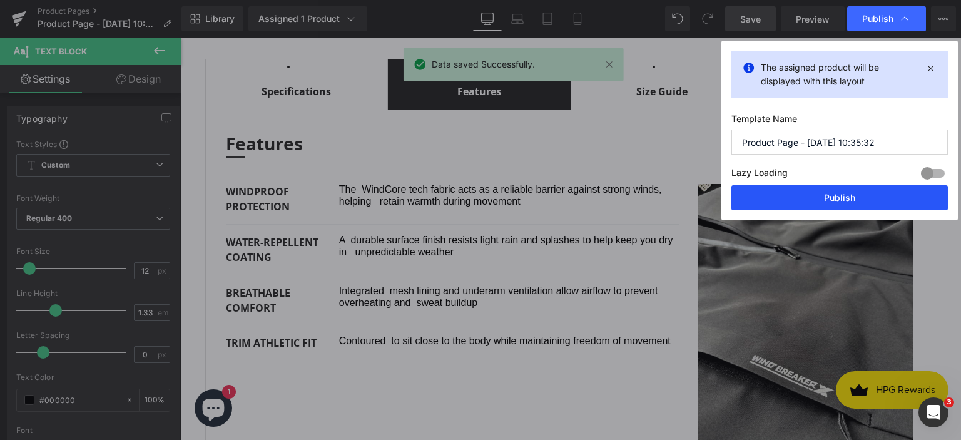
drag, startPoint x: 828, startPoint y: 193, endPoint x: 337, endPoint y: 167, distance: 491.5
click at [828, 193] on button "Publish" at bounding box center [840, 197] width 217 height 25
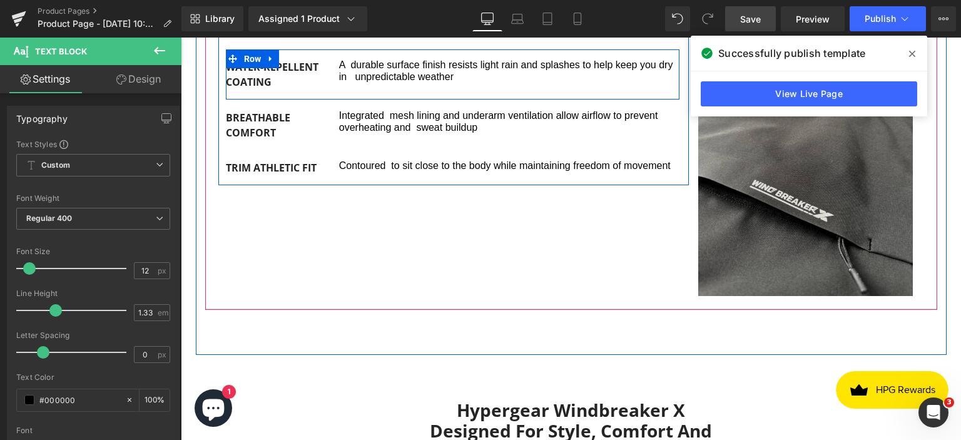
scroll to position [939, 0]
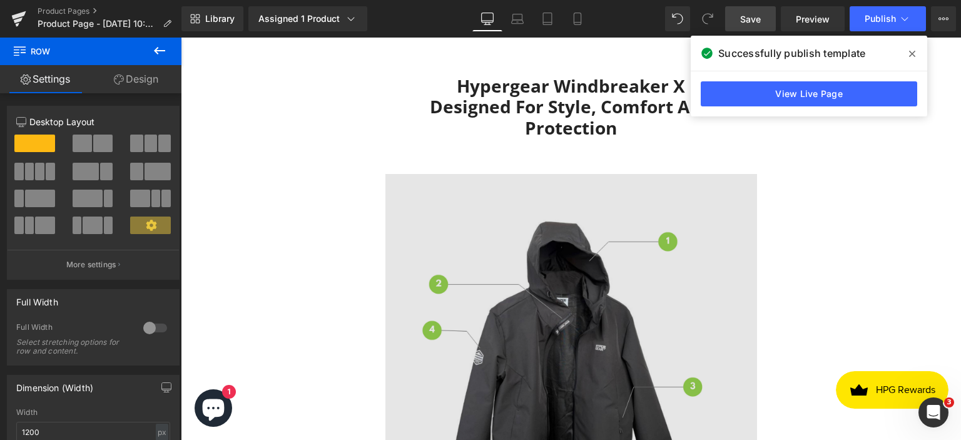
scroll to position [1127, 0]
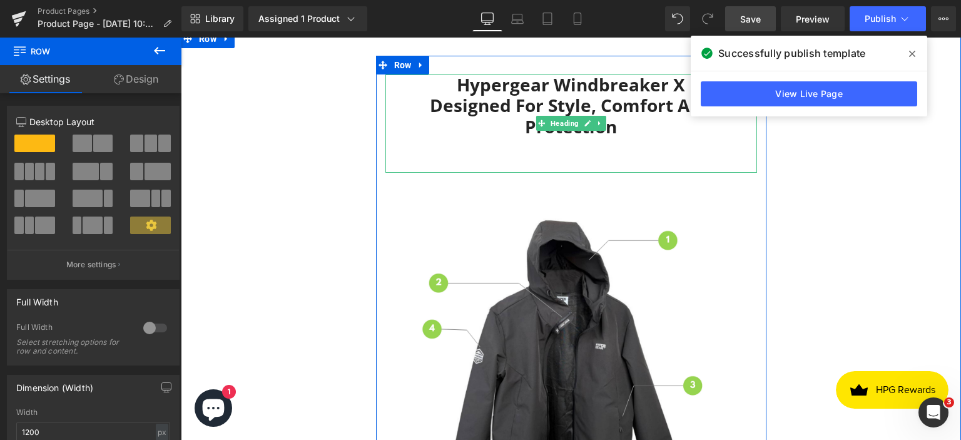
click at [540, 156] on div "Hypergear Windbreaker X Designed for style, comfort and protection" at bounding box center [572, 123] width 372 height 98
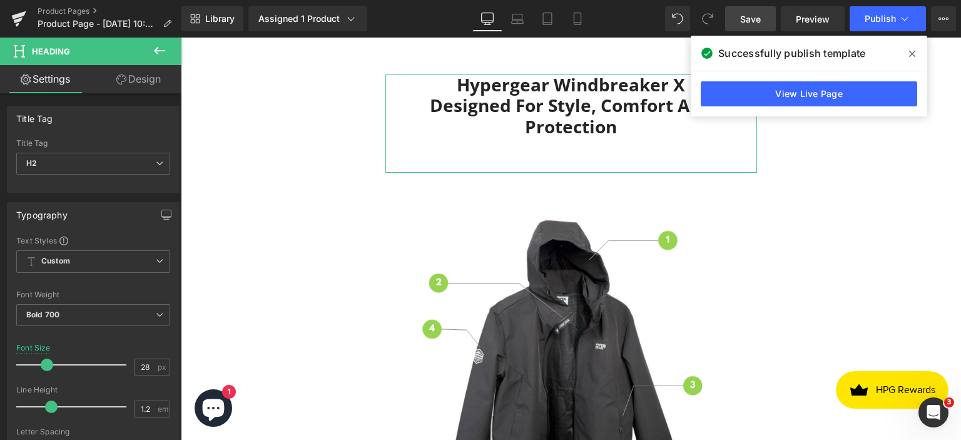
click at [129, 74] on link "Design" at bounding box center [138, 79] width 91 height 28
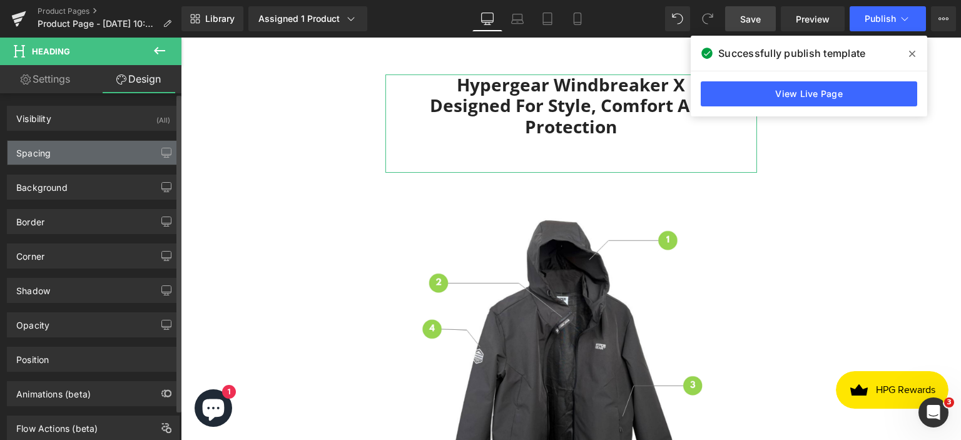
click at [88, 159] on div "Spacing" at bounding box center [94, 153] width 172 height 24
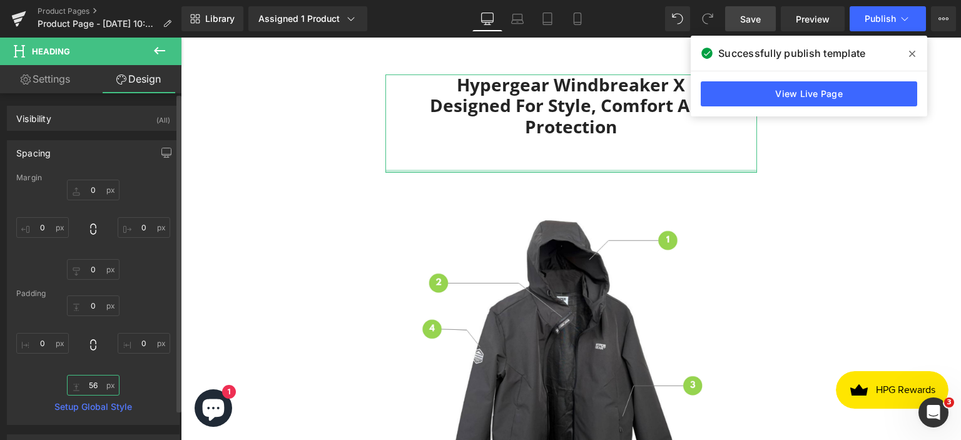
click at [96, 384] on input "56" at bounding box center [93, 385] width 53 height 21
type input "10"
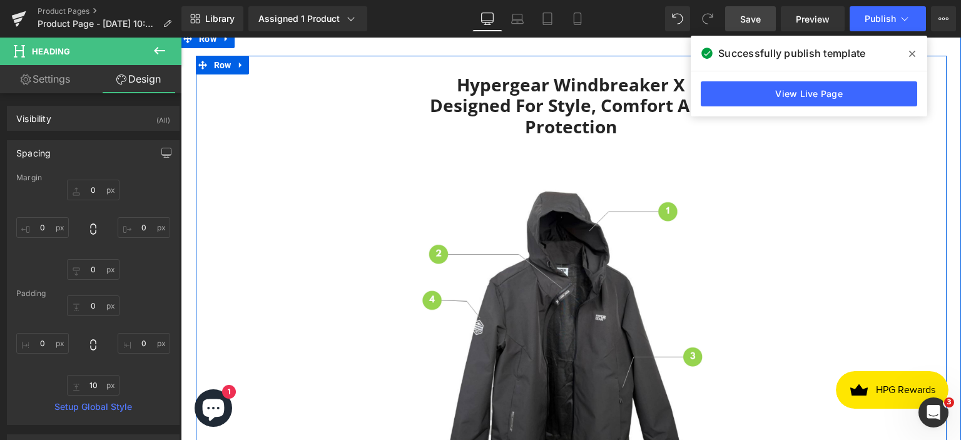
click at [771, 168] on div "Hypergear Windbreaker X Designed for style, comfort and protection Heading Imag…" at bounding box center [571, 289] width 751 height 466
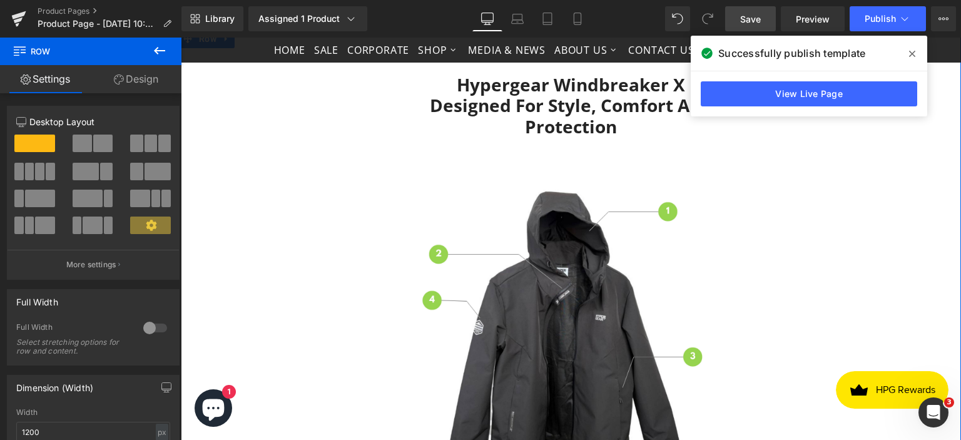
scroll to position [876, 0]
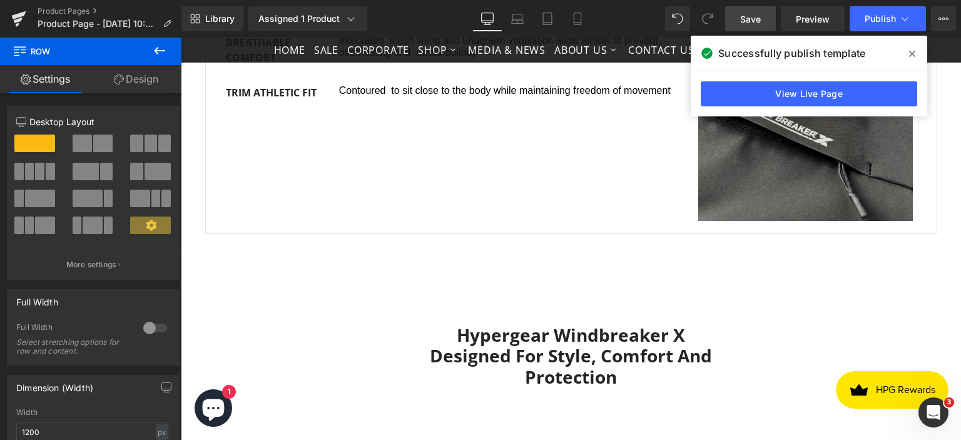
drag, startPoint x: 762, startPoint y: 18, endPoint x: 589, endPoint y: 108, distance: 194.6
click at [761, 18] on span "Save" at bounding box center [751, 19] width 21 height 13
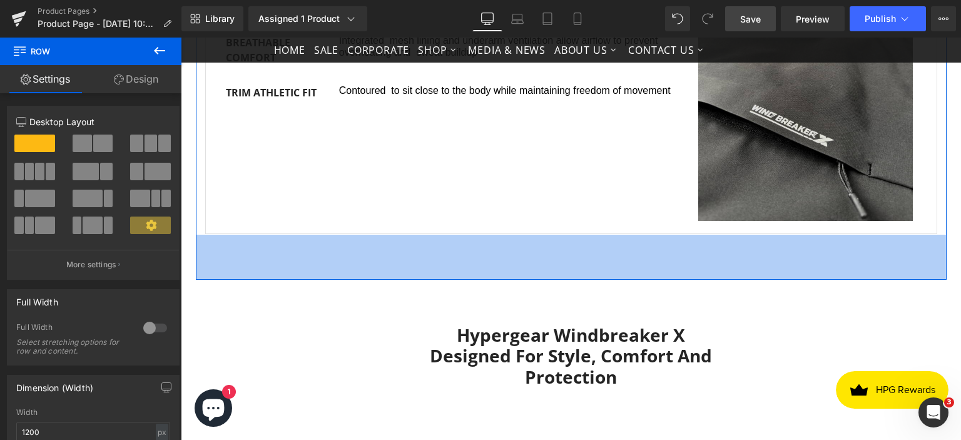
click at [648, 262] on div "72px" at bounding box center [571, 257] width 751 height 45
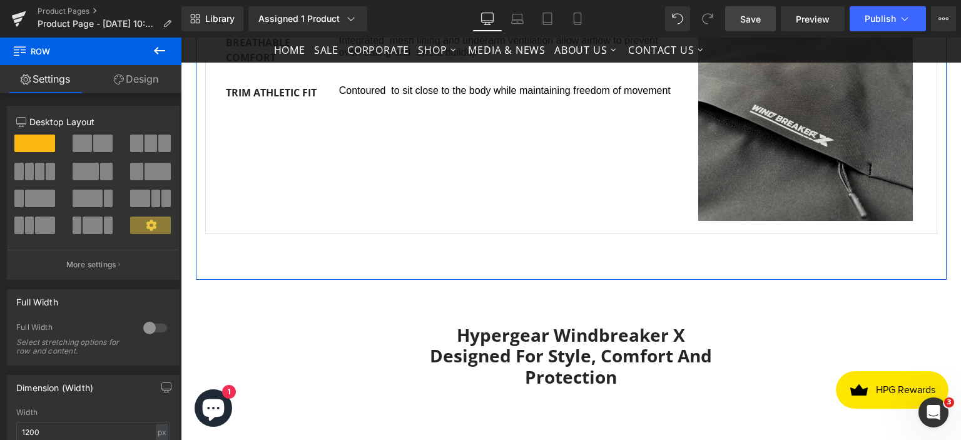
click at [147, 79] on link "Design" at bounding box center [136, 79] width 91 height 28
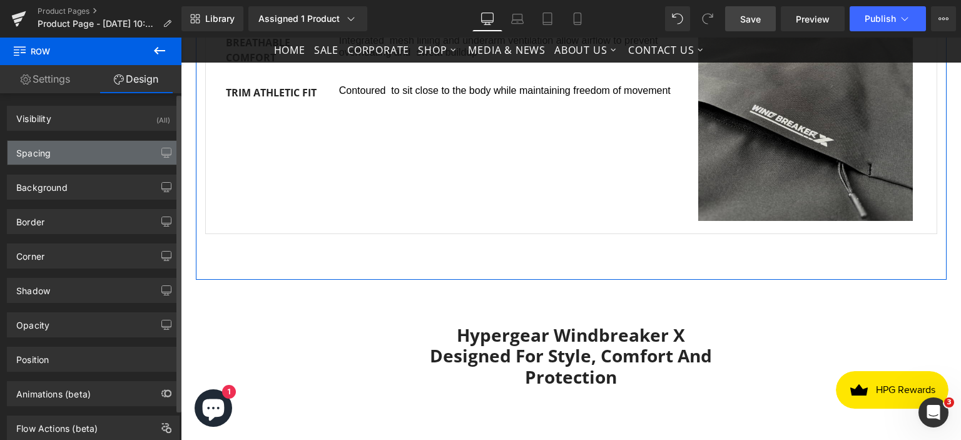
click at [86, 153] on div "Spacing" at bounding box center [94, 153] width 172 height 24
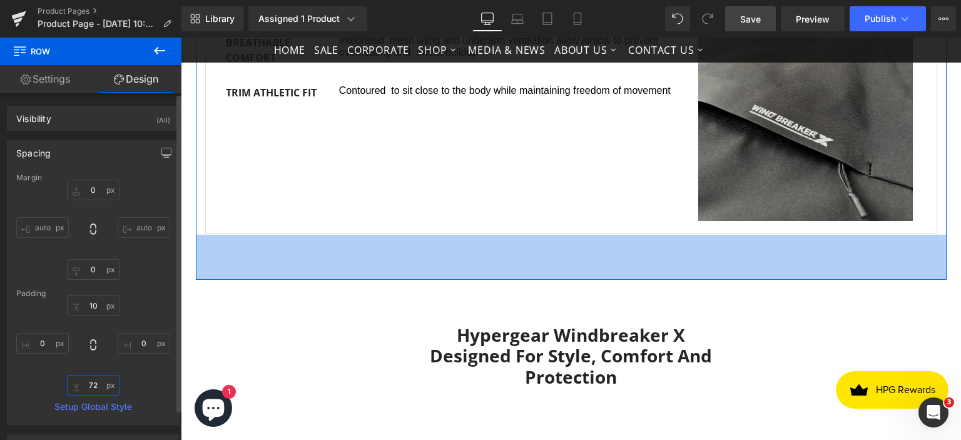
click at [93, 384] on input "text" at bounding box center [93, 385] width 53 height 21
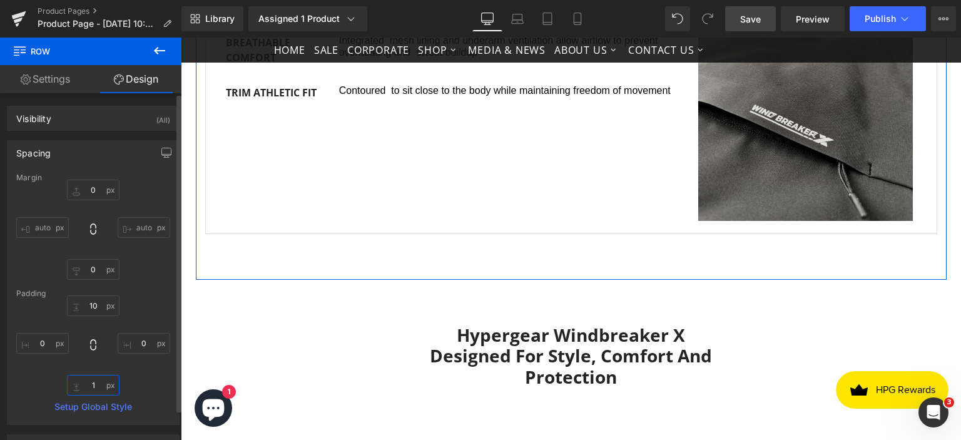
type input "10"
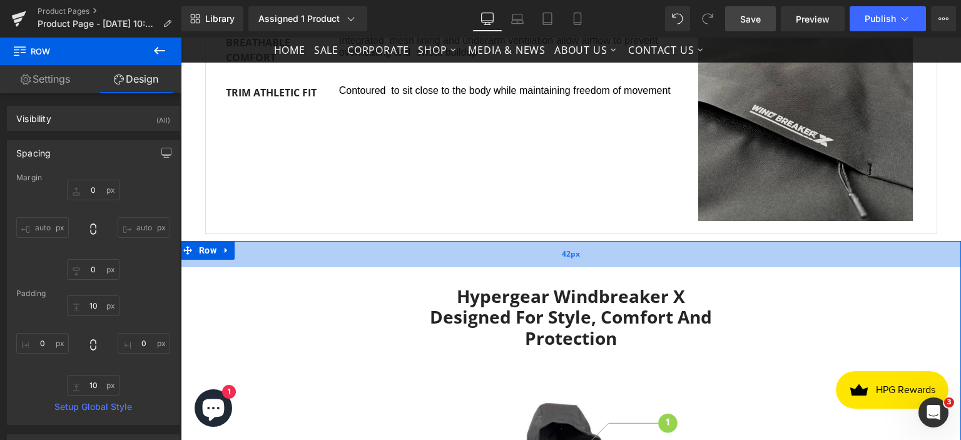
click at [503, 266] on div "42px" at bounding box center [571, 254] width 781 height 26
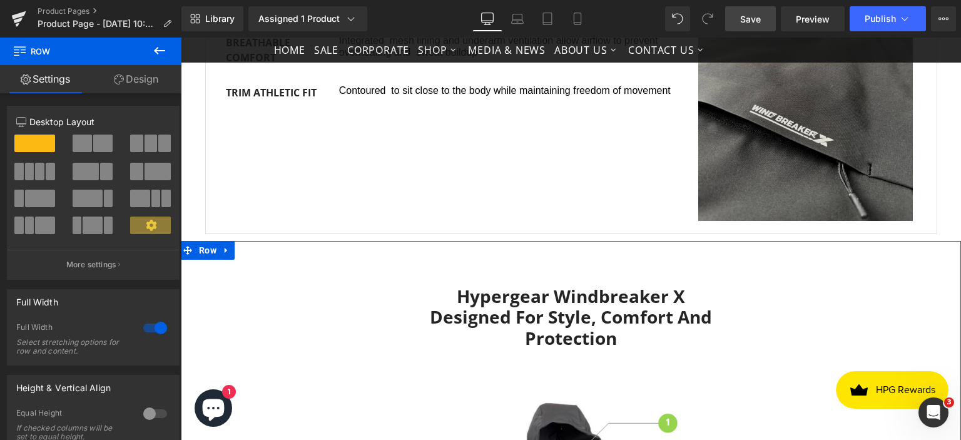
click at [143, 81] on link "Design" at bounding box center [136, 79] width 91 height 28
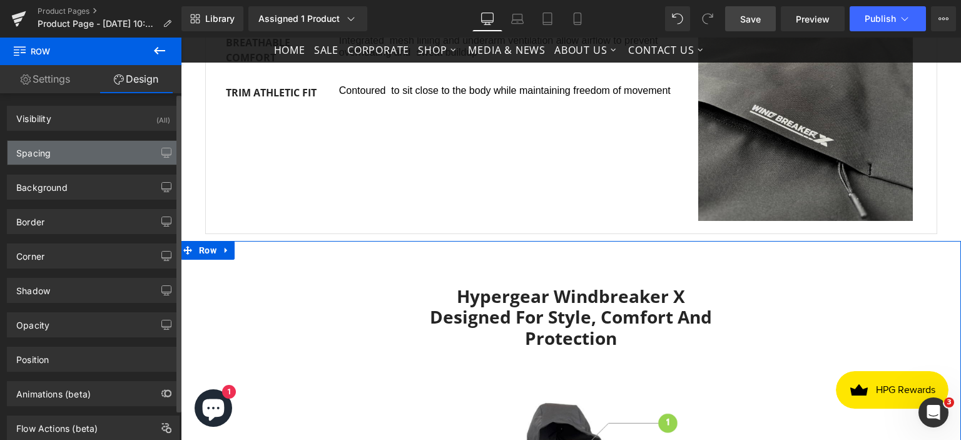
click at [78, 158] on div "Spacing" at bounding box center [94, 153] width 172 height 24
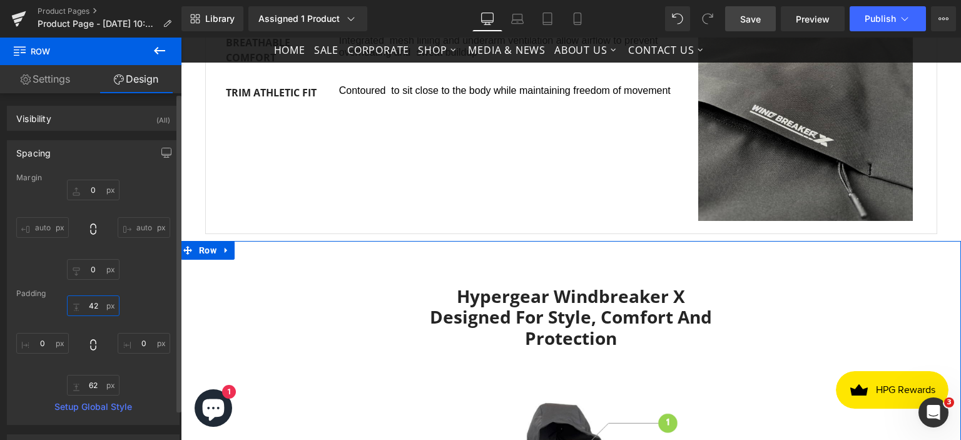
click at [90, 308] on input "42" at bounding box center [93, 305] width 53 height 21
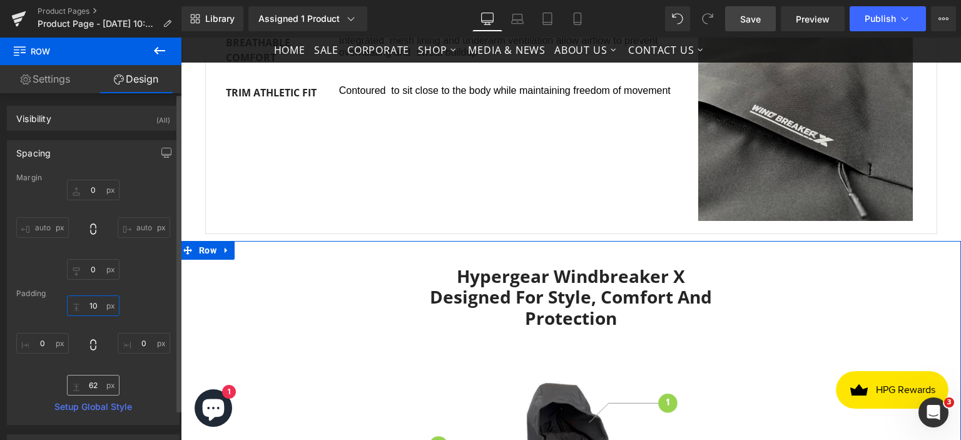
type input "10"
click at [94, 387] on input "62" at bounding box center [93, 385] width 53 height 21
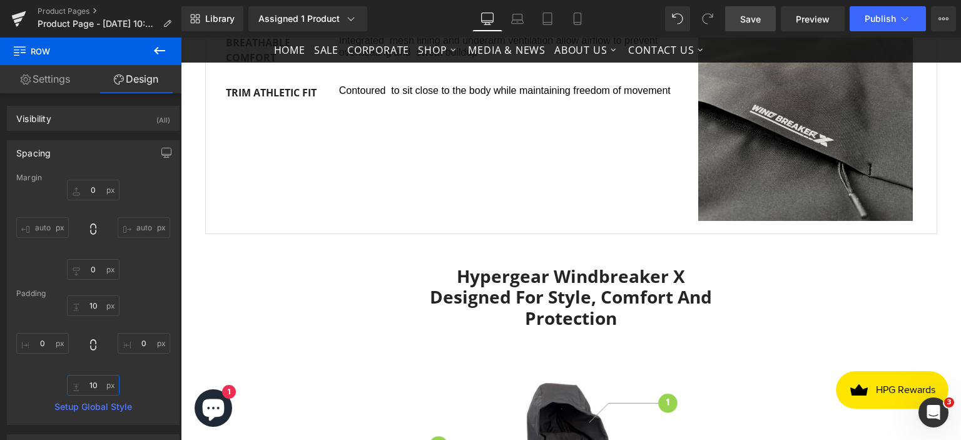
type input "10"
click at [746, 20] on span "Save" at bounding box center [751, 19] width 21 height 13
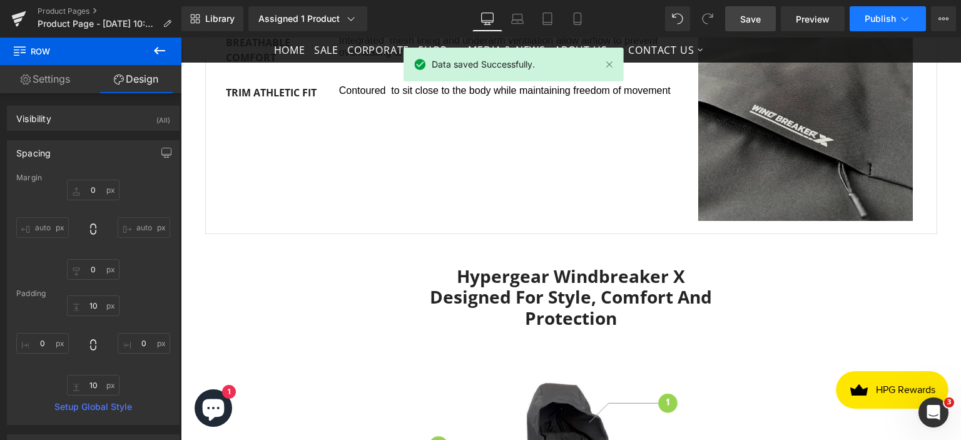
click at [877, 21] on span "Publish" at bounding box center [880, 19] width 31 height 10
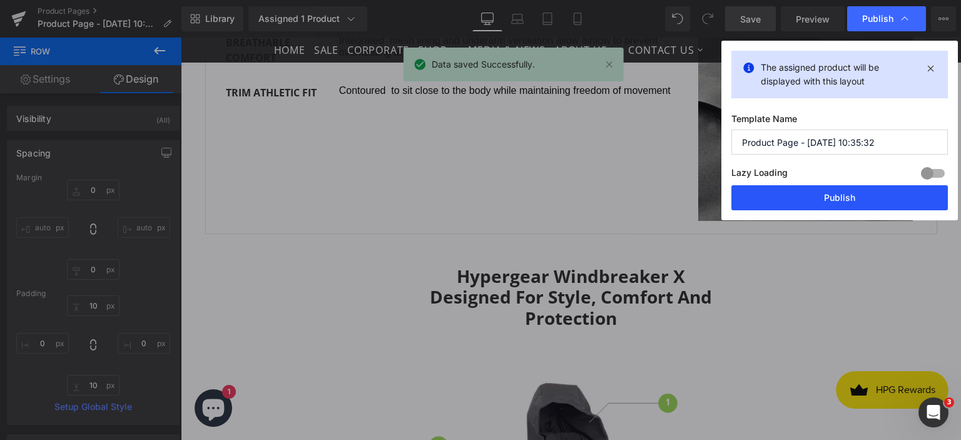
click at [773, 204] on button "Publish" at bounding box center [840, 197] width 217 height 25
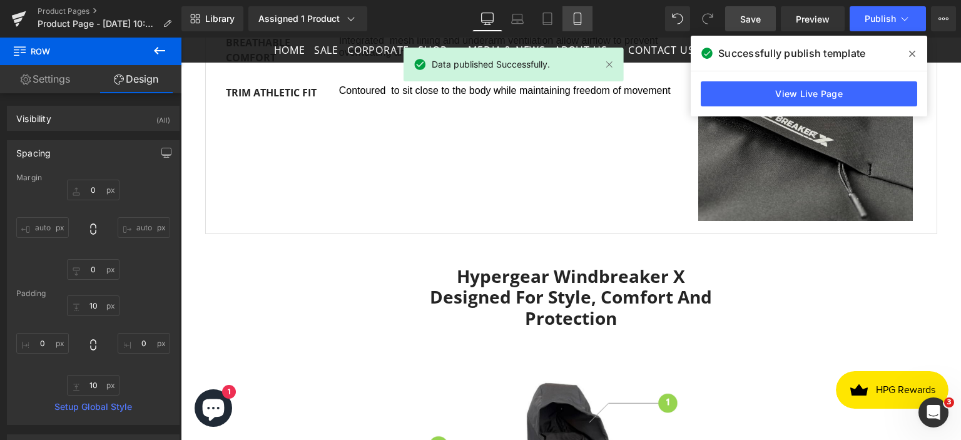
click at [586, 21] on link "Mobile" at bounding box center [578, 18] width 30 height 25
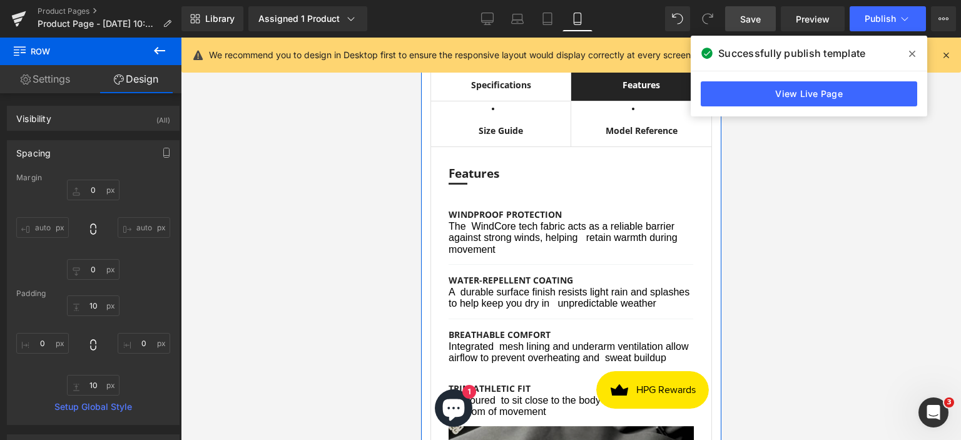
scroll to position [907, 0]
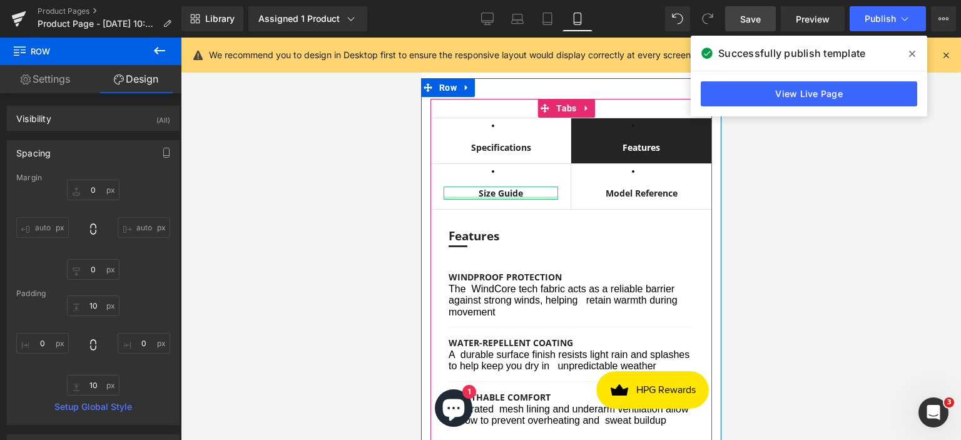
click at [491, 200] on div at bounding box center [500, 198] width 115 height 3
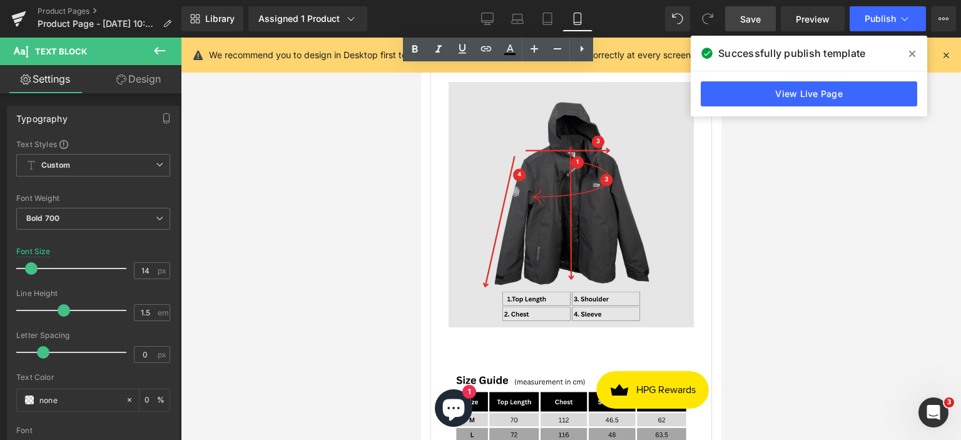
scroll to position [1032, 0]
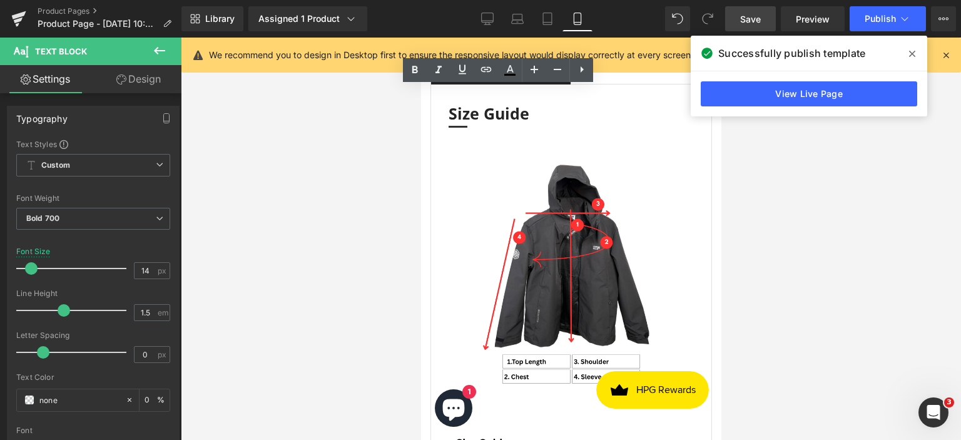
click at [614, 74] on div "Model Reference" at bounding box center [640, 67] width 115 height 13
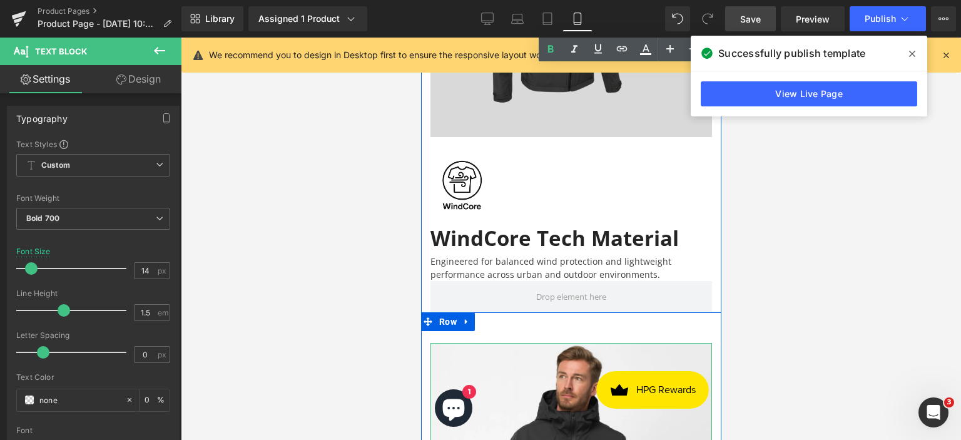
scroll to position [4350, 0]
